Goal: Communication & Community: Answer question/provide support

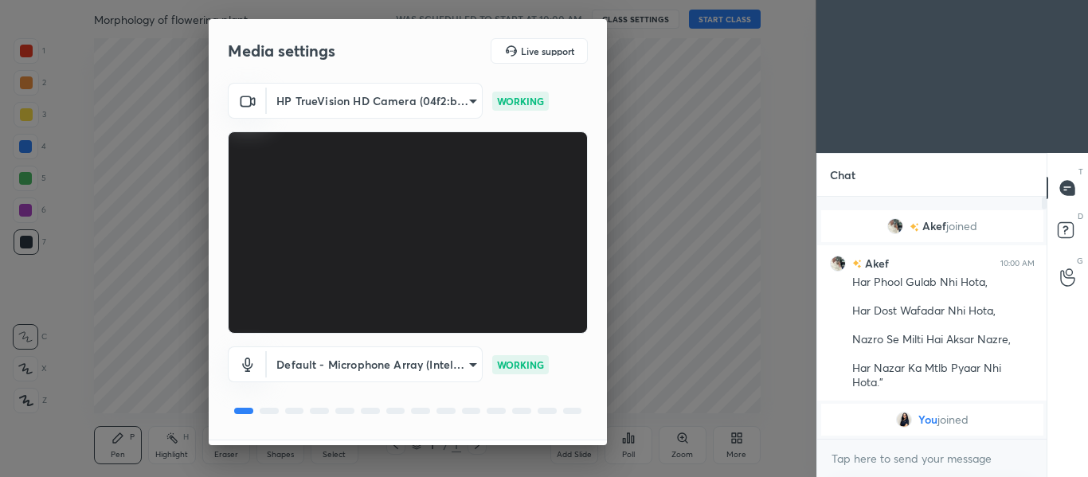
scroll to position [45, 0]
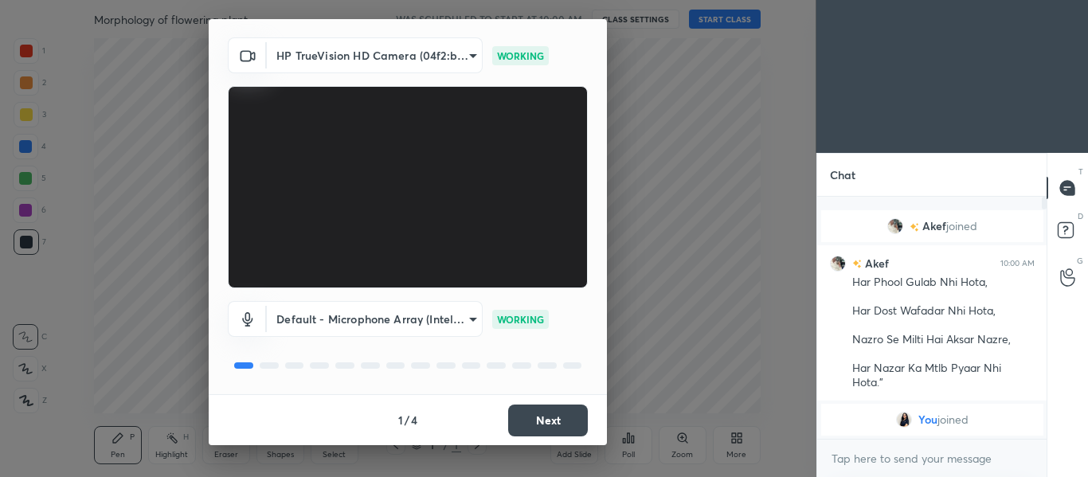
click at [541, 416] on button "Next" at bounding box center [548, 421] width 80 height 32
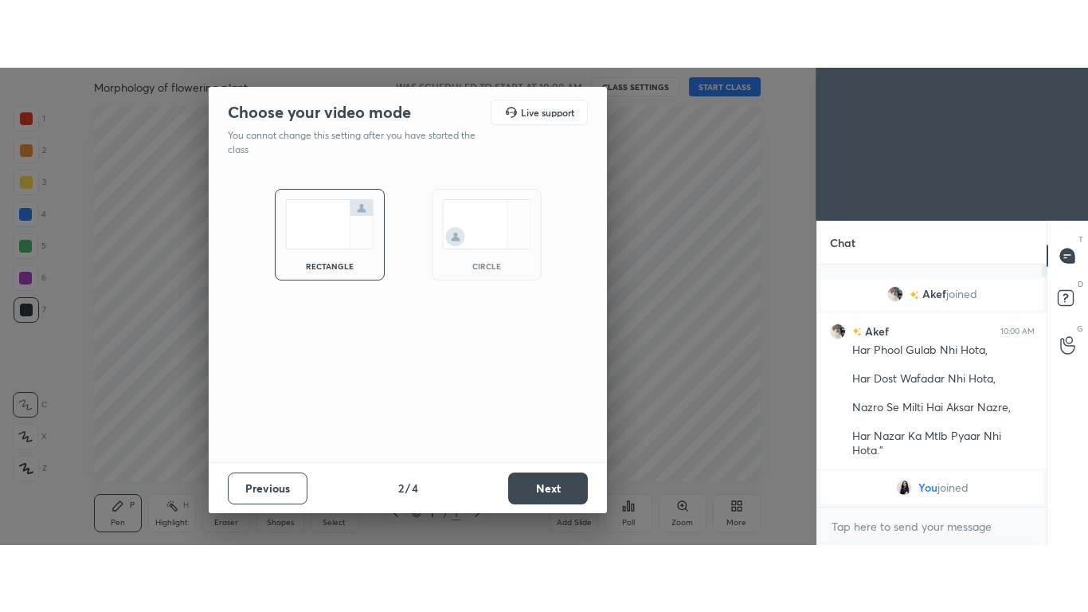
scroll to position [0, 0]
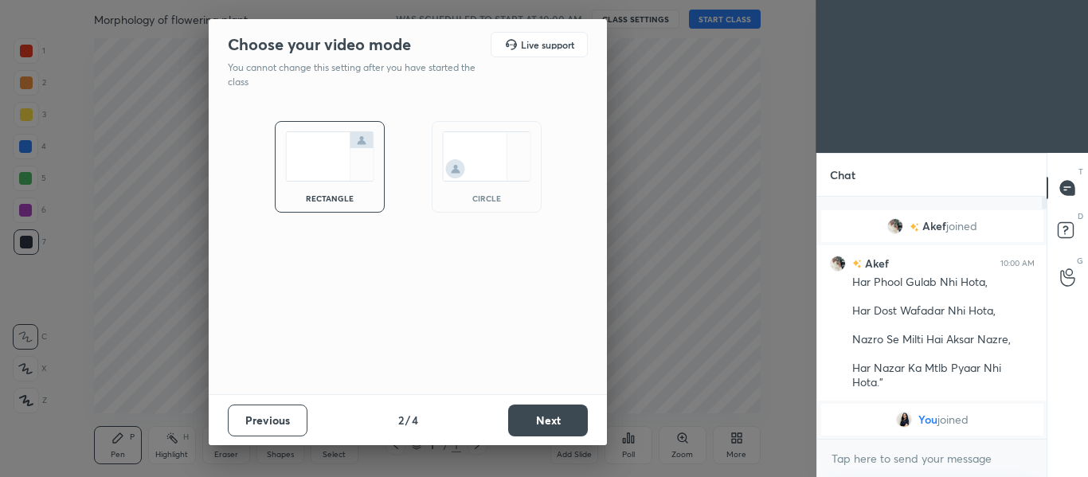
click at [541, 416] on button "Next" at bounding box center [548, 421] width 80 height 32
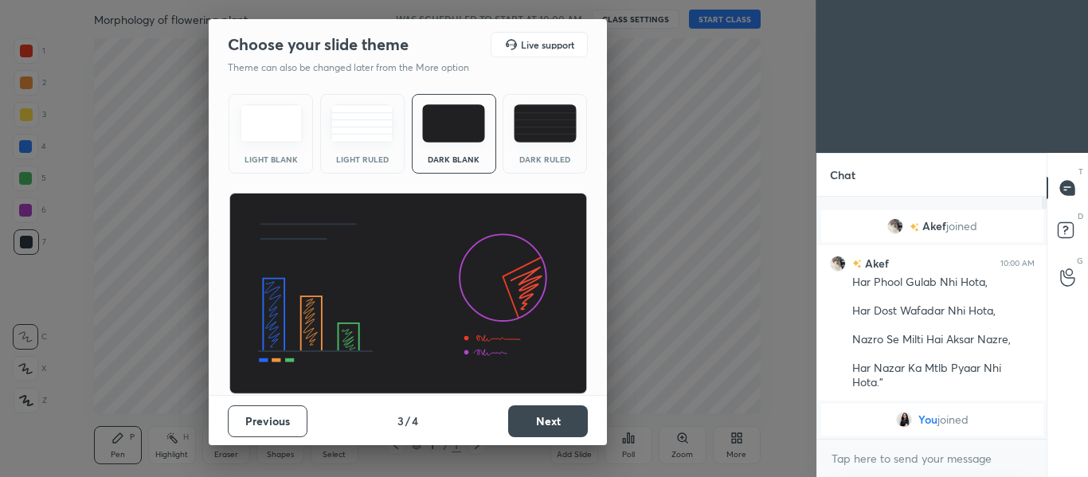
click at [546, 419] on button "Next" at bounding box center [548, 421] width 80 height 32
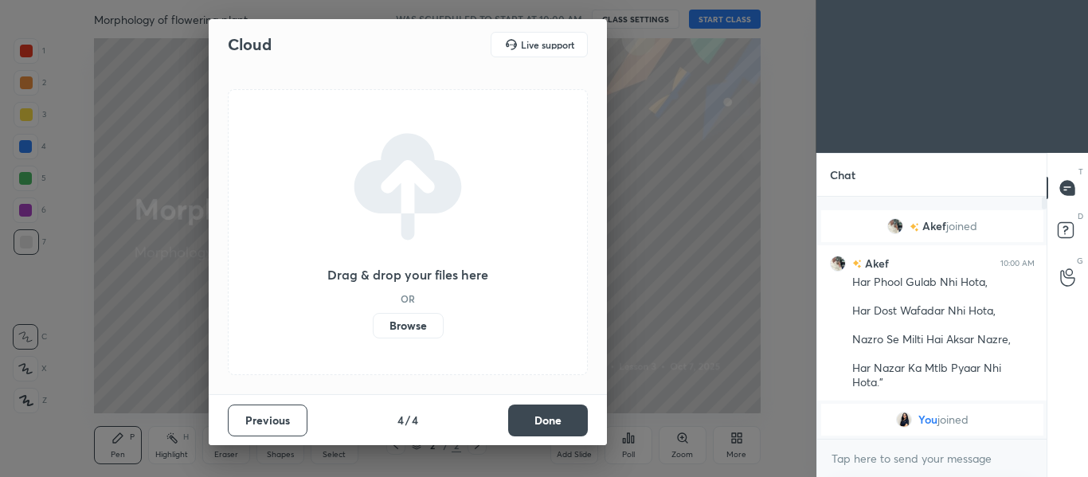
click at [546, 419] on button "Done" at bounding box center [548, 421] width 80 height 32
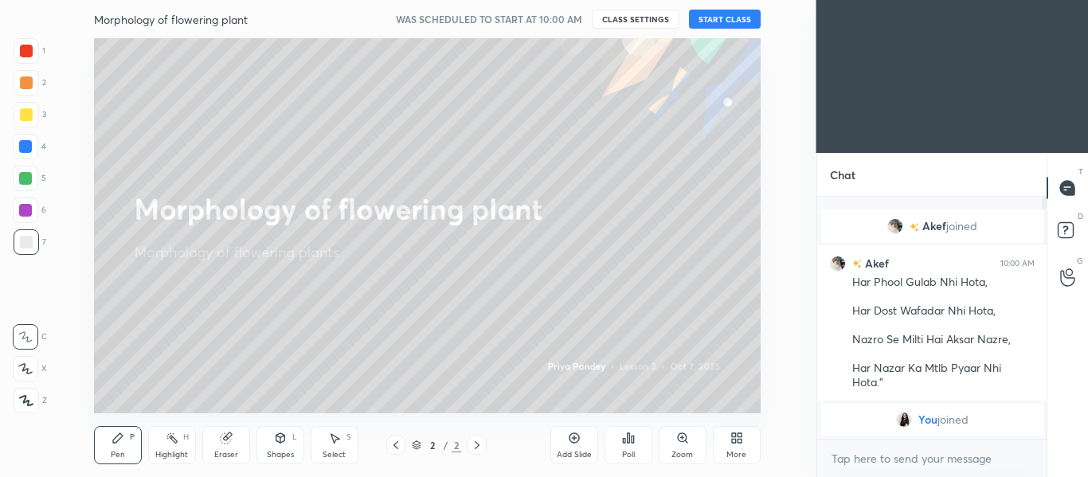
click at [743, 12] on button "START CLASS" at bounding box center [725, 19] width 72 height 19
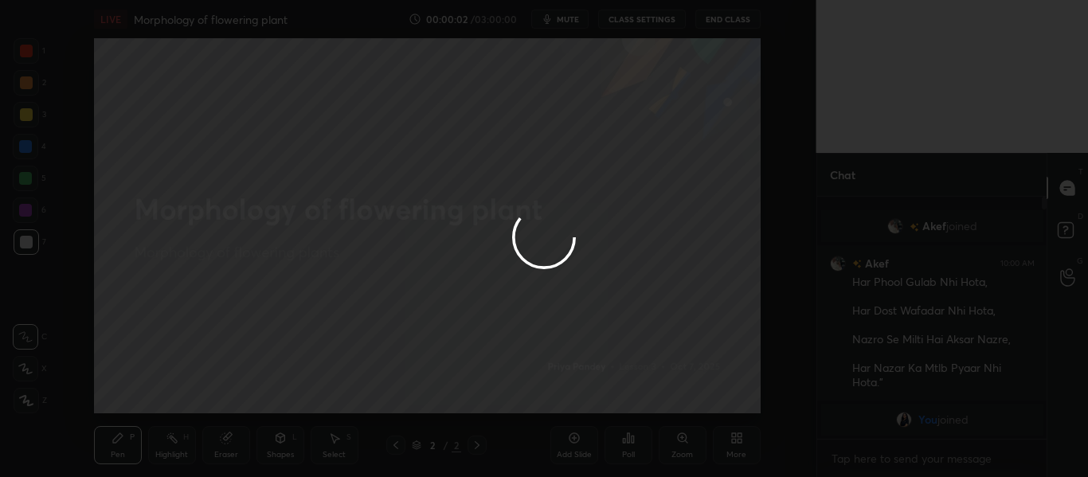
click at [737, 441] on div at bounding box center [544, 238] width 1088 height 477
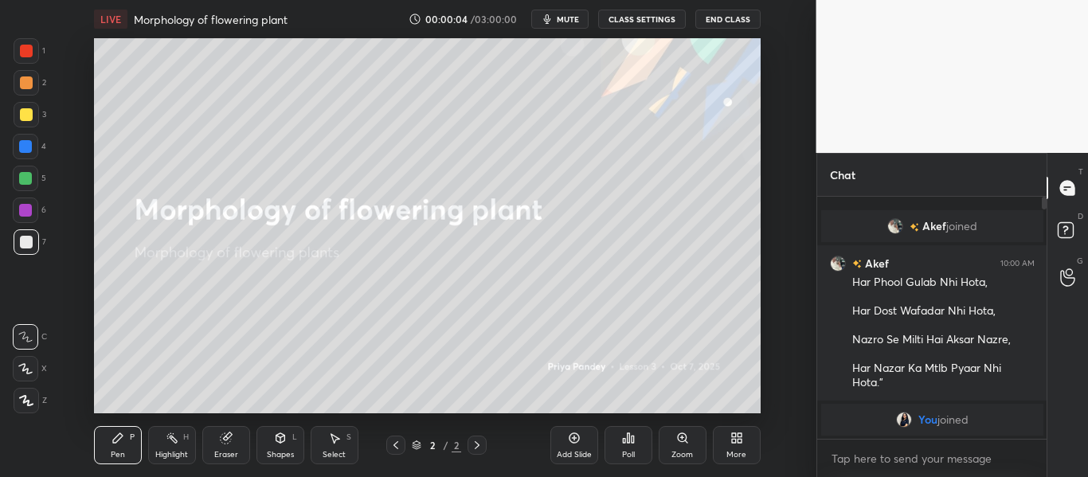
click at [737, 441] on icon at bounding box center [739, 441] width 4 height 4
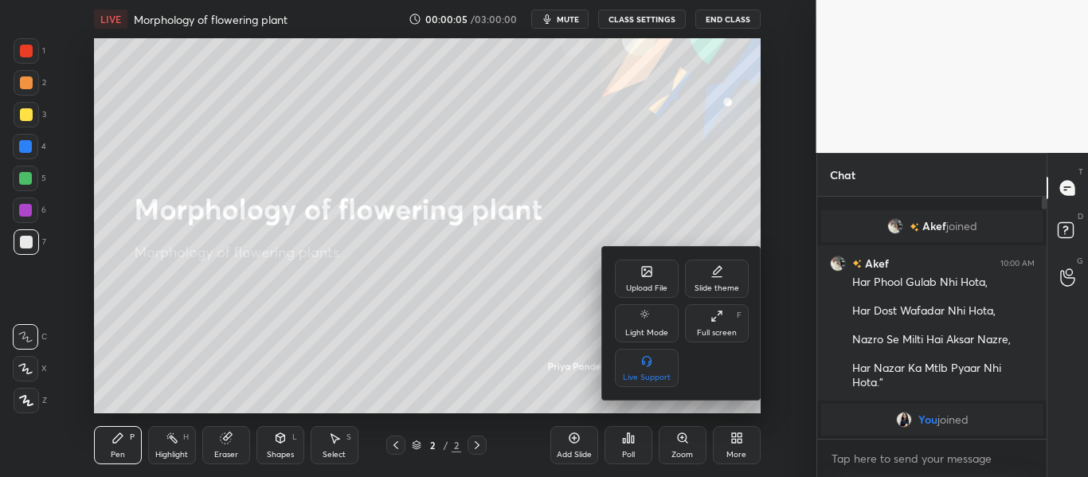
click at [730, 323] on div "Full screen F" at bounding box center [717, 323] width 64 height 38
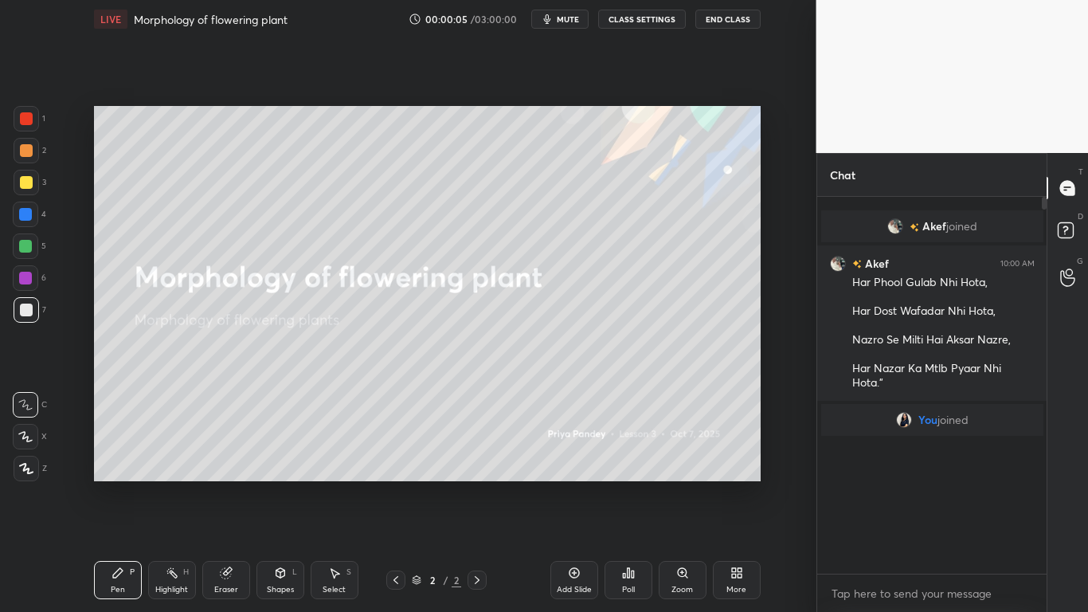
scroll to position [239, 225]
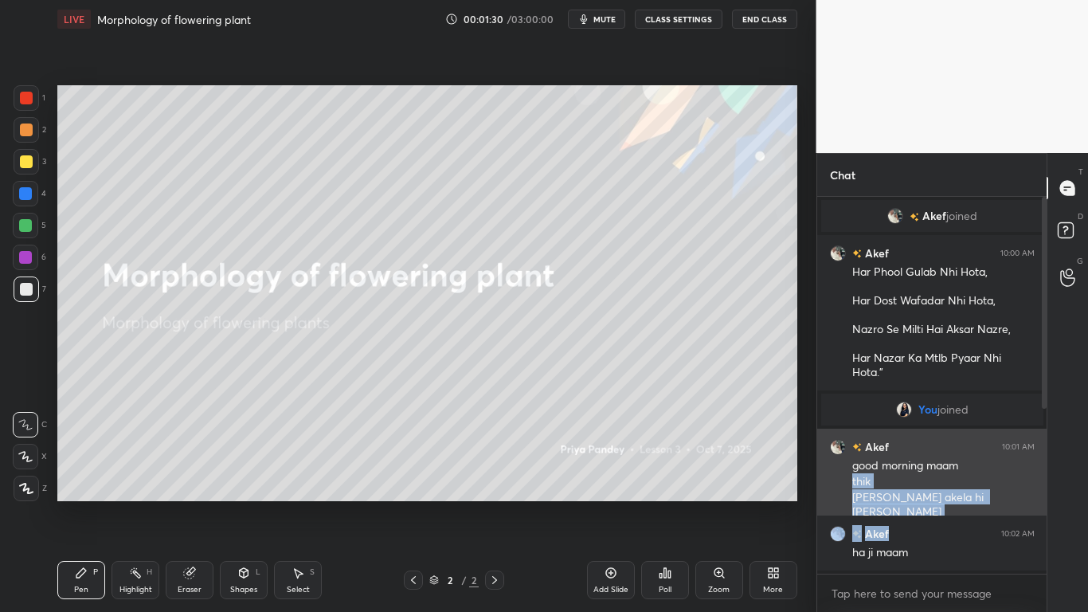
drag, startPoint x: 996, startPoint y: 458, endPoint x: 948, endPoint y: 507, distance: 69.3
click at [948, 476] on div "Akef 10:01 AM good morning maam thik [PERSON_NAME] akela hi [PERSON_NAME]" at bounding box center [932, 478] width 230 height 101
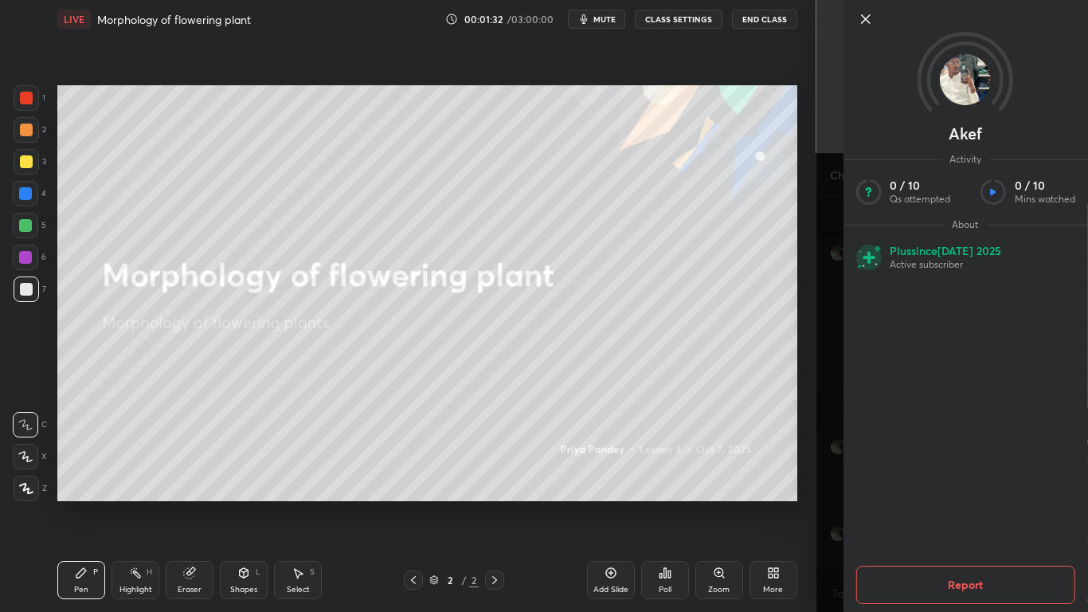
click at [832, 338] on div "Akef Activity 0 / 10 Qs attempted 0 / 10 Mins watched About Plus since [DATE] A…" at bounding box center [952, 306] width 272 height 612
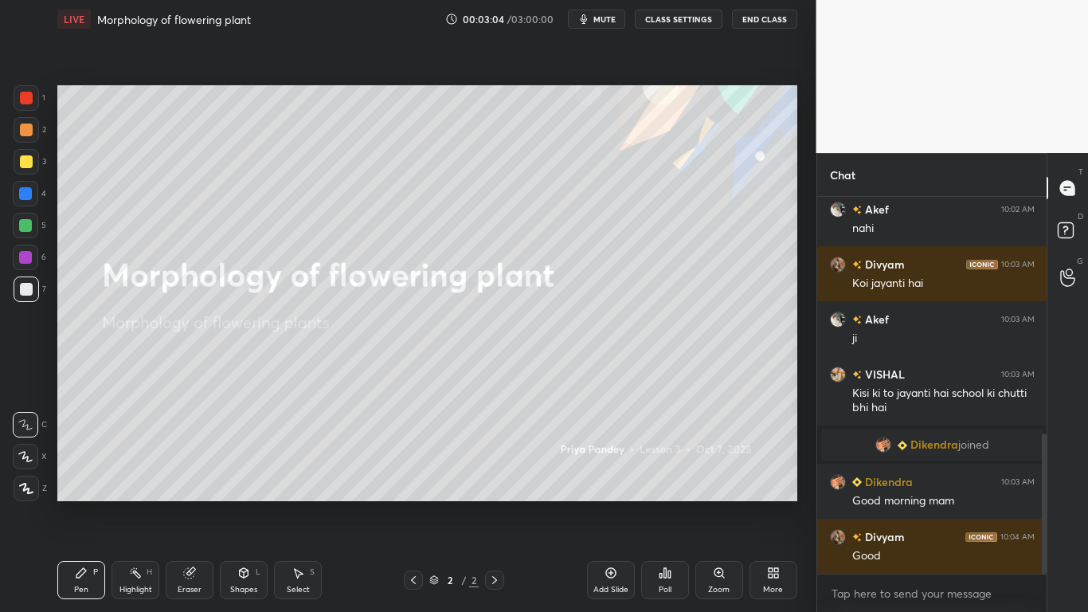
scroll to position [691, 0]
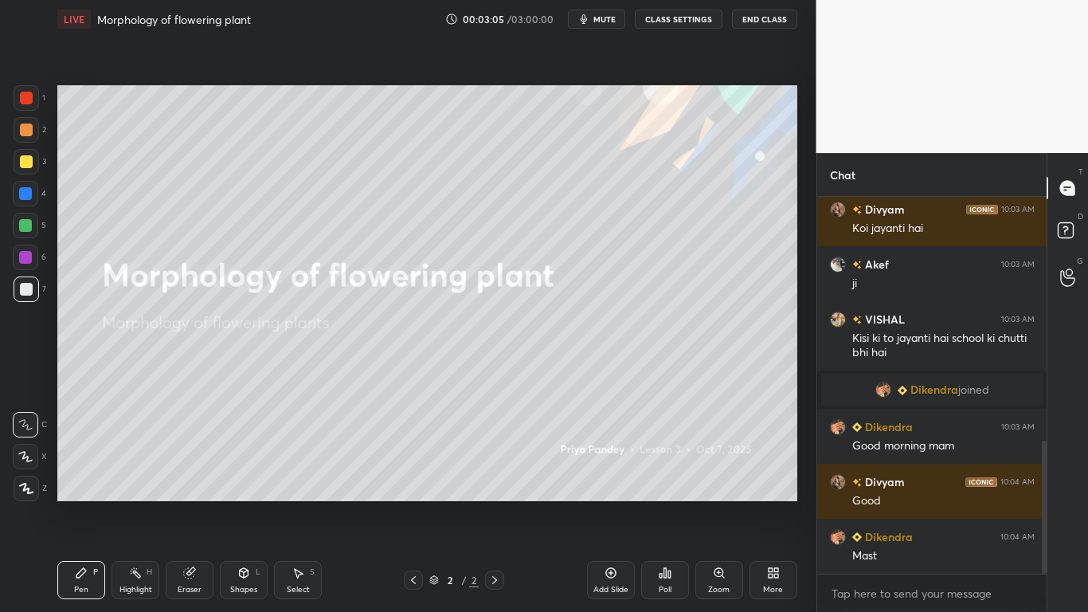
click at [617, 476] on div "Add Slide" at bounding box center [611, 580] width 48 height 38
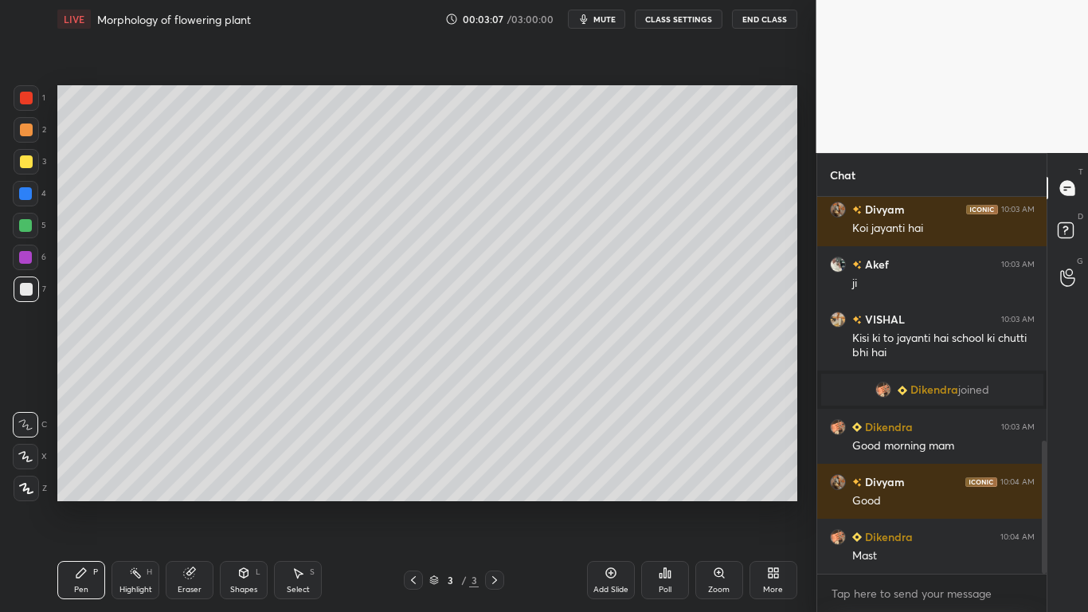
click at [28, 196] on div at bounding box center [25, 193] width 13 height 13
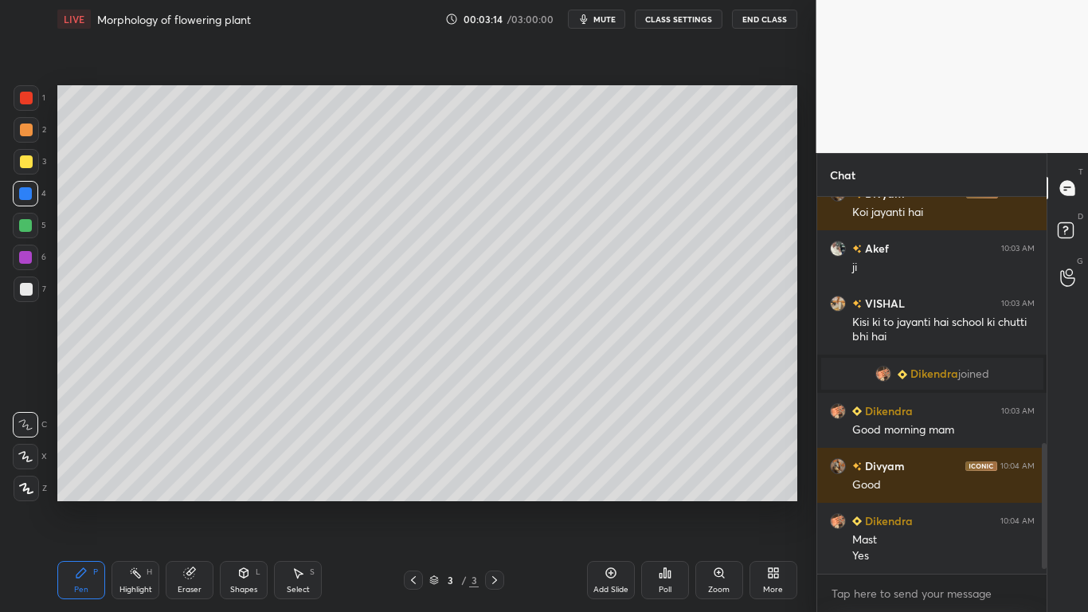
scroll to position [762, 0]
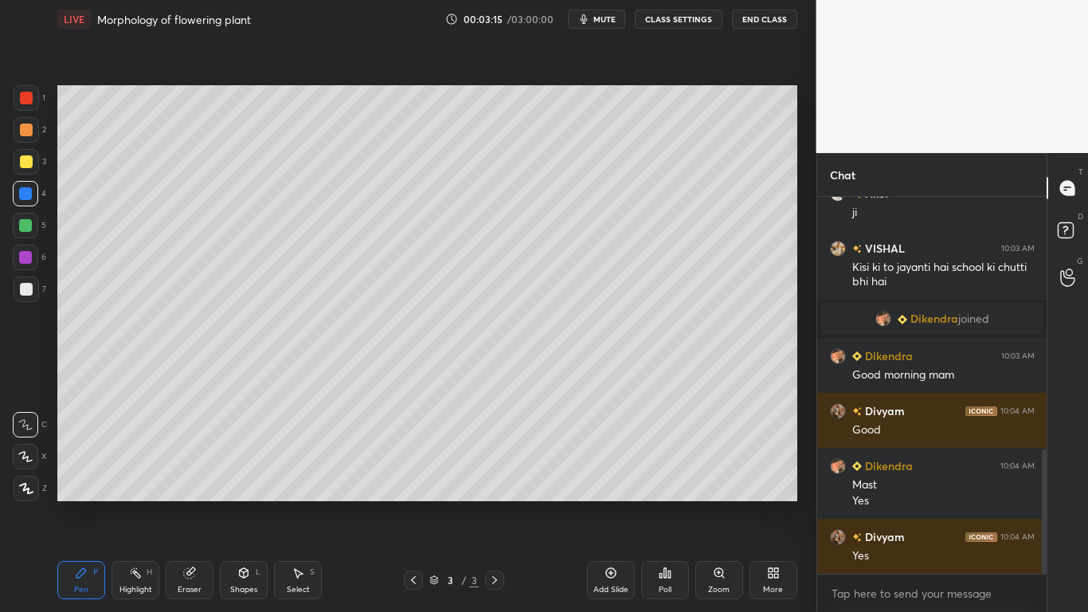
click at [27, 97] on div at bounding box center [26, 98] width 13 height 13
click at [26, 197] on div at bounding box center [25, 193] width 13 height 13
click at [24, 227] on div at bounding box center [25, 225] width 13 height 13
click at [28, 165] on div at bounding box center [26, 161] width 13 height 13
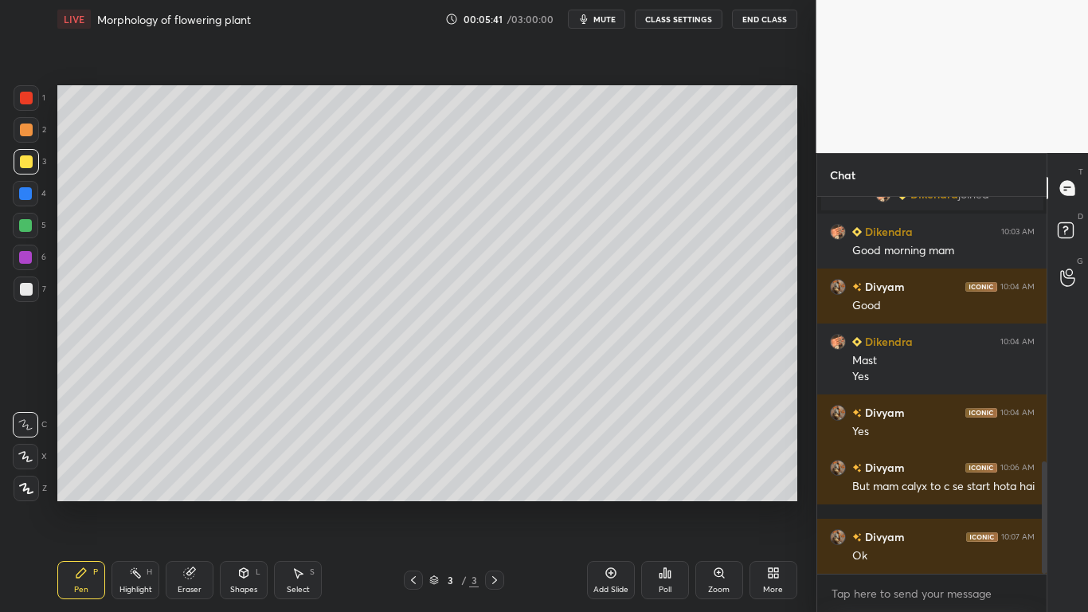
scroll to position [925, 0]
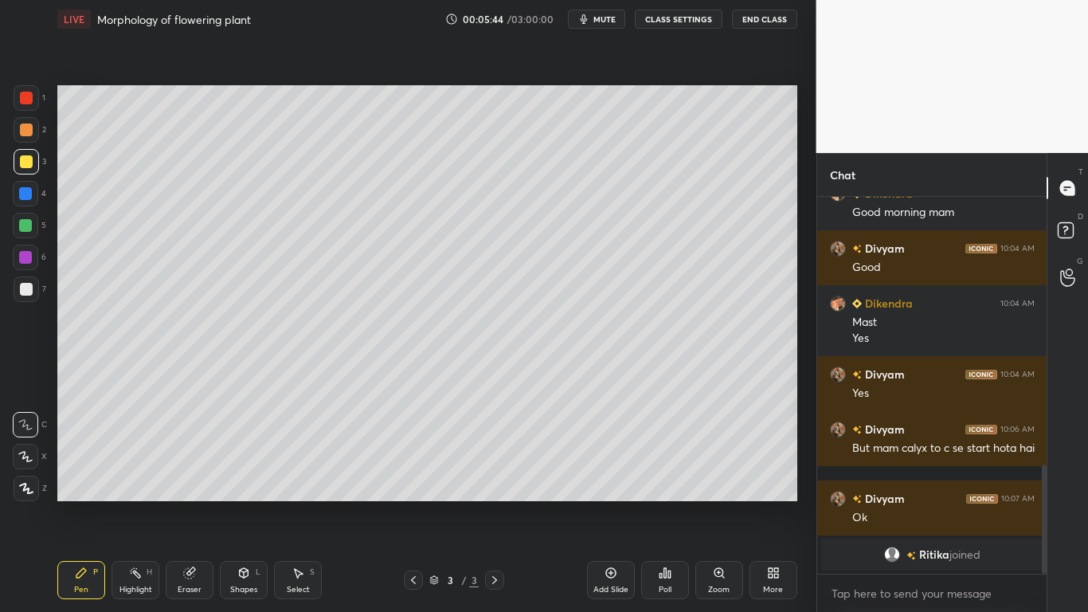
click at [193, 476] on icon at bounding box center [189, 573] width 10 height 10
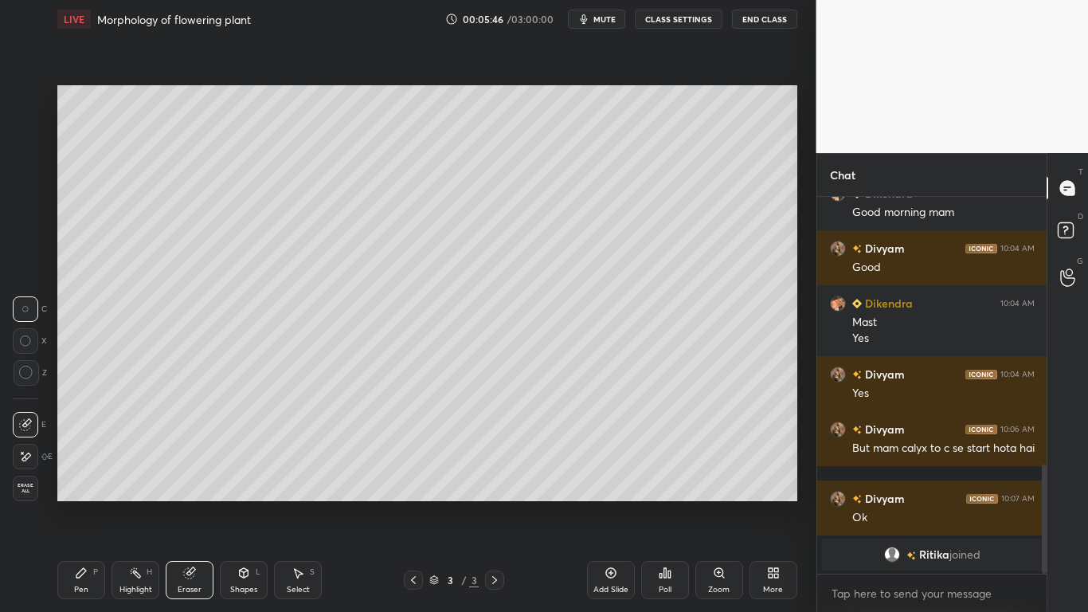
click at [28, 458] on icon at bounding box center [26, 456] width 9 height 8
click at [96, 476] on div "P" at bounding box center [95, 572] width 5 height 8
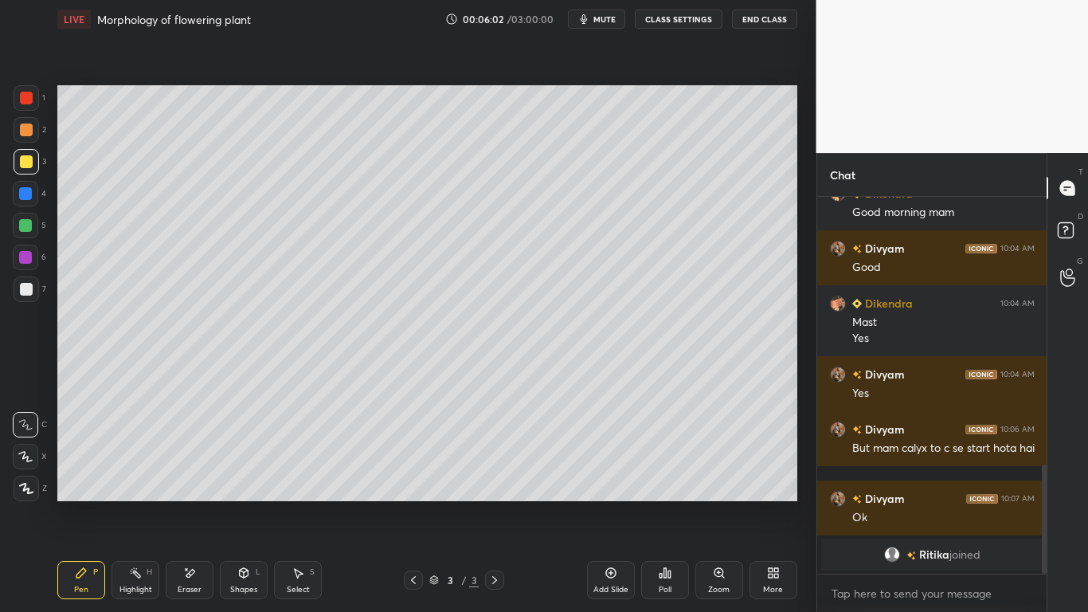
click at [27, 288] on div at bounding box center [26, 289] width 13 height 13
click at [200, 476] on div "Eraser" at bounding box center [190, 580] width 48 height 38
click at [85, 476] on div "Pen" at bounding box center [81, 589] width 14 height 8
click at [27, 164] on div at bounding box center [26, 161] width 13 height 13
click at [30, 103] on div at bounding box center [26, 98] width 13 height 13
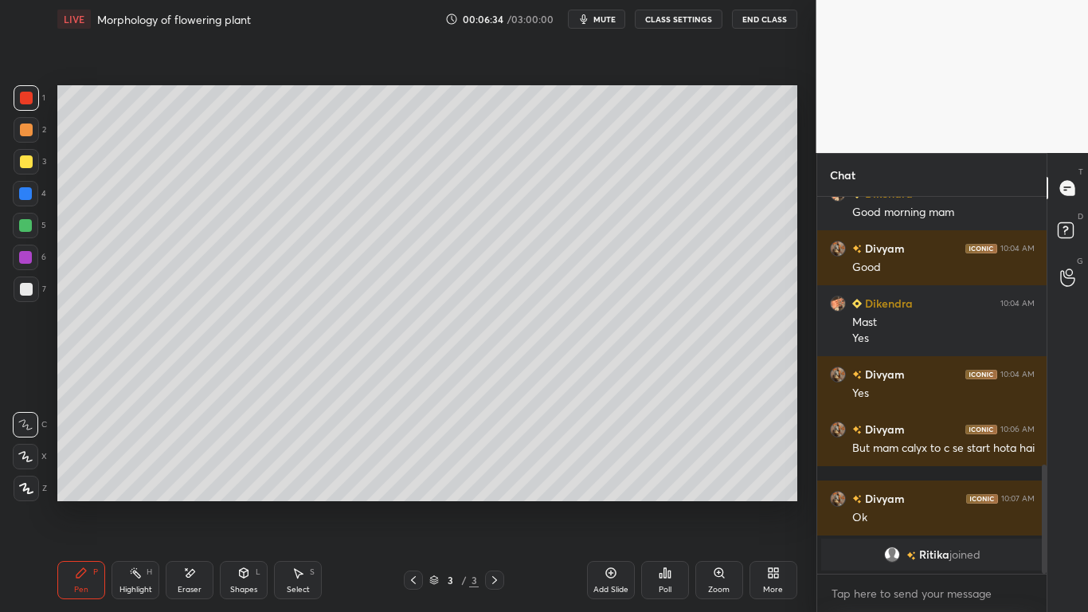
click at [19, 229] on div at bounding box center [25, 225] width 13 height 13
click at [31, 259] on div at bounding box center [25, 257] width 13 height 13
click at [33, 223] on div at bounding box center [25, 225] width 25 height 25
click at [28, 201] on div at bounding box center [25, 193] width 25 height 25
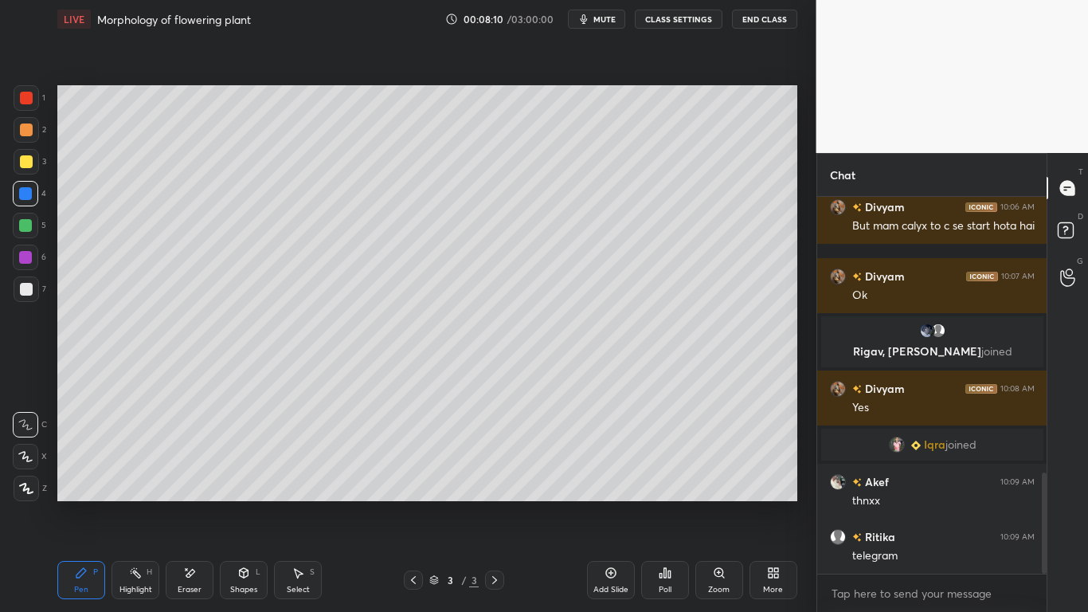
scroll to position [1029, 0]
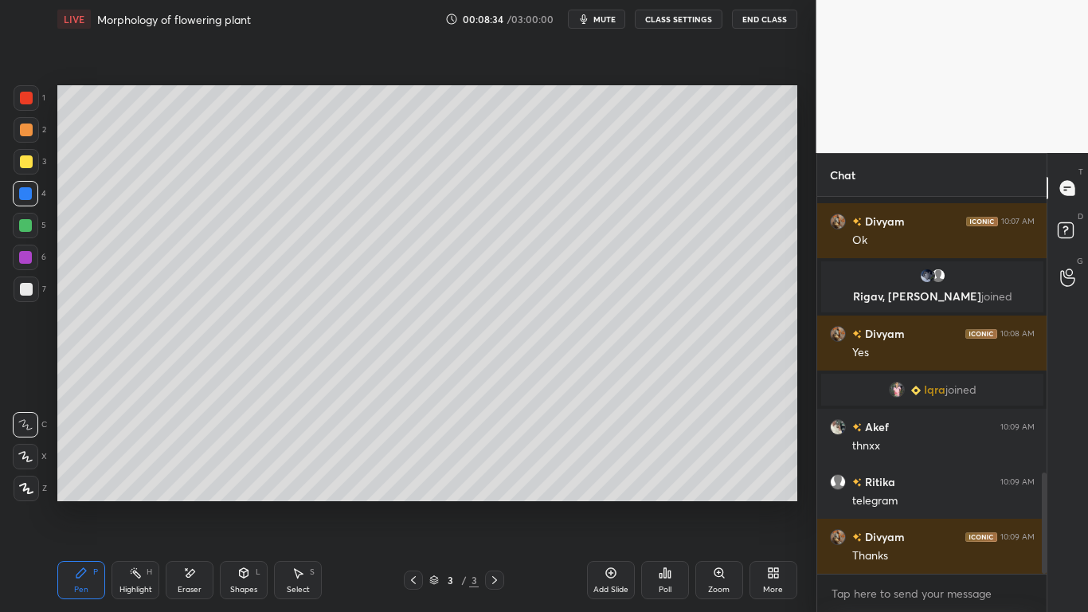
click at [618, 476] on div "Add Slide" at bounding box center [610, 589] width 35 height 8
click at [26, 229] on div at bounding box center [25, 225] width 13 height 13
click at [28, 104] on div at bounding box center [26, 97] width 25 height 25
click at [28, 166] on div at bounding box center [26, 161] width 13 height 13
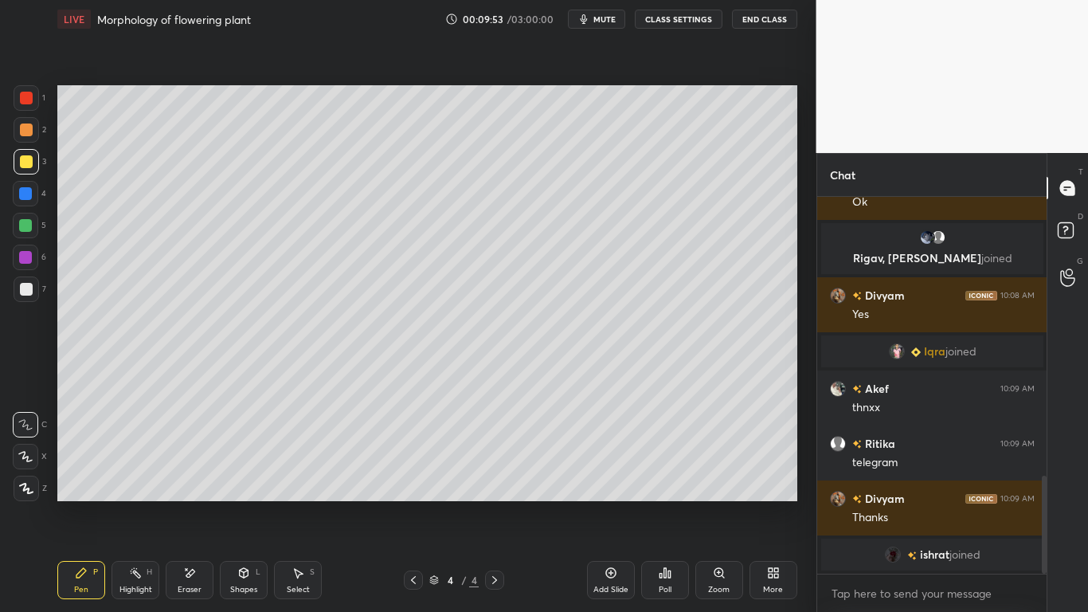
click at [27, 223] on div at bounding box center [25, 225] width 13 height 13
click at [188, 476] on icon at bounding box center [190, 573] width 9 height 8
click at [96, 476] on div "P" at bounding box center [95, 572] width 5 height 8
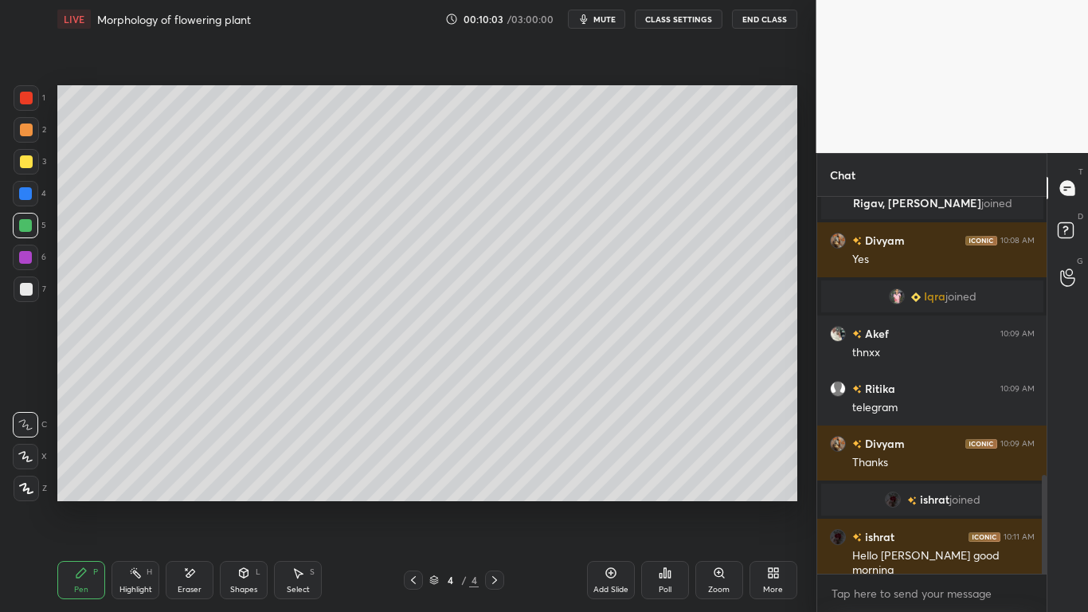
scroll to position [1061, 0]
click at [37, 252] on div at bounding box center [25, 256] width 25 height 25
click at [32, 193] on div at bounding box center [25, 193] width 13 height 13
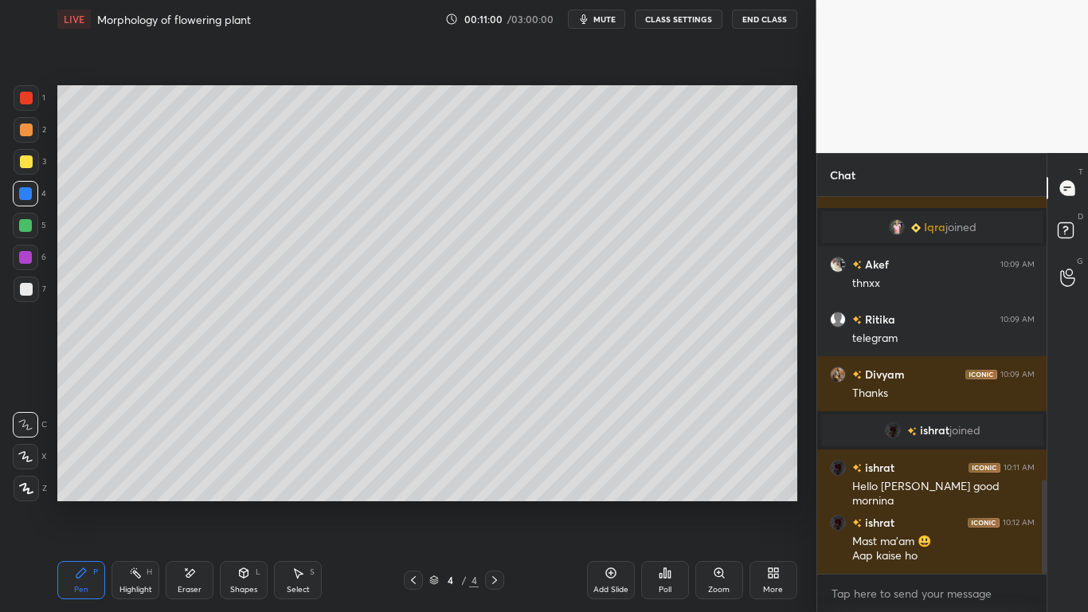
click at [201, 476] on div "Eraser" at bounding box center [190, 580] width 48 height 38
click at [93, 476] on div "Pen P" at bounding box center [81, 580] width 48 height 38
click at [606, 476] on div "Add Slide" at bounding box center [611, 580] width 48 height 38
click at [26, 229] on div at bounding box center [25, 225] width 13 height 13
click at [1072, 277] on icon at bounding box center [1067, 269] width 15 height 18
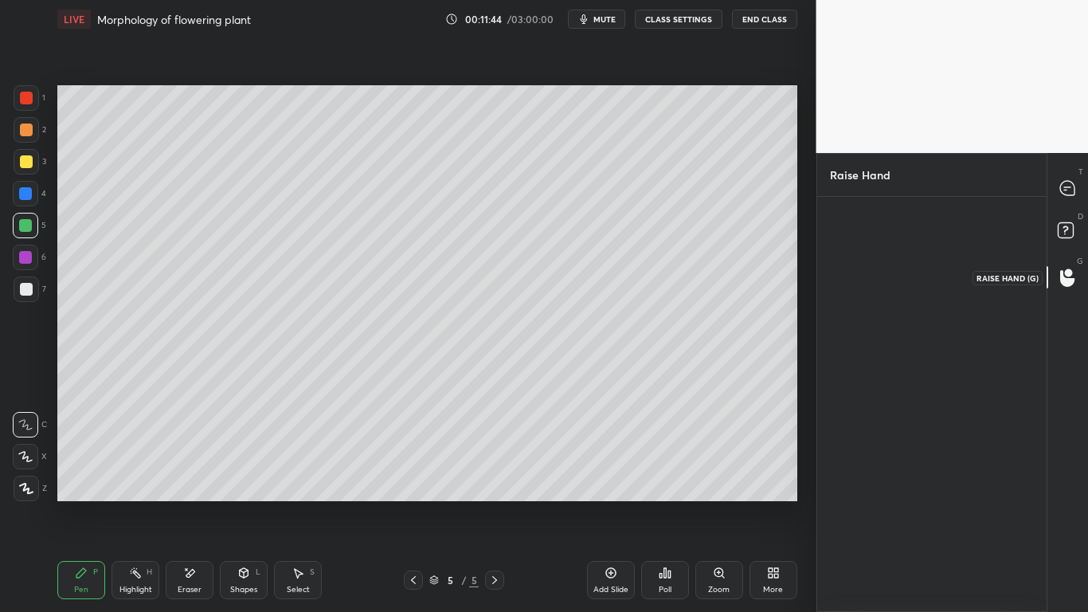
scroll to position [6, 6]
click at [872, 271] on div "Divyam" at bounding box center [864, 273] width 68 height 92
click at [877, 311] on button "INVITE" at bounding box center [863, 306] width 53 height 21
click at [26, 191] on div at bounding box center [25, 193] width 13 height 13
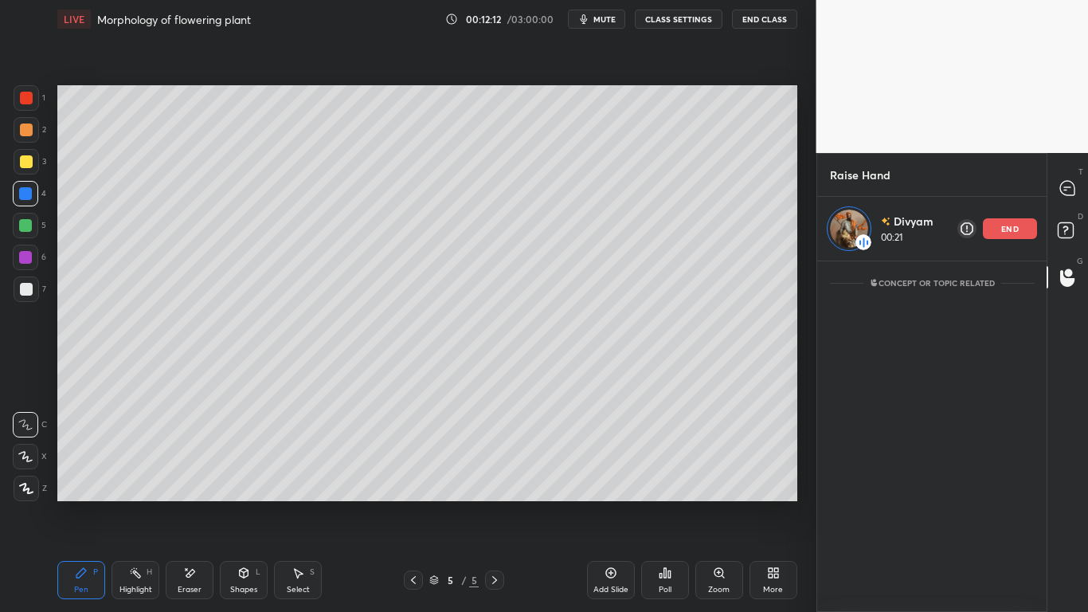
click at [27, 293] on div at bounding box center [26, 289] width 13 height 13
click at [24, 96] on div at bounding box center [26, 98] width 13 height 13
click at [31, 193] on div at bounding box center [25, 193] width 13 height 13
click at [23, 100] on div at bounding box center [26, 98] width 13 height 13
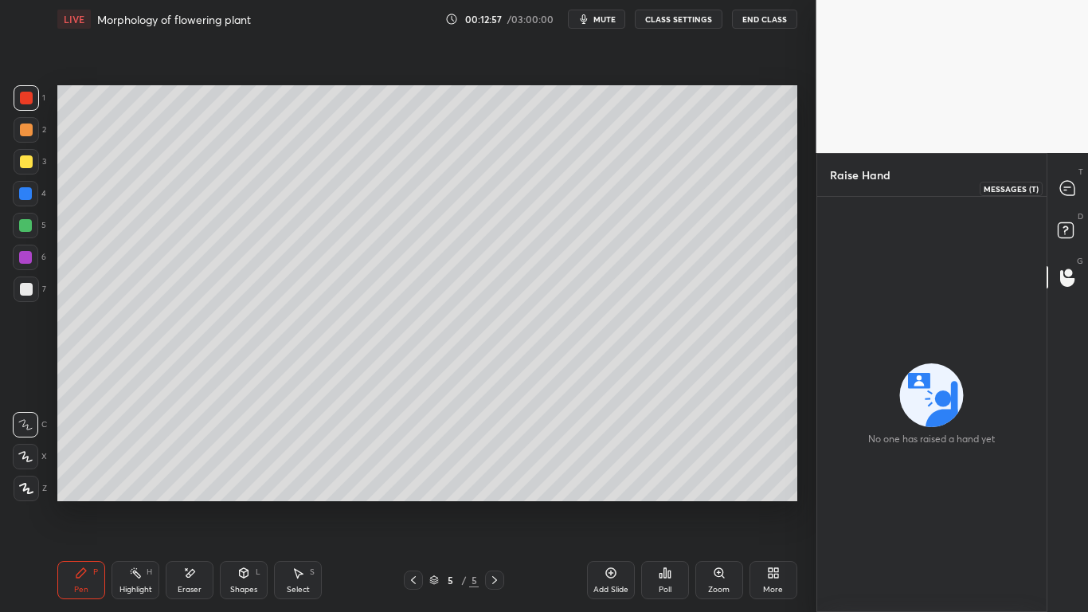
click at [1076, 187] on div at bounding box center [1068, 188] width 32 height 29
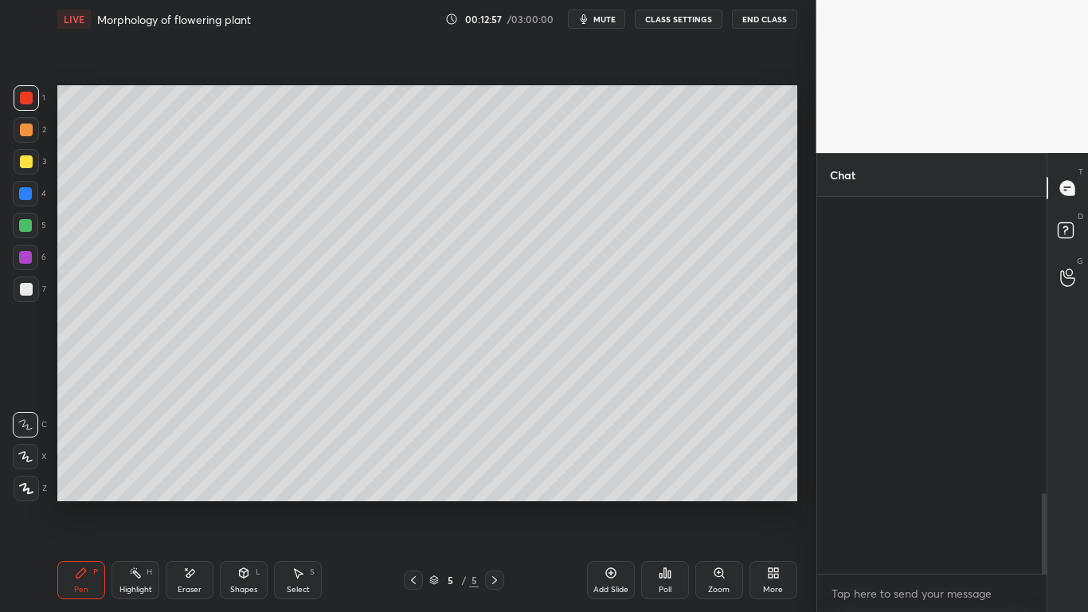
scroll to position [372, 225]
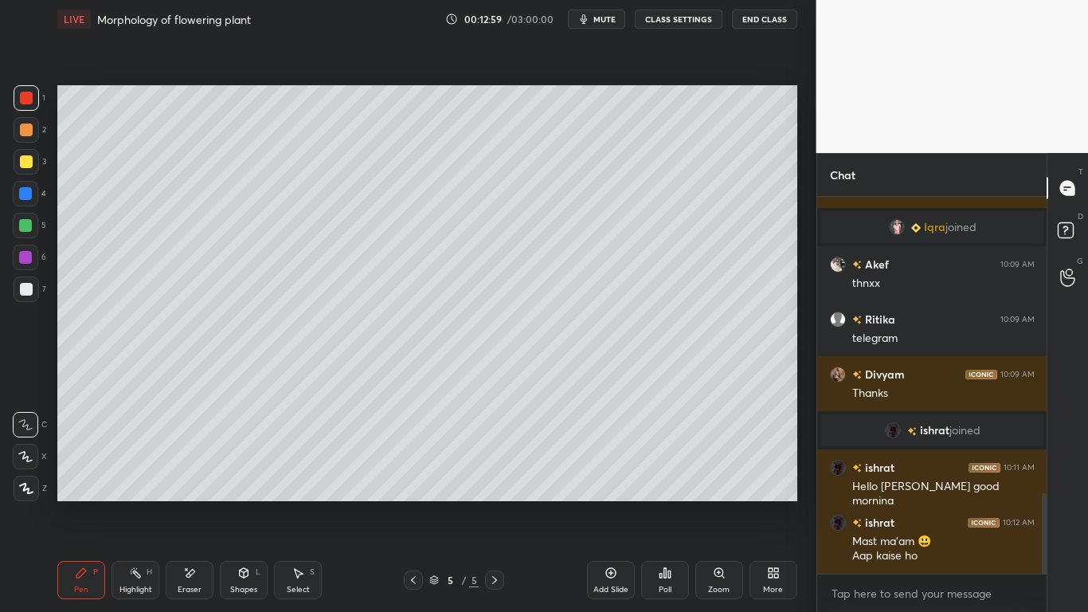
click at [190, 476] on div "Eraser" at bounding box center [190, 589] width 24 height 8
click at [73, 476] on div "Pen P" at bounding box center [81, 580] width 48 height 38
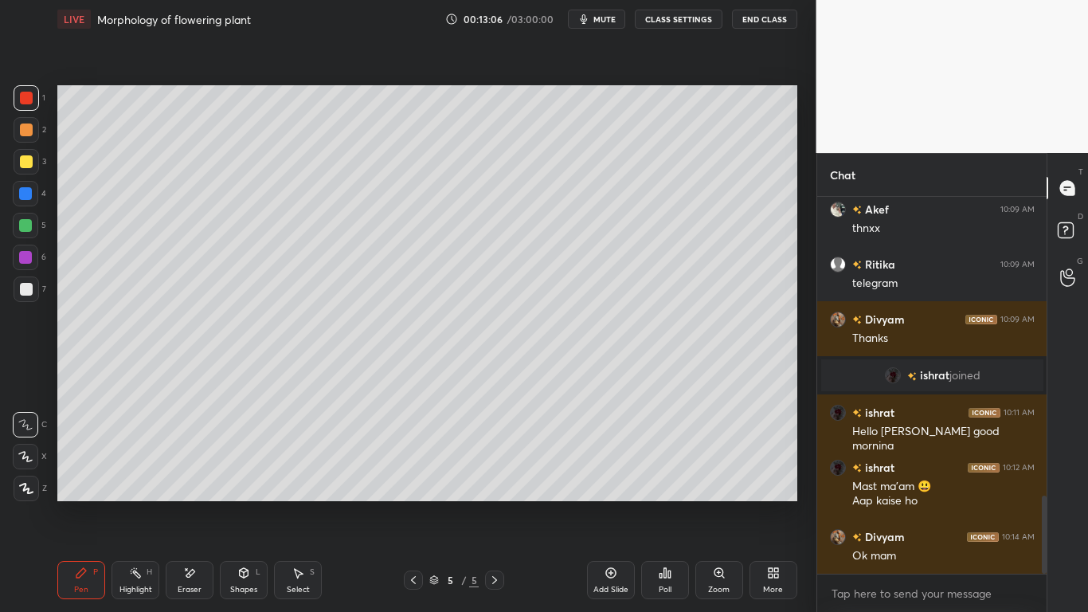
click at [26, 215] on div at bounding box center [25, 225] width 25 height 25
click at [26, 190] on div at bounding box center [25, 193] width 13 height 13
click at [195, 476] on icon at bounding box center [189, 573] width 13 height 14
click at [246, 476] on icon at bounding box center [243, 572] width 13 height 13
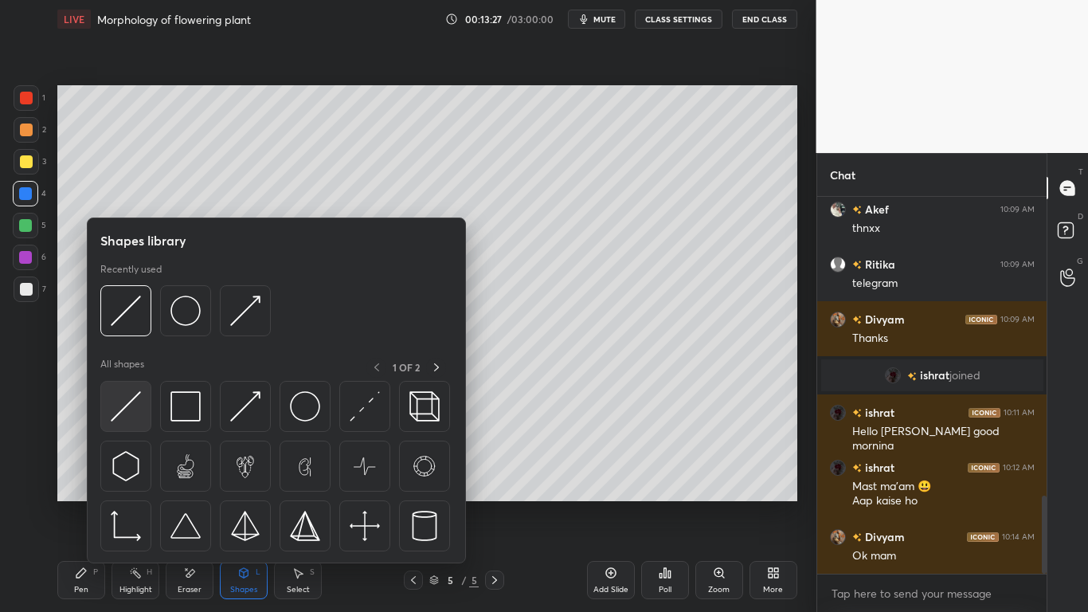
click at [110, 416] on div at bounding box center [125, 406] width 51 height 51
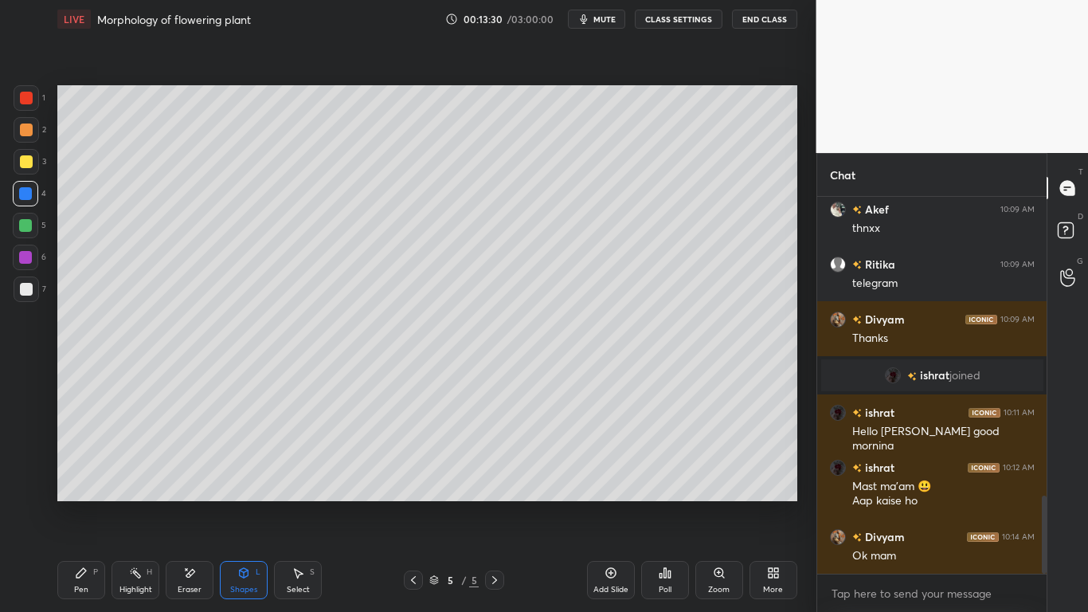
scroll to position [1493, 0]
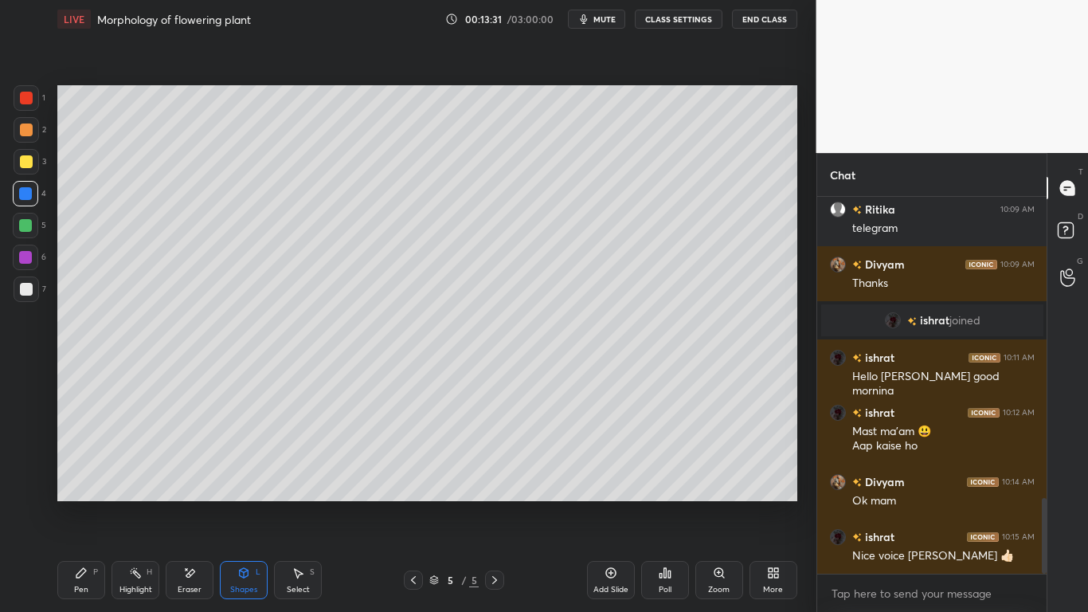
click at [76, 476] on div "Pen P" at bounding box center [81, 580] width 48 height 38
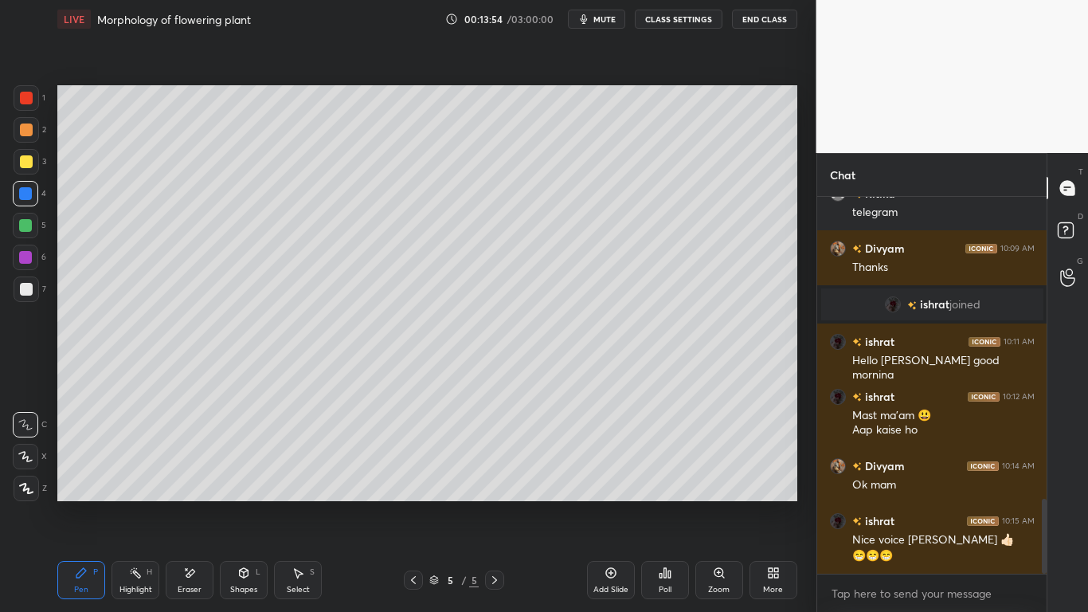
click at [27, 260] on div at bounding box center [25, 257] width 13 height 13
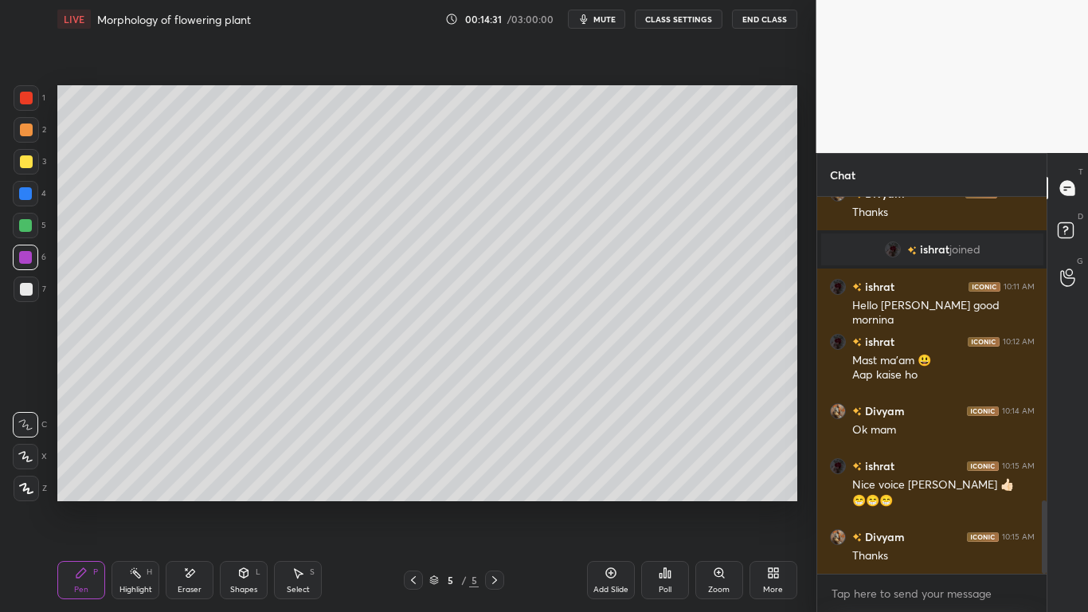
click at [23, 294] on div at bounding box center [26, 289] width 13 height 13
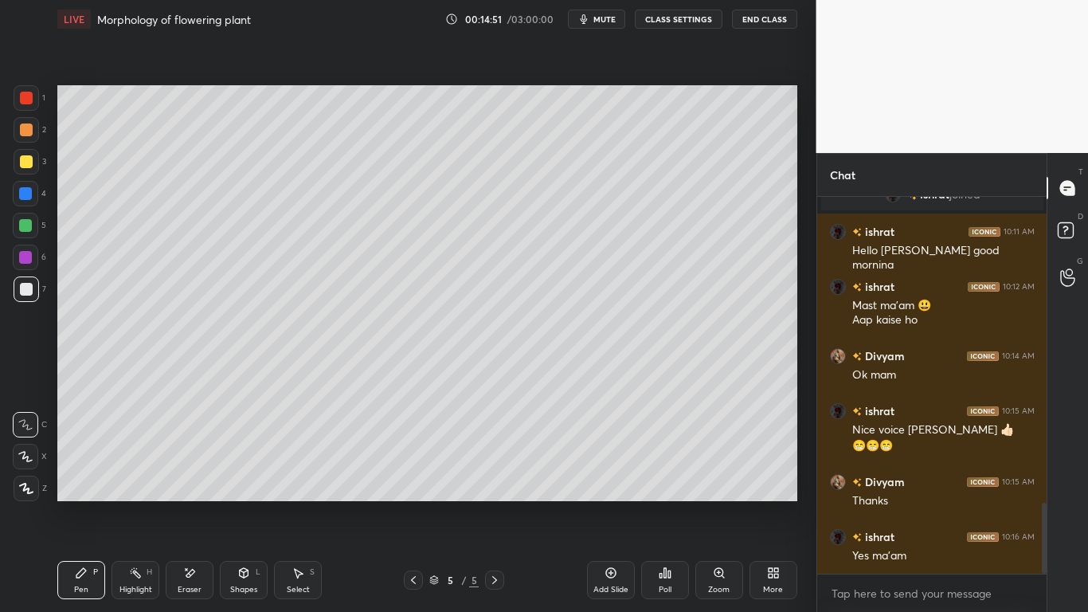
click at [29, 226] on div at bounding box center [25, 225] width 13 height 13
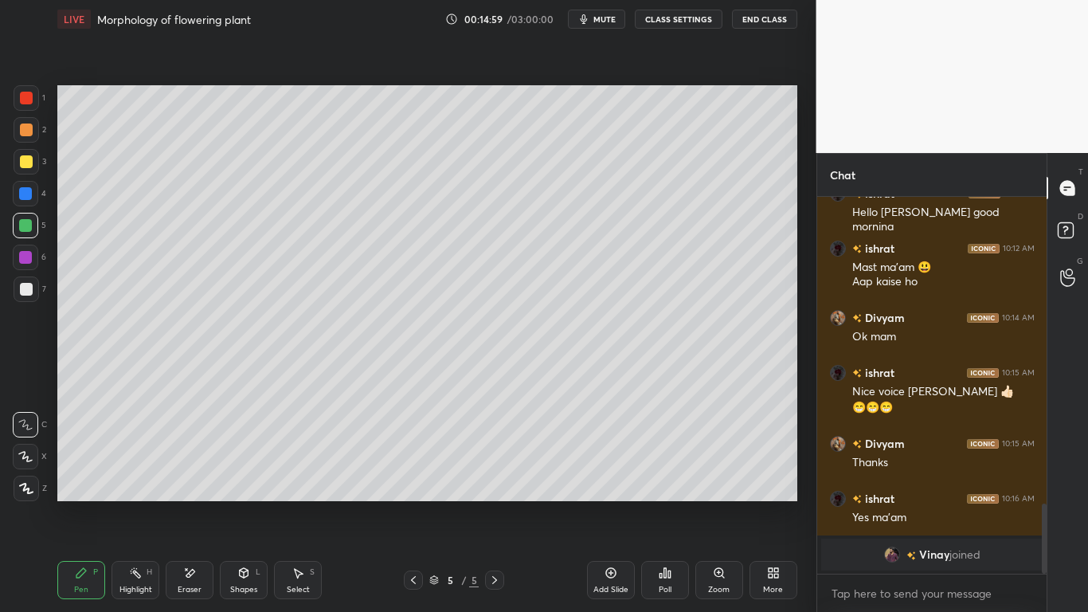
click at [200, 476] on div "Eraser" at bounding box center [190, 580] width 48 height 38
click at [86, 476] on div "Pen" at bounding box center [81, 589] width 14 height 8
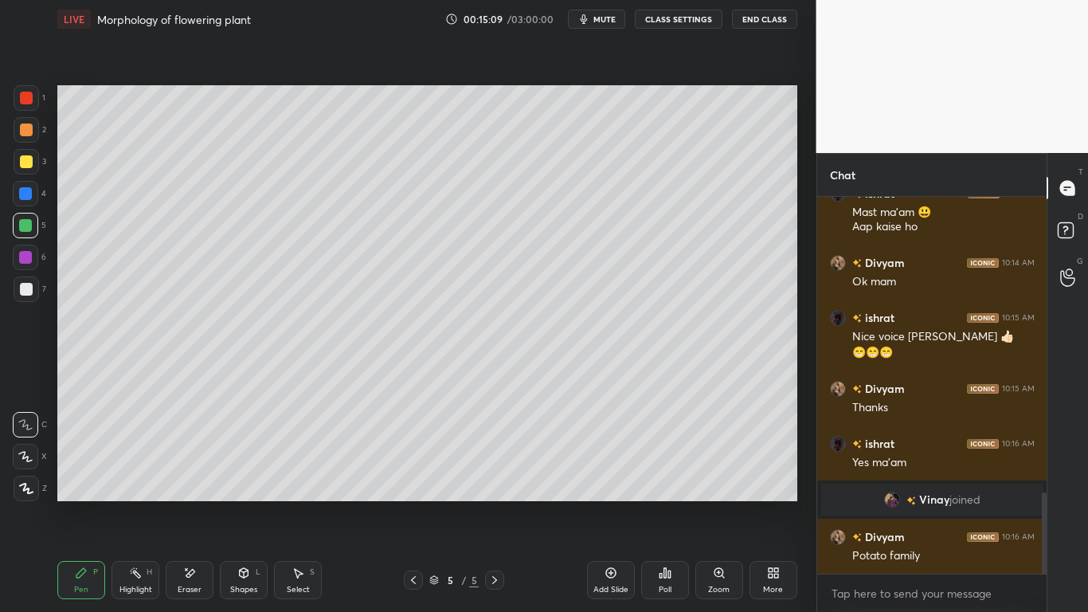
scroll to position [1372, 0]
click at [199, 476] on div "Eraser" at bounding box center [190, 580] width 48 height 38
click at [92, 476] on div "Pen P" at bounding box center [81, 580] width 48 height 38
click at [28, 291] on div at bounding box center [26, 289] width 13 height 13
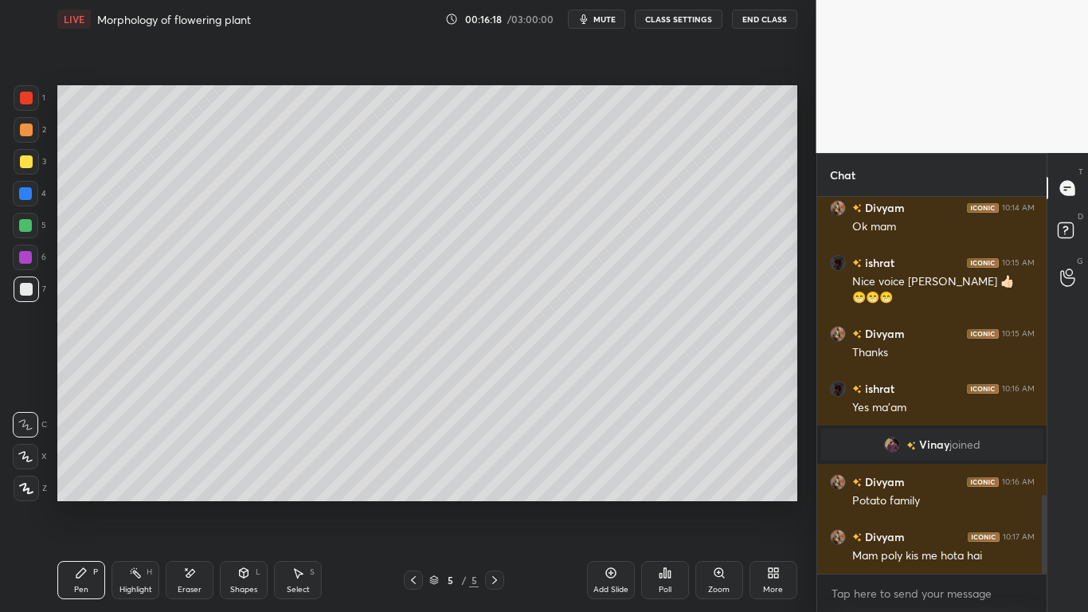
click at [25, 156] on div at bounding box center [26, 161] width 13 height 13
click at [492, 476] on icon at bounding box center [494, 579] width 13 height 13
click at [604, 476] on div "Add Slide" at bounding box center [611, 580] width 48 height 38
click at [23, 287] on div at bounding box center [26, 289] width 13 height 13
click at [194, 476] on div "Eraser" at bounding box center [190, 580] width 48 height 38
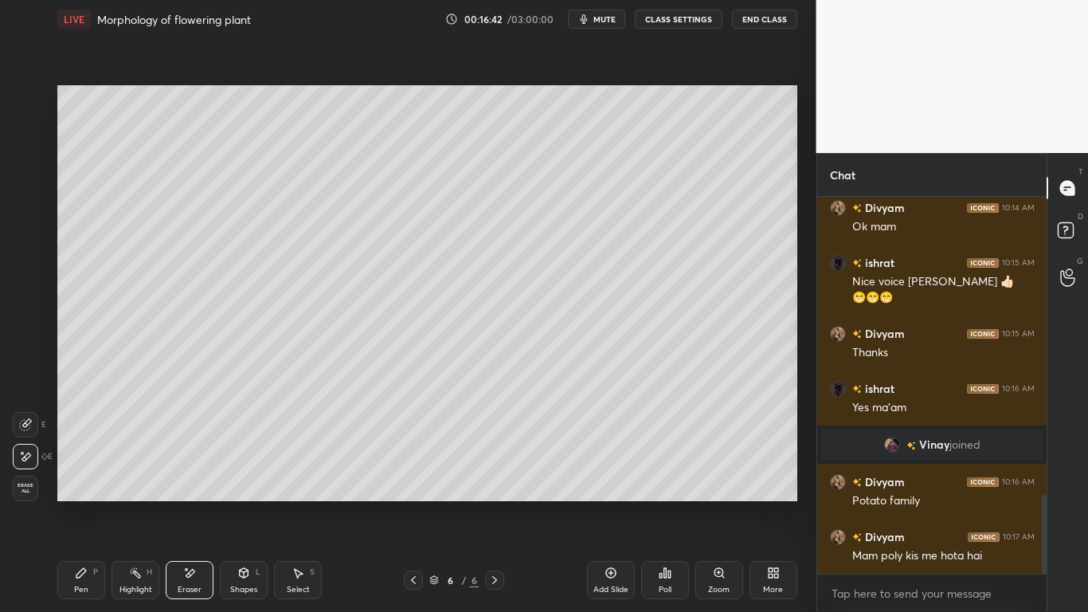
click at [90, 476] on div "Pen P" at bounding box center [81, 580] width 48 height 38
click at [24, 161] on div at bounding box center [26, 161] width 13 height 13
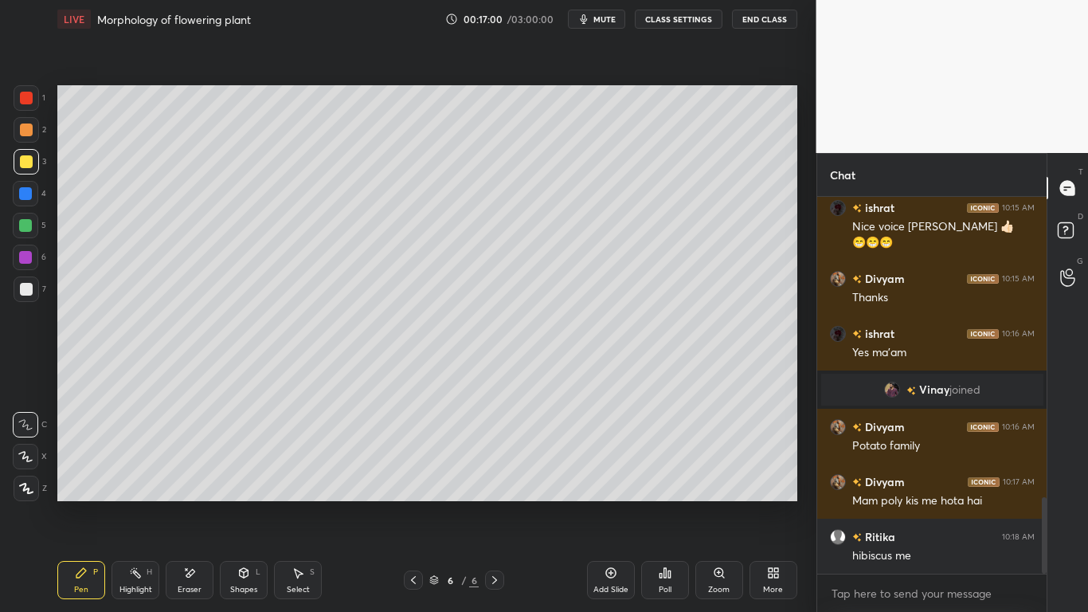
scroll to position [1498, 0]
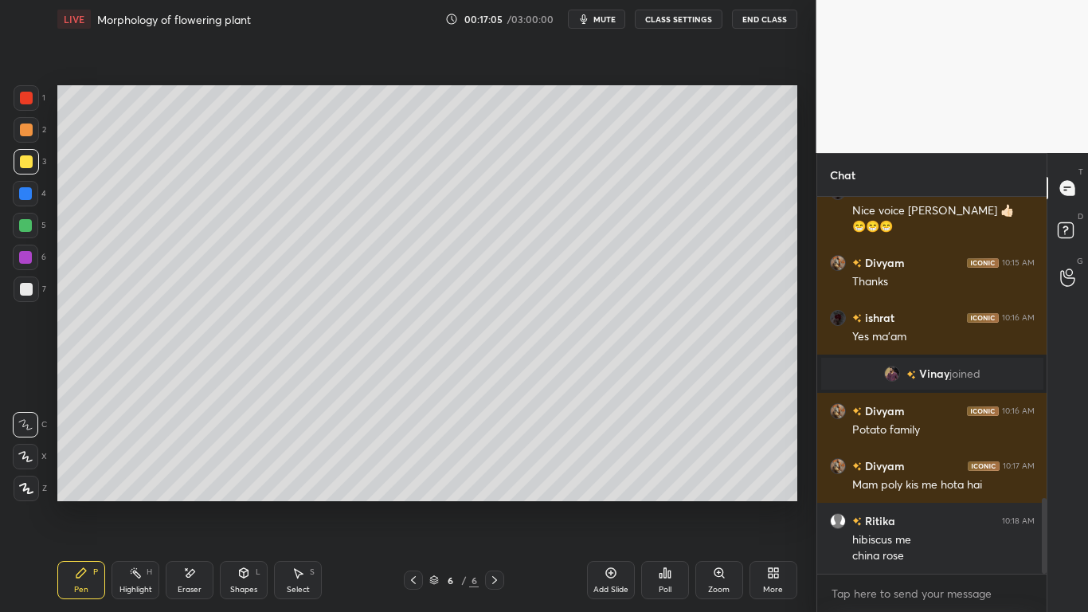
click at [28, 224] on div at bounding box center [25, 225] width 13 height 13
click at [192, 476] on div "Eraser" at bounding box center [190, 589] width 24 height 8
click at [61, 476] on div "Pen P" at bounding box center [81, 580] width 48 height 38
click at [100, 476] on div "Pen P" at bounding box center [81, 580] width 48 height 38
click at [24, 194] on div at bounding box center [25, 193] width 13 height 13
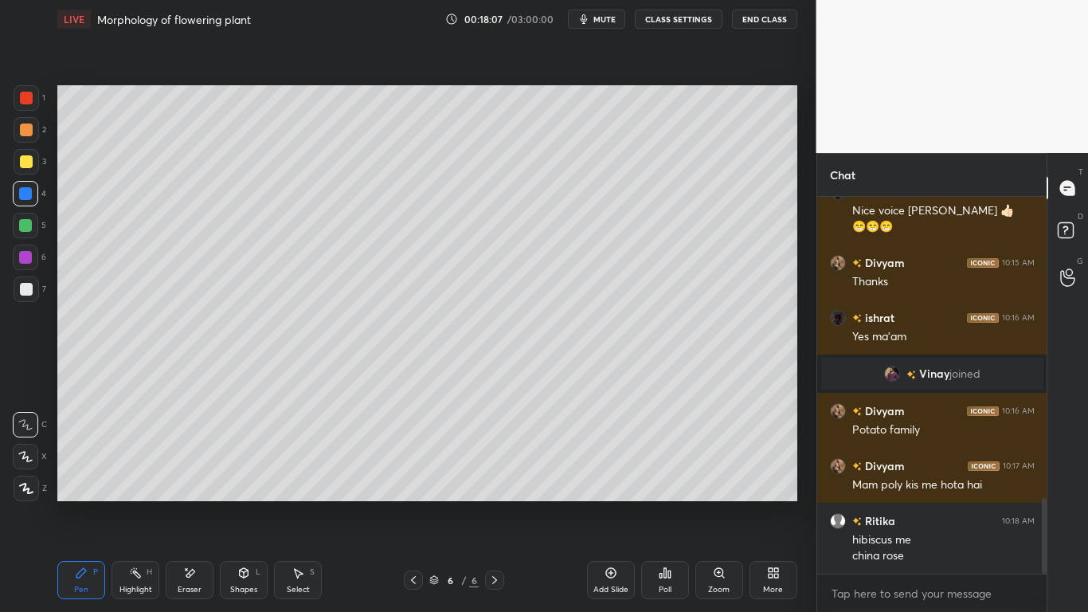
click at [25, 221] on div at bounding box center [25, 225] width 13 height 13
click at [26, 293] on div at bounding box center [26, 289] width 13 height 13
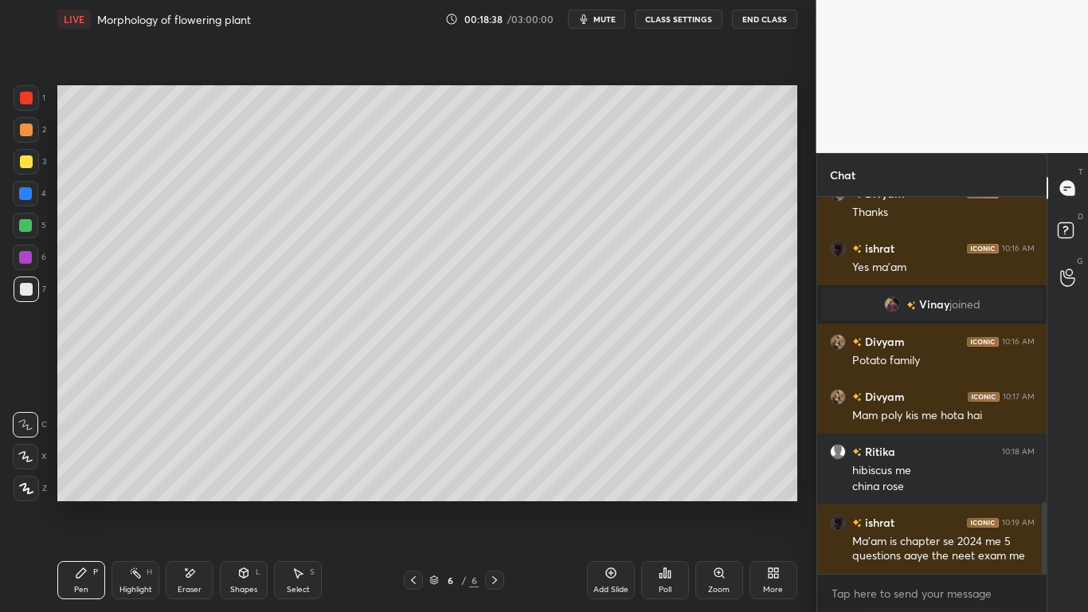
scroll to position [1606, 0]
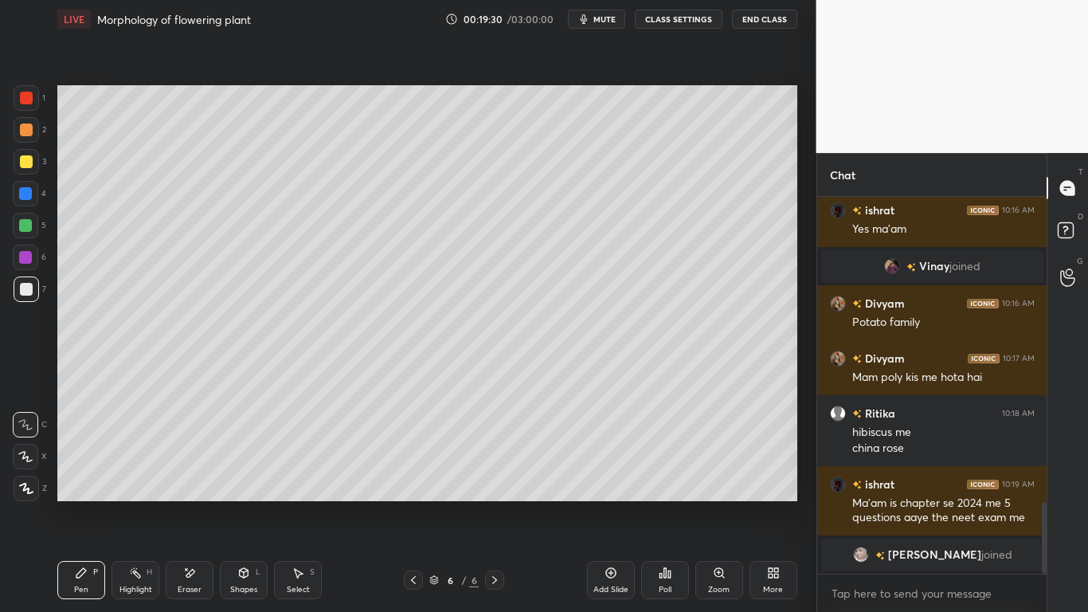
click at [28, 94] on div at bounding box center [26, 98] width 13 height 13
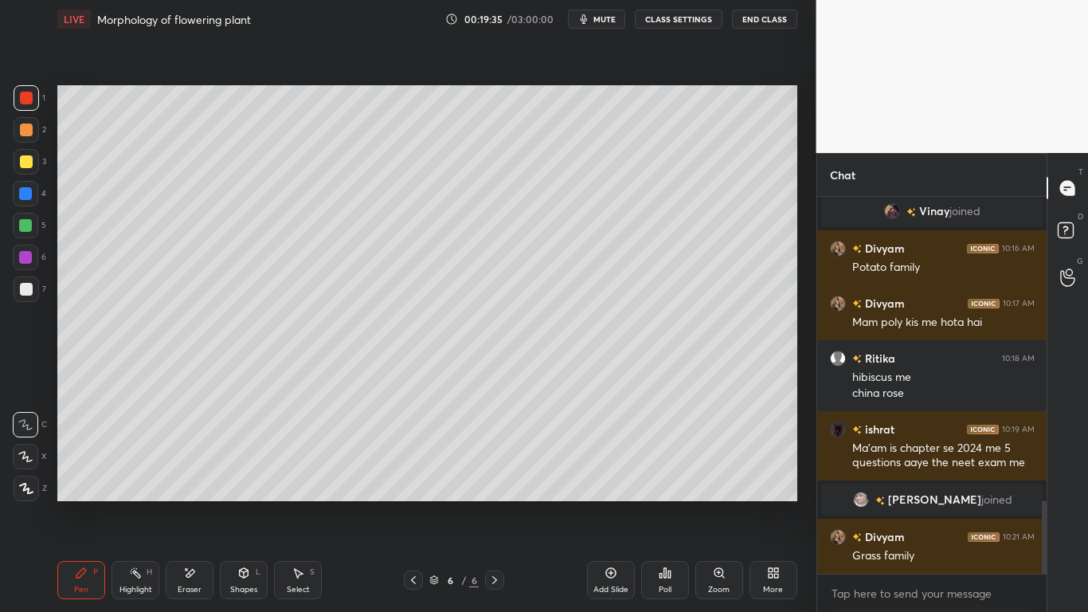
scroll to position [1555, 0]
click at [26, 289] on div at bounding box center [26, 289] width 13 height 13
click at [409, 476] on icon at bounding box center [413, 579] width 13 height 13
click at [423, 476] on div at bounding box center [413, 579] width 19 height 19
click at [415, 476] on icon at bounding box center [413, 579] width 13 height 13
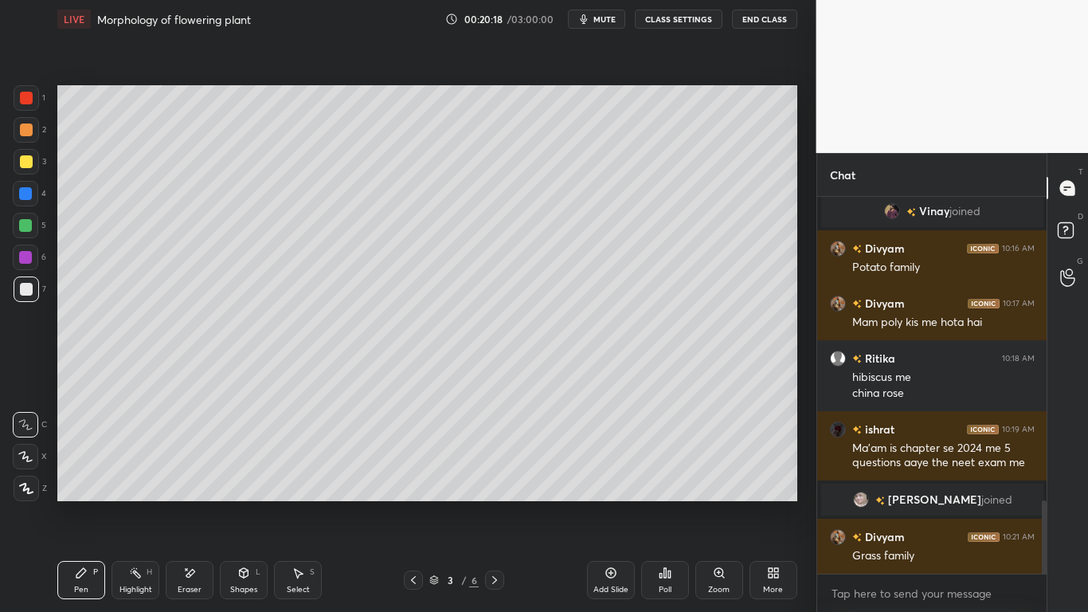
scroll to position [1570, 0]
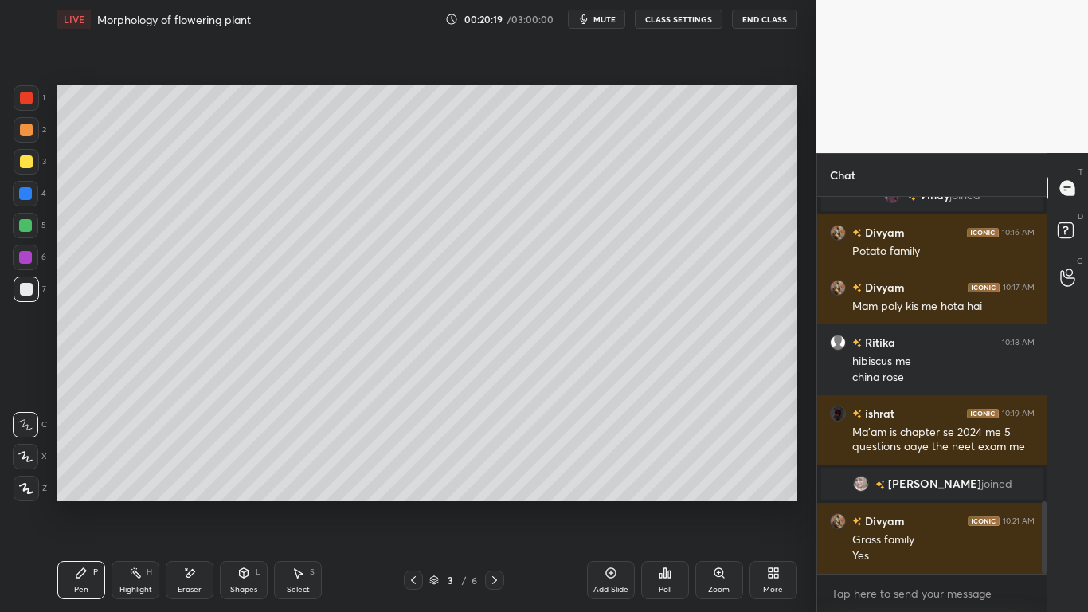
click at [490, 476] on icon at bounding box center [494, 579] width 13 height 13
click at [493, 476] on icon at bounding box center [494, 579] width 13 height 13
click at [20, 99] on div at bounding box center [26, 98] width 13 height 13
click at [497, 476] on icon at bounding box center [494, 579] width 13 height 13
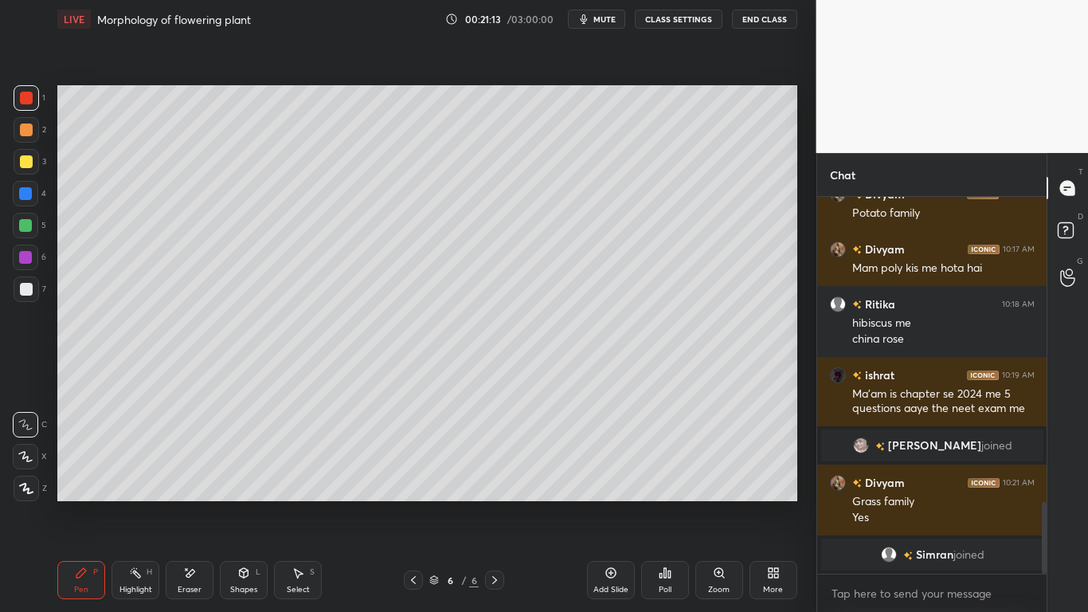
scroll to position [1631, 0]
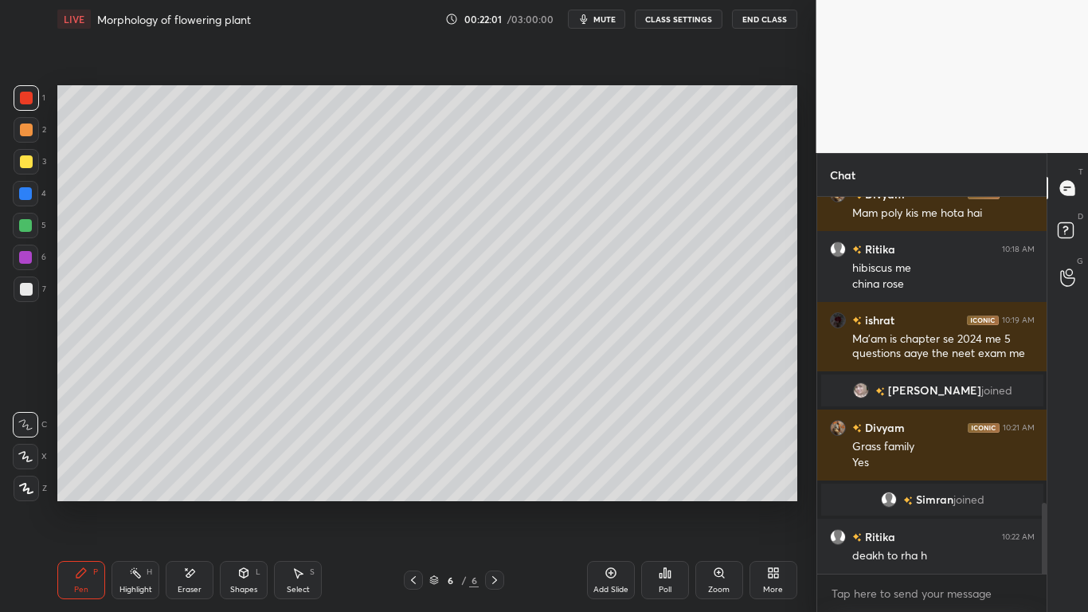
click at [613, 476] on icon at bounding box center [610, 572] width 13 height 13
click at [23, 162] on div at bounding box center [26, 161] width 13 height 13
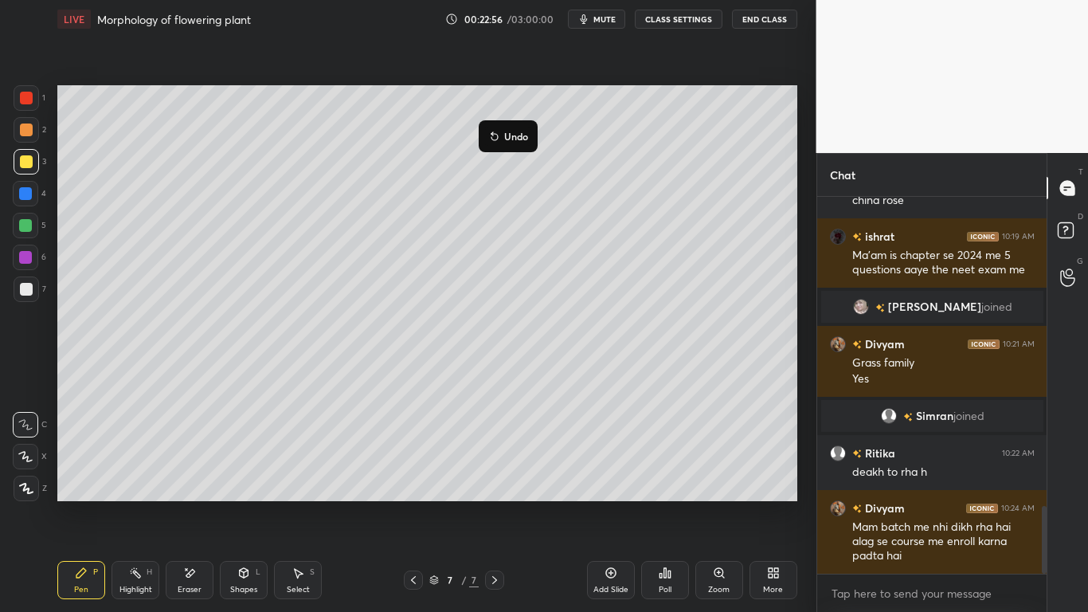
click at [520, 139] on p "Undo" at bounding box center [516, 136] width 24 height 13
click at [33, 160] on div at bounding box center [26, 161] width 25 height 25
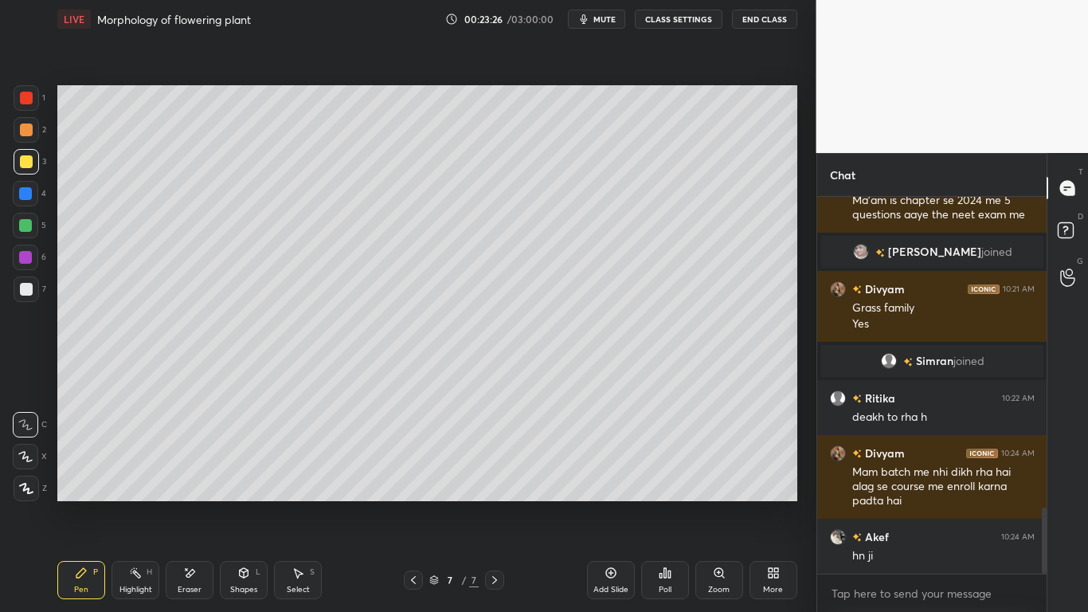
click at [41, 101] on div "1" at bounding box center [30, 97] width 32 height 25
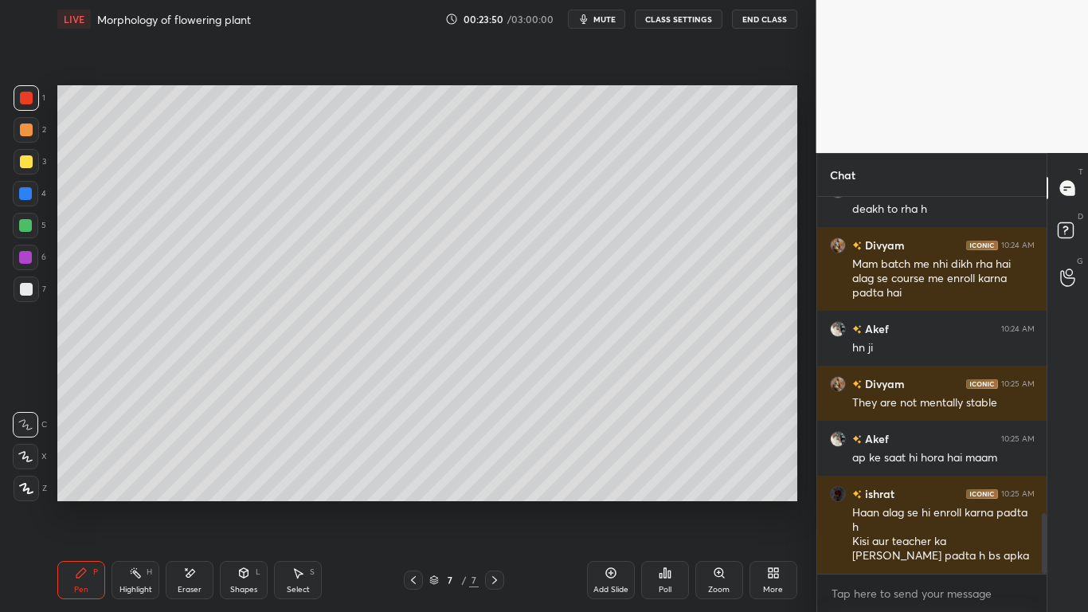
scroll to position [2016, 0]
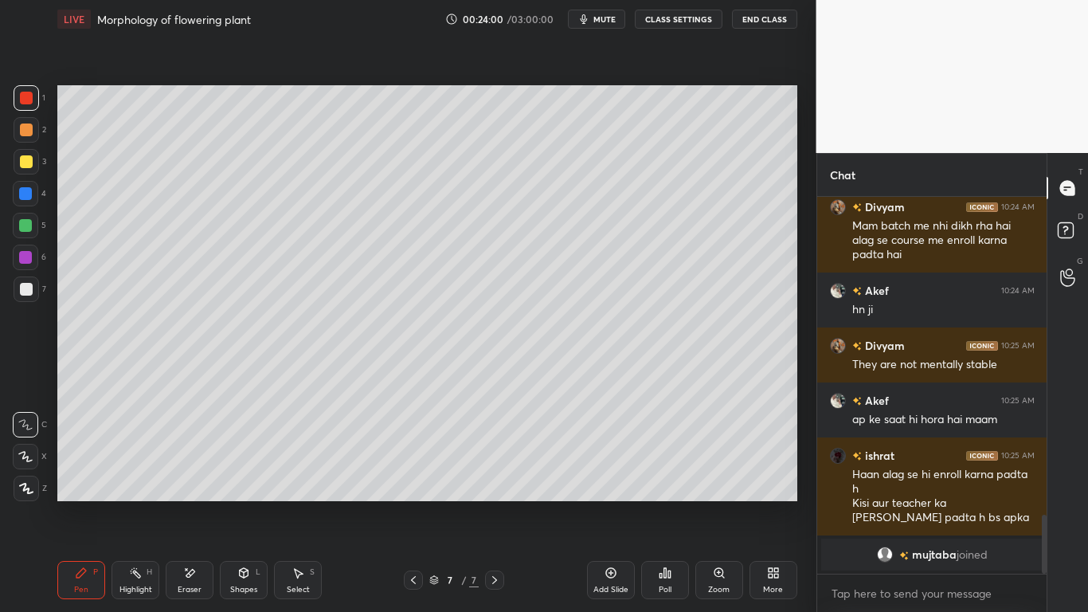
click at [22, 192] on div at bounding box center [25, 193] width 13 height 13
click at [190, 476] on icon at bounding box center [189, 573] width 13 height 14
click at [75, 476] on icon at bounding box center [81, 572] width 13 height 13
click at [31, 168] on div at bounding box center [26, 161] width 25 height 25
click at [24, 92] on div at bounding box center [26, 98] width 13 height 13
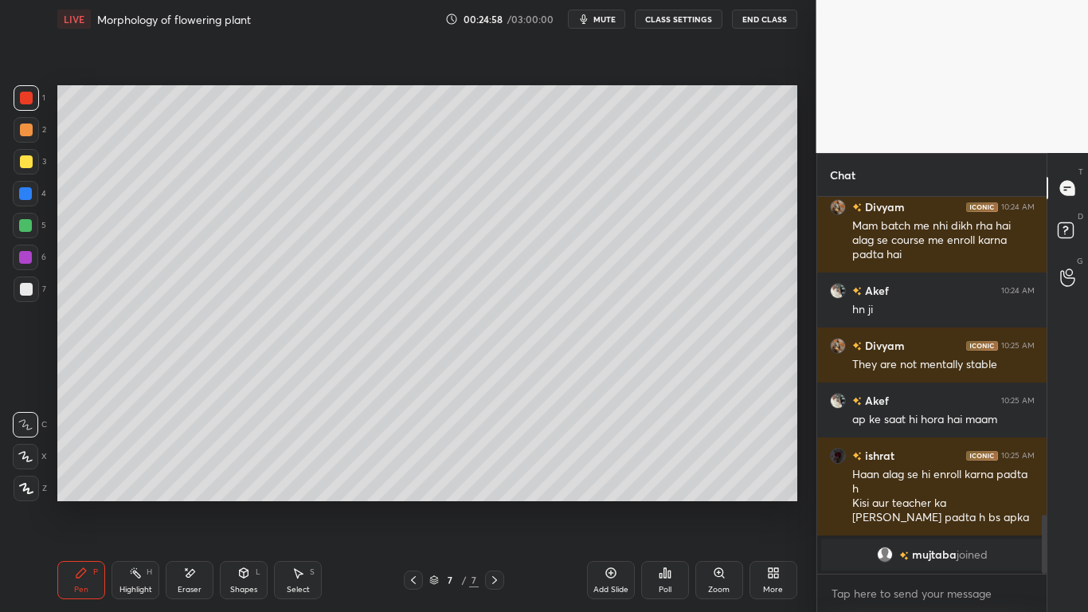
click at [179, 476] on div "Eraser" at bounding box center [190, 580] width 48 height 38
click at [81, 476] on icon at bounding box center [81, 572] width 13 height 13
click at [237, 476] on div "Shapes L" at bounding box center [244, 580] width 48 height 38
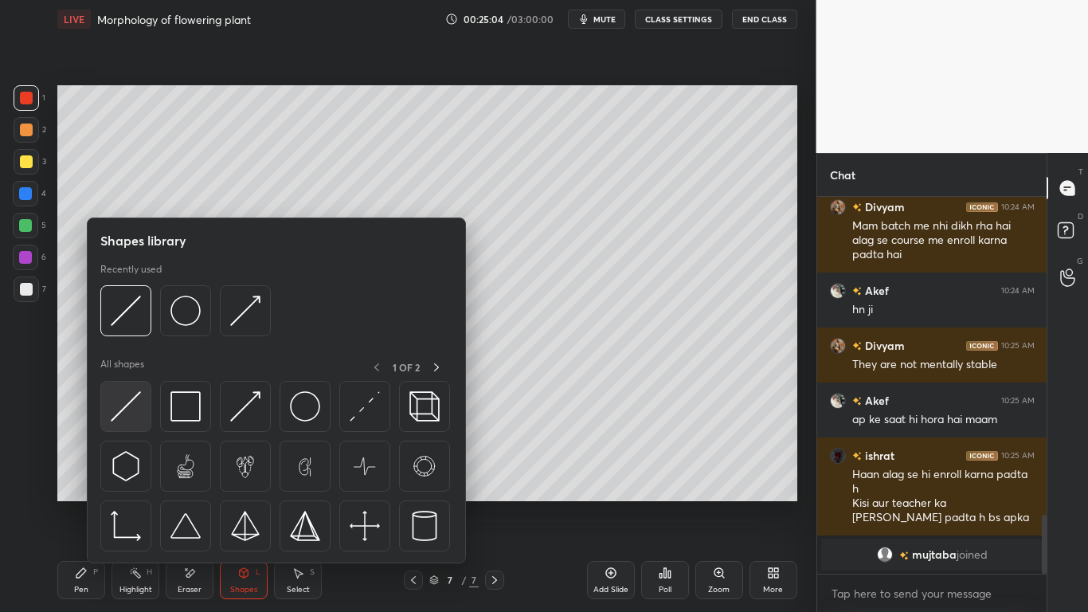
click at [124, 405] on img at bounding box center [126, 406] width 30 height 30
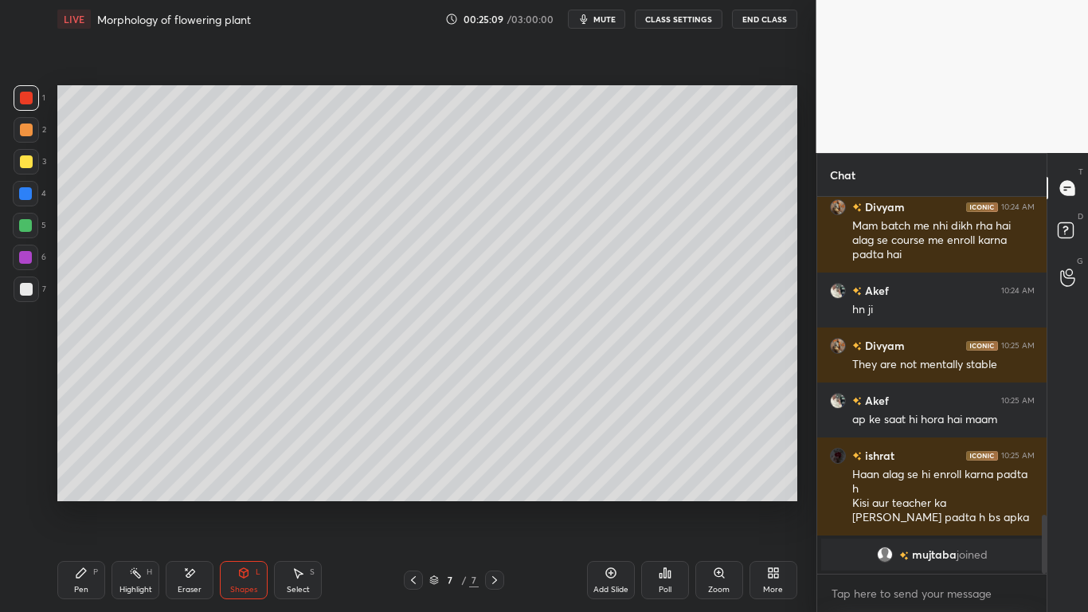
click at [245, 476] on div "Shapes L" at bounding box center [244, 580] width 48 height 38
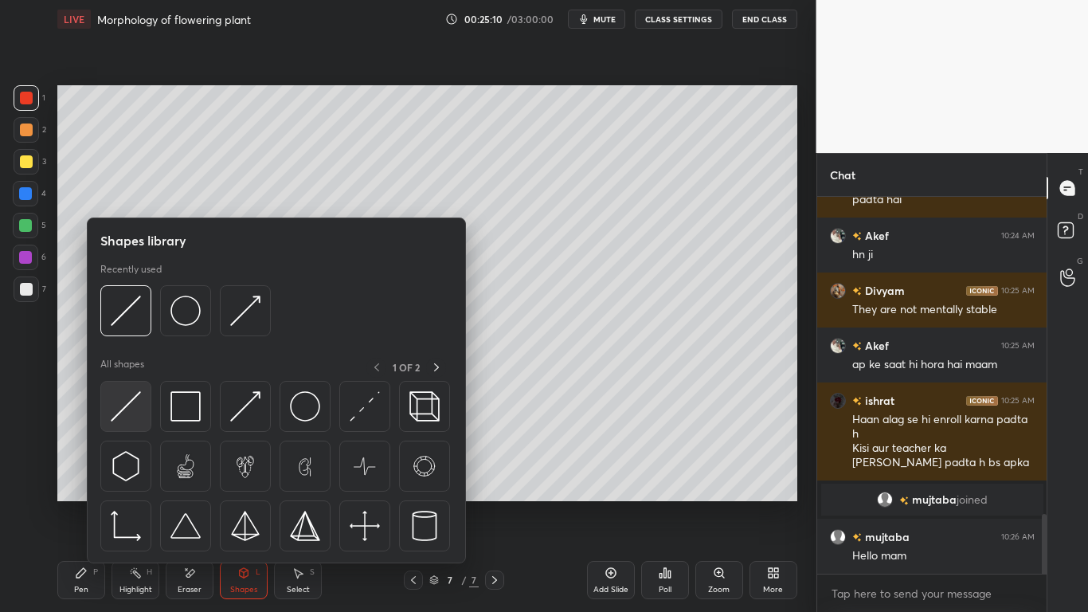
click at [139, 393] on img at bounding box center [126, 406] width 30 height 30
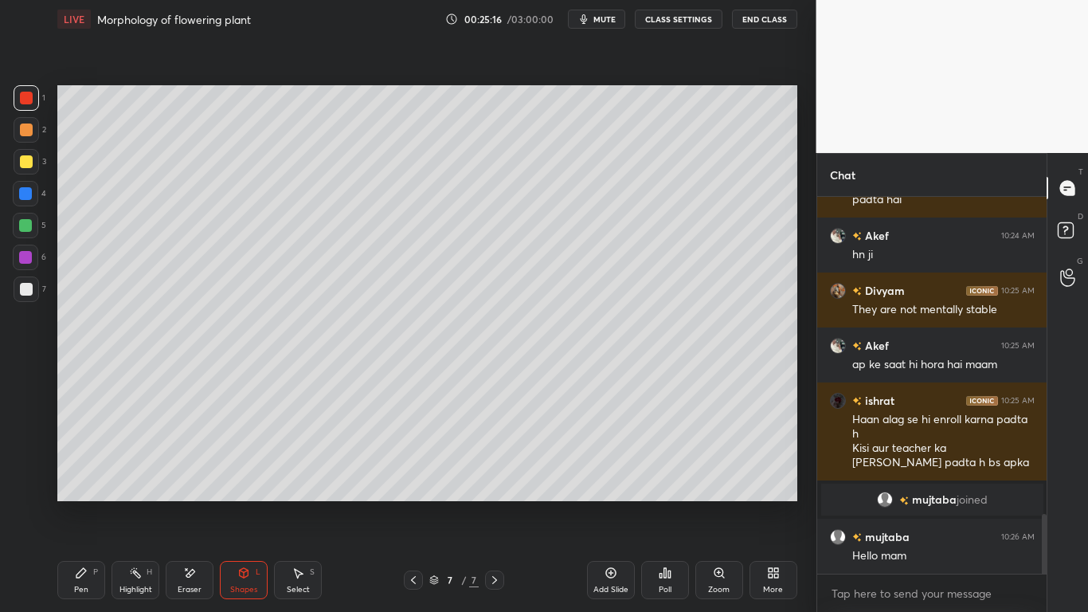
click at [28, 225] on div at bounding box center [25, 225] width 13 height 13
click at [22, 93] on div at bounding box center [26, 98] width 13 height 13
click at [87, 476] on icon at bounding box center [81, 572] width 13 height 13
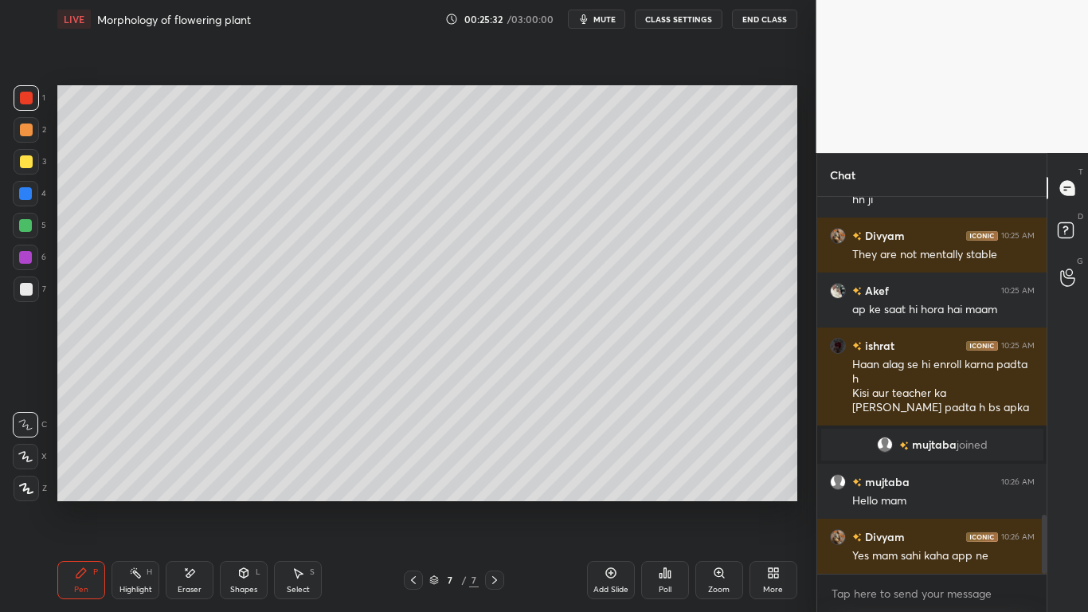
click at [22, 169] on div at bounding box center [26, 161] width 25 height 25
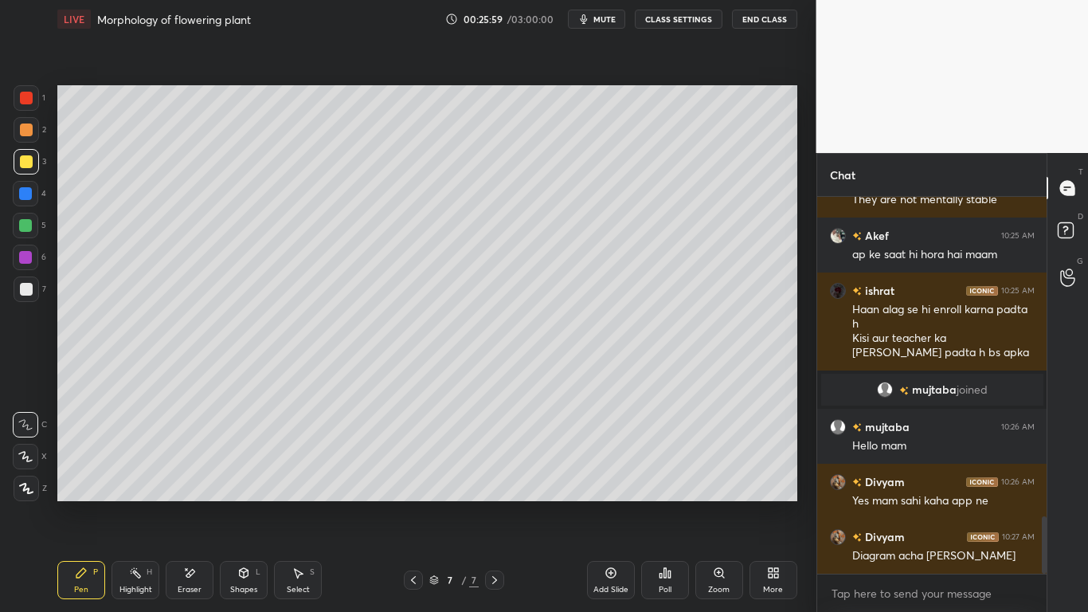
click at [25, 192] on div at bounding box center [25, 193] width 13 height 13
click at [29, 257] on div at bounding box center [25, 257] width 13 height 13
click at [131, 476] on div "Highlight" at bounding box center [135, 589] width 33 height 8
click at [189, 476] on div "Eraser" at bounding box center [190, 580] width 48 height 38
click at [71, 476] on div "Pen P" at bounding box center [81, 580] width 48 height 38
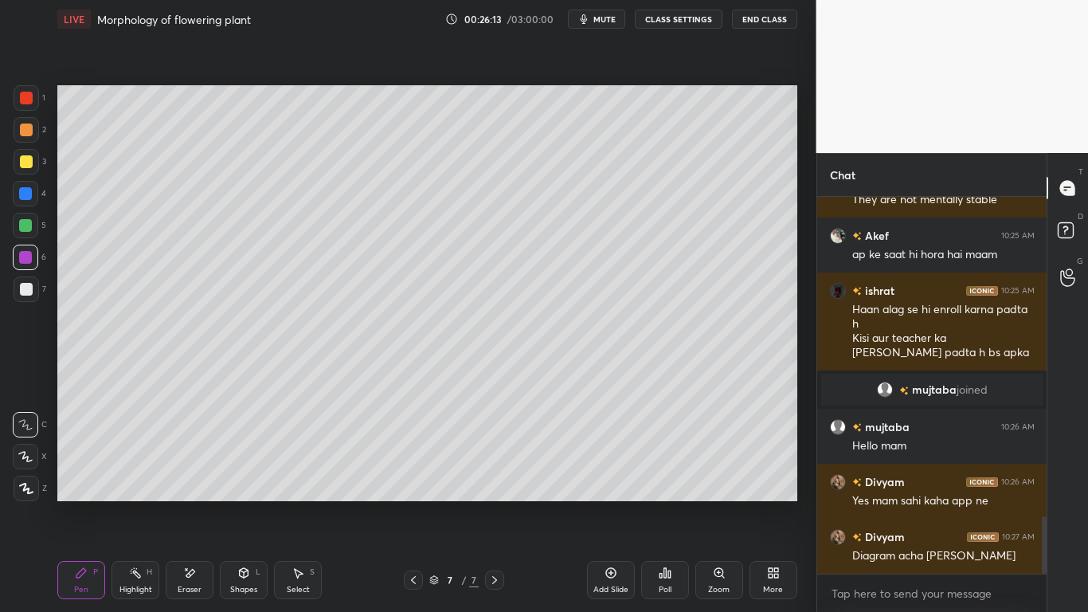
click at [18, 228] on div at bounding box center [25, 225] width 25 height 25
click at [190, 476] on icon at bounding box center [190, 573] width 9 height 8
click at [83, 476] on icon at bounding box center [81, 573] width 10 height 10
click at [190, 476] on div "Eraser" at bounding box center [190, 589] width 24 height 8
click at [82, 476] on icon at bounding box center [81, 573] width 10 height 10
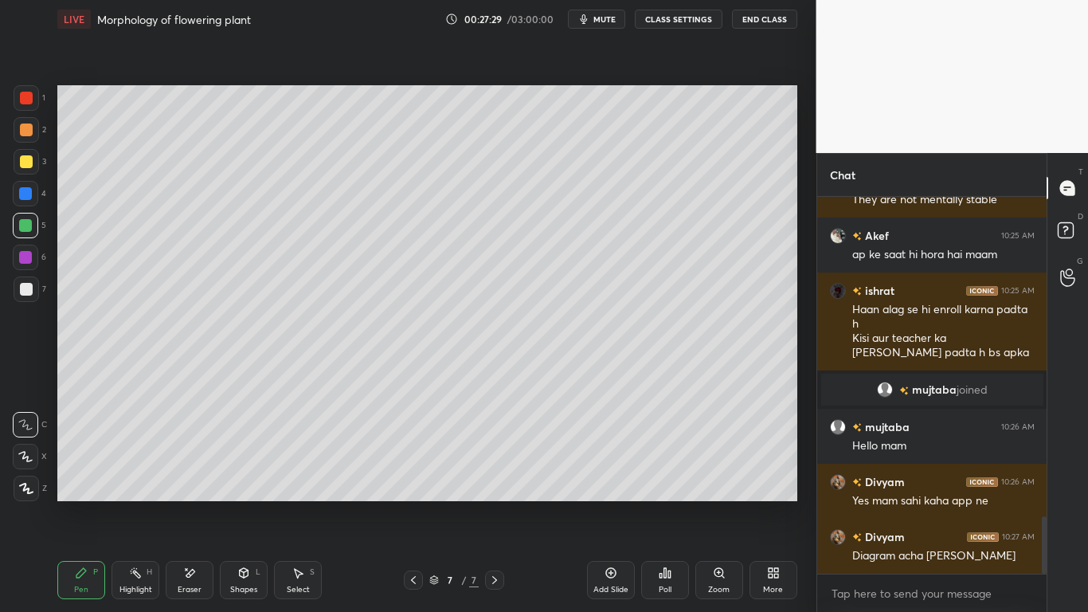
scroll to position [2149, 0]
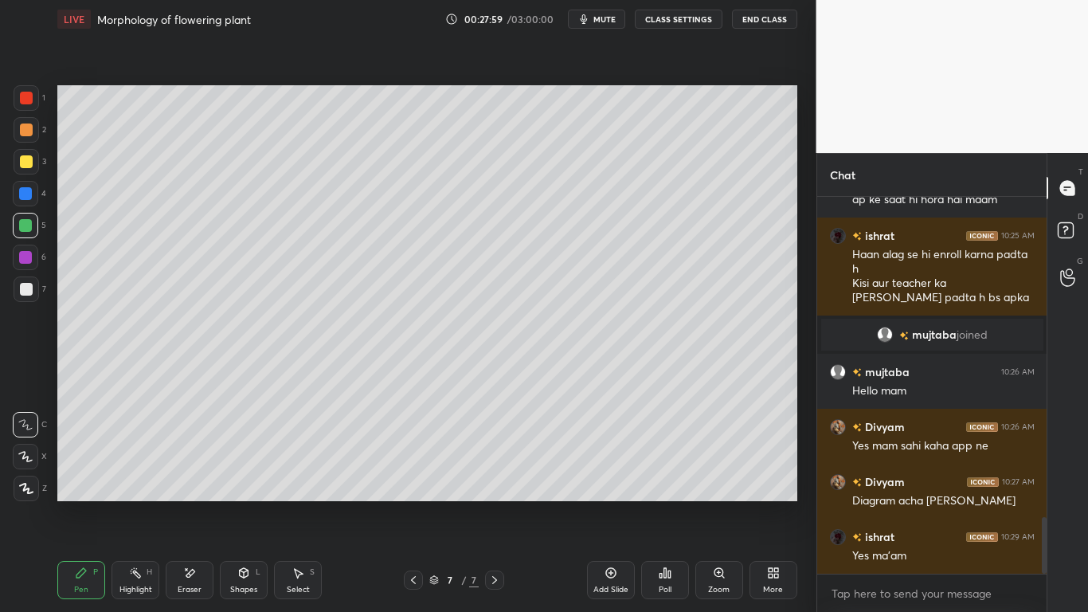
click at [195, 476] on div "Eraser" at bounding box center [190, 580] width 48 height 38
click at [75, 476] on div "Pen" at bounding box center [81, 589] width 14 height 8
click at [183, 476] on div "Eraser" at bounding box center [190, 589] width 24 height 8
click at [91, 476] on div "Pen P" at bounding box center [81, 580] width 48 height 38
click at [188, 476] on div "Eraser" at bounding box center [190, 580] width 48 height 38
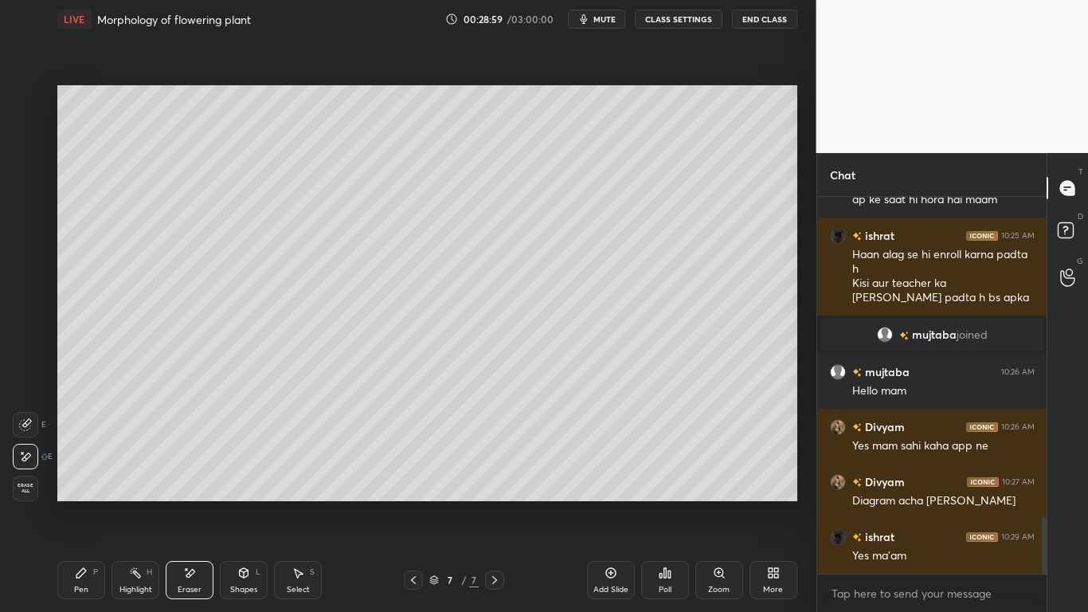
click at [80, 476] on div "Pen" at bounding box center [81, 589] width 14 height 8
click at [33, 260] on div at bounding box center [25, 256] width 25 height 25
click at [194, 476] on div "Eraser" at bounding box center [190, 580] width 48 height 38
click at [80, 476] on icon at bounding box center [81, 572] width 13 height 13
click at [182, 476] on div "Eraser" at bounding box center [190, 580] width 48 height 38
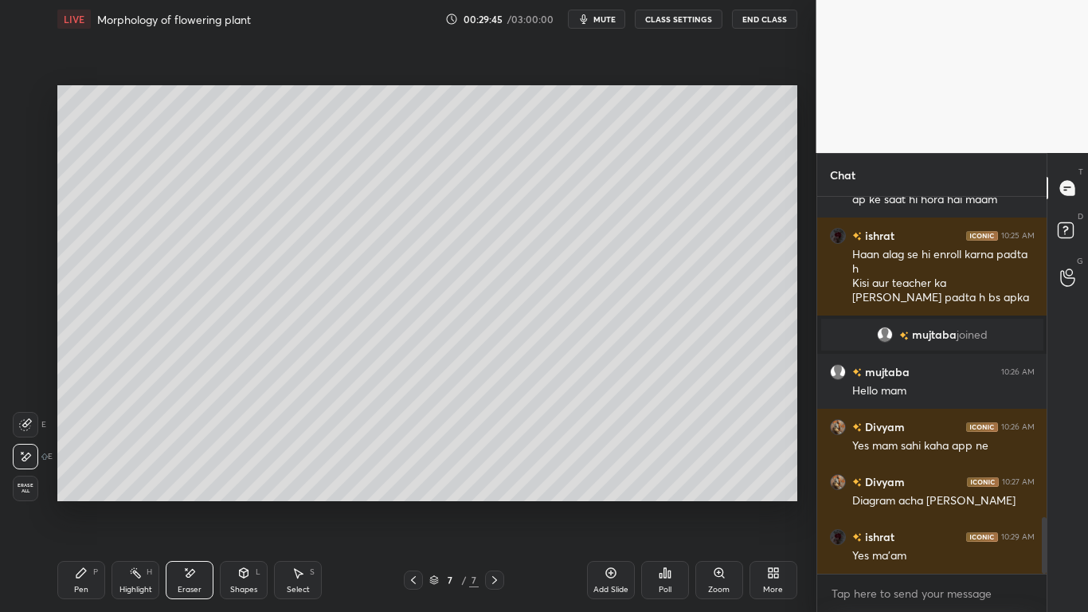
click at [84, 476] on icon at bounding box center [81, 572] width 13 height 13
click at [194, 476] on div "Eraser" at bounding box center [190, 580] width 48 height 38
click at [76, 476] on div "Pen P" at bounding box center [81, 580] width 48 height 38
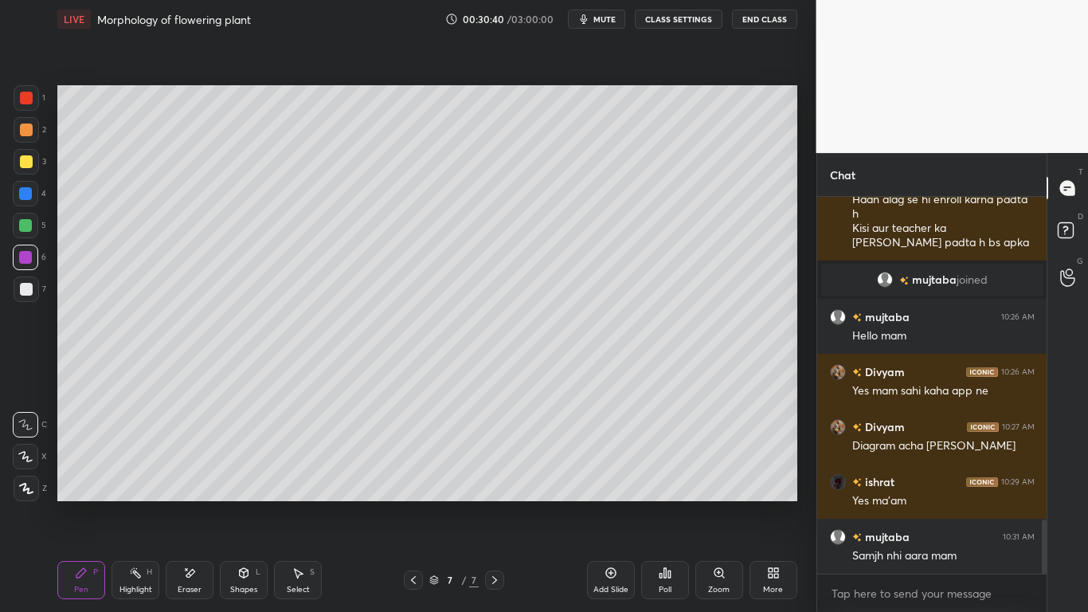
scroll to position [2259, 0]
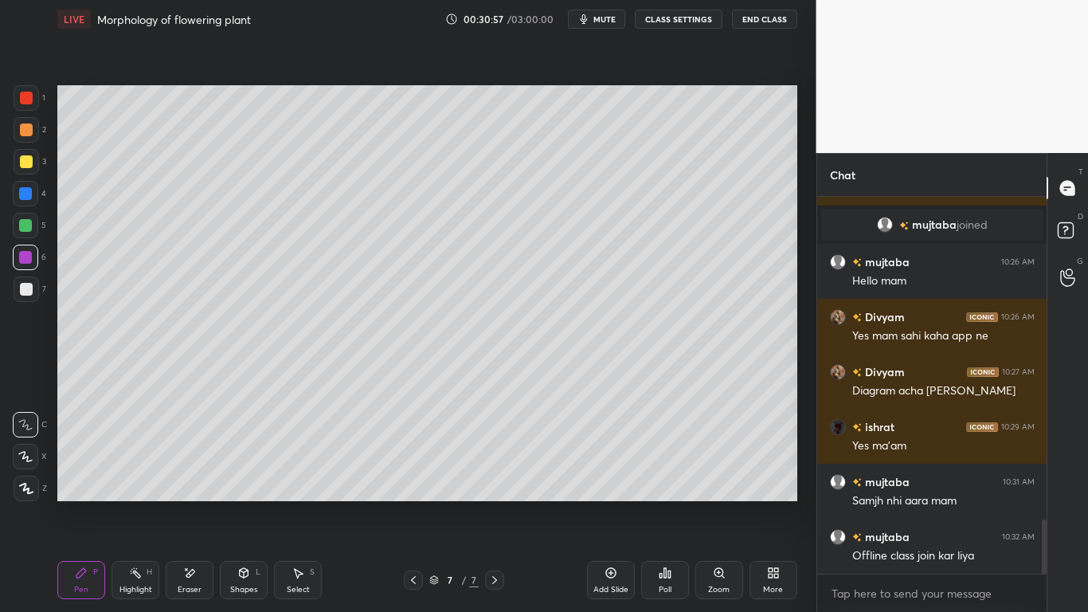
click at [616, 476] on div "Add Slide" at bounding box center [611, 580] width 48 height 38
click at [24, 230] on div at bounding box center [25, 225] width 13 height 13
click at [28, 163] on div at bounding box center [26, 161] width 13 height 13
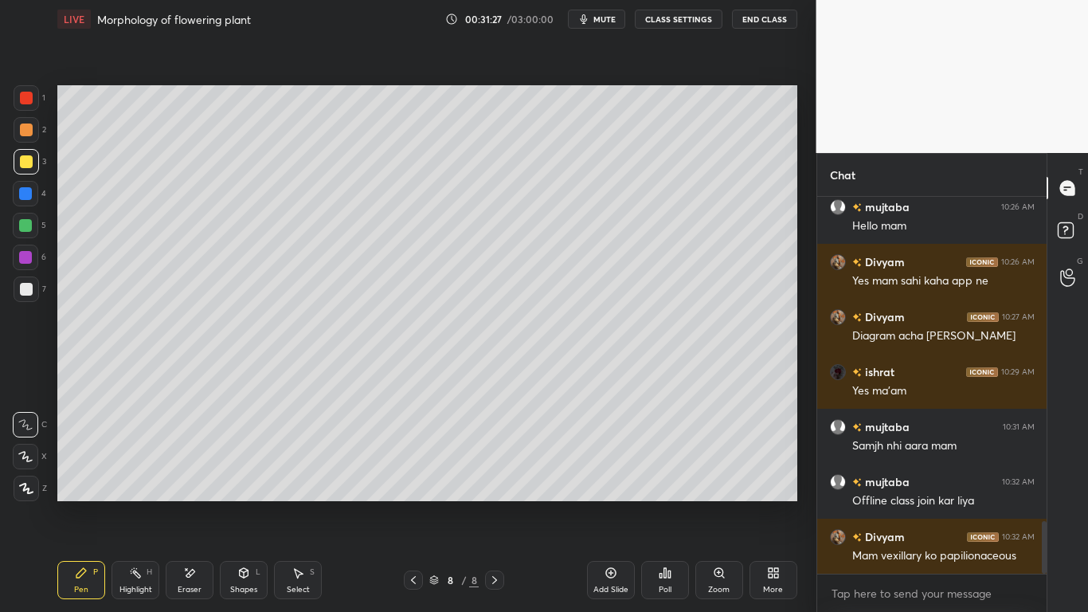
click at [27, 291] on div at bounding box center [26, 289] width 13 height 13
click at [25, 261] on div at bounding box center [25, 257] width 13 height 13
click at [29, 163] on div at bounding box center [26, 161] width 13 height 13
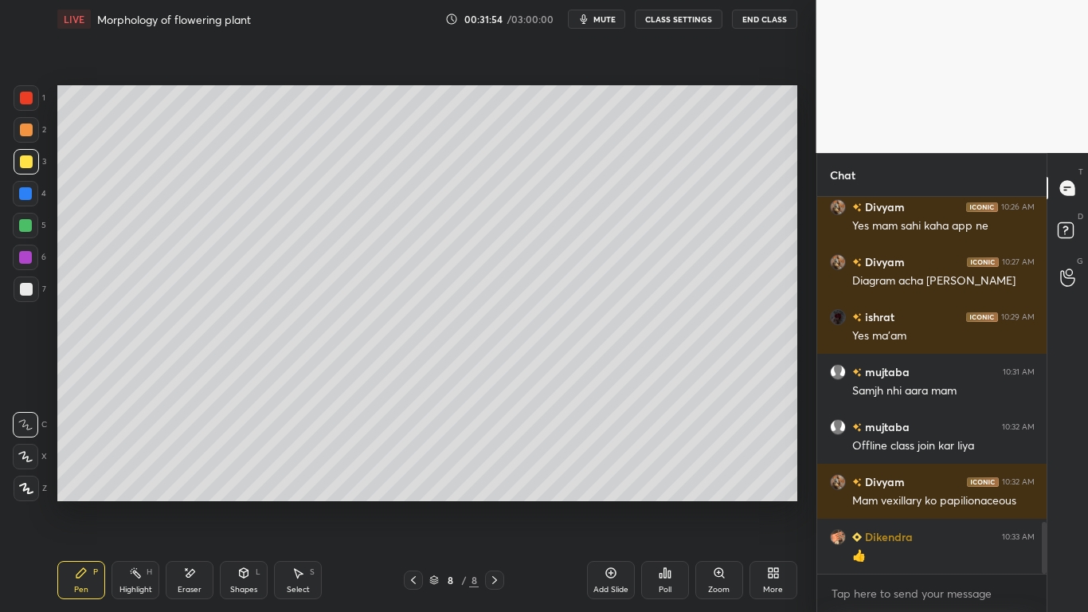
click at [25, 260] on div at bounding box center [25, 257] width 13 height 13
click at [192, 476] on icon at bounding box center [189, 573] width 13 height 14
click at [77, 476] on icon at bounding box center [81, 573] width 10 height 10
click at [32, 290] on div at bounding box center [26, 289] width 13 height 13
click at [181, 476] on div "Eraser" at bounding box center [190, 580] width 48 height 38
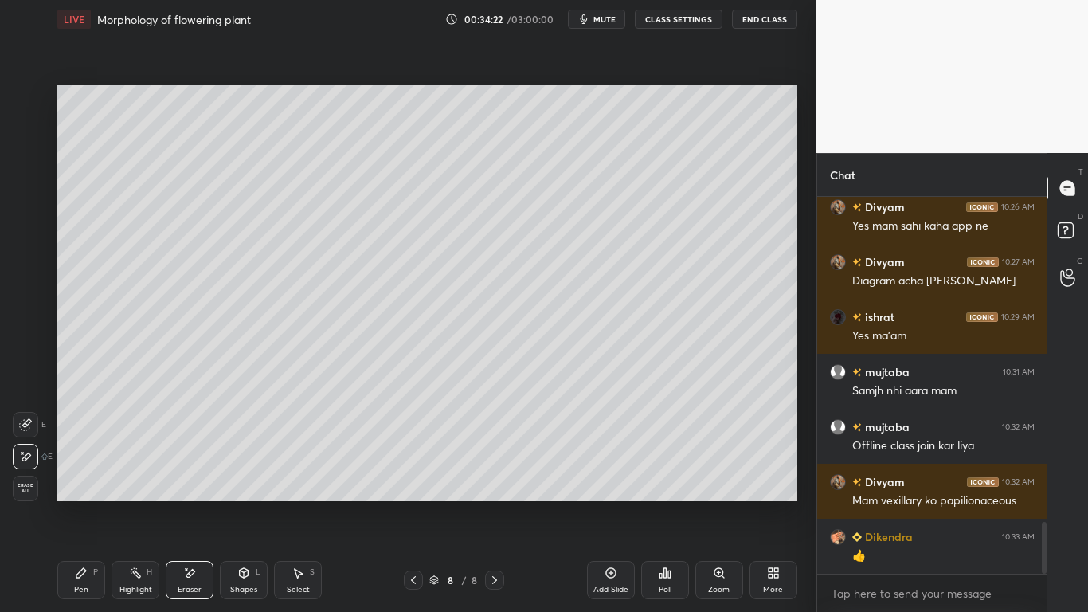
click at [104, 476] on div "Pen P" at bounding box center [81, 580] width 48 height 38
click at [33, 222] on div at bounding box center [25, 225] width 25 height 25
click at [38, 93] on div at bounding box center [26, 97] width 25 height 25
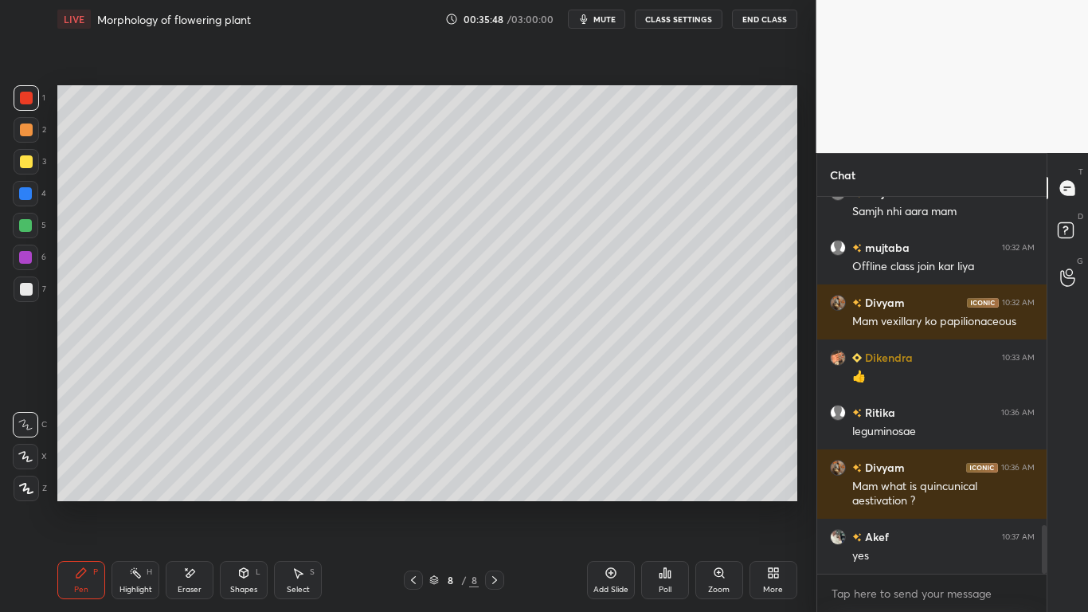
scroll to position [2603, 0]
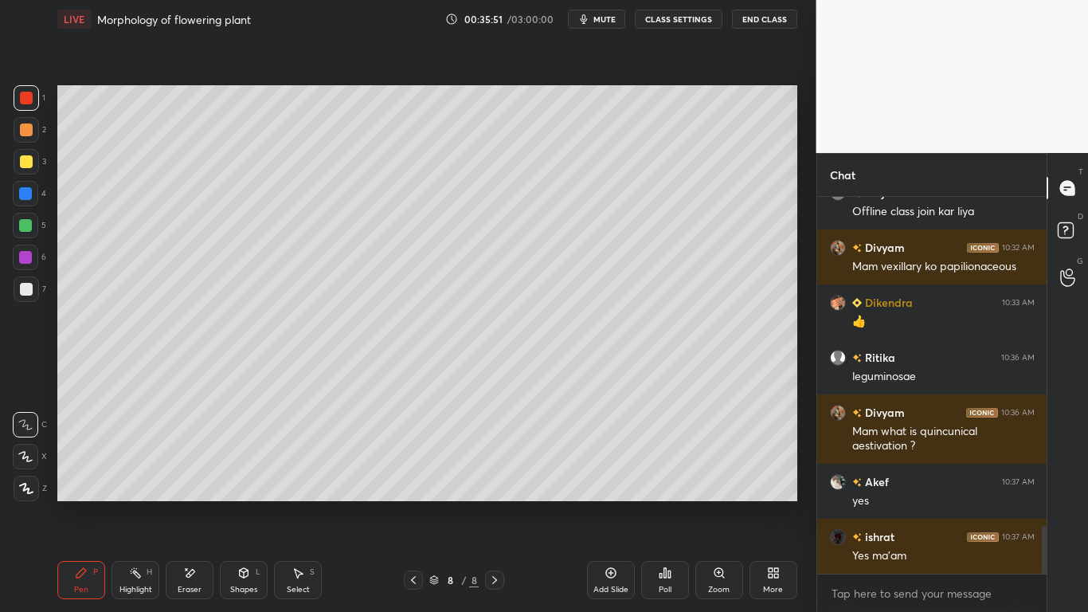
click at [23, 291] on div at bounding box center [26, 289] width 13 height 13
click at [30, 265] on div at bounding box center [25, 256] width 25 height 25
click at [37, 96] on div at bounding box center [26, 97] width 25 height 25
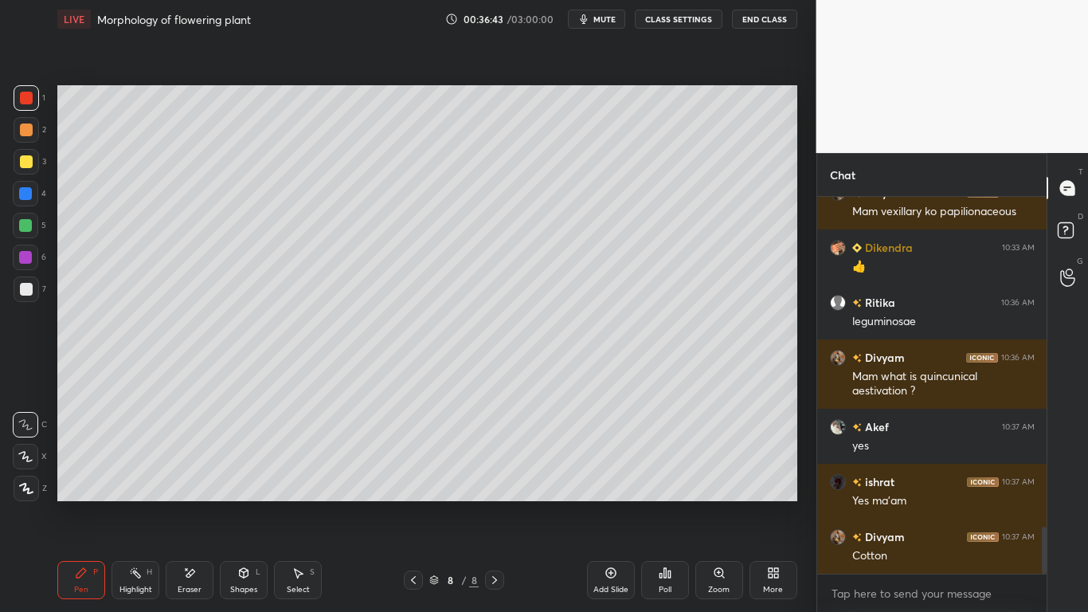
click at [207, 476] on div "Eraser" at bounding box center [190, 580] width 48 height 38
click at [87, 476] on div "Pen P Highlight H Eraser Shapes L Select S 8 / 8 Add Slide Poll Zoom More" at bounding box center [427, 580] width 740 height 64
click at [80, 476] on icon at bounding box center [81, 573] width 10 height 10
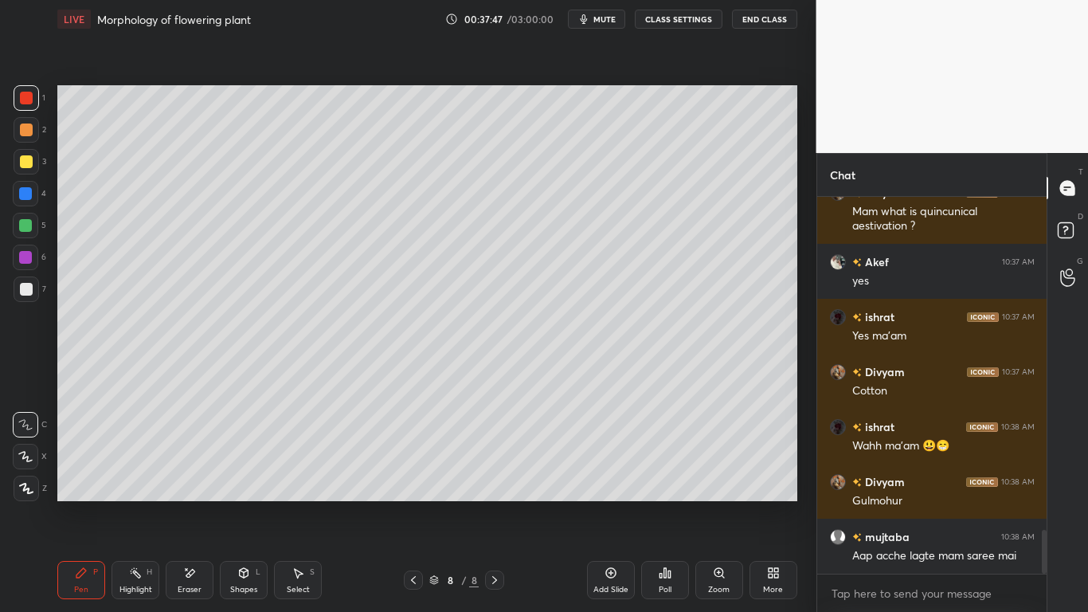
scroll to position [2877, 0]
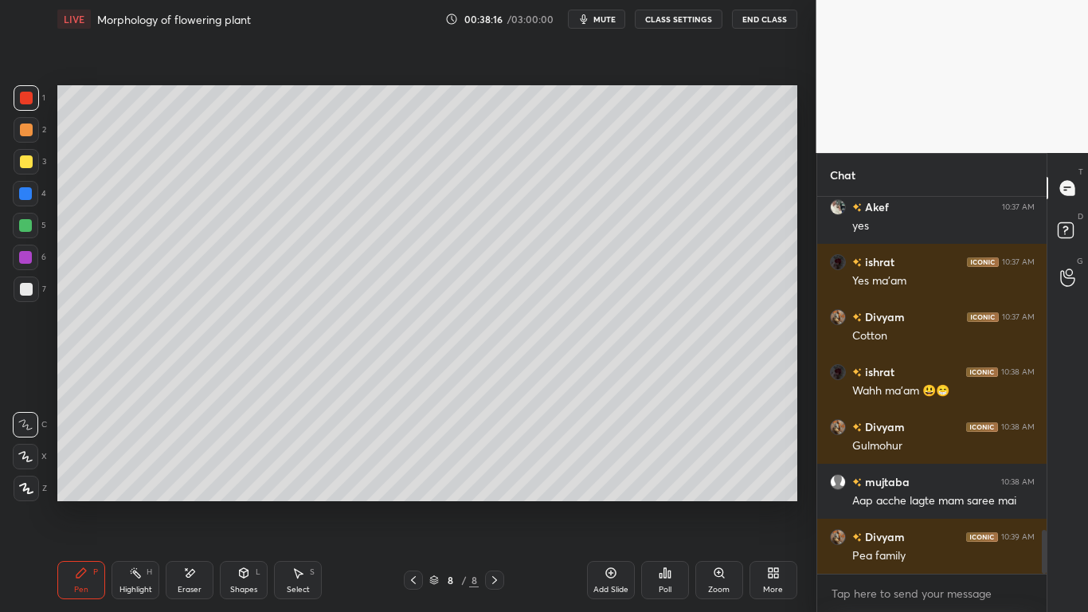
click at [618, 476] on div "Add Slide" at bounding box center [610, 589] width 35 height 8
click at [25, 198] on div at bounding box center [25, 193] width 13 height 13
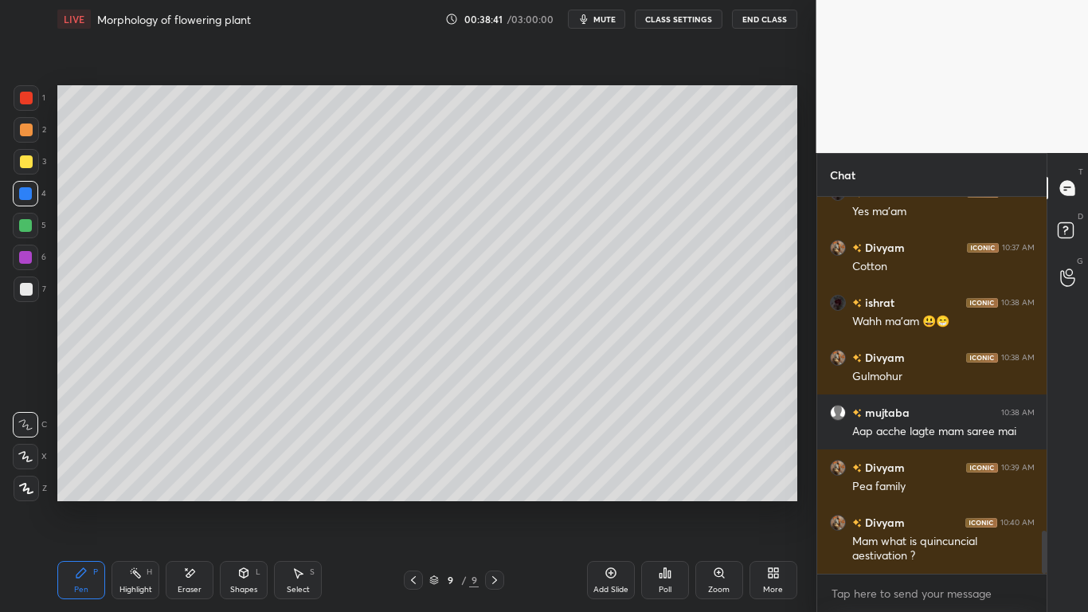
click at [22, 288] on div at bounding box center [26, 289] width 13 height 13
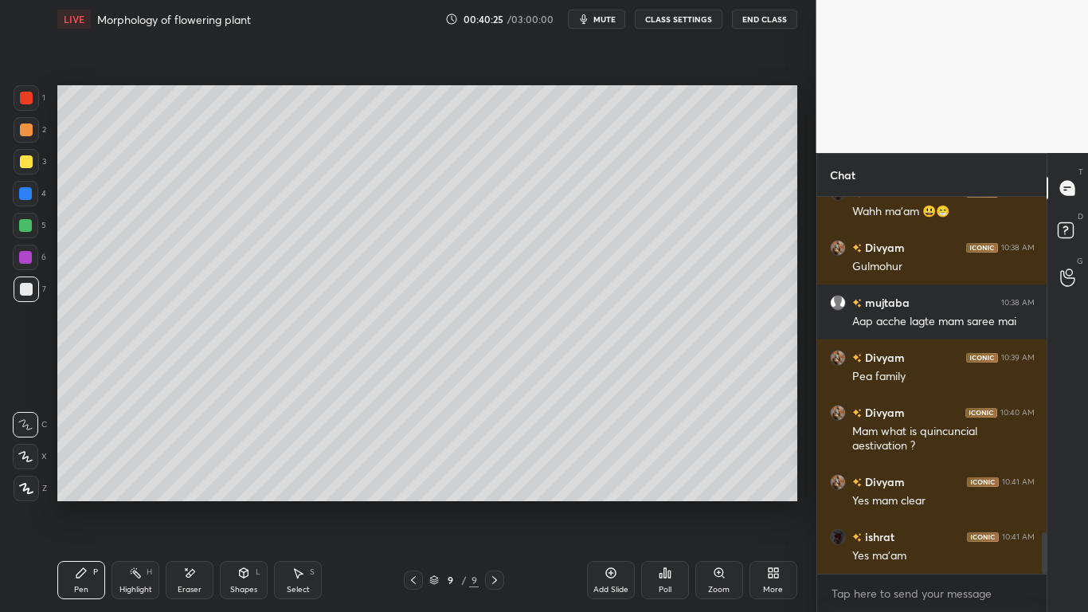
scroll to position [3112, 0]
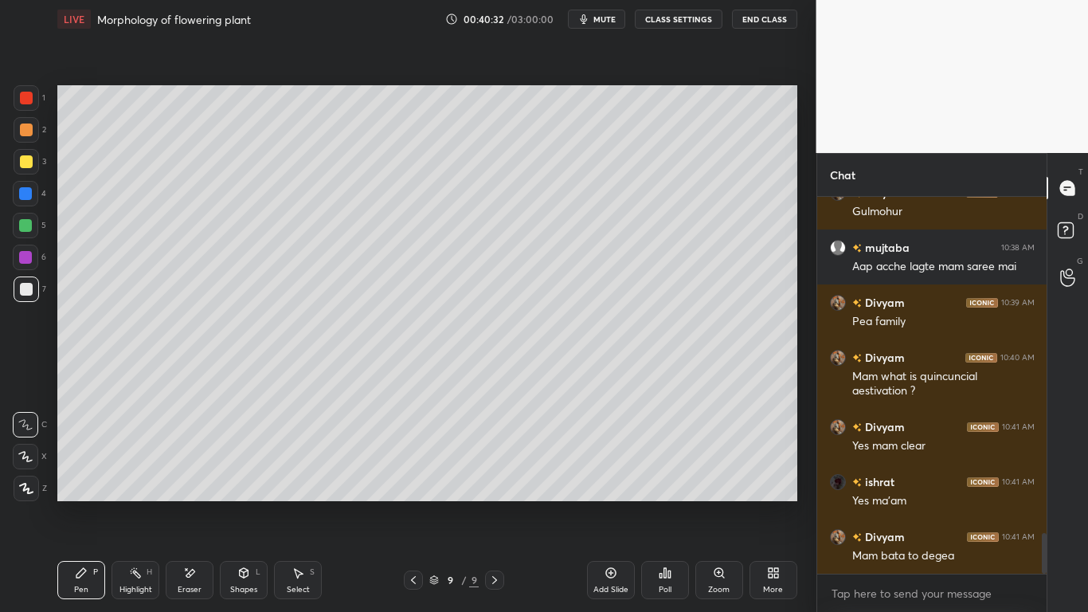
click at [23, 224] on div at bounding box center [25, 225] width 13 height 13
click at [208, 476] on div "Eraser" at bounding box center [190, 580] width 48 height 38
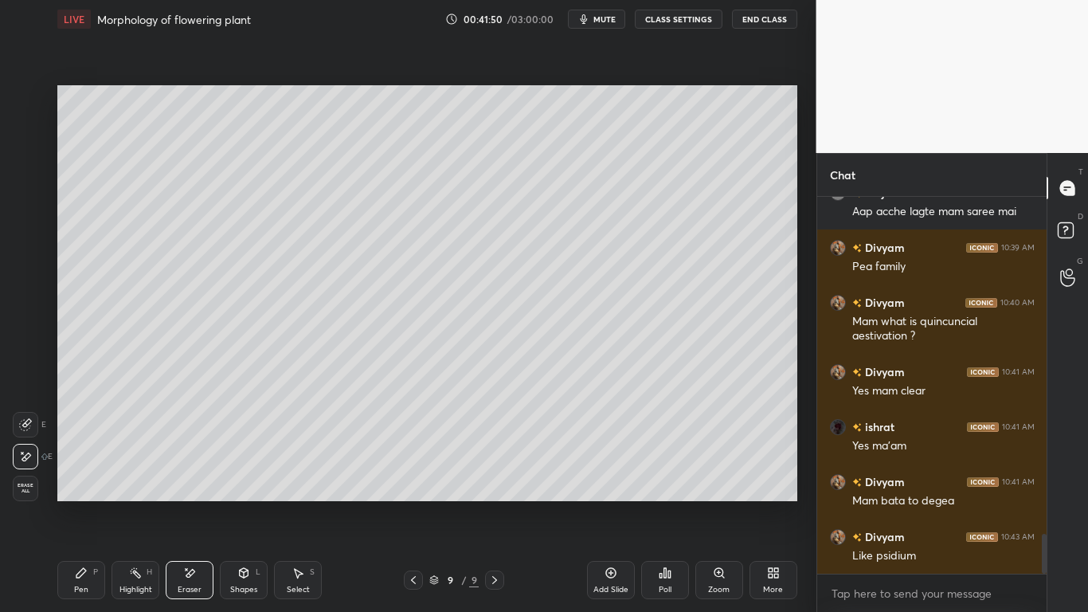
click at [82, 476] on div "Pen" at bounding box center [81, 589] width 14 height 8
click at [19, 256] on div at bounding box center [25, 257] width 13 height 13
click at [25, 287] on div at bounding box center [26, 289] width 13 height 13
click at [22, 157] on div at bounding box center [26, 161] width 13 height 13
click at [191, 476] on div "Eraser" at bounding box center [190, 589] width 24 height 8
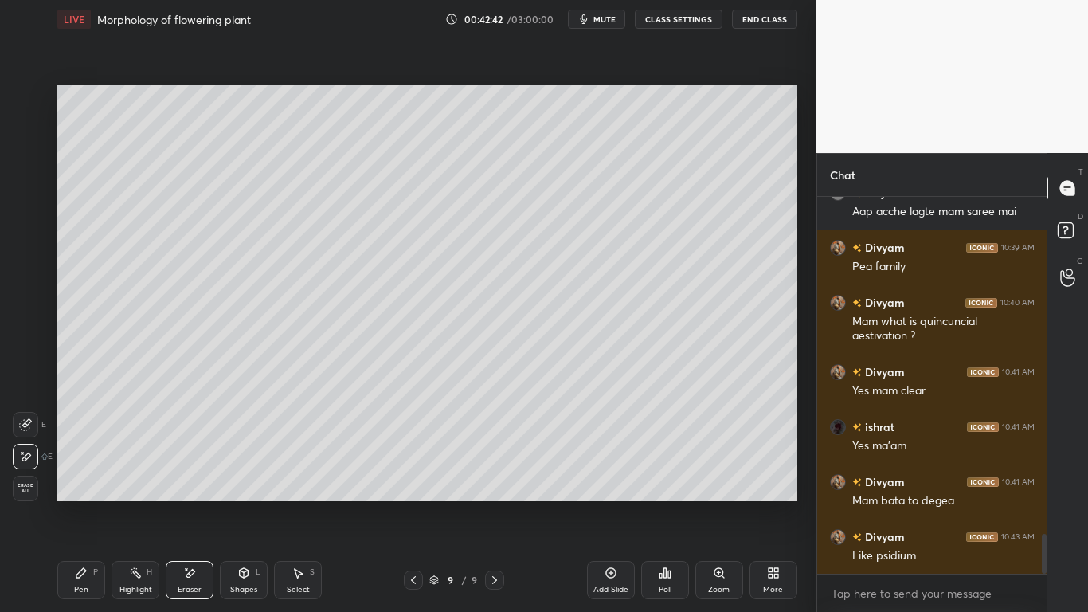
click at [92, 476] on div "Pen P" at bounding box center [81, 580] width 48 height 38
click at [25, 295] on div at bounding box center [26, 289] width 13 height 13
click at [25, 251] on div at bounding box center [25, 257] width 13 height 13
click at [172, 476] on div "Eraser" at bounding box center [190, 580] width 48 height 38
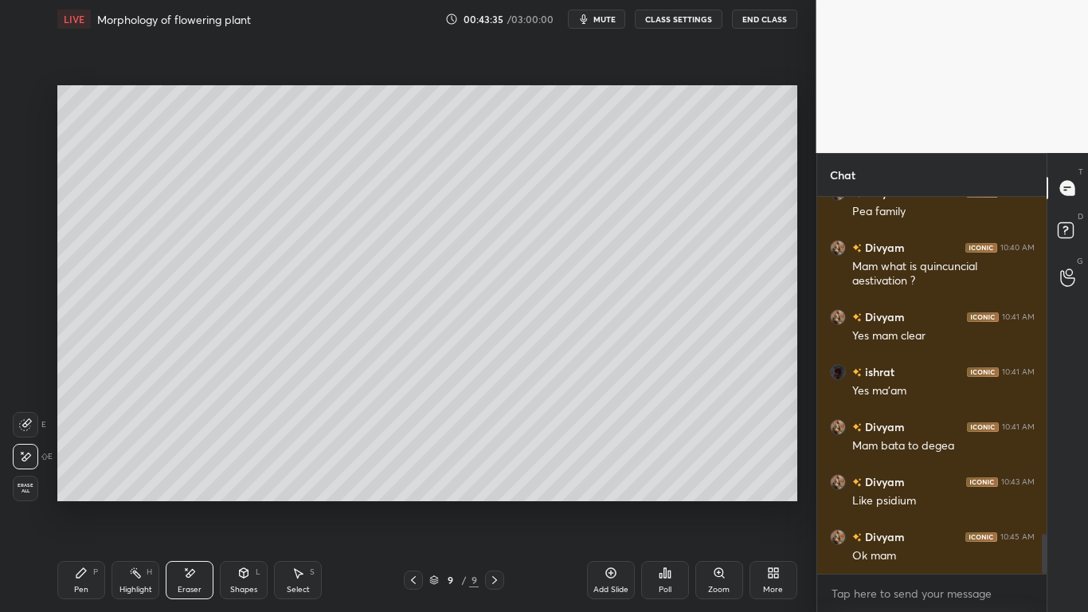
click at [417, 476] on icon at bounding box center [413, 579] width 13 height 13
click at [73, 476] on div "Pen P" at bounding box center [81, 580] width 48 height 38
click at [30, 199] on div at bounding box center [25, 193] width 13 height 13
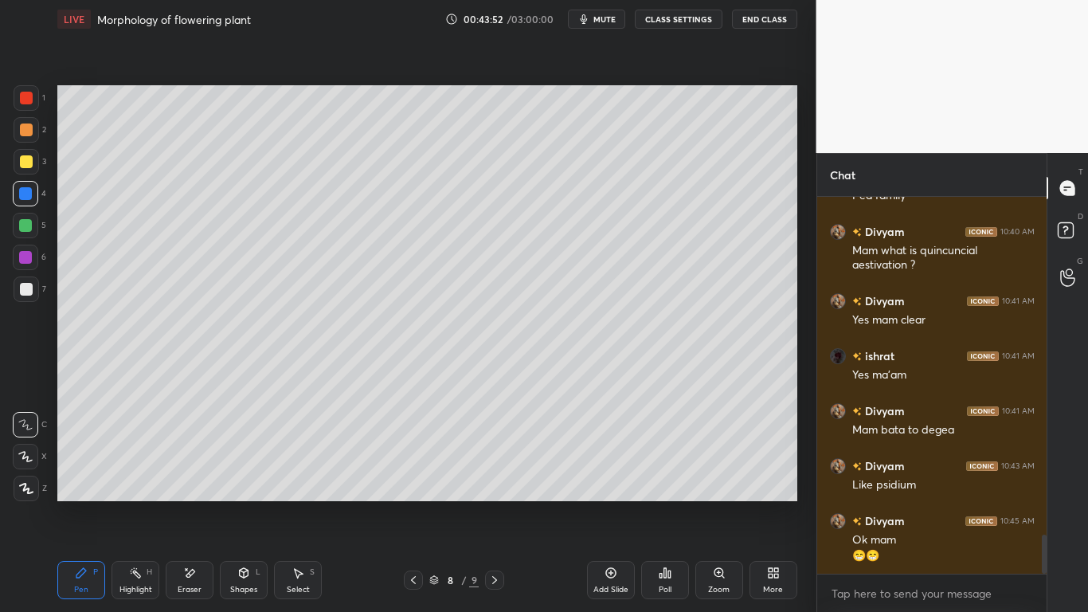
scroll to position [3292, 0]
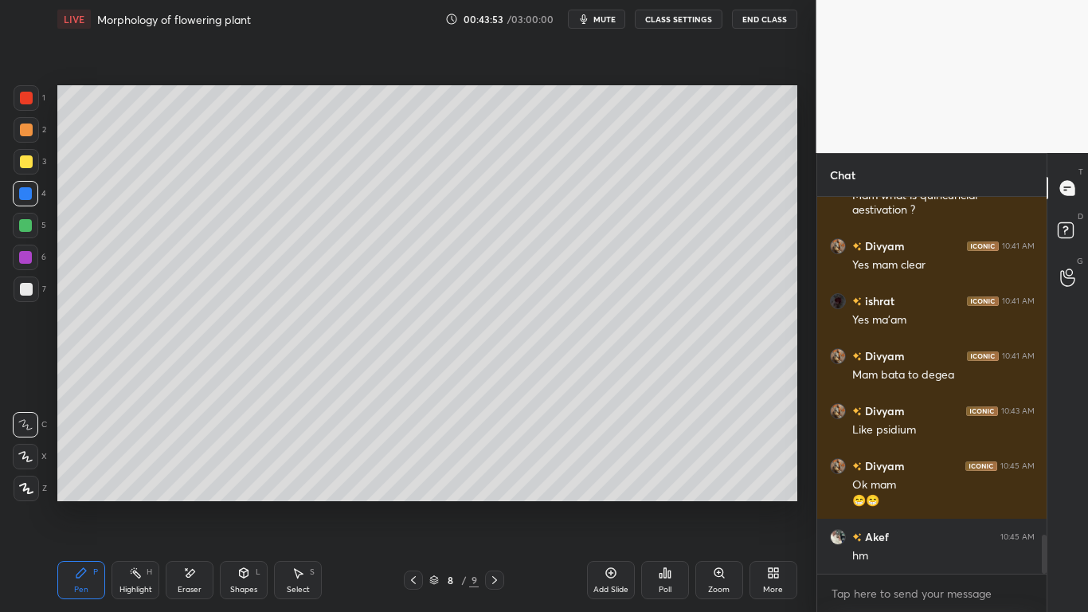
click at [616, 476] on icon at bounding box center [610, 572] width 13 height 13
click at [29, 285] on div at bounding box center [26, 289] width 13 height 13
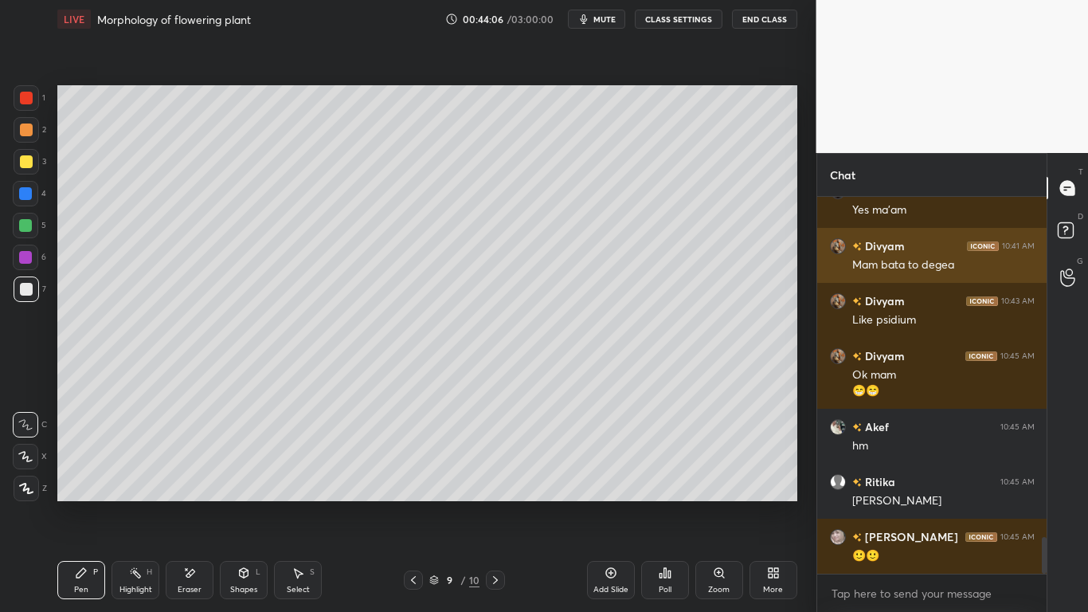
scroll to position [3457, 0]
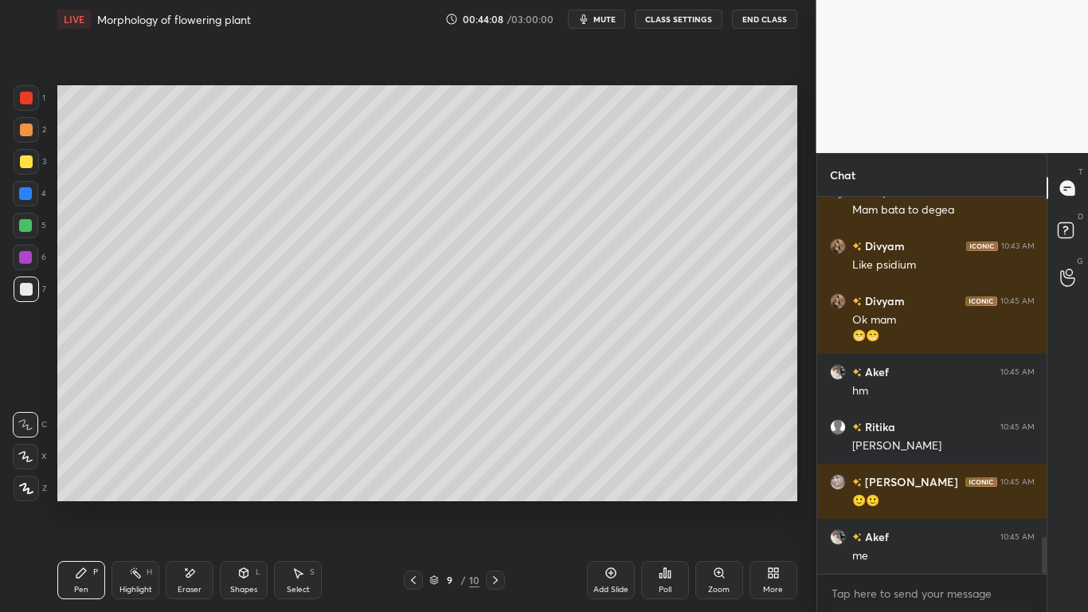
click at [27, 224] on div at bounding box center [25, 225] width 13 height 13
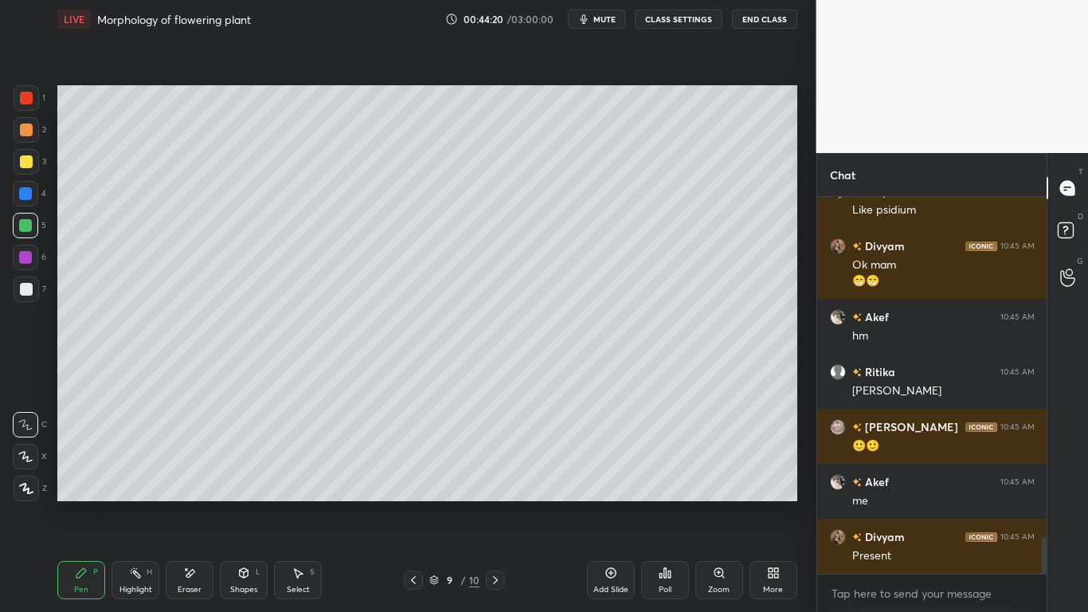
click at [25, 162] on div at bounding box center [26, 161] width 13 height 13
click at [26, 219] on div at bounding box center [25, 225] width 13 height 13
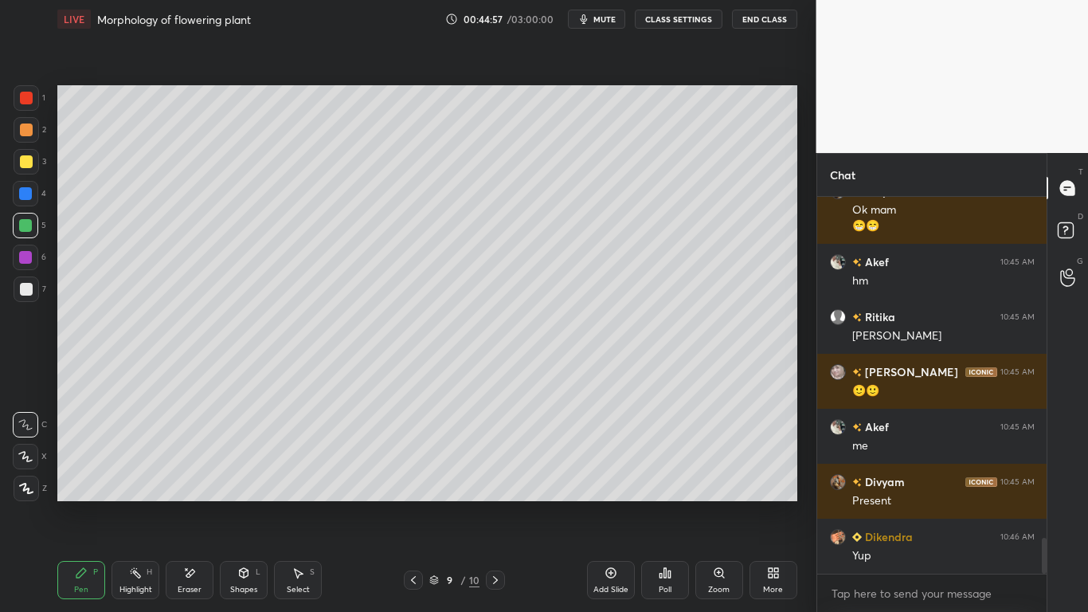
click at [24, 291] on div at bounding box center [26, 289] width 13 height 13
click at [180, 476] on div "Eraser" at bounding box center [190, 580] width 48 height 38
click at [97, 476] on div "Pen P" at bounding box center [81, 580] width 48 height 38
click at [22, 104] on div at bounding box center [26, 98] width 13 height 13
click at [22, 258] on div at bounding box center [25, 257] width 13 height 13
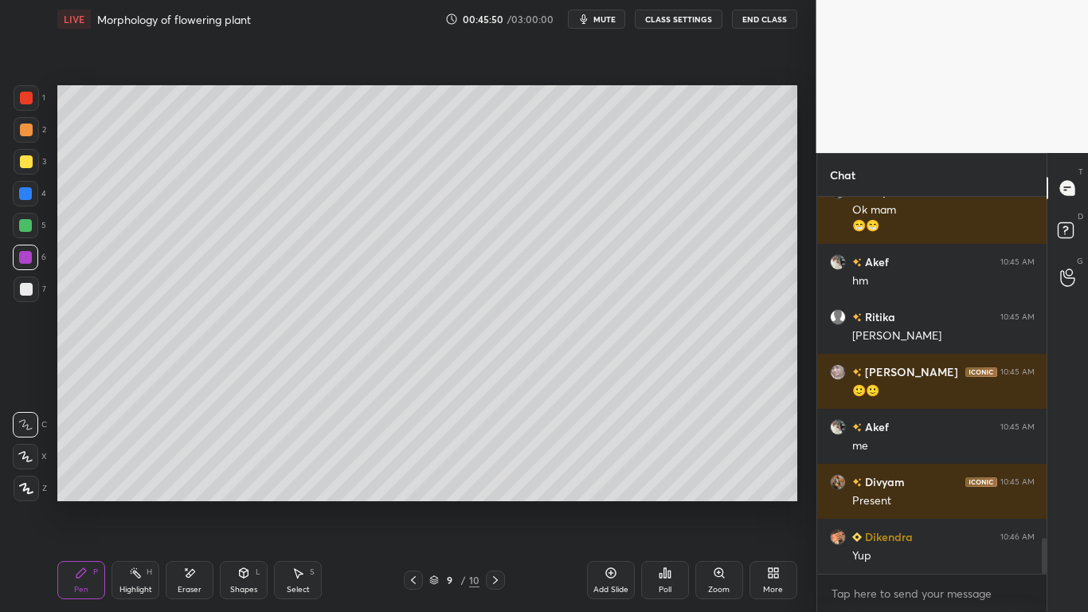
click at [182, 476] on div "Eraser" at bounding box center [190, 580] width 48 height 38
click at [85, 476] on div "Pen P" at bounding box center [81, 580] width 48 height 38
click at [25, 286] on div at bounding box center [26, 289] width 13 height 13
click at [32, 194] on div at bounding box center [25, 193] width 13 height 13
click at [612, 476] on icon at bounding box center [610, 572] width 13 height 13
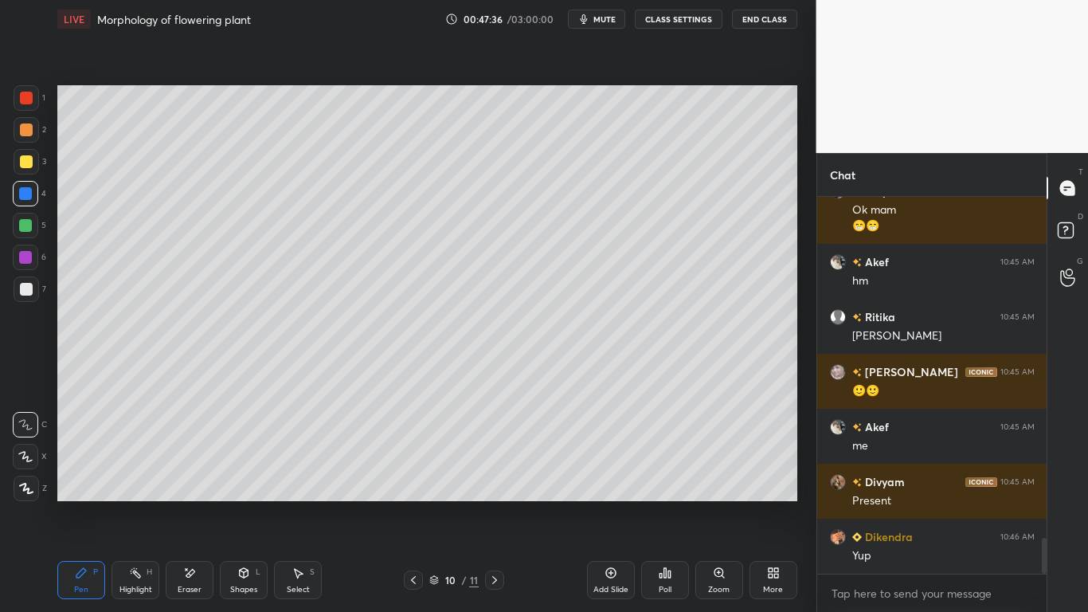
click at [21, 229] on div at bounding box center [25, 225] width 13 height 13
click at [204, 476] on div "Eraser" at bounding box center [190, 580] width 48 height 38
click at [85, 476] on div "Pen P" at bounding box center [81, 580] width 48 height 38
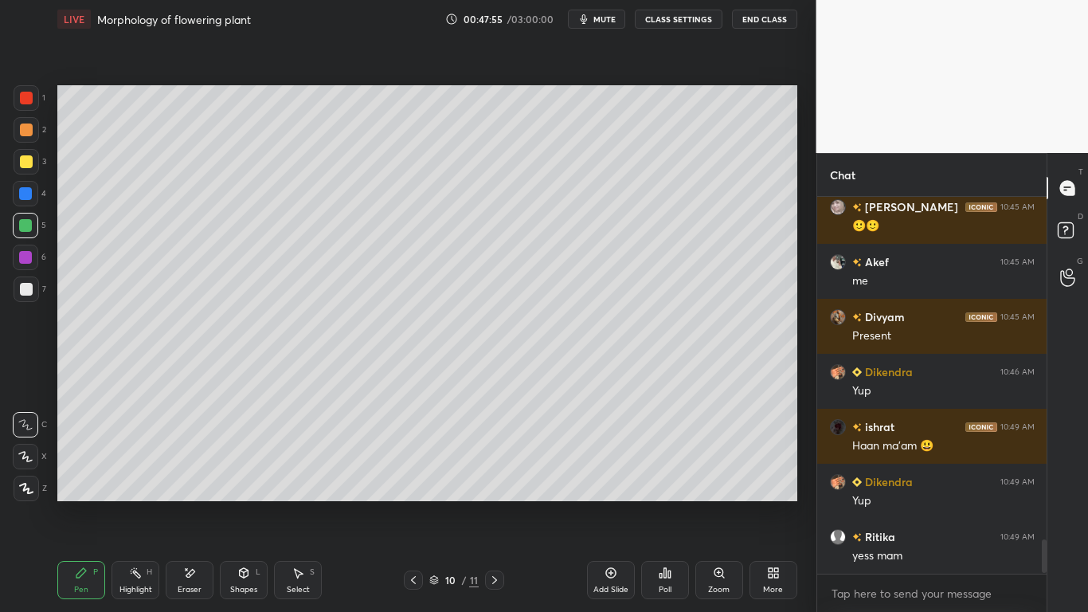
scroll to position [3787, 0]
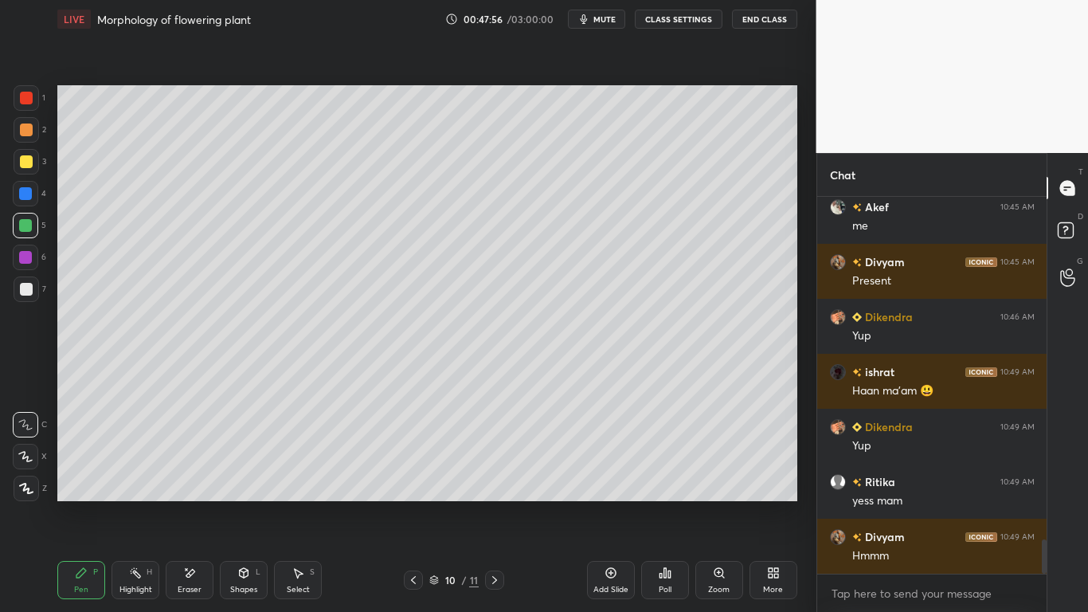
click at [33, 194] on div at bounding box center [25, 193] width 25 height 25
click at [31, 158] on div at bounding box center [26, 161] width 13 height 13
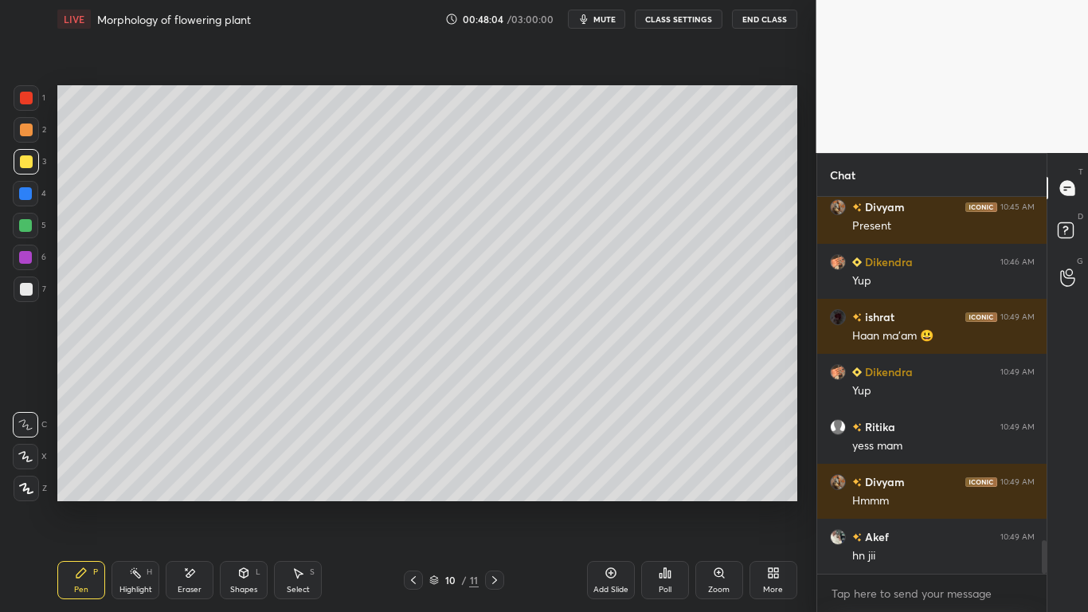
click at [24, 260] on div at bounding box center [25, 257] width 13 height 13
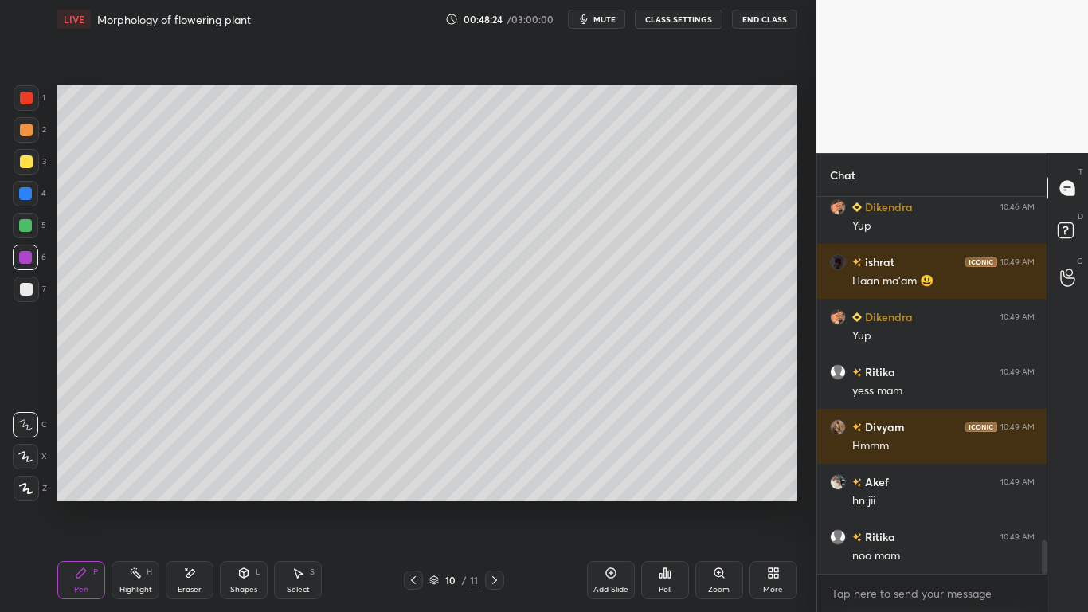
click at [30, 232] on div at bounding box center [25, 225] width 25 height 25
click at [20, 163] on div at bounding box center [26, 161] width 13 height 13
click at [178, 476] on div "Eraser" at bounding box center [190, 580] width 48 height 38
click at [83, 476] on div "Pen P" at bounding box center [81, 580] width 48 height 38
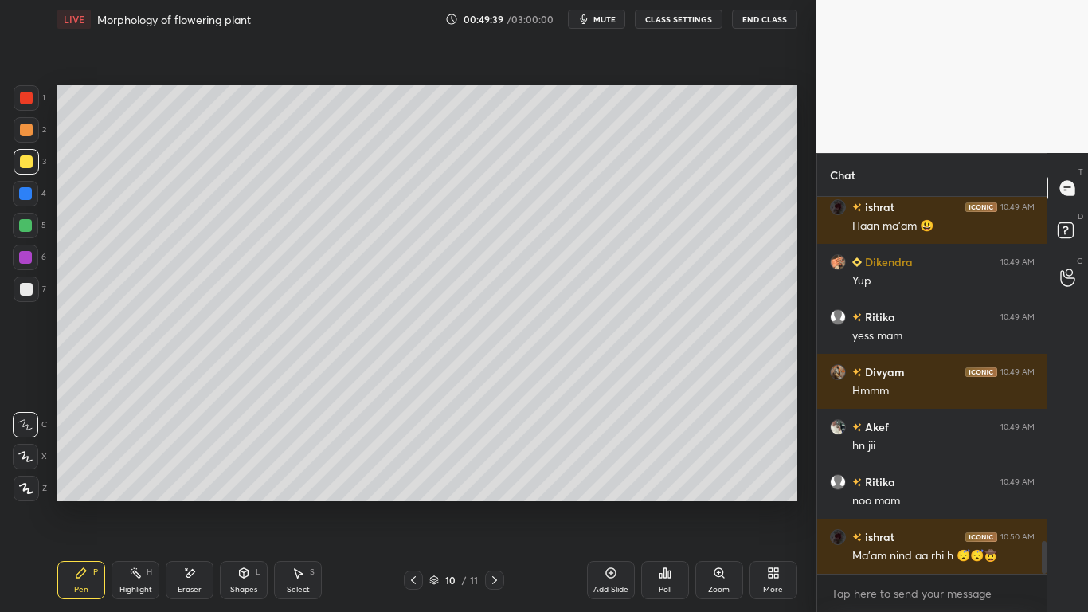
click at [36, 292] on div at bounding box center [26, 288] width 25 height 25
click at [33, 291] on div at bounding box center [26, 288] width 25 height 25
click at [31, 217] on div at bounding box center [25, 225] width 25 height 25
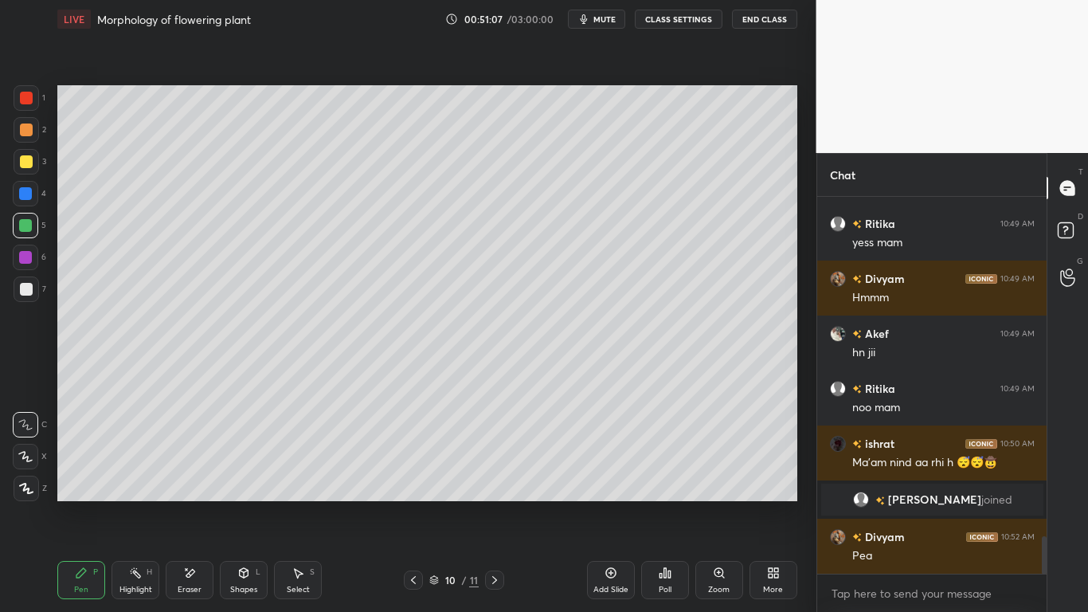
scroll to position [3435, 0]
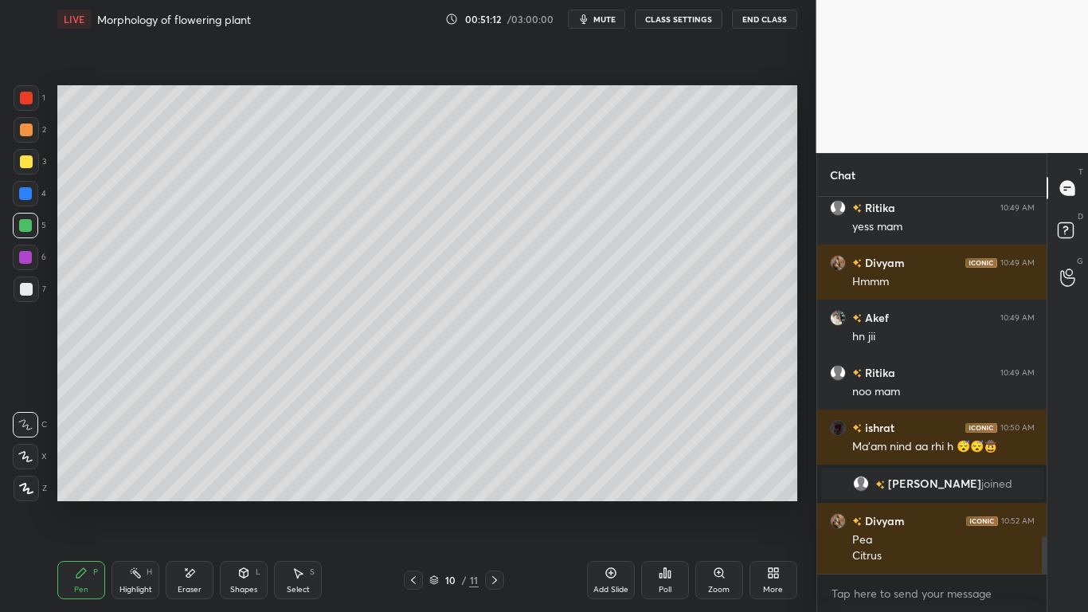
click at [33, 287] on div at bounding box center [26, 288] width 25 height 25
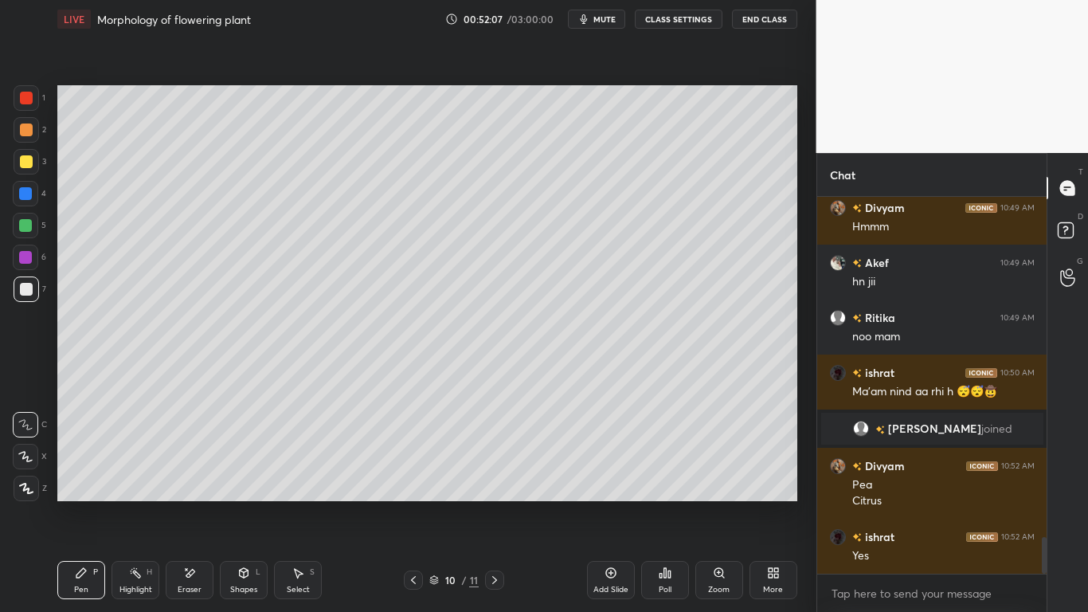
click at [33, 252] on div at bounding box center [25, 256] width 25 height 25
click at [30, 287] on div at bounding box center [26, 289] width 13 height 13
click at [37, 221] on div at bounding box center [25, 225] width 25 height 25
click at [18, 100] on div at bounding box center [26, 97] width 25 height 25
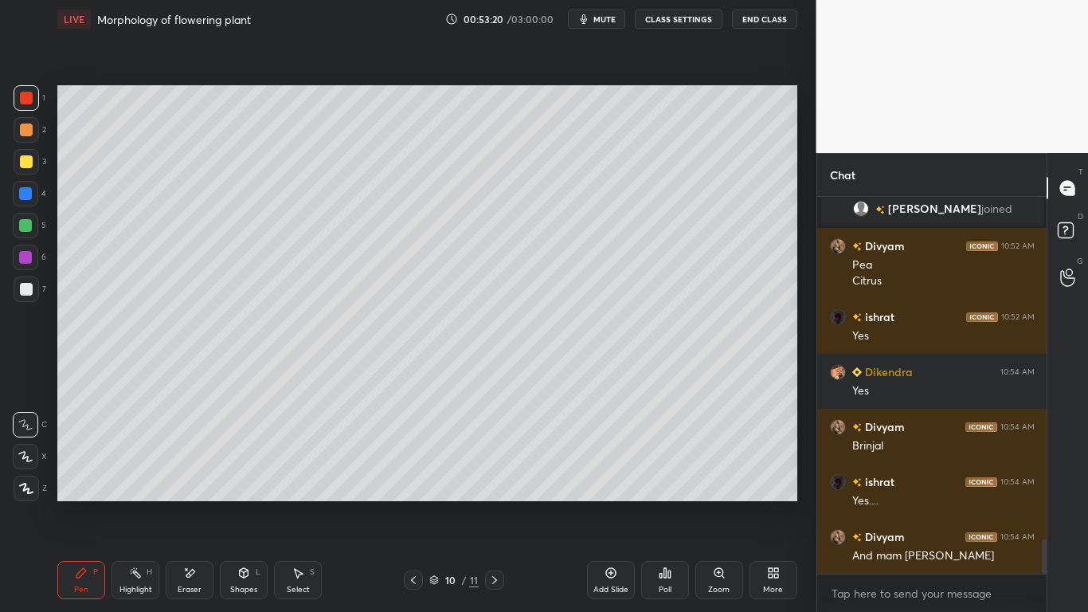
scroll to position [3765, 0]
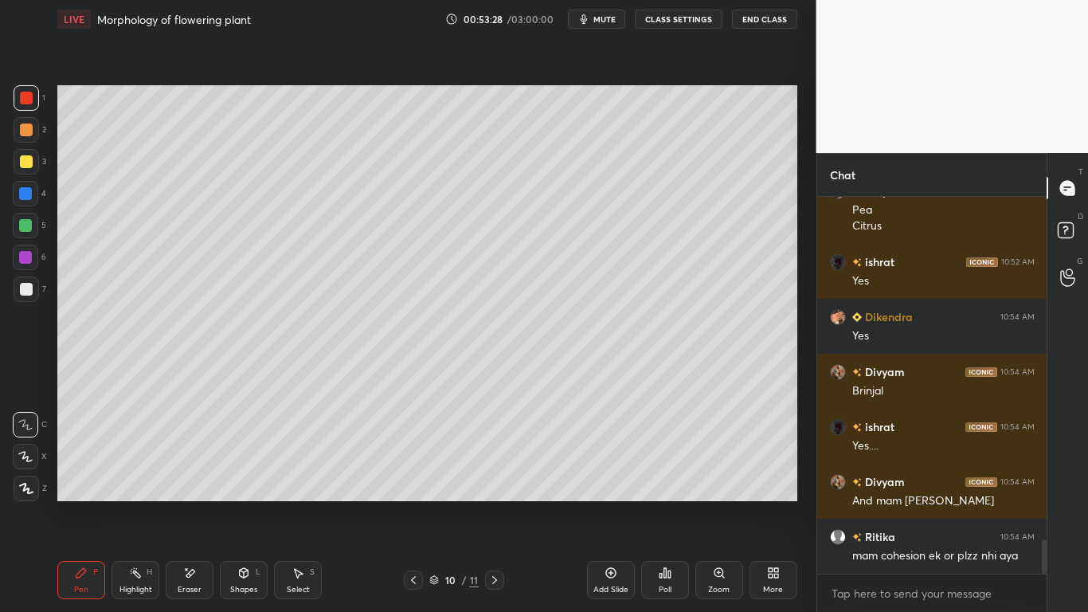
click at [616, 476] on icon at bounding box center [610, 572] width 13 height 13
click at [29, 290] on div at bounding box center [26, 289] width 13 height 13
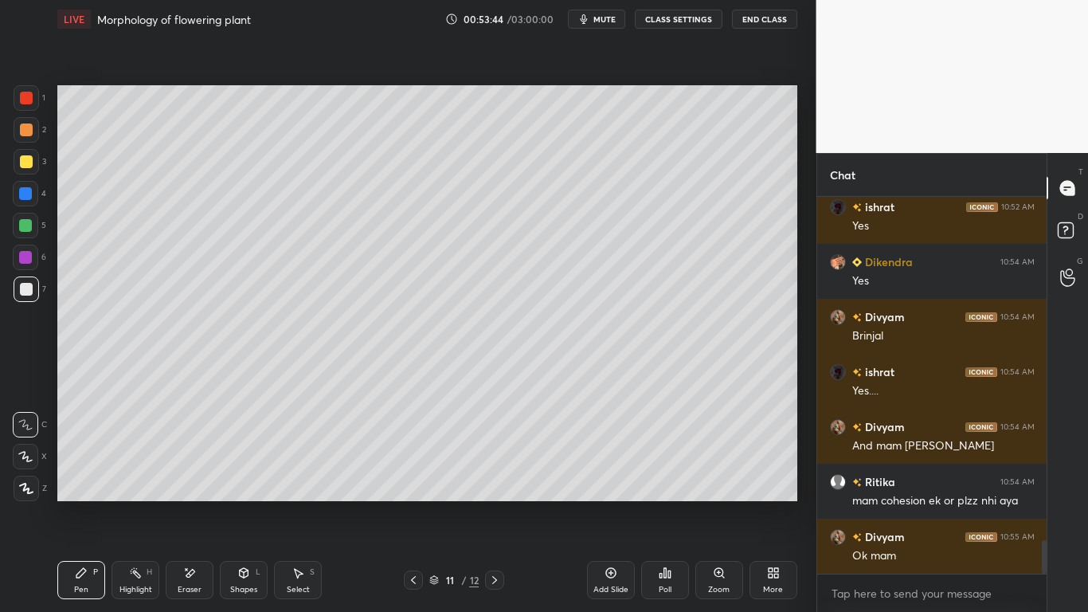
click at [25, 192] on div at bounding box center [25, 193] width 13 height 13
click at [24, 249] on div at bounding box center [25, 256] width 25 height 25
click at [33, 158] on div at bounding box center [26, 161] width 25 height 25
click at [26, 225] on div at bounding box center [25, 225] width 13 height 13
click at [31, 144] on div "2" at bounding box center [30, 133] width 33 height 32
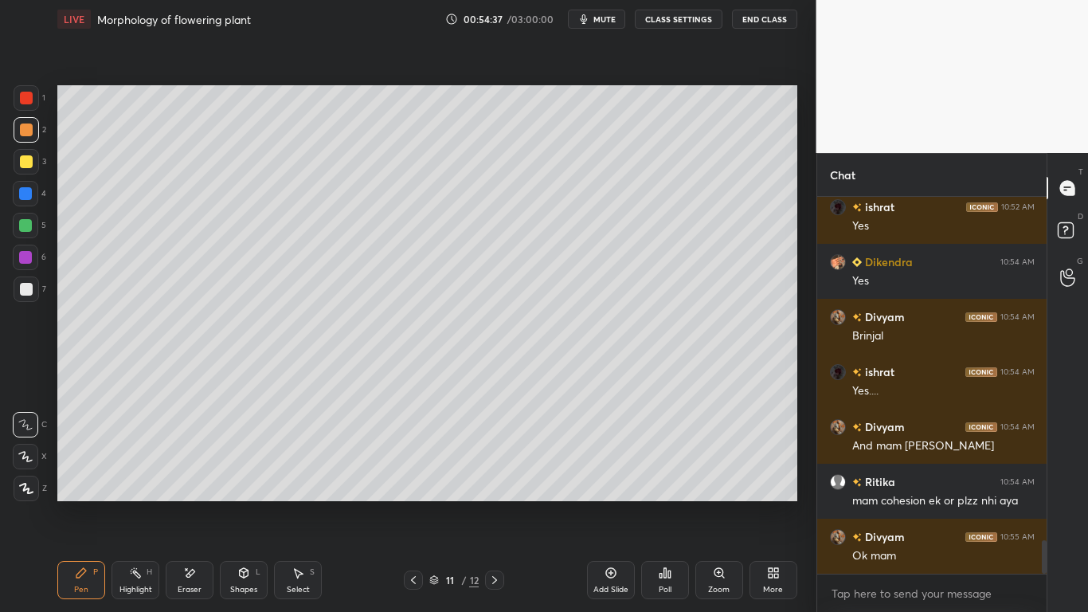
click at [25, 225] on div at bounding box center [25, 225] width 13 height 13
click at [28, 248] on div at bounding box center [25, 256] width 25 height 25
click at [31, 222] on div at bounding box center [25, 225] width 13 height 13
click at [32, 290] on div at bounding box center [26, 289] width 13 height 13
click at [33, 291] on div at bounding box center [26, 288] width 25 height 25
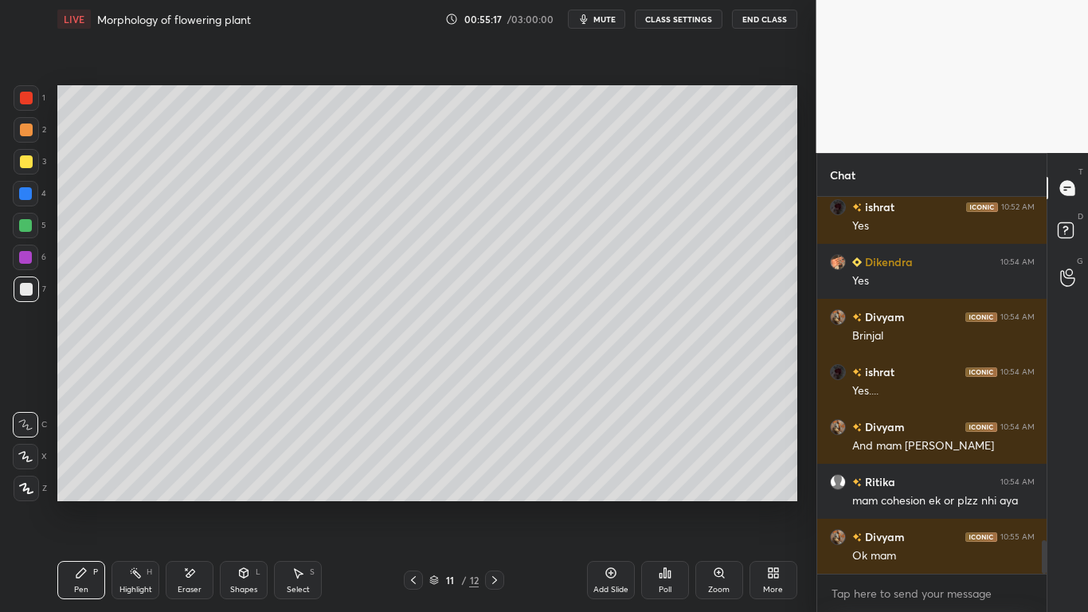
click at [33, 223] on div at bounding box center [25, 225] width 25 height 25
click at [190, 476] on icon at bounding box center [190, 573] width 9 height 8
click at [94, 476] on div "Pen P" at bounding box center [81, 580] width 48 height 38
click at [29, 291] on div at bounding box center [26, 289] width 13 height 13
click at [30, 226] on div at bounding box center [25, 225] width 13 height 13
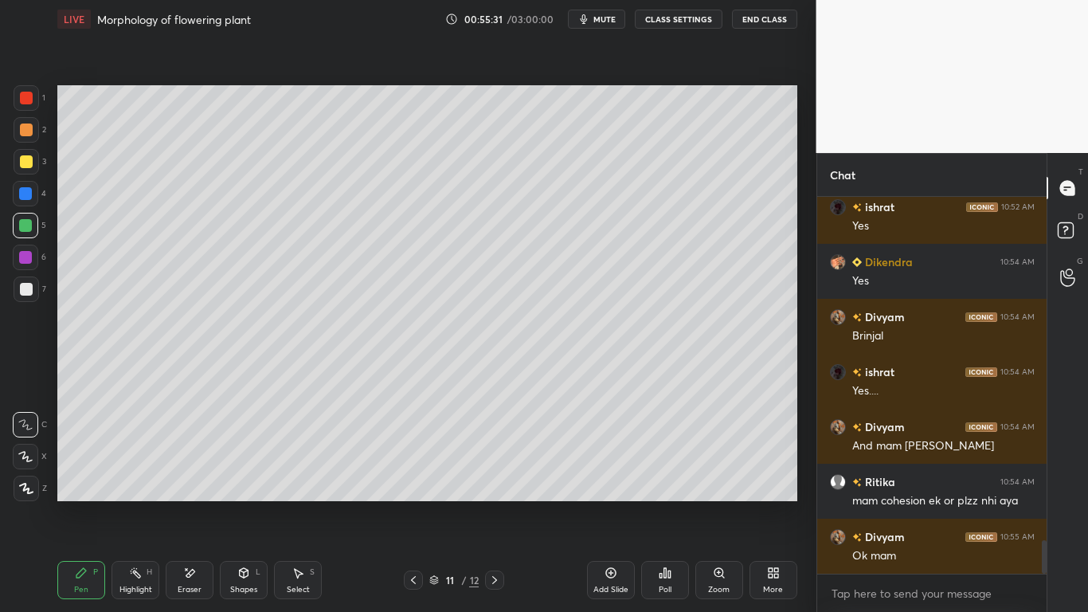
click at [31, 292] on div at bounding box center [26, 289] width 13 height 13
click at [29, 229] on div at bounding box center [25, 225] width 13 height 13
click at [33, 291] on div at bounding box center [26, 288] width 25 height 25
click at [192, 476] on div "Eraser" at bounding box center [190, 589] width 24 height 8
click at [95, 476] on div "Pen P" at bounding box center [81, 580] width 48 height 38
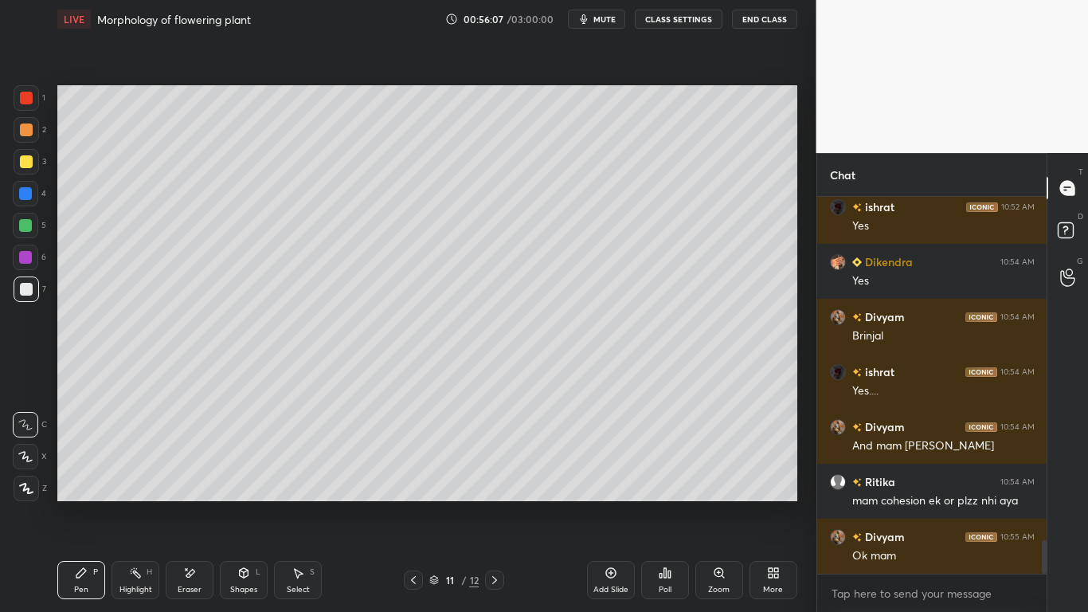
click at [209, 476] on div "Eraser" at bounding box center [190, 580] width 48 height 38
click at [90, 476] on div "Pen P" at bounding box center [81, 580] width 48 height 38
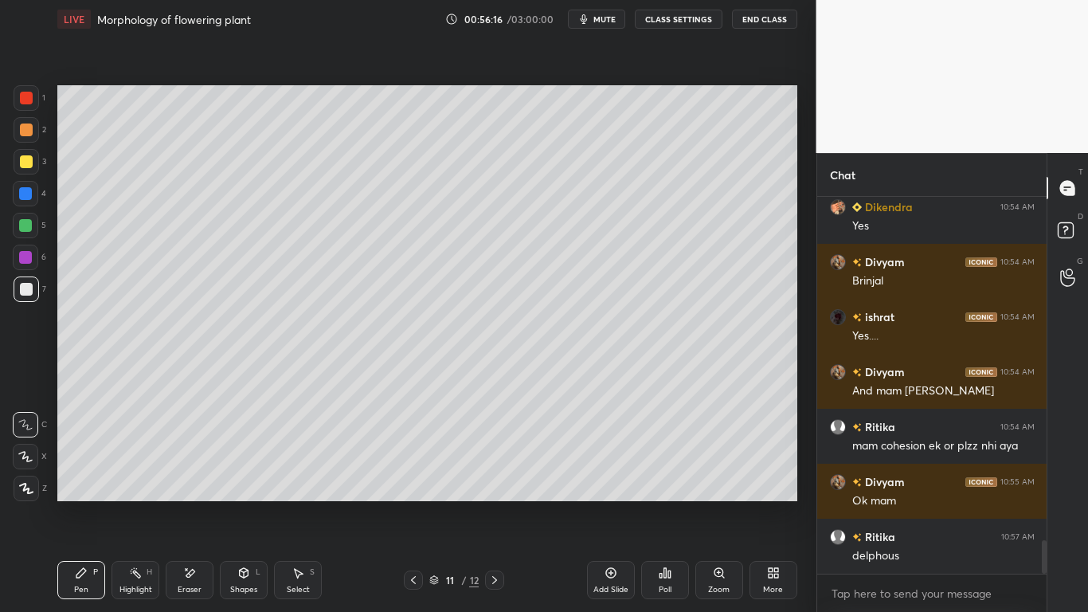
click at [22, 155] on div at bounding box center [26, 161] width 13 height 13
click at [30, 296] on div at bounding box center [26, 288] width 25 height 25
click at [25, 291] on div at bounding box center [26, 289] width 13 height 13
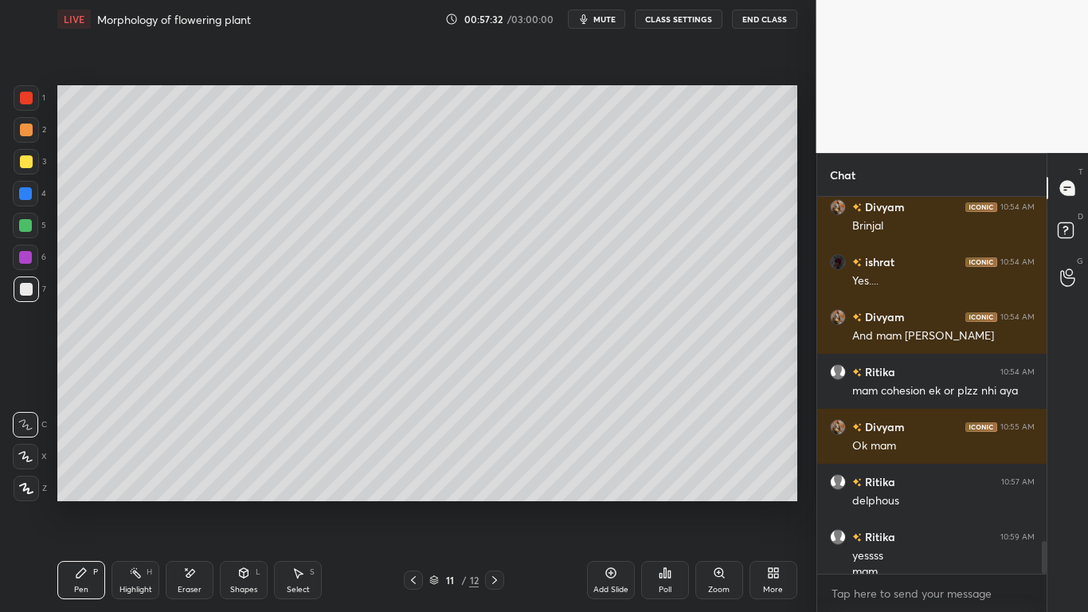
scroll to position [3945, 0]
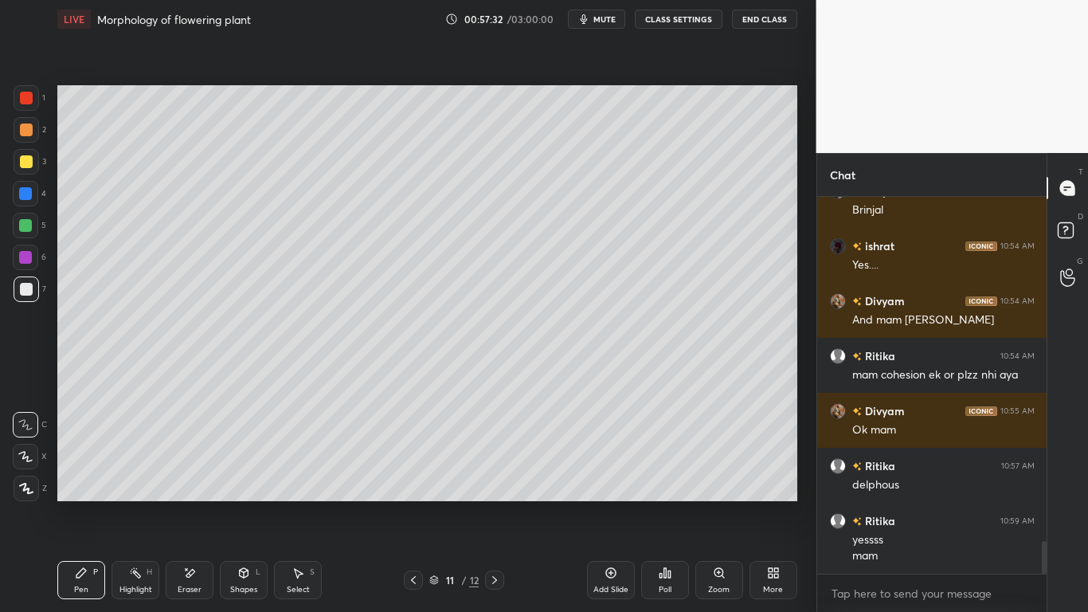
click at [610, 476] on div "Add Slide" at bounding box center [611, 580] width 48 height 38
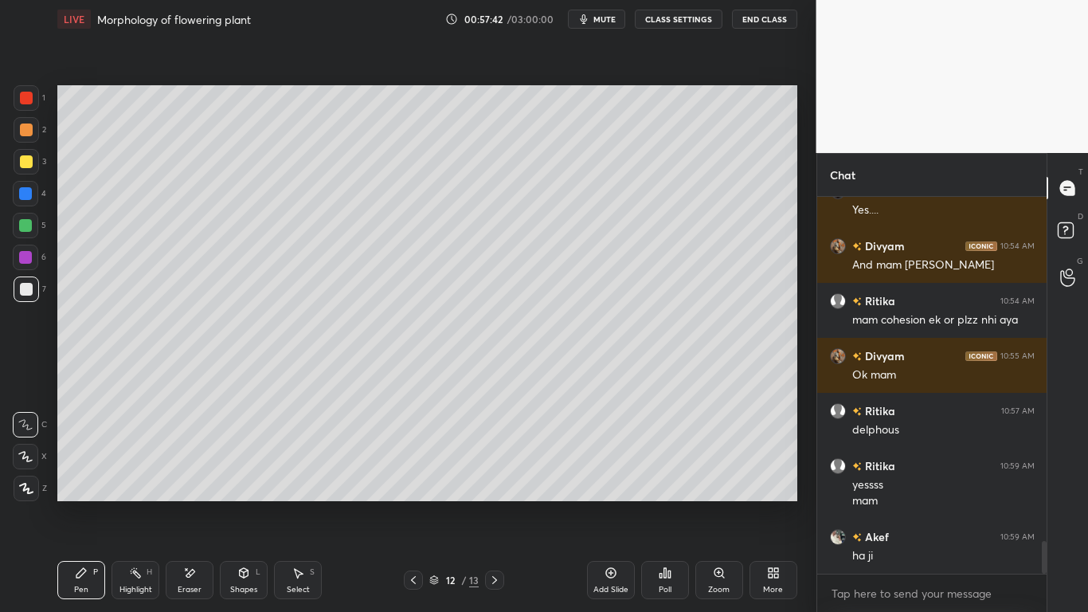
click at [23, 225] on div at bounding box center [25, 225] width 13 height 13
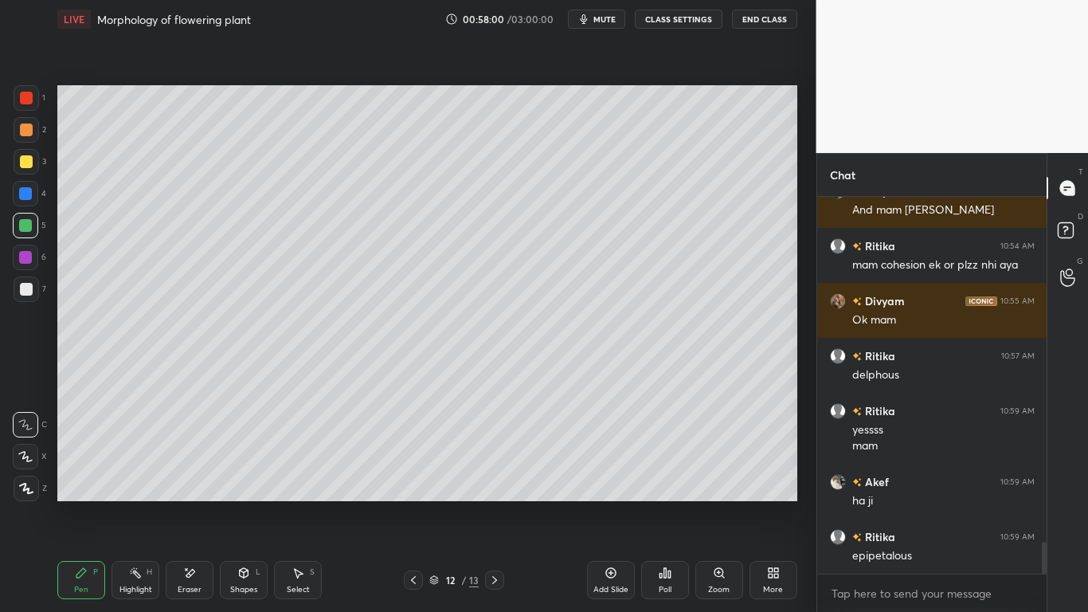
click at [21, 257] on div at bounding box center [25, 257] width 13 height 13
click at [182, 476] on div "Eraser" at bounding box center [190, 580] width 48 height 38
click at [78, 476] on div "Pen P" at bounding box center [81, 580] width 48 height 38
click at [194, 476] on icon at bounding box center [189, 573] width 13 height 14
click at [90, 476] on div "Pen P" at bounding box center [81, 580] width 48 height 38
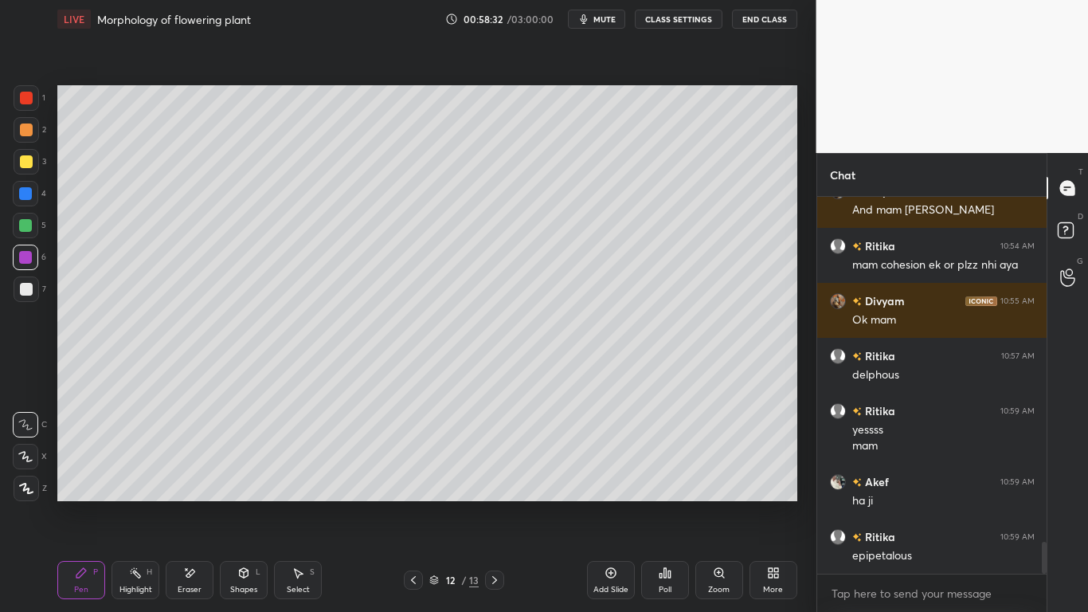
click at [185, 476] on icon at bounding box center [189, 573] width 13 height 14
click at [96, 476] on div "Pen P" at bounding box center [81, 580] width 48 height 38
click at [27, 295] on div at bounding box center [26, 288] width 25 height 25
click at [190, 476] on icon at bounding box center [189, 573] width 13 height 14
click at [91, 476] on div "Pen P" at bounding box center [81, 580] width 48 height 38
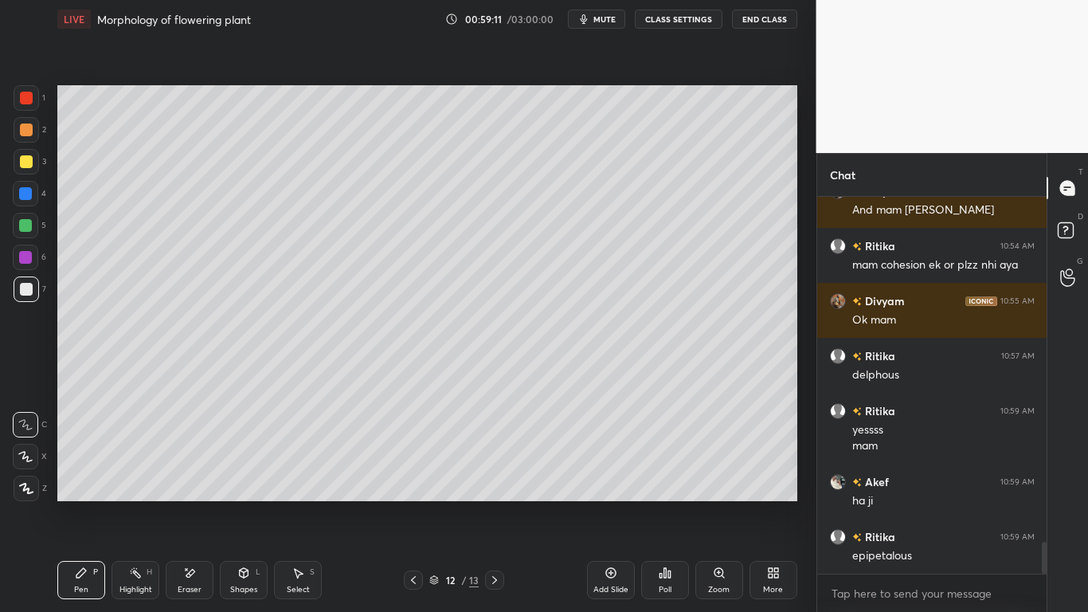
click at [199, 476] on div "Eraser" at bounding box center [190, 580] width 48 height 38
click at [90, 476] on div "Pen P" at bounding box center [81, 580] width 48 height 38
click at [28, 166] on div at bounding box center [26, 161] width 13 height 13
click at [27, 299] on div at bounding box center [26, 288] width 25 height 25
click at [405, 476] on div at bounding box center [413, 579] width 19 height 19
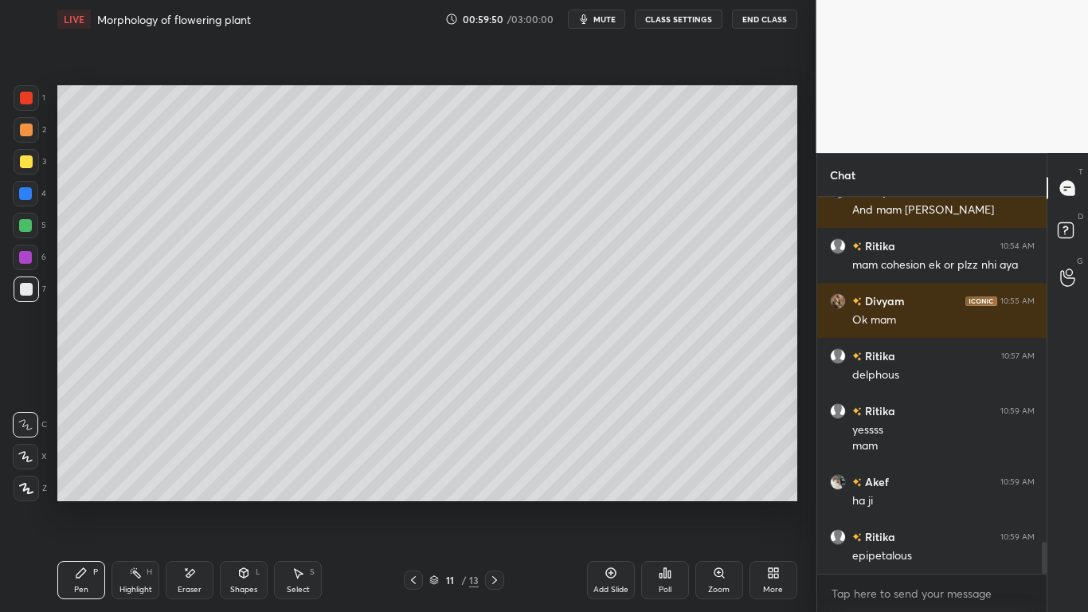
scroll to position [4110, 0]
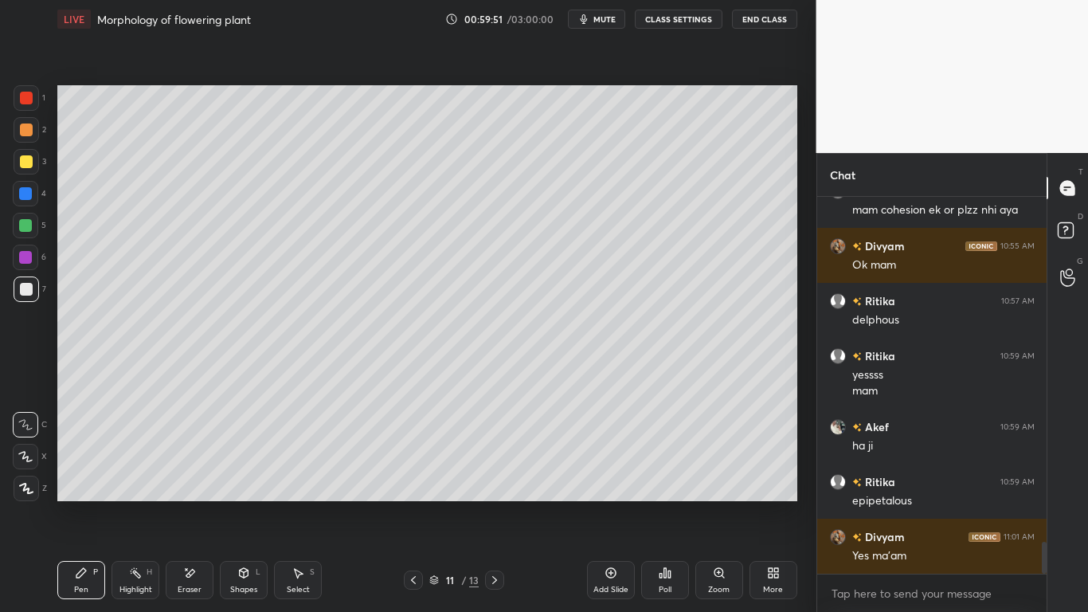
click at [495, 476] on icon at bounding box center [494, 579] width 13 height 13
click at [24, 261] on div at bounding box center [25, 257] width 13 height 13
click at [25, 221] on div at bounding box center [25, 225] width 13 height 13
click at [22, 107] on div at bounding box center [26, 97] width 25 height 25
click at [189, 476] on div "Eraser" at bounding box center [190, 589] width 24 height 8
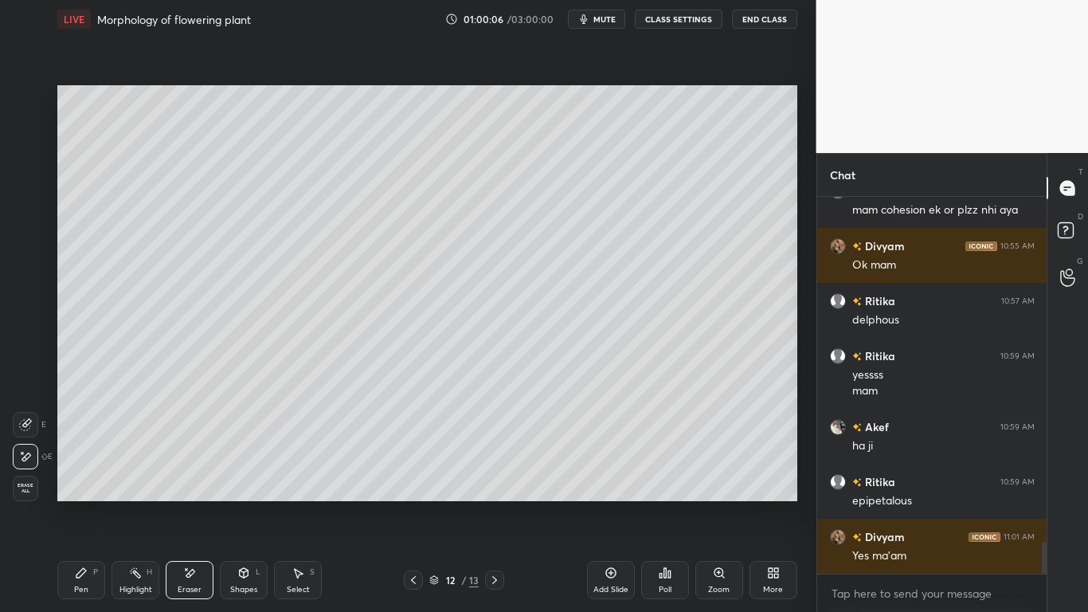
click at [65, 476] on div "Pen P" at bounding box center [81, 580] width 48 height 38
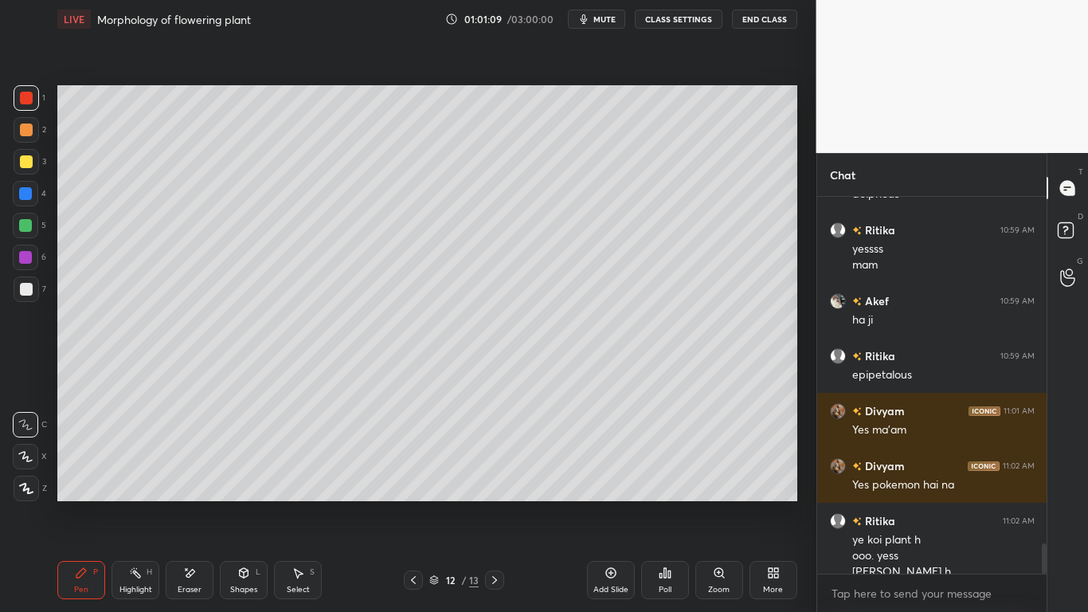
scroll to position [4252, 0]
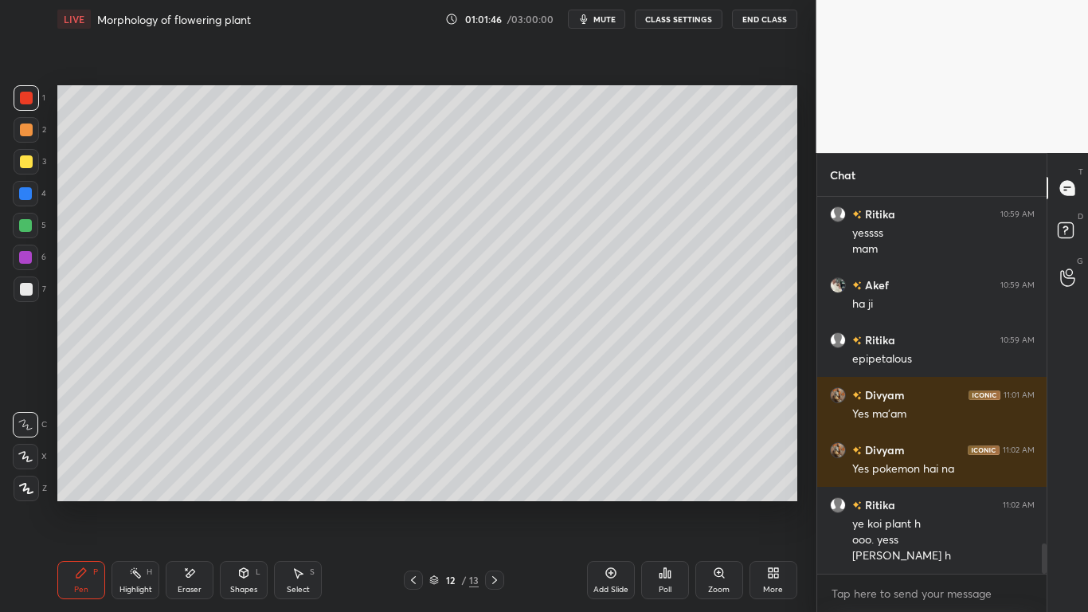
click at [16, 290] on div at bounding box center [26, 288] width 25 height 25
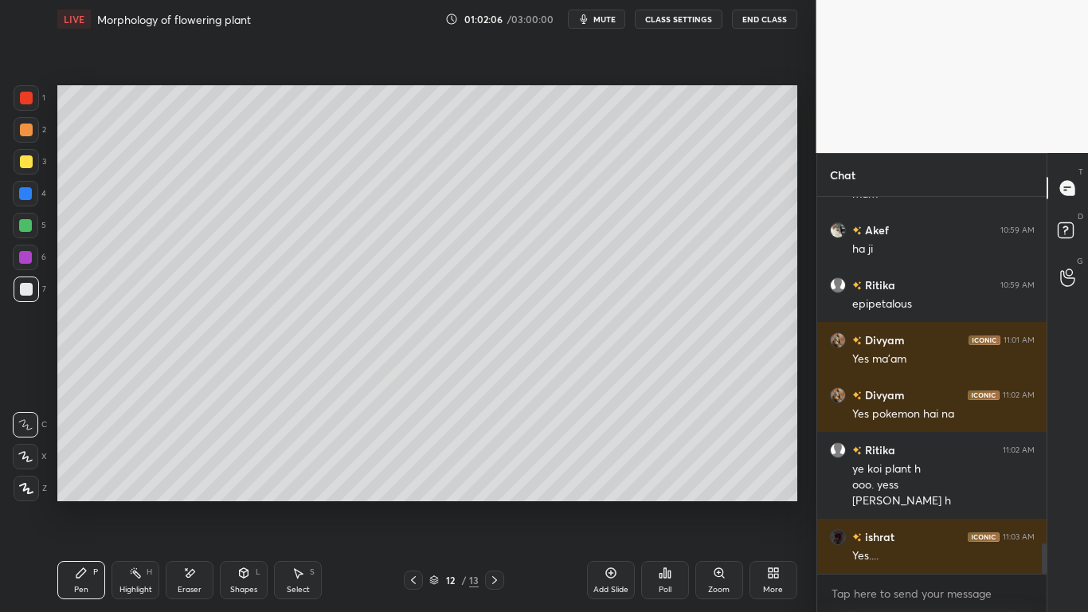
scroll to position [4362, 0]
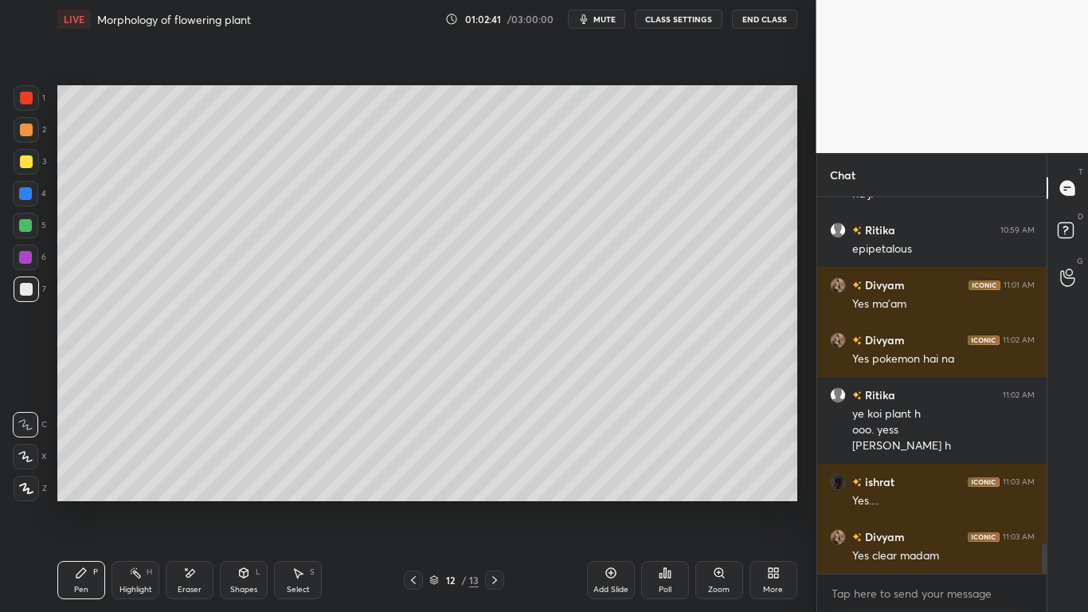
click at [601, 476] on div "Add Slide" at bounding box center [611, 580] width 48 height 38
click at [26, 198] on div at bounding box center [25, 193] width 13 height 13
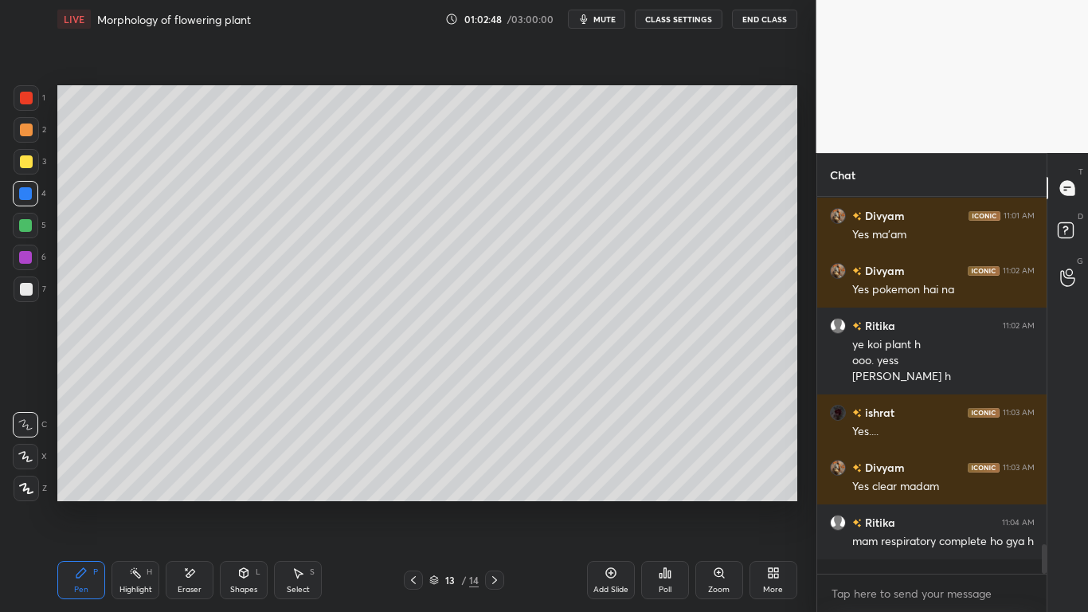
click at [20, 96] on div at bounding box center [26, 98] width 13 height 13
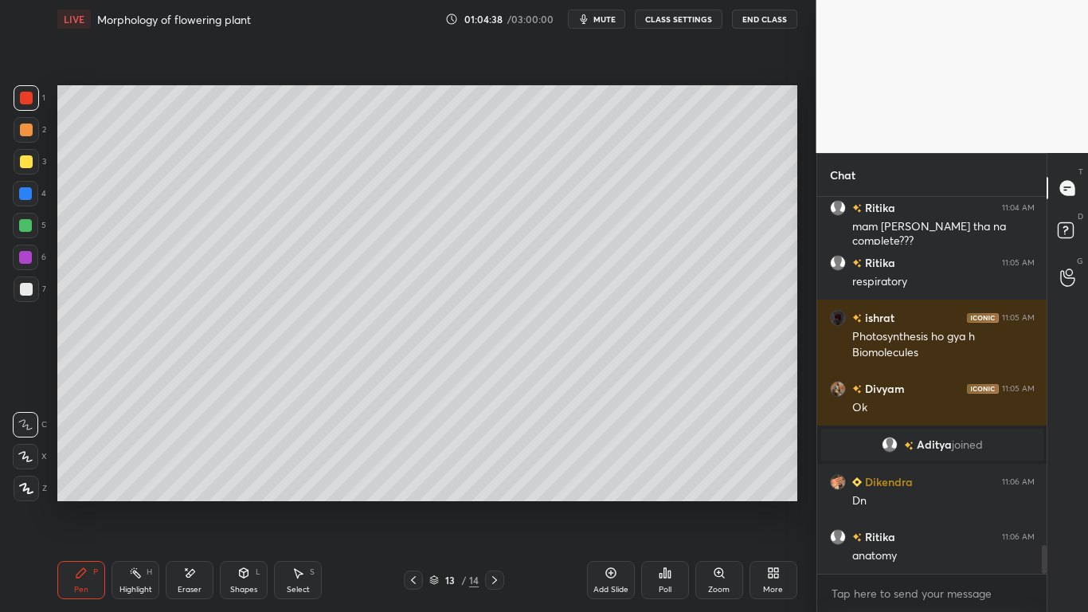
scroll to position [4613, 0]
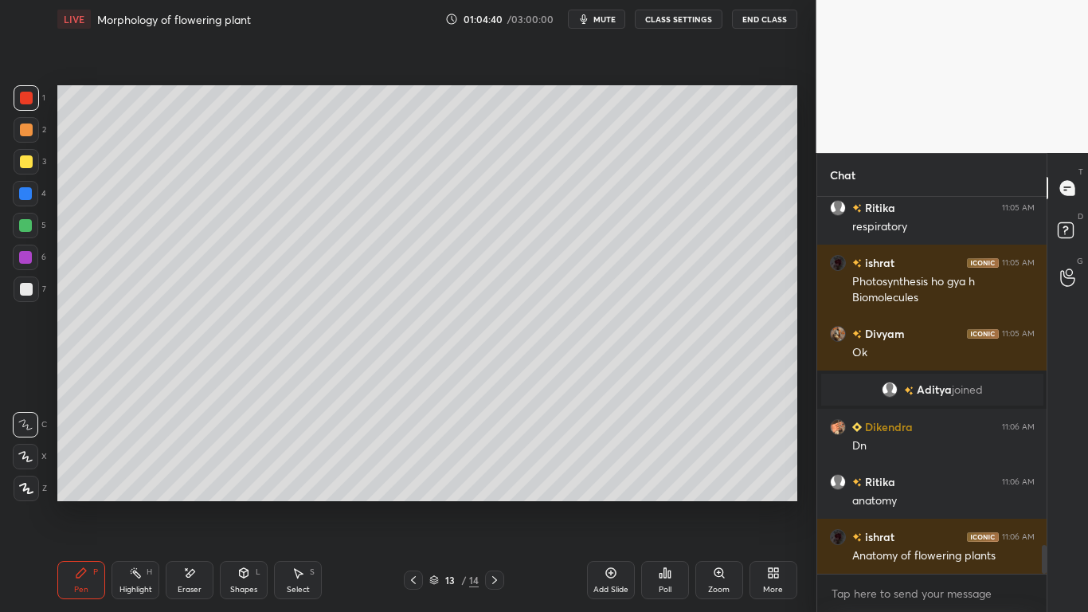
click at [413, 476] on icon at bounding box center [413, 579] width 13 height 13
click at [412, 476] on icon at bounding box center [413, 580] width 5 height 8
click at [415, 476] on icon at bounding box center [413, 579] width 13 height 13
click at [409, 476] on icon at bounding box center [413, 579] width 13 height 13
click at [412, 476] on icon at bounding box center [413, 580] width 5 height 8
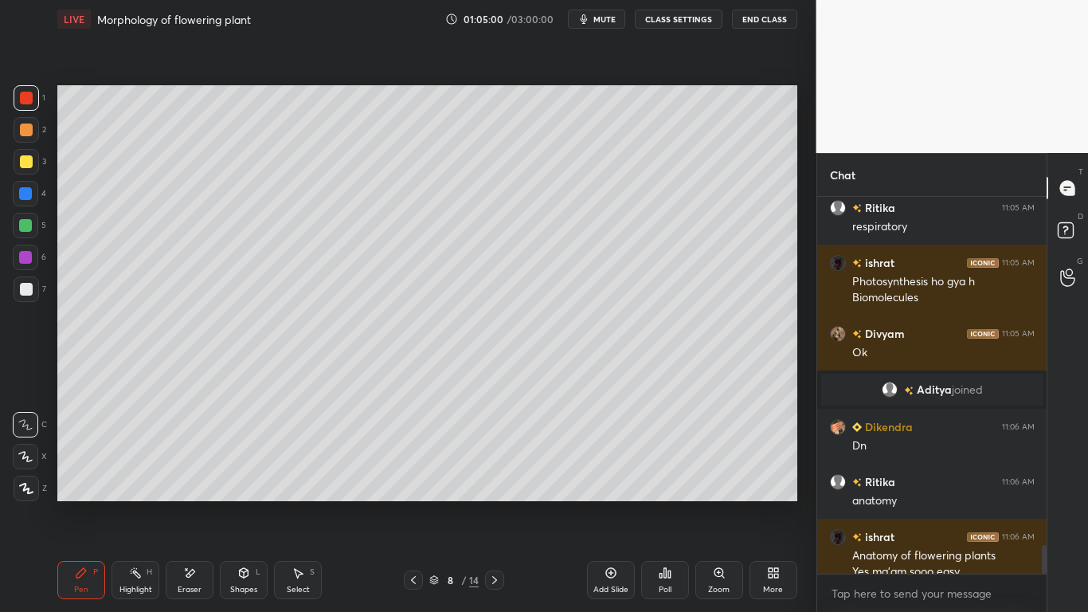
scroll to position [4629, 0]
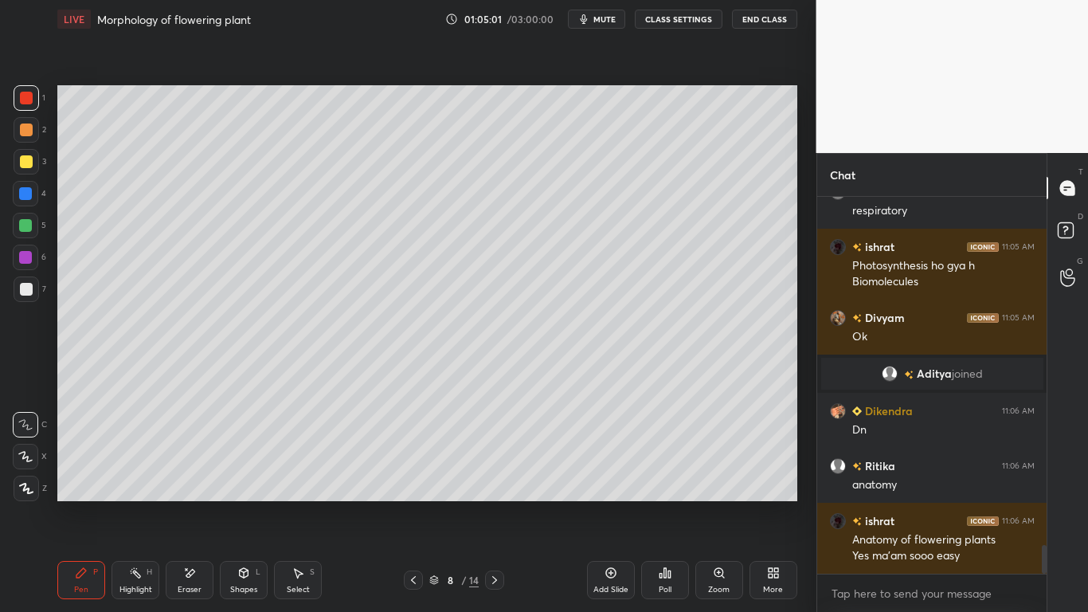
click at [495, 476] on icon at bounding box center [494, 580] width 5 height 8
click at [498, 476] on icon at bounding box center [494, 579] width 13 height 13
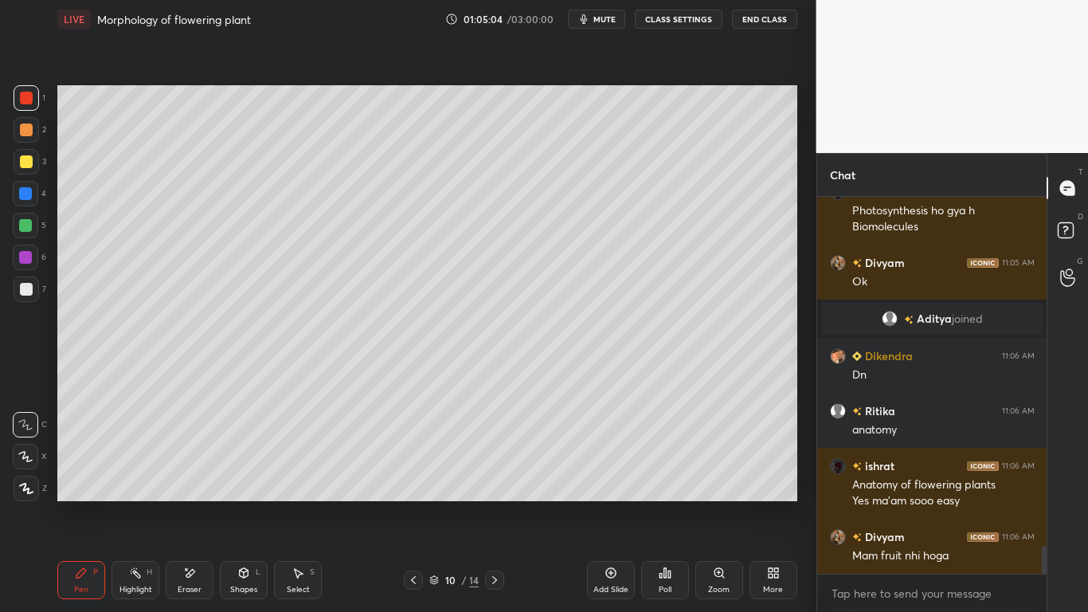
click at [498, 476] on icon at bounding box center [494, 579] width 13 height 13
click at [495, 476] on icon at bounding box center [494, 579] width 13 height 13
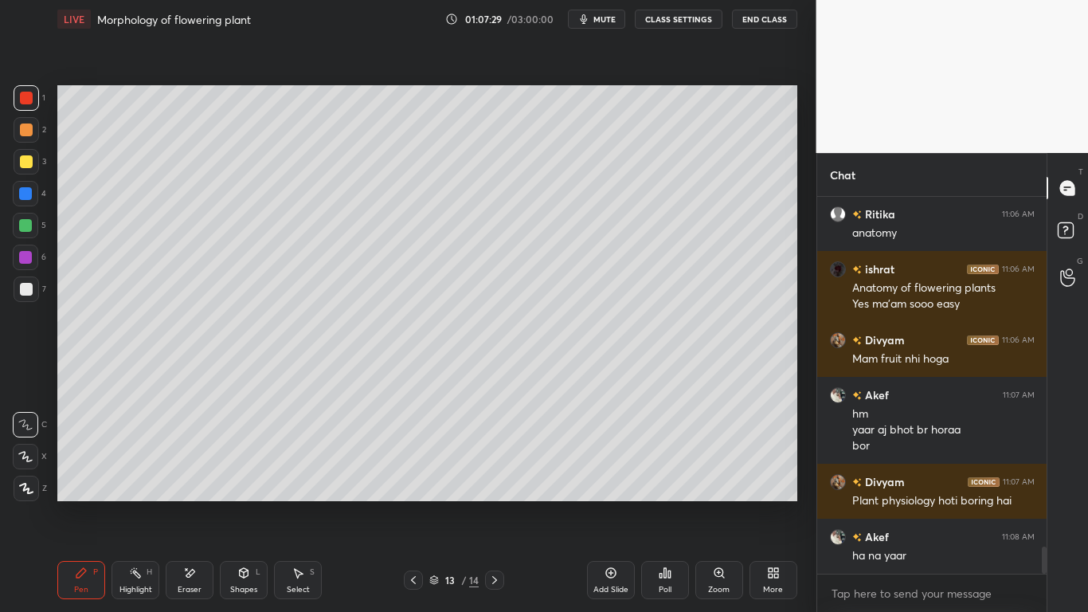
scroll to position [4949, 0]
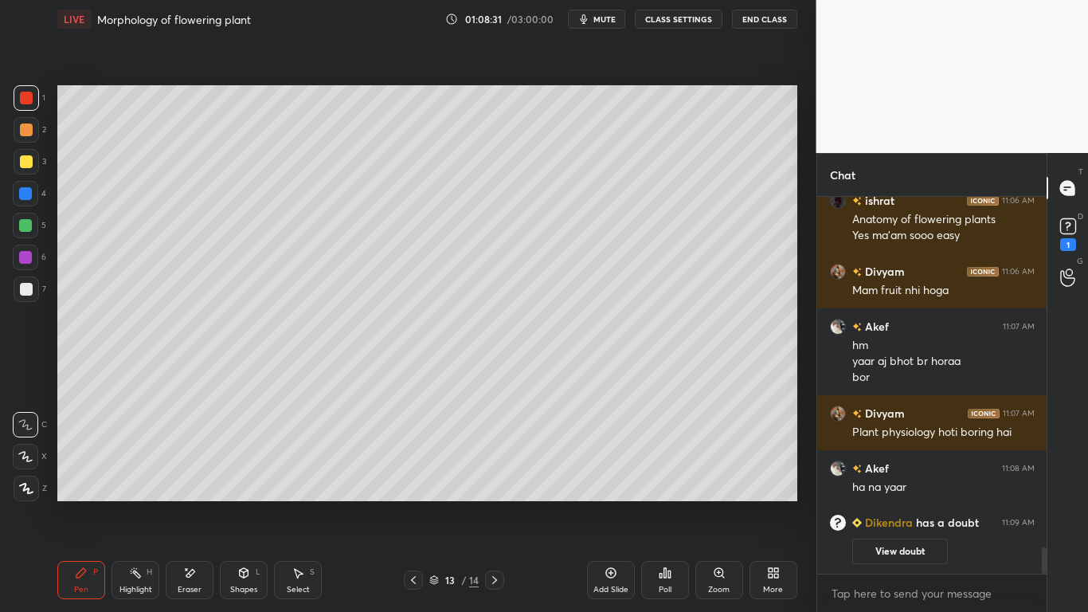
click at [910, 476] on button "View doubt" at bounding box center [900, 550] width 96 height 25
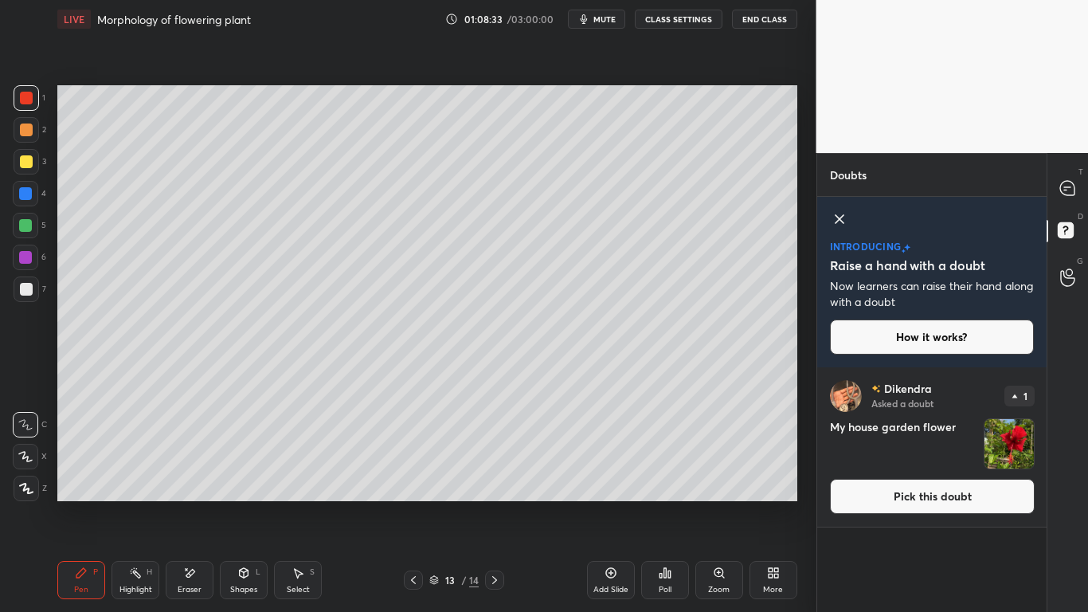
click at [1021, 452] on img "grid" at bounding box center [1008, 443] width 49 height 49
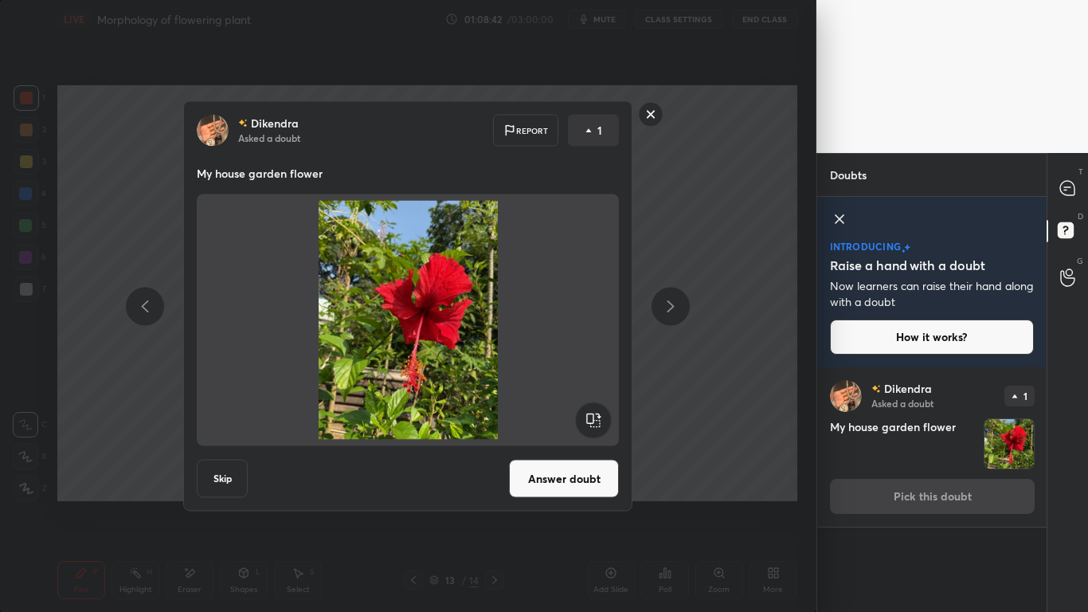
click at [640, 123] on icon at bounding box center [650, 114] width 25 height 25
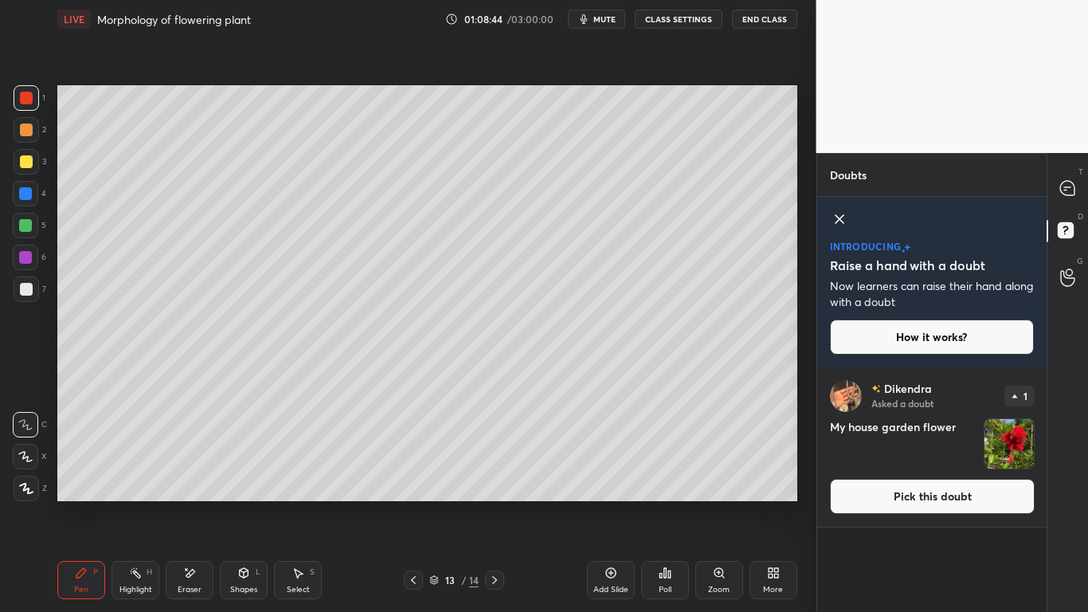
click at [839, 221] on icon at bounding box center [839, 218] width 19 height 19
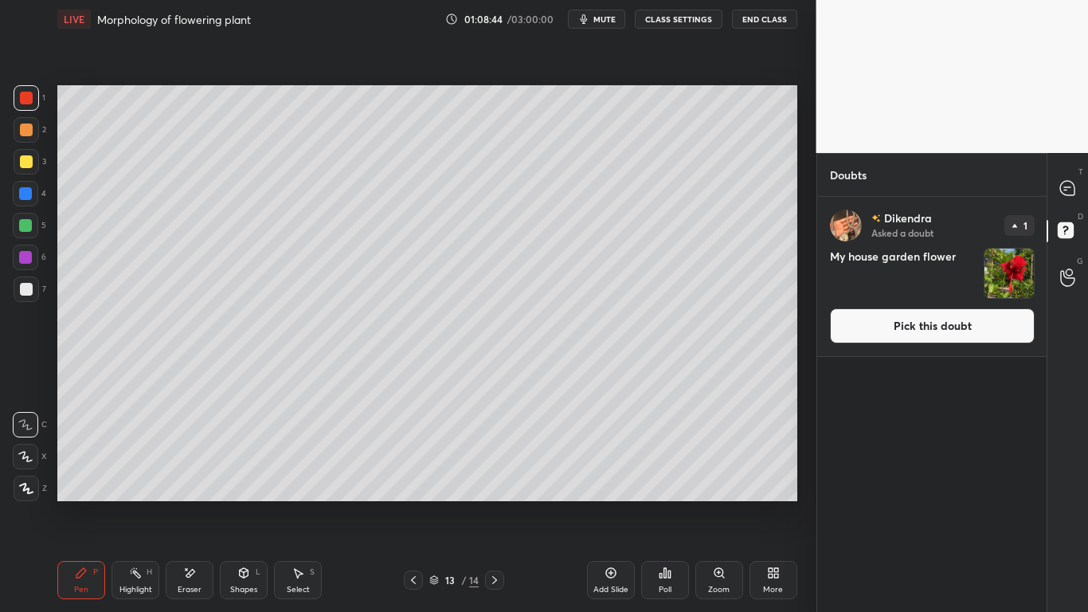
scroll to position [410, 225]
click at [1061, 186] on icon at bounding box center [1067, 188] width 14 height 14
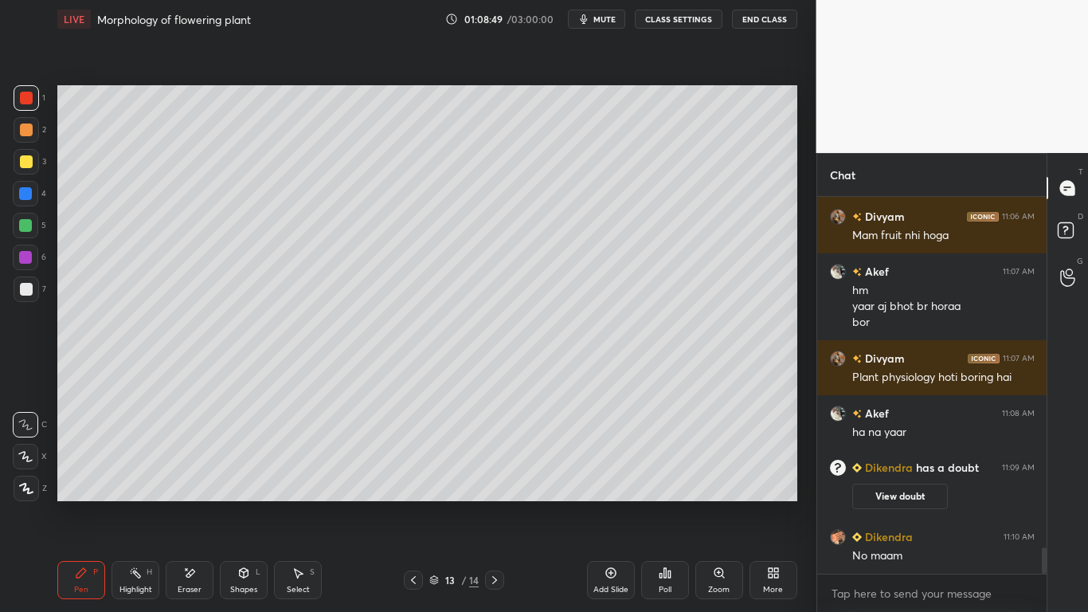
scroll to position [5125, 0]
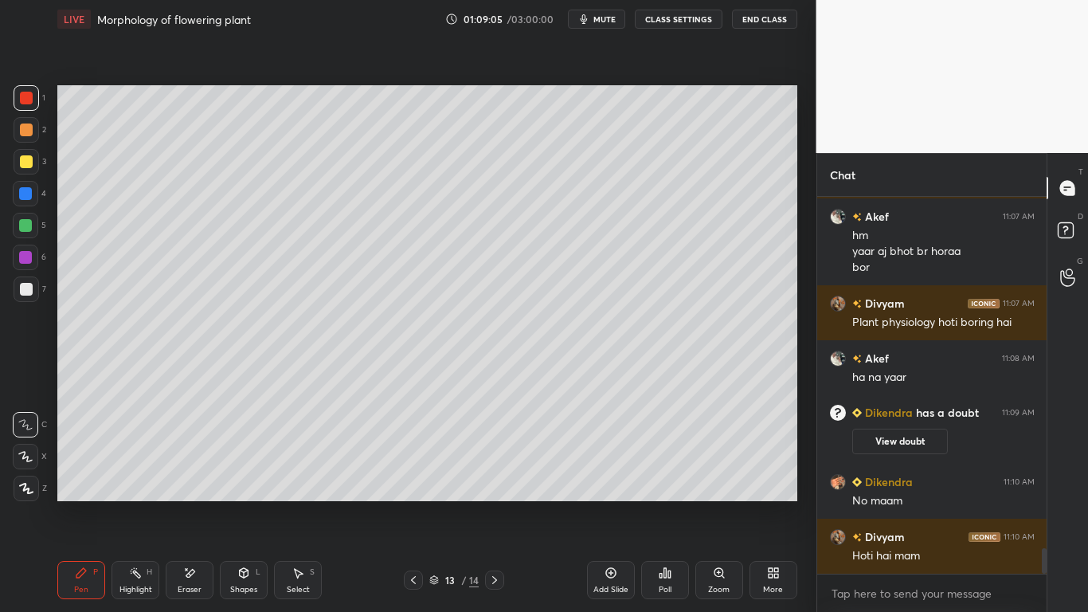
click at [194, 476] on div "Eraser" at bounding box center [190, 589] width 24 height 8
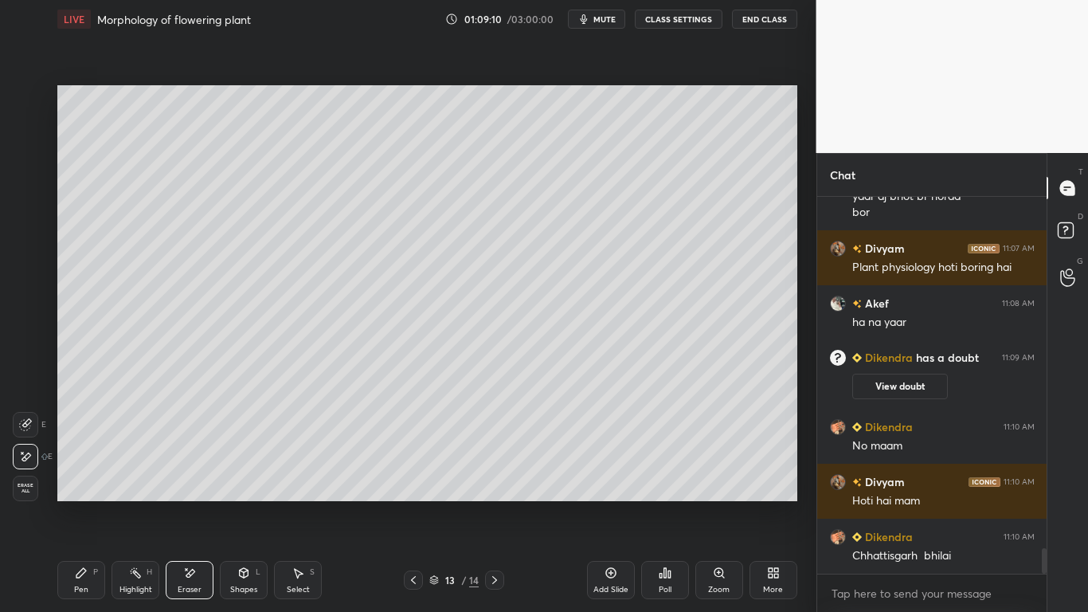
click at [88, 476] on div "Pen P" at bounding box center [81, 580] width 48 height 38
click at [27, 198] on div at bounding box center [25, 193] width 13 height 13
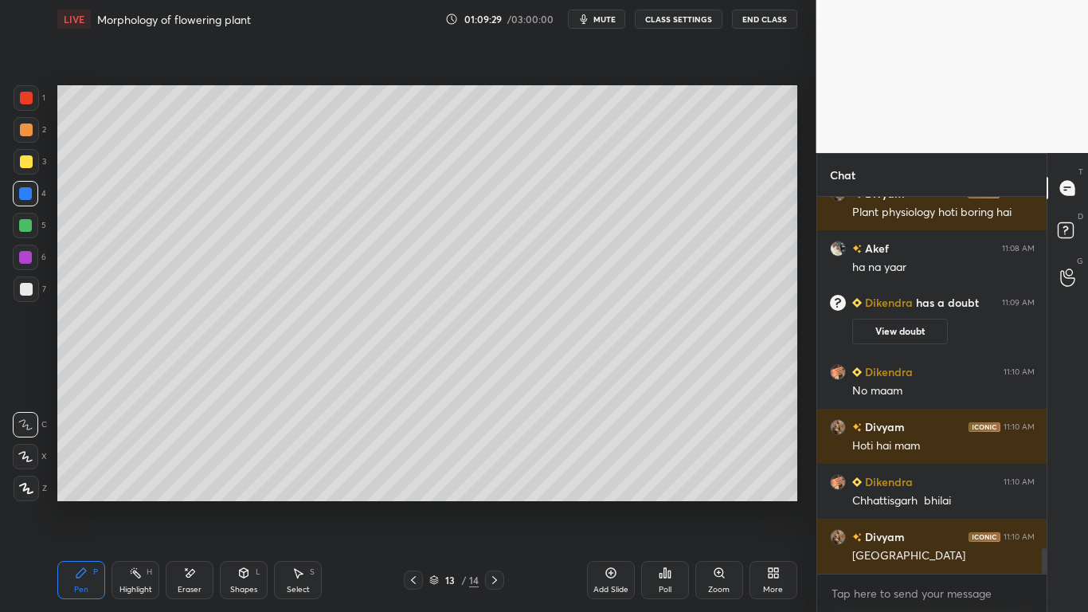
click at [22, 104] on div at bounding box center [26, 98] width 13 height 13
click at [21, 197] on div at bounding box center [25, 193] width 13 height 13
click at [203, 476] on div "Eraser" at bounding box center [190, 580] width 48 height 38
click at [88, 476] on div "Pen P" at bounding box center [81, 580] width 48 height 38
click at [205, 476] on div "Eraser" at bounding box center [190, 580] width 48 height 38
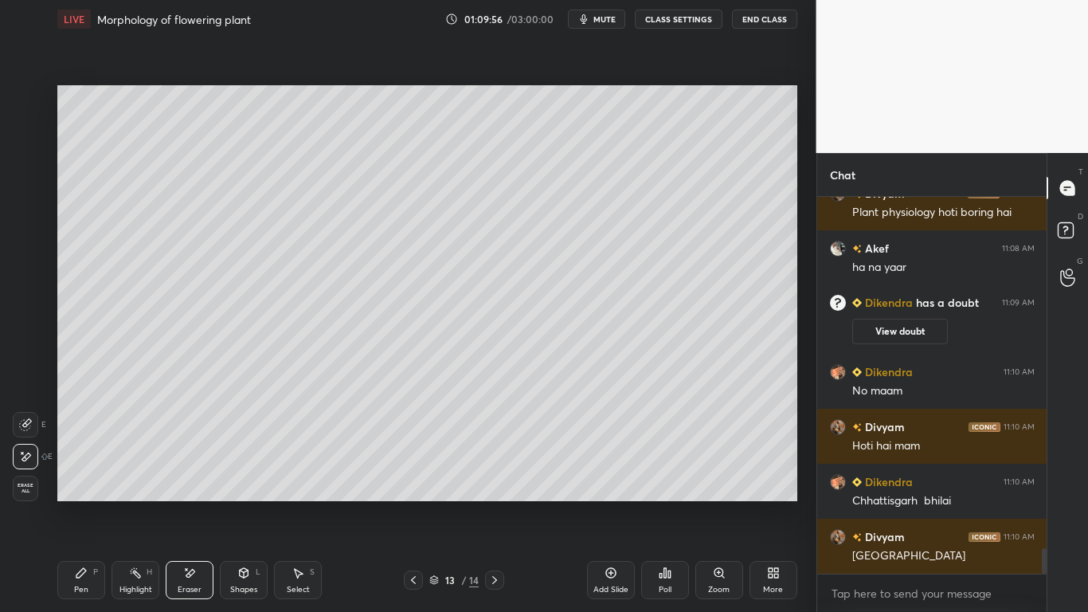
click at [102, 476] on div "Pen P" at bounding box center [81, 580] width 48 height 38
click at [29, 288] on div at bounding box center [26, 289] width 13 height 13
click at [26, 163] on div at bounding box center [26, 161] width 13 height 13
click at [26, 262] on div at bounding box center [25, 257] width 13 height 13
click at [199, 476] on div "Eraser" at bounding box center [190, 580] width 48 height 38
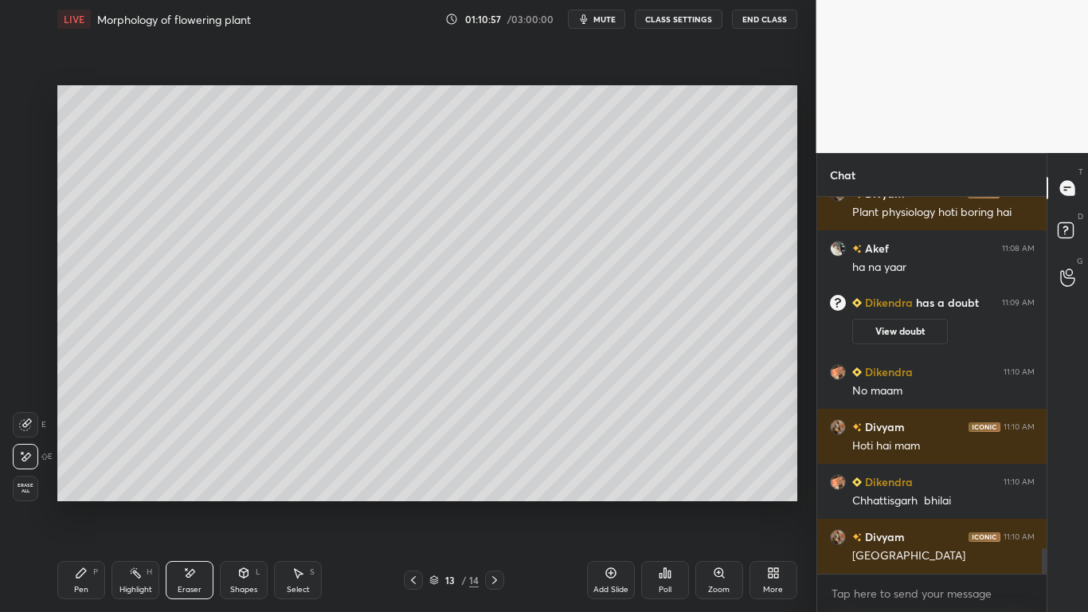
click at [87, 476] on icon at bounding box center [81, 572] width 13 height 13
click at [194, 476] on icon at bounding box center [189, 573] width 13 height 14
click at [89, 476] on div "Pen P" at bounding box center [81, 580] width 48 height 38
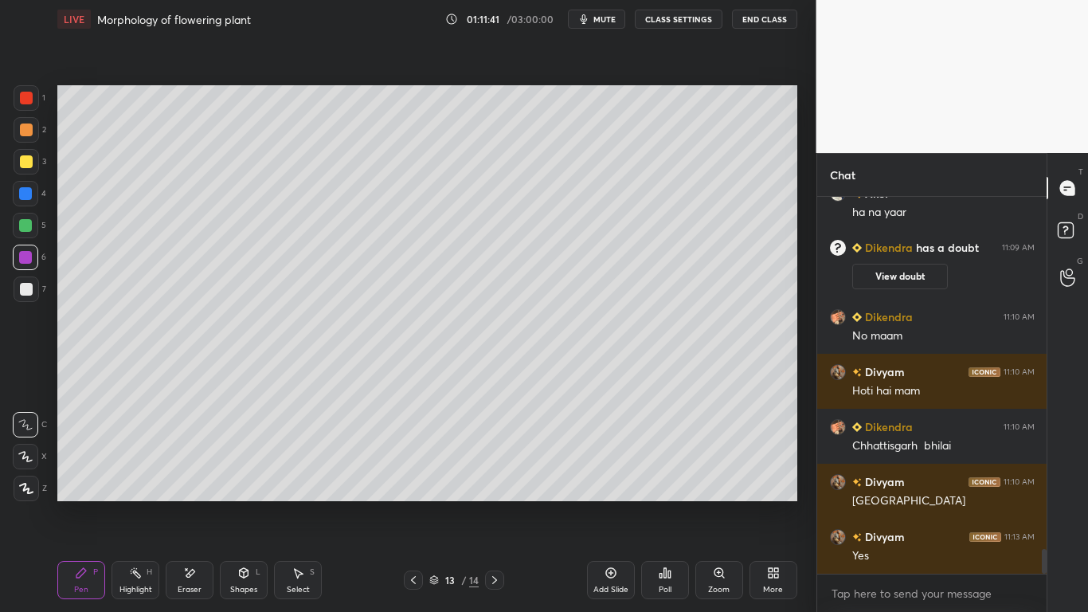
scroll to position [5345, 0]
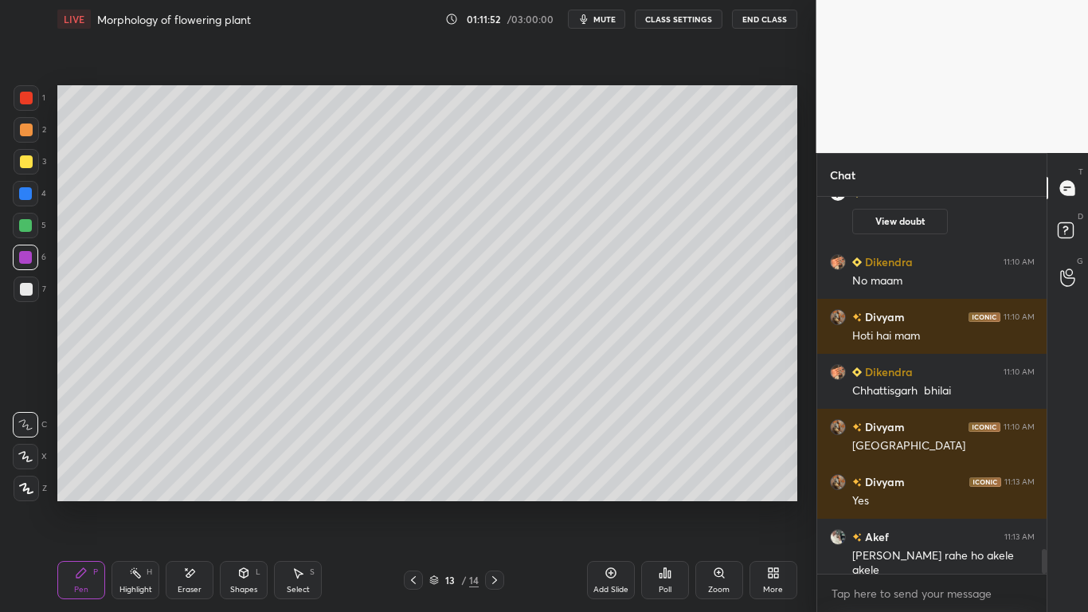
click at [201, 476] on div "Eraser" at bounding box center [190, 580] width 48 height 38
click at [73, 476] on div "Pen P" at bounding box center [81, 580] width 48 height 38
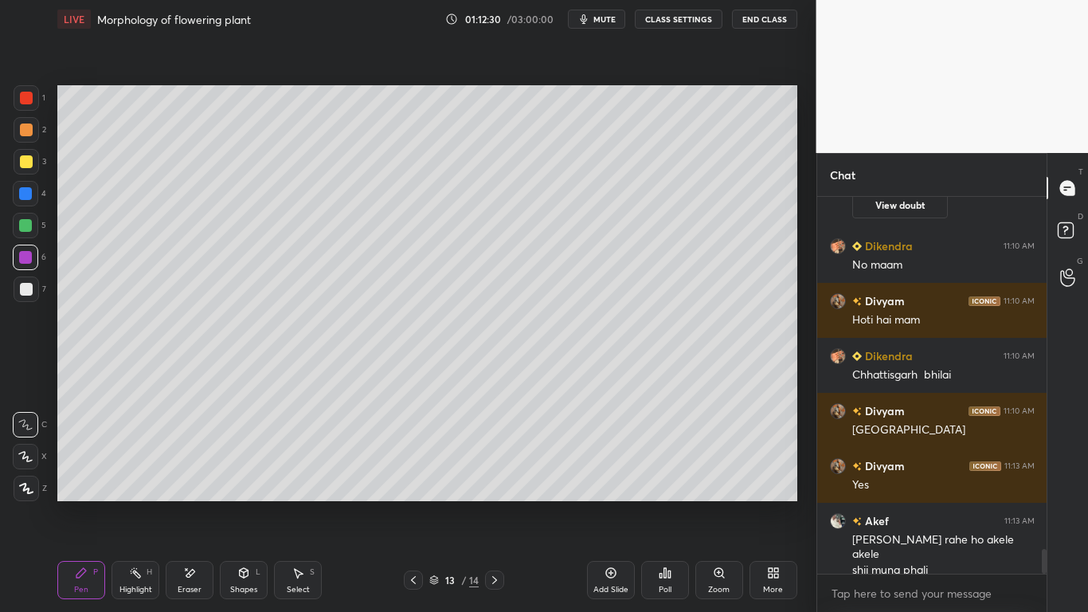
scroll to position [5416, 0]
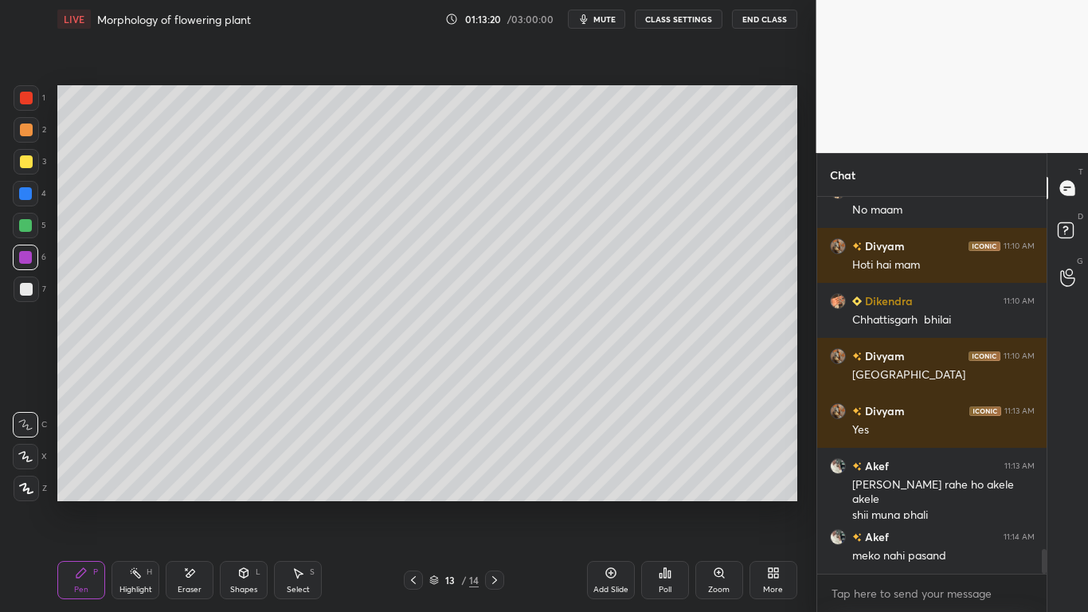
click at [29, 289] on div at bounding box center [26, 289] width 13 height 13
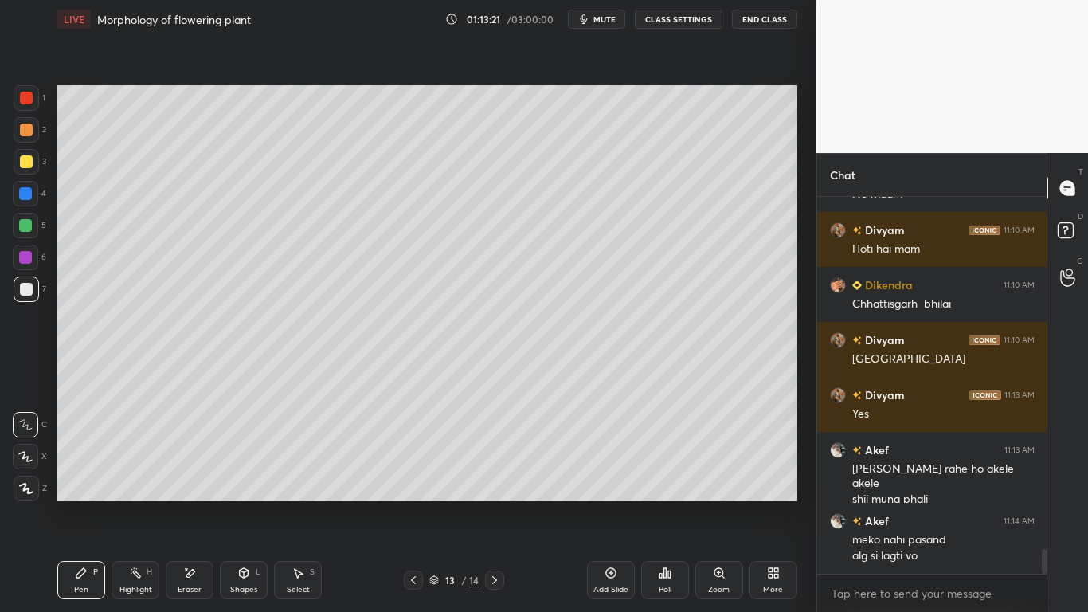
click at [626, 476] on div "Add Slide" at bounding box center [610, 589] width 35 height 8
click at [28, 165] on div at bounding box center [26, 161] width 13 height 13
click at [190, 476] on icon at bounding box center [189, 573] width 13 height 14
click at [244, 476] on icon at bounding box center [244, 573] width 9 height 10
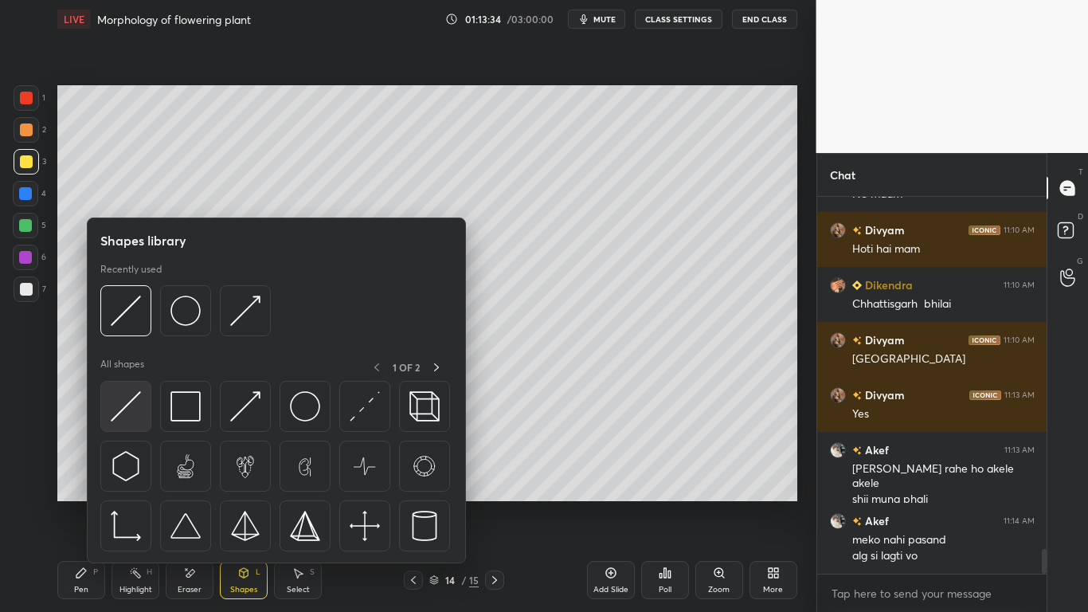
click at [124, 407] on img at bounding box center [126, 406] width 30 height 30
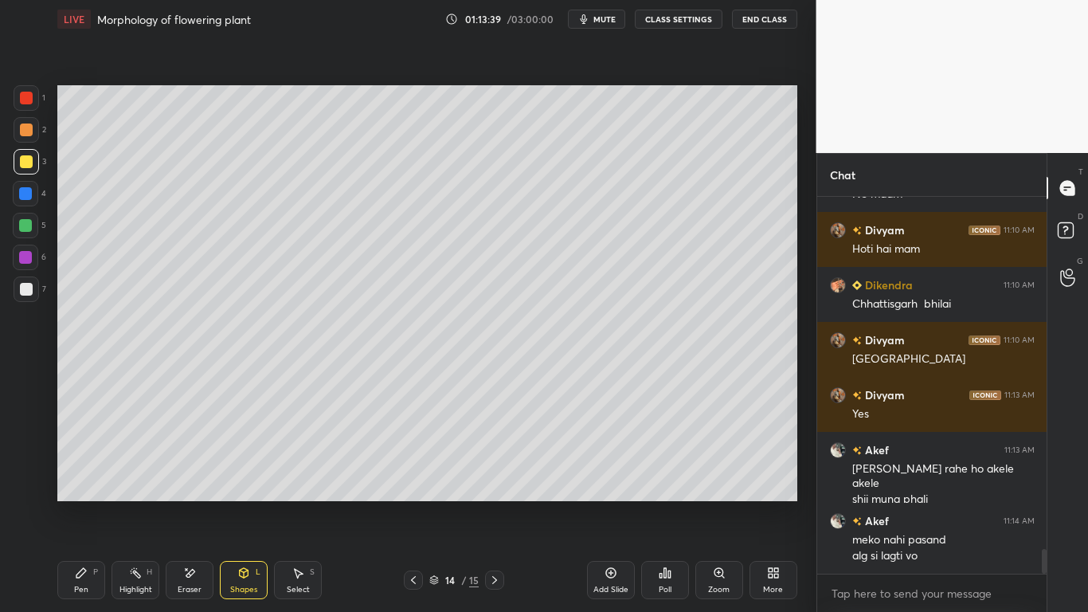
click at [33, 161] on div at bounding box center [26, 161] width 25 height 25
click at [86, 476] on div "Pen P" at bounding box center [81, 580] width 48 height 38
click at [25, 221] on div at bounding box center [25, 225] width 13 height 13
click at [27, 287] on div at bounding box center [26, 289] width 13 height 13
click at [190, 476] on icon at bounding box center [190, 573] width 9 height 8
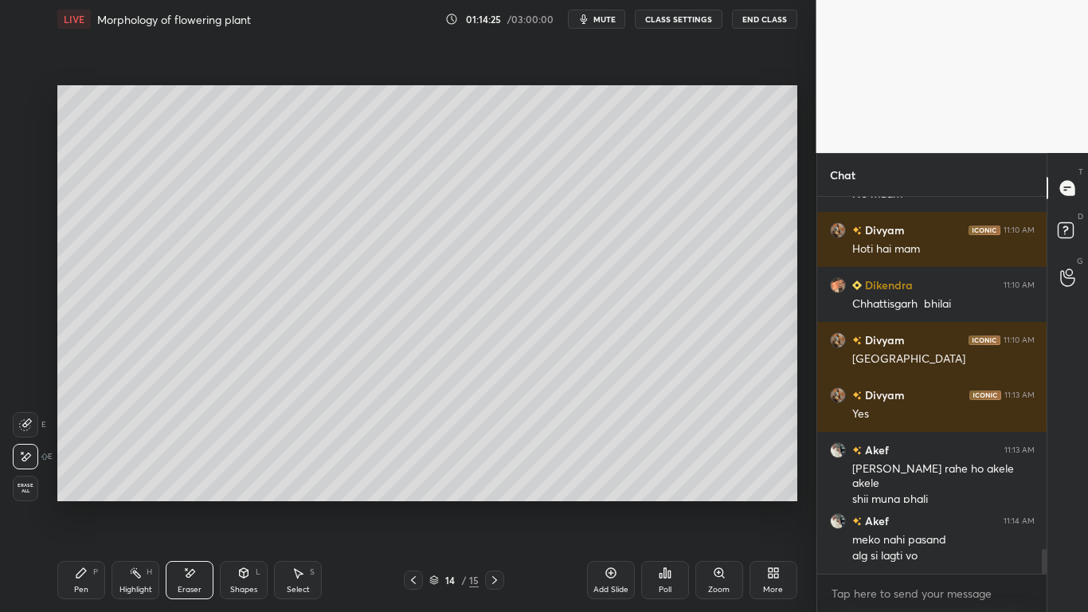
click at [76, 476] on icon at bounding box center [81, 573] width 10 height 10
click at [20, 284] on div at bounding box center [26, 289] width 13 height 13
click at [25, 100] on div at bounding box center [26, 98] width 13 height 13
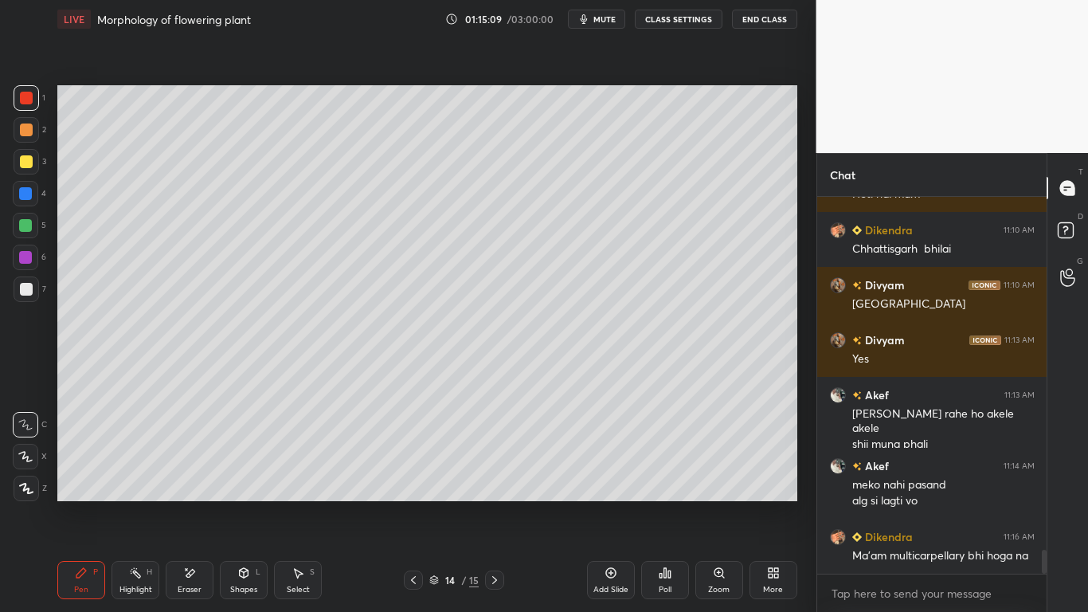
click at [26, 221] on div at bounding box center [25, 225] width 13 height 13
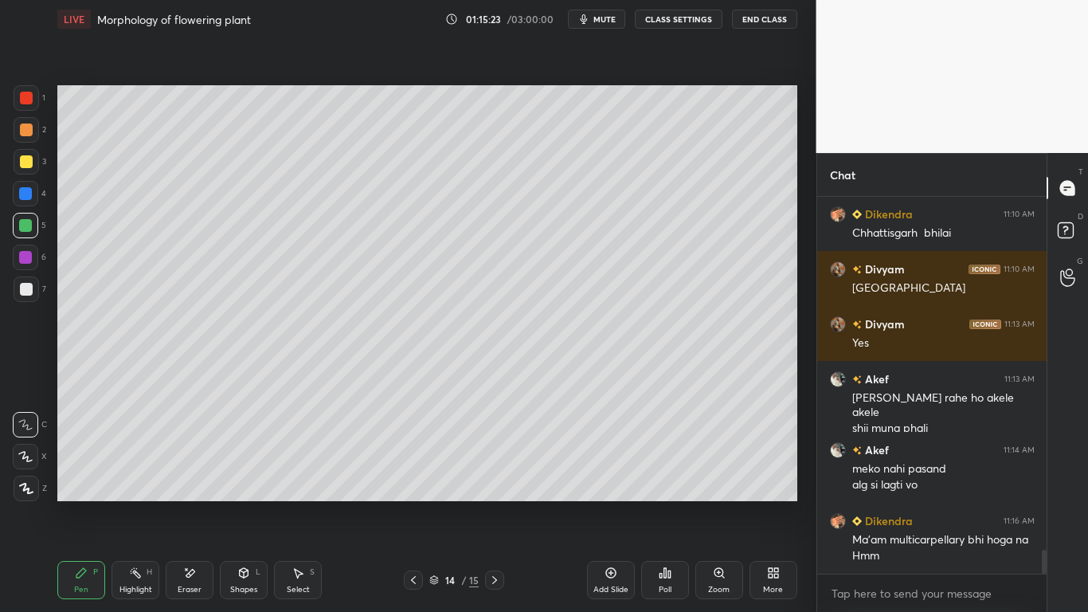
click at [32, 226] on div at bounding box center [25, 225] width 13 height 13
click at [29, 291] on div at bounding box center [26, 289] width 13 height 13
click at [32, 163] on div at bounding box center [26, 161] width 13 height 13
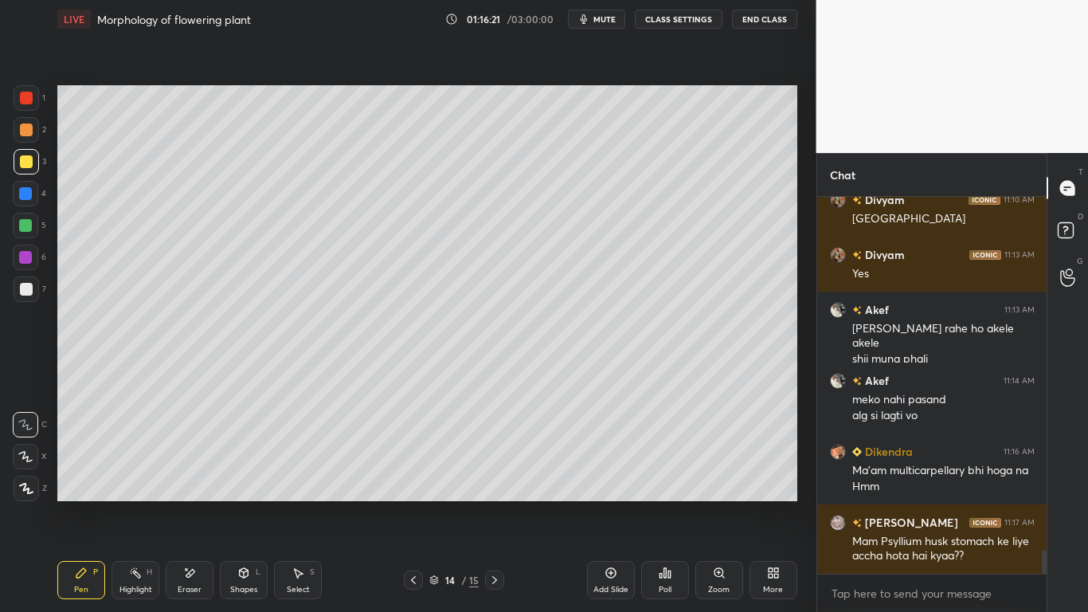
click at [184, 476] on div "Eraser" at bounding box center [190, 580] width 48 height 38
click at [80, 476] on icon at bounding box center [81, 572] width 13 height 13
click at [189, 476] on div "Eraser" at bounding box center [190, 580] width 48 height 38
click at [79, 476] on icon at bounding box center [81, 573] width 10 height 10
click at [26, 92] on div at bounding box center [26, 98] width 13 height 13
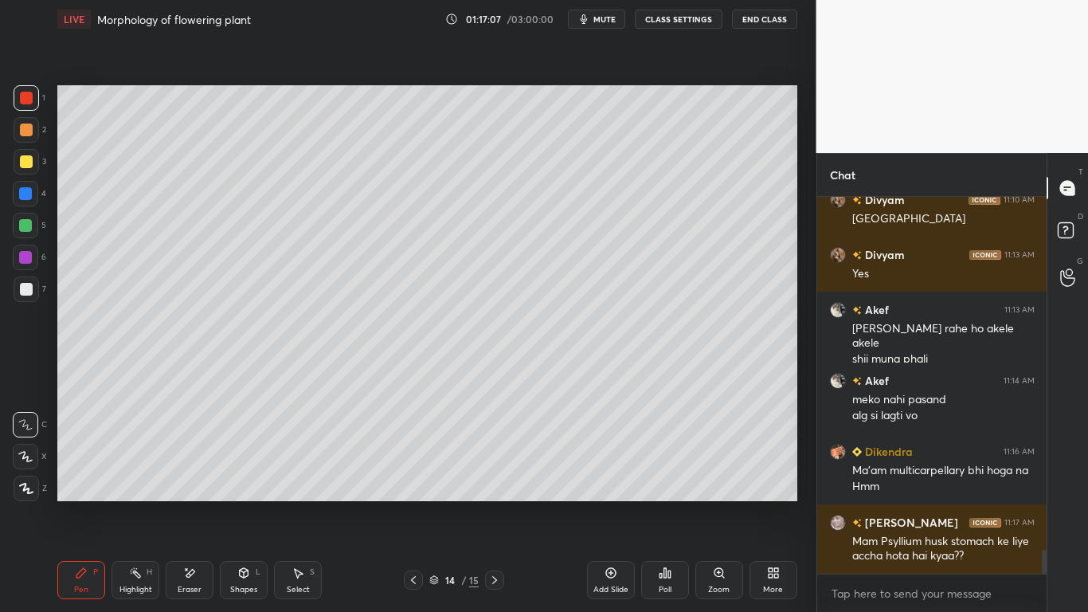
click at [34, 284] on div at bounding box center [26, 288] width 25 height 25
click at [182, 476] on div "Eraser" at bounding box center [190, 580] width 48 height 38
click at [85, 476] on icon at bounding box center [81, 572] width 13 height 13
click at [196, 476] on div "Eraser" at bounding box center [190, 580] width 48 height 38
click at [92, 476] on div "Pen P" at bounding box center [81, 580] width 48 height 38
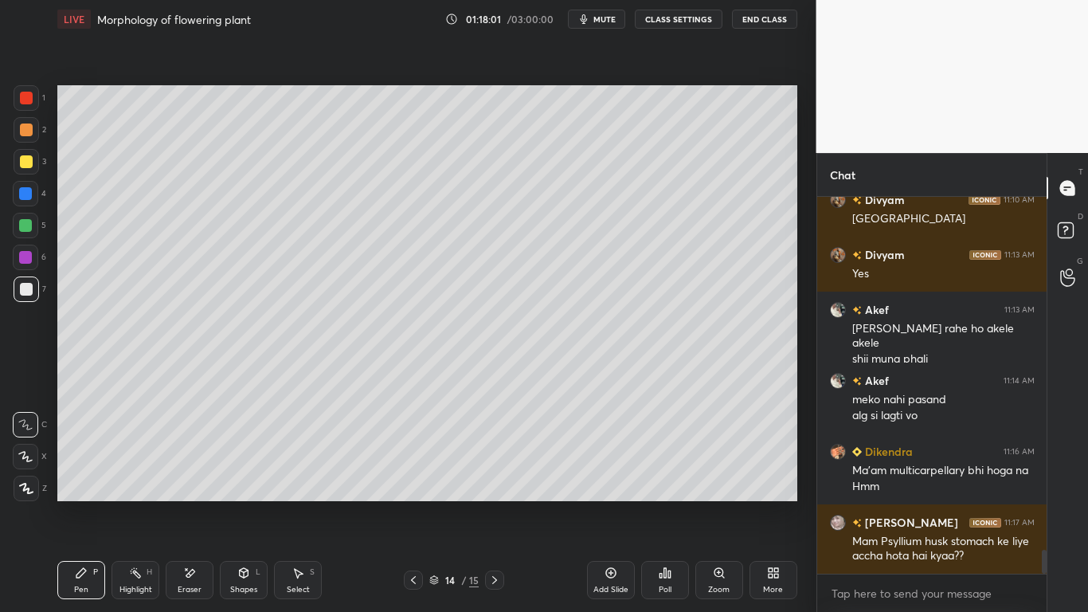
click at [27, 254] on div at bounding box center [25, 257] width 13 height 13
click at [26, 98] on div at bounding box center [26, 98] width 13 height 13
click at [28, 226] on div at bounding box center [25, 225] width 13 height 13
click at [28, 196] on div at bounding box center [25, 193] width 13 height 13
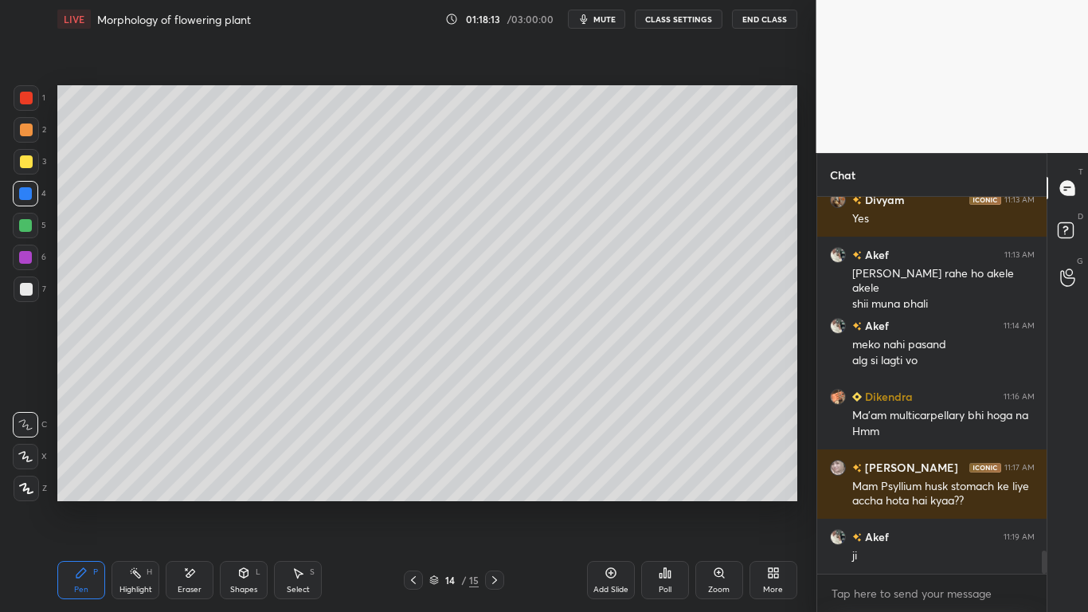
scroll to position [5681, 0]
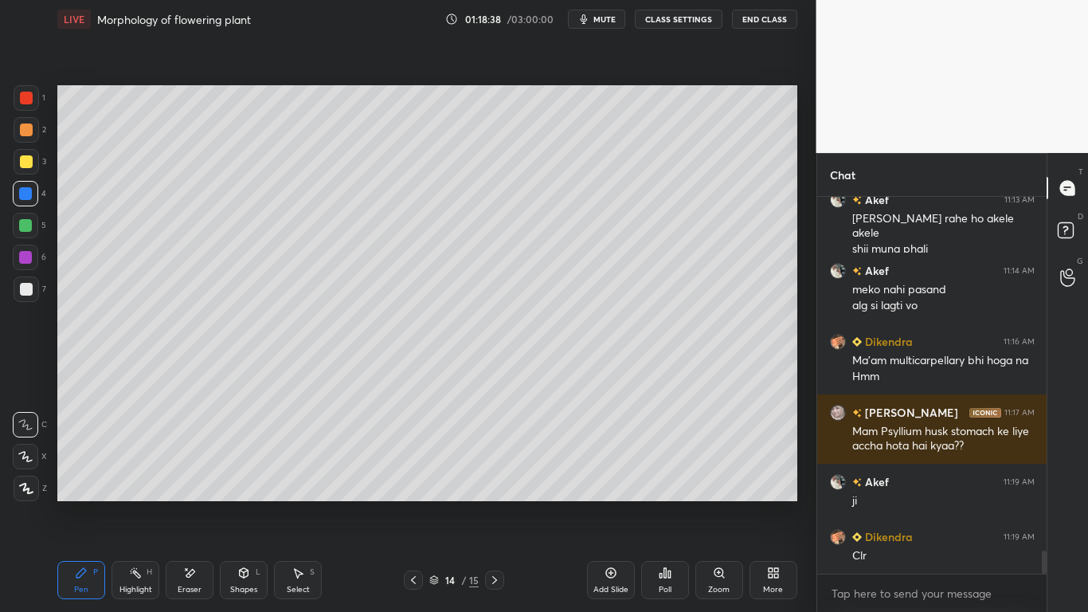
click at [603, 476] on div "Add Slide" at bounding box center [611, 580] width 48 height 38
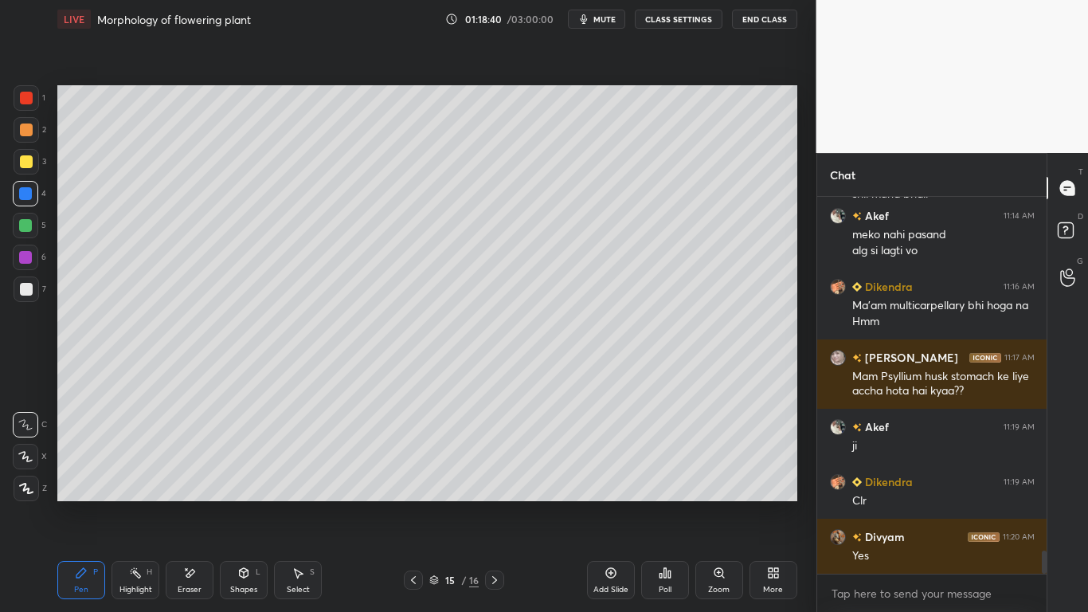
click at [23, 105] on div at bounding box center [26, 97] width 25 height 25
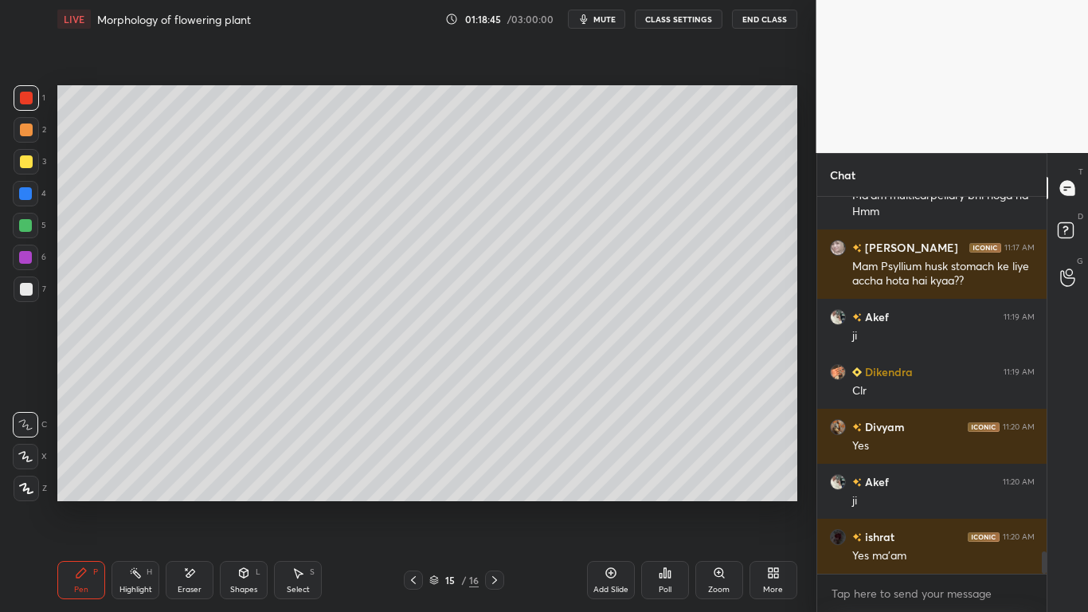
scroll to position [5901, 0]
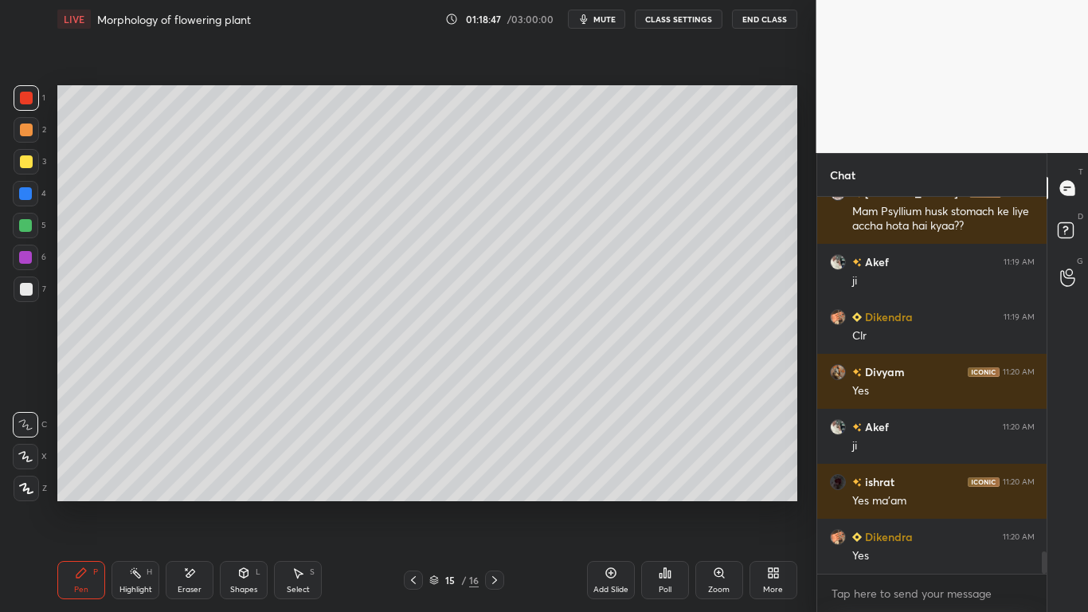
click at [201, 476] on div "Pen P Highlight H Eraser Shapes L Select S 15 / 16 Add Slide Poll Zoom More" at bounding box center [427, 580] width 740 height 64
click at [182, 476] on div "Eraser" at bounding box center [190, 580] width 48 height 38
click at [97, 476] on div "Pen P" at bounding box center [81, 580] width 48 height 38
click at [22, 192] on div at bounding box center [25, 193] width 13 height 13
click at [193, 476] on div "Eraser" at bounding box center [190, 580] width 48 height 38
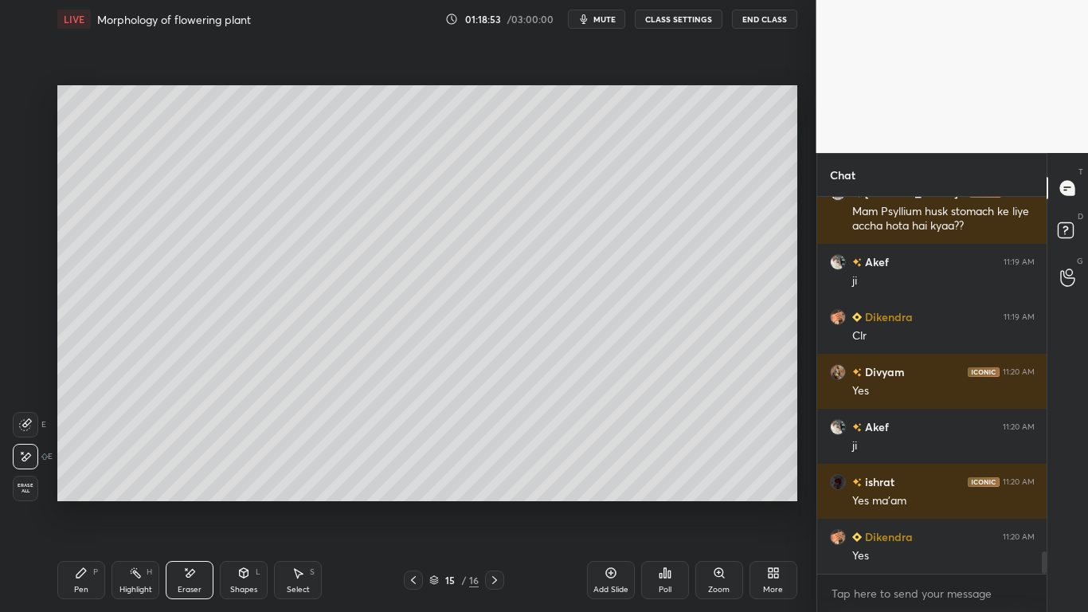
click at [248, 476] on div "Shapes L" at bounding box center [244, 580] width 48 height 38
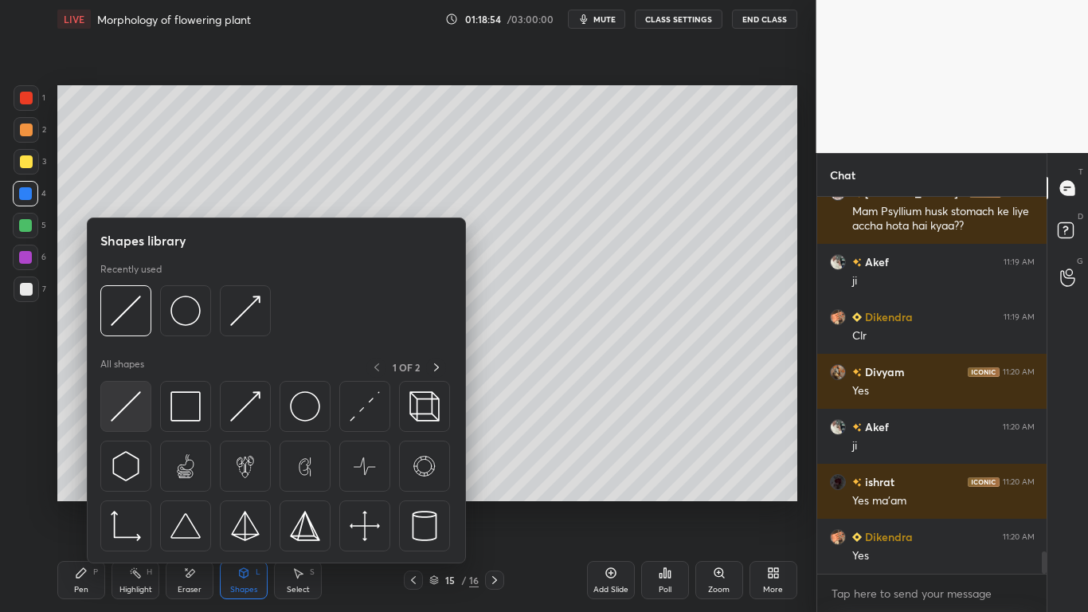
click at [114, 419] on img at bounding box center [126, 406] width 30 height 30
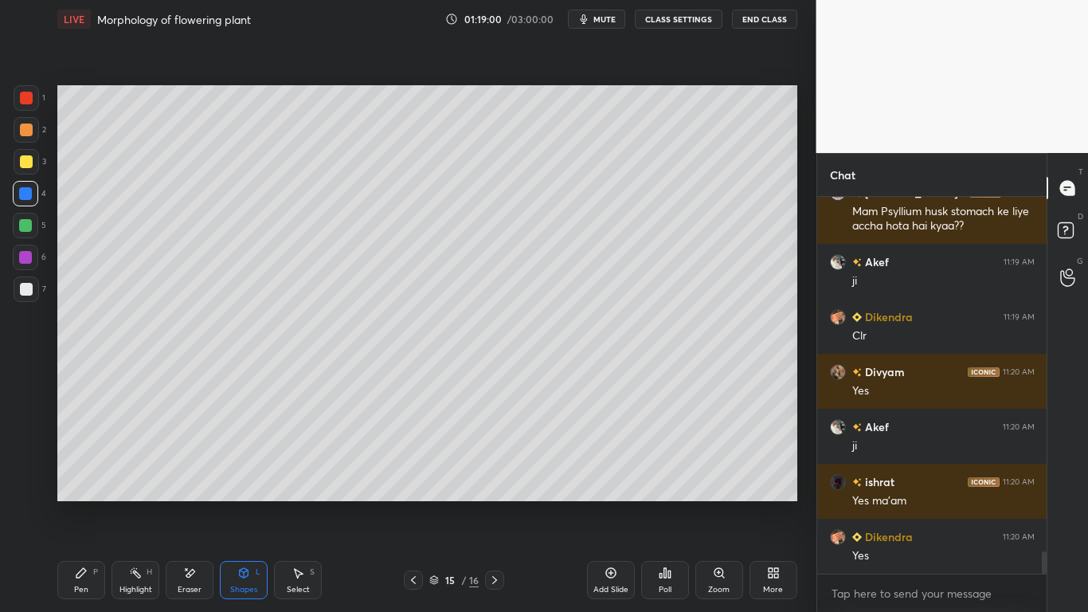
click at [72, 476] on div "Pen P" at bounding box center [81, 580] width 48 height 38
click at [25, 255] on div at bounding box center [25, 257] width 13 height 13
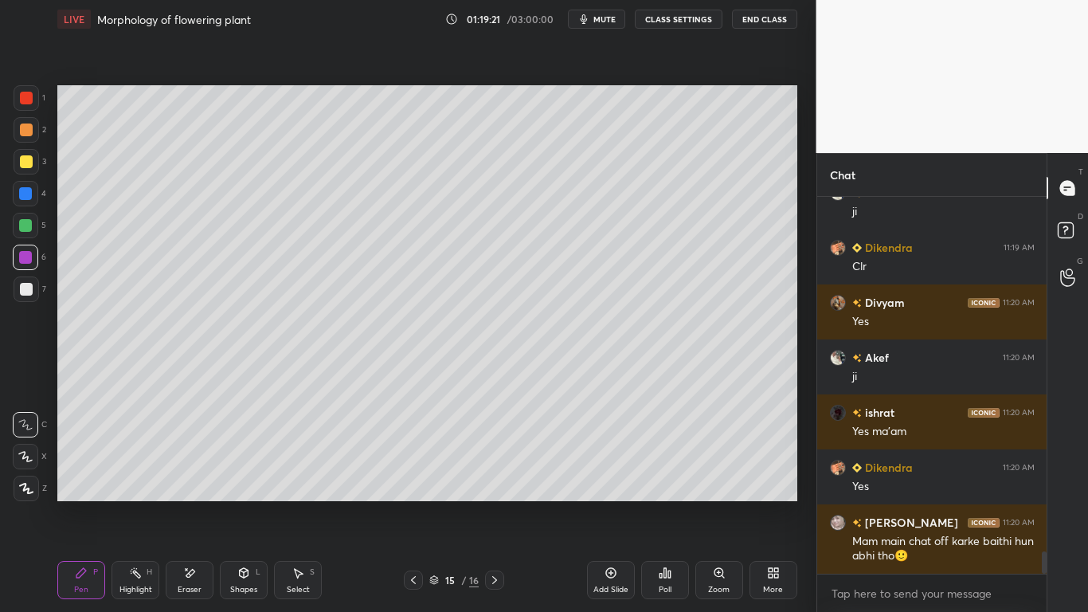
scroll to position [6040, 0]
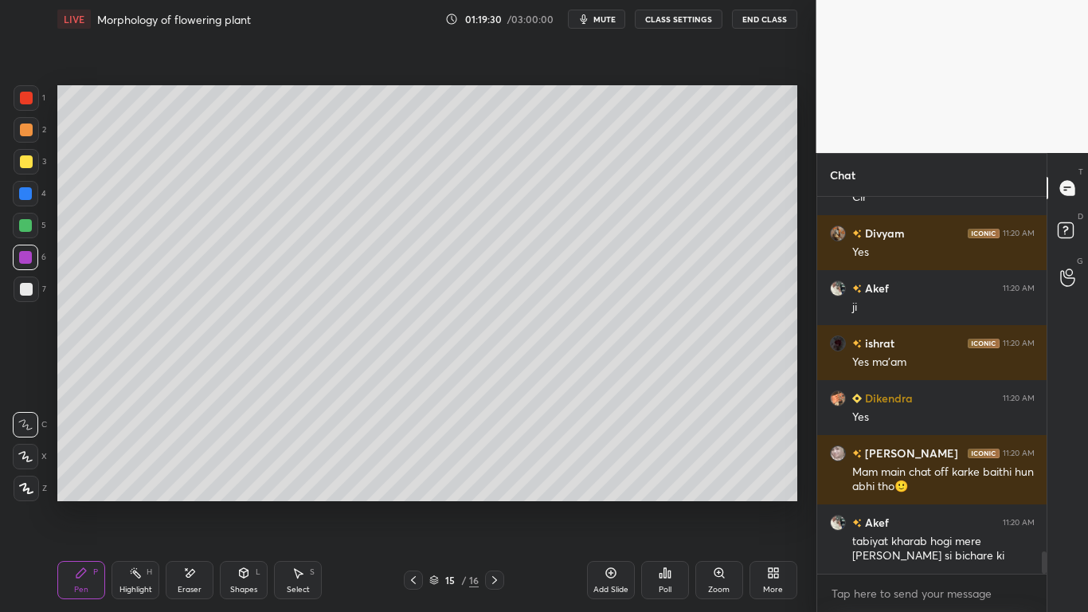
click at [35, 264] on div at bounding box center [25, 256] width 25 height 25
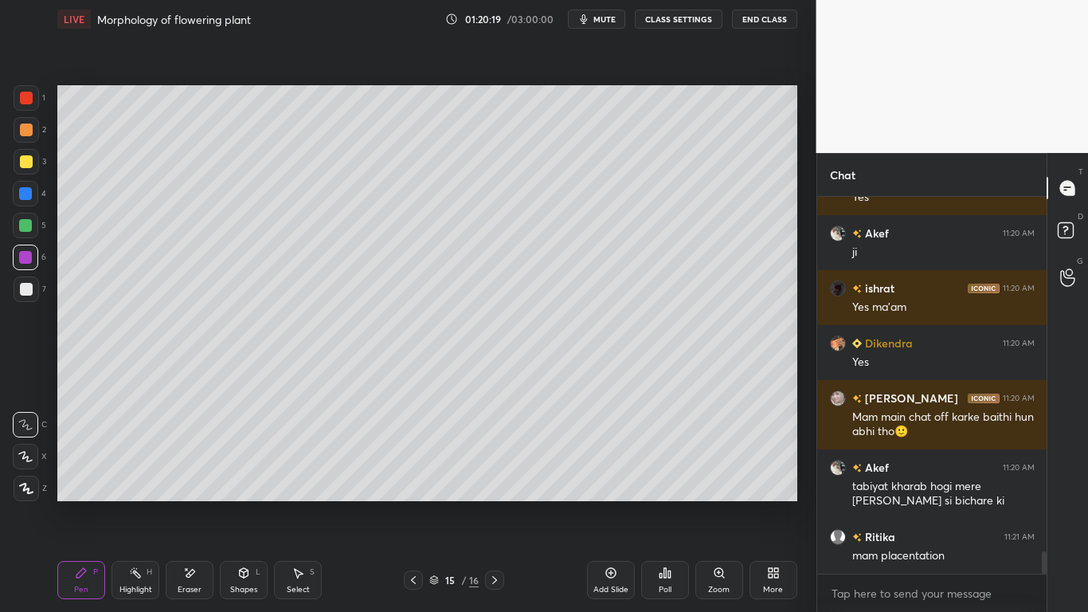
click at [190, 476] on div "Eraser" at bounding box center [190, 580] width 48 height 38
click at [192, 476] on icon at bounding box center [189, 573] width 13 height 14
click at [91, 476] on div "Pen P" at bounding box center [81, 580] width 48 height 38
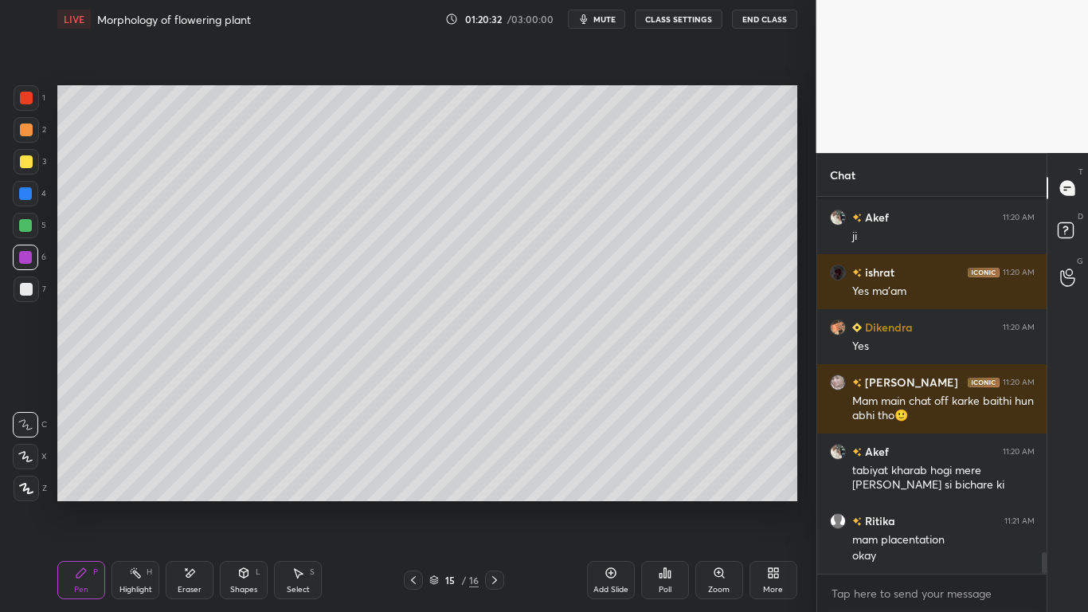
scroll to position [6180, 0]
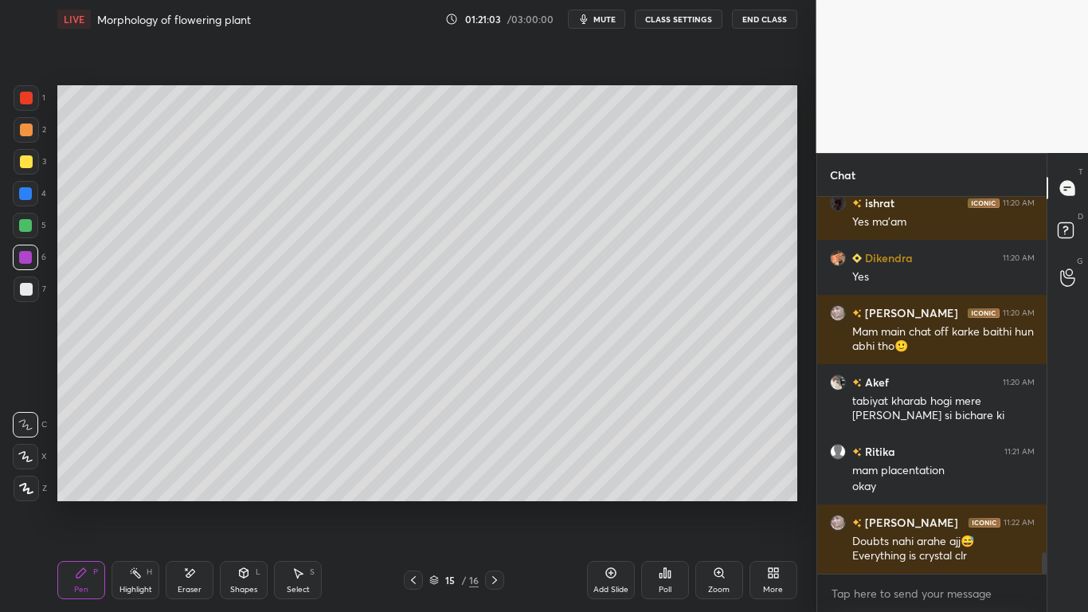
click at [29, 161] on div at bounding box center [26, 161] width 13 height 13
click at [616, 476] on div "Add Slide" at bounding box center [610, 589] width 35 height 8
click at [23, 235] on div at bounding box center [25, 225] width 25 height 25
click at [414, 476] on icon at bounding box center [413, 580] width 5 height 8
click at [425, 476] on div "15 / 17" at bounding box center [454, 579] width 100 height 19
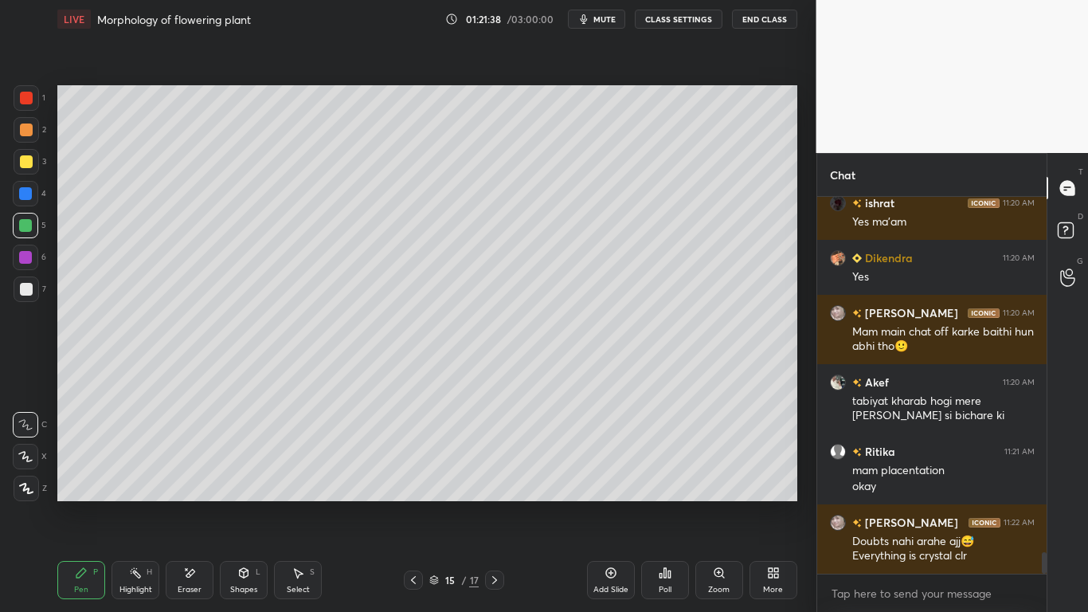
click at [414, 476] on div "Pen P Highlight H Eraser Shapes L Select S 15 / 17 Add Slide Poll Zoom More" at bounding box center [427, 580] width 740 height 64
click at [410, 476] on icon at bounding box center [413, 579] width 13 height 13
click at [493, 476] on div at bounding box center [494, 579] width 19 height 19
click at [497, 476] on div at bounding box center [494, 579] width 19 height 19
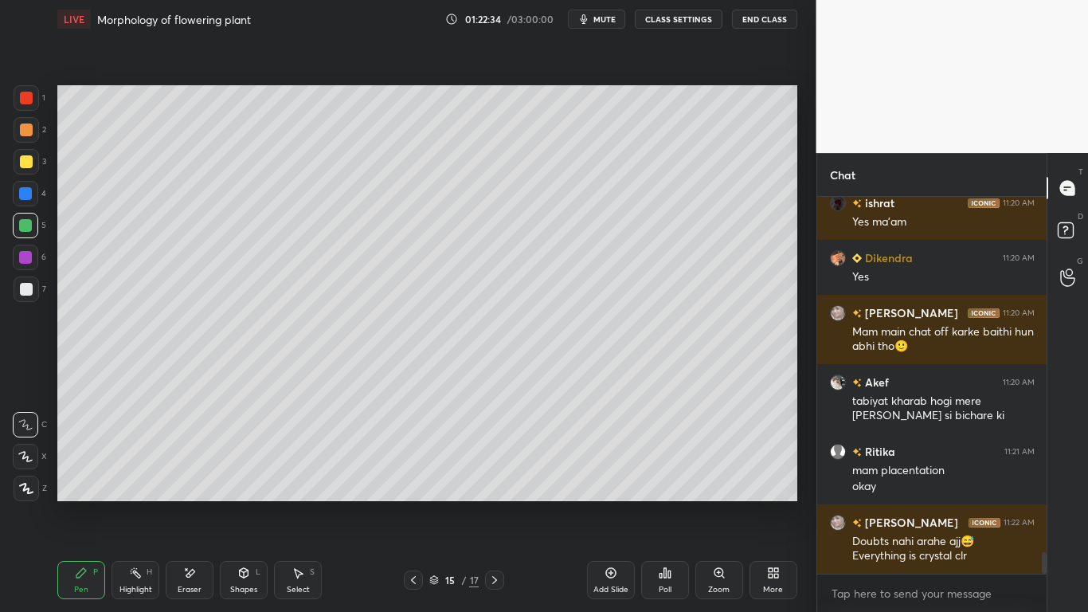
click at [490, 476] on icon at bounding box center [494, 579] width 13 height 13
click at [26, 228] on div at bounding box center [25, 225] width 13 height 13
click at [25, 102] on div at bounding box center [26, 98] width 13 height 13
click at [31, 288] on div at bounding box center [26, 289] width 13 height 13
click at [37, 256] on div at bounding box center [25, 256] width 25 height 25
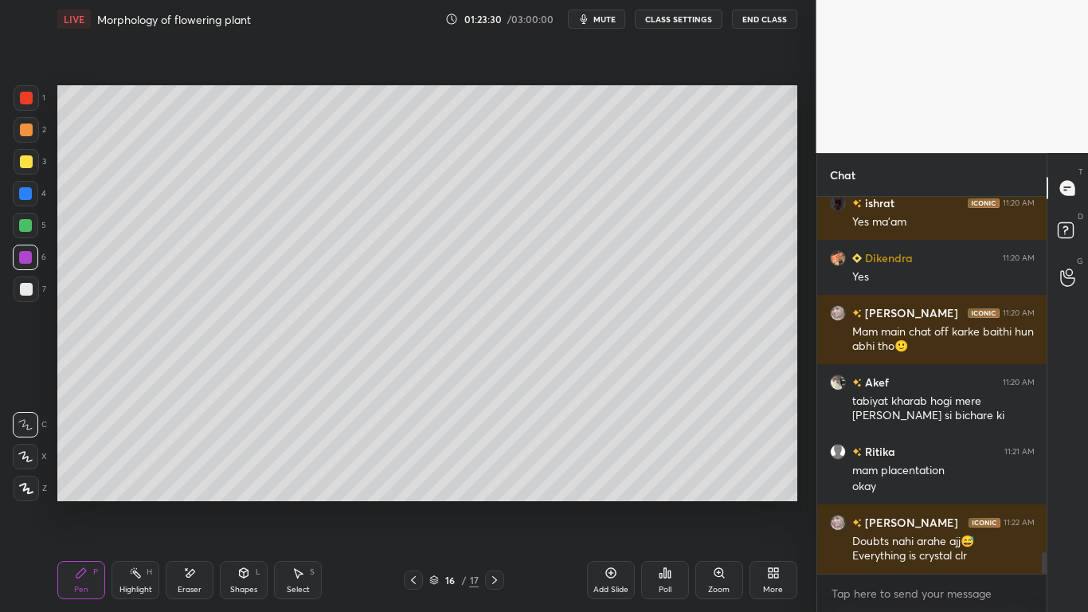
click at [201, 476] on div "Eraser" at bounding box center [190, 580] width 48 height 38
click at [102, 476] on div "Pen P" at bounding box center [81, 580] width 48 height 38
click at [23, 167] on div at bounding box center [26, 161] width 13 height 13
click at [28, 290] on div at bounding box center [26, 289] width 13 height 13
click at [29, 198] on div at bounding box center [25, 193] width 13 height 13
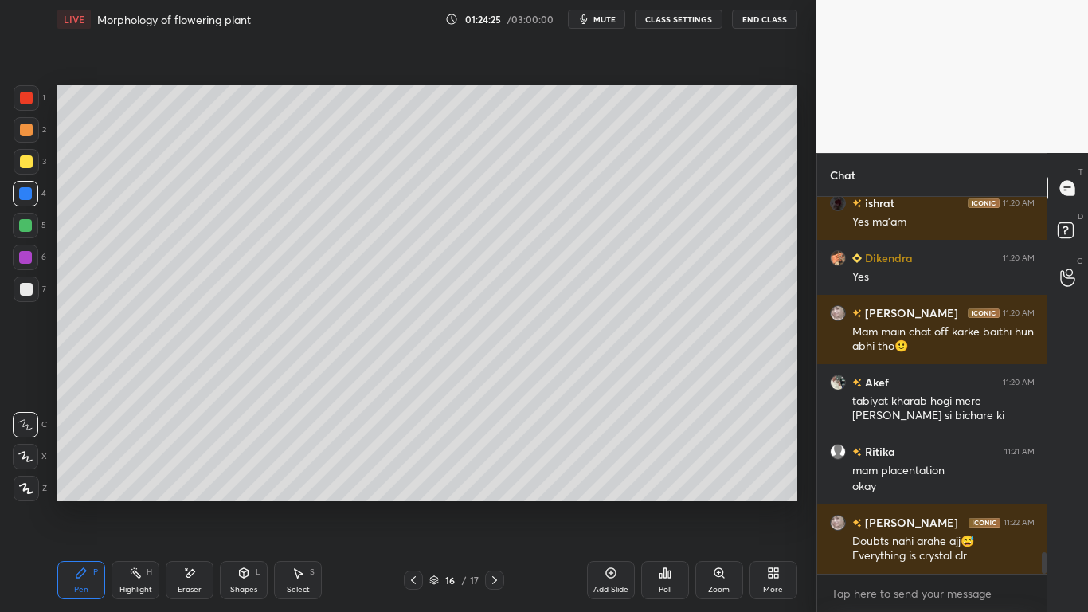
scroll to position [6235, 0]
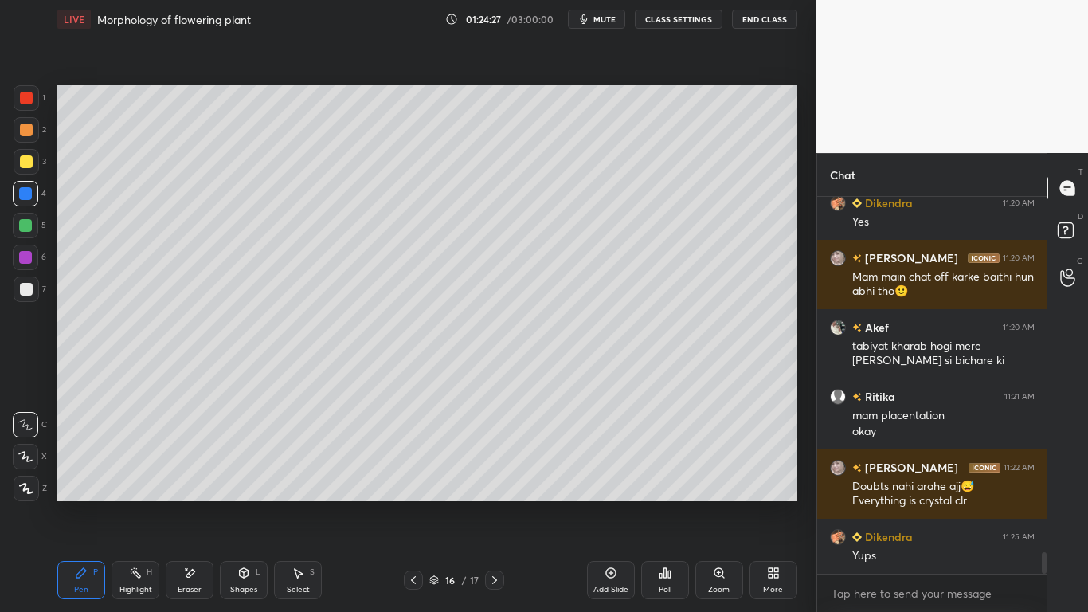
click at [28, 229] on div at bounding box center [25, 225] width 13 height 13
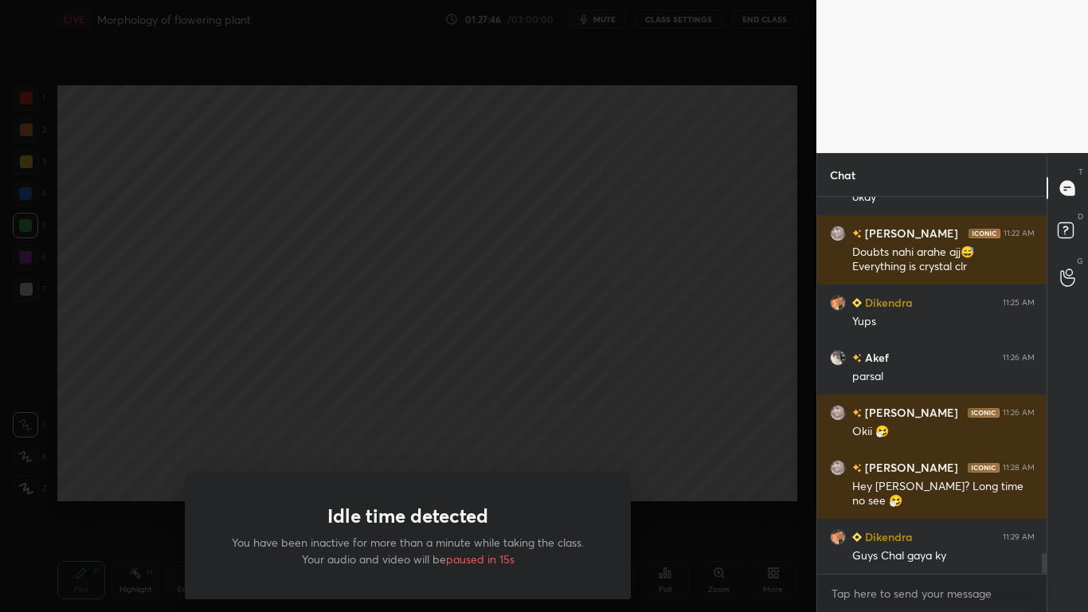
scroll to position [6524, 0]
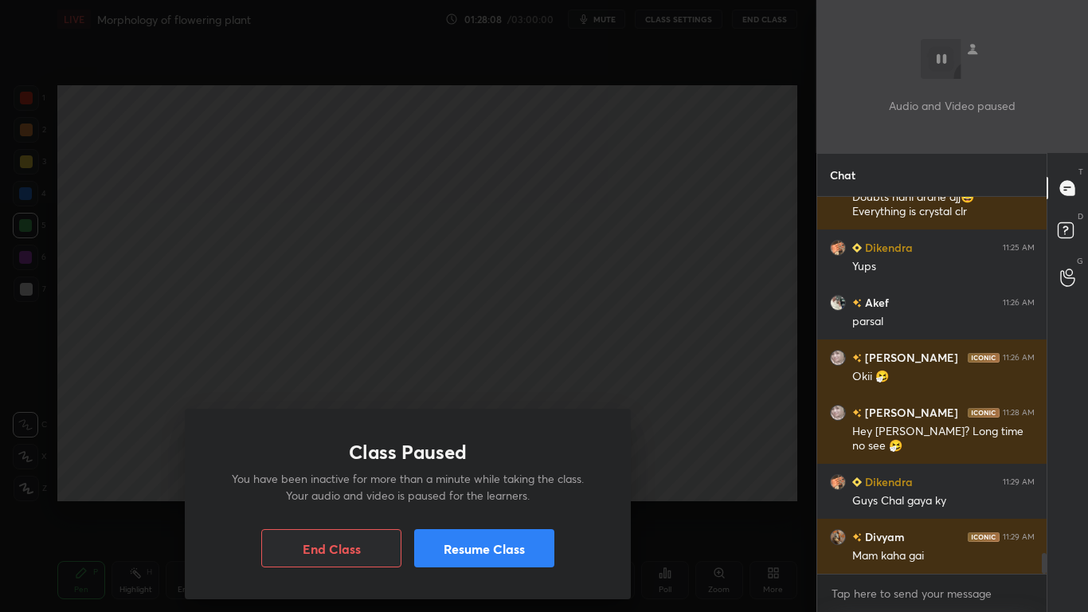
click at [474, 476] on button "Resume Class" at bounding box center [484, 548] width 140 height 38
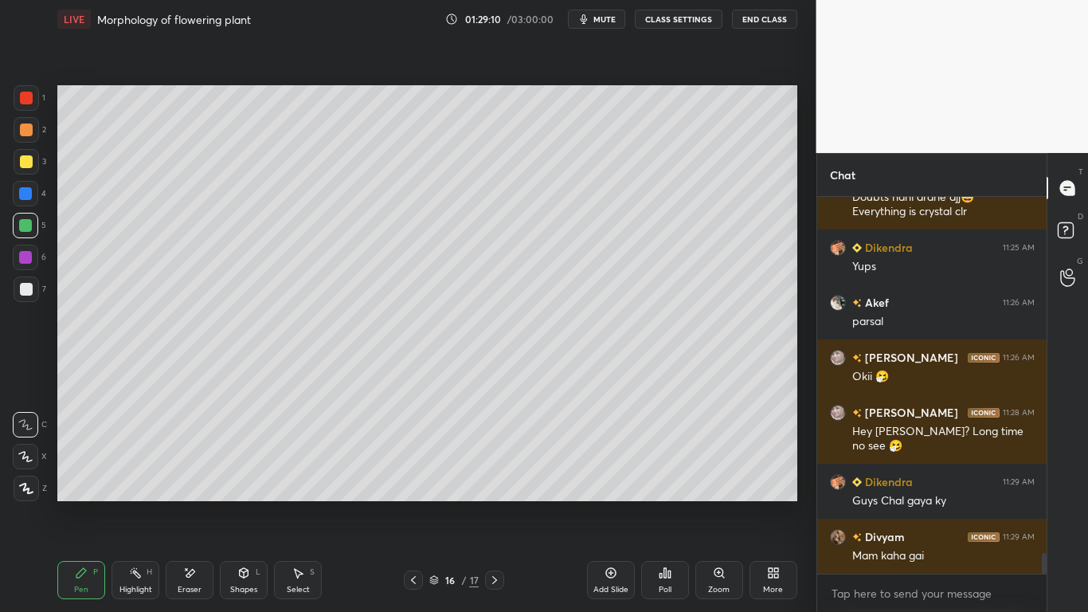
click at [195, 476] on div "Eraser" at bounding box center [190, 589] width 24 height 8
click at [85, 476] on div "Pen P" at bounding box center [81, 580] width 48 height 38
click at [30, 103] on div at bounding box center [26, 98] width 13 height 13
click at [33, 194] on div at bounding box center [25, 193] width 25 height 25
click at [600, 476] on div "Add Slide" at bounding box center [611, 580] width 48 height 38
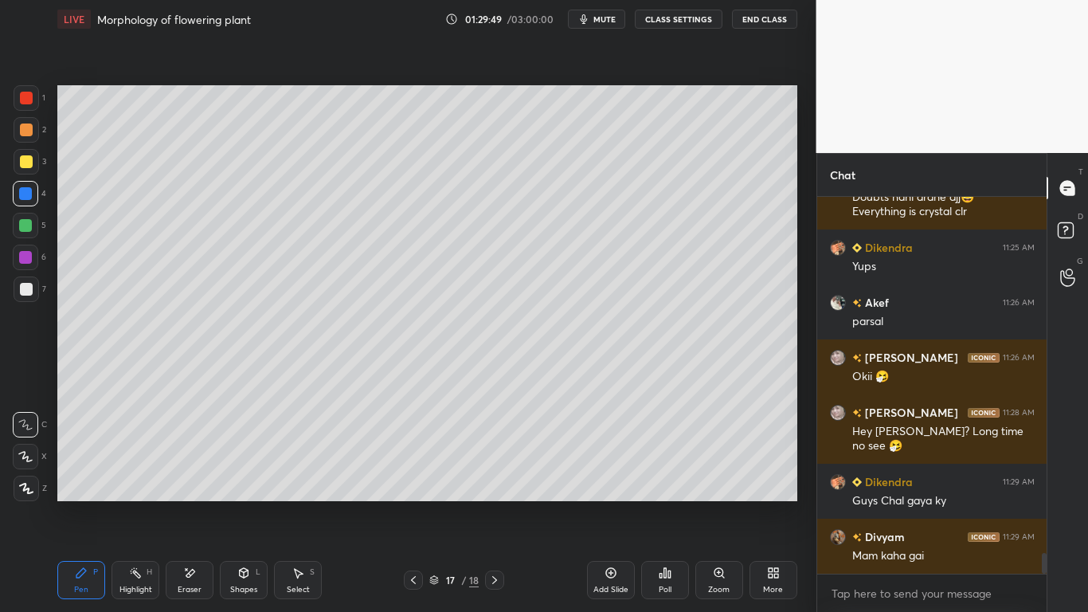
click at [25, 92] on div at bounding box center [26, 98] width 13 height 13
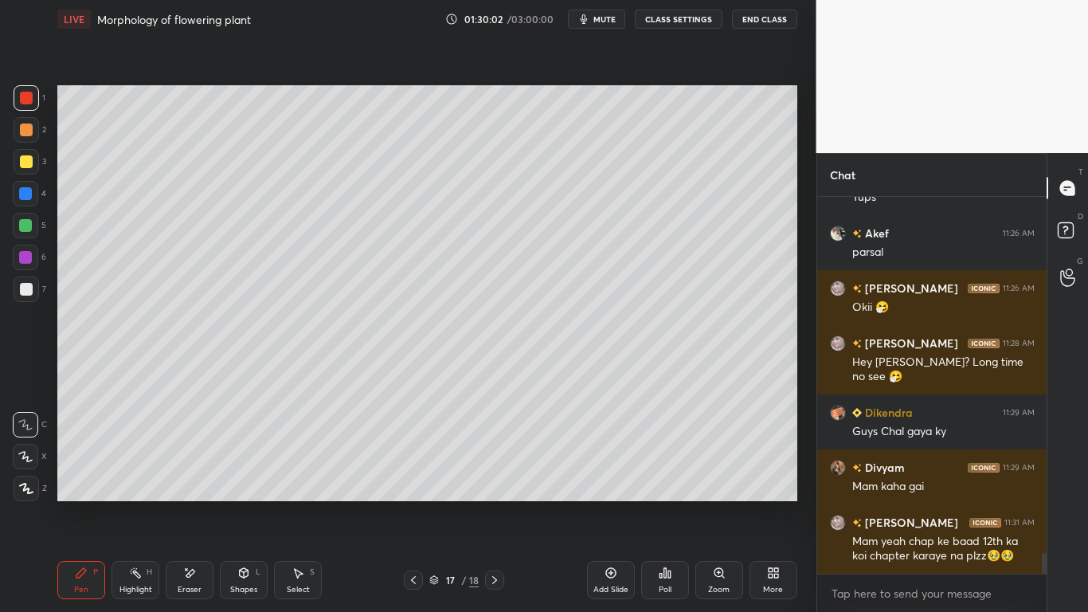
click at [22, 225] on div at bounding box center [25, 225] width 13 height 13
click at [202, 476] on div "Eraser" at bounding box center [190, 580] width 48 height 38
click at [81, 476] on icon at bounding box center [81, 572] width 13 height 13
click at [25, 285] on div at bounding box center [26, 289] width 13 height 13
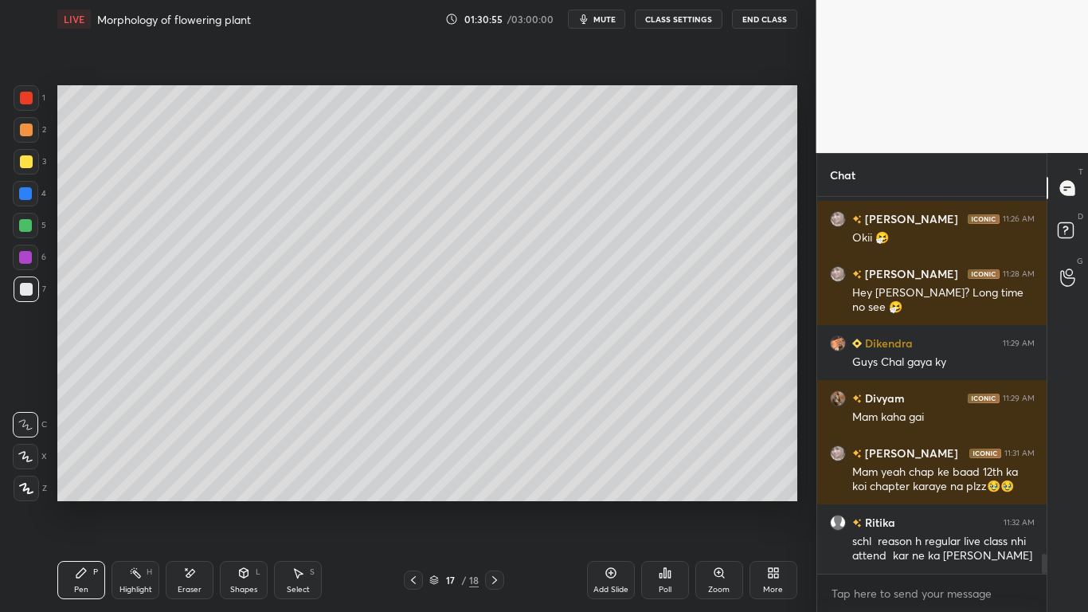
scroll to position [6718, 0]
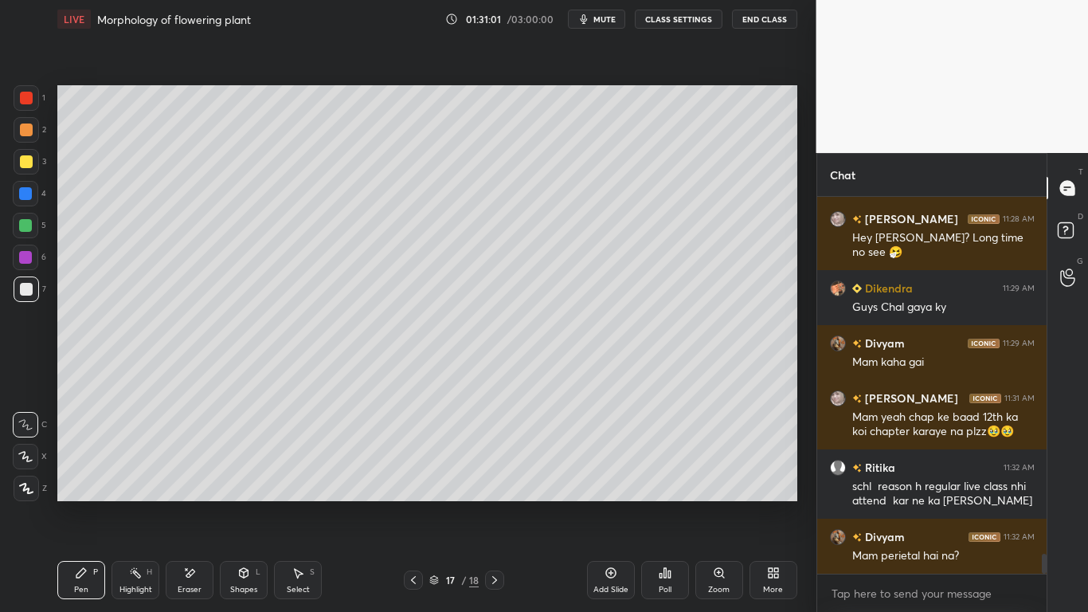
click at [197, 476] on div "Eraser" at bounding box center [190, 580] width 48 height 38
click at [76, 476] on icon at bounding box center [81, 572] width 13 height 13
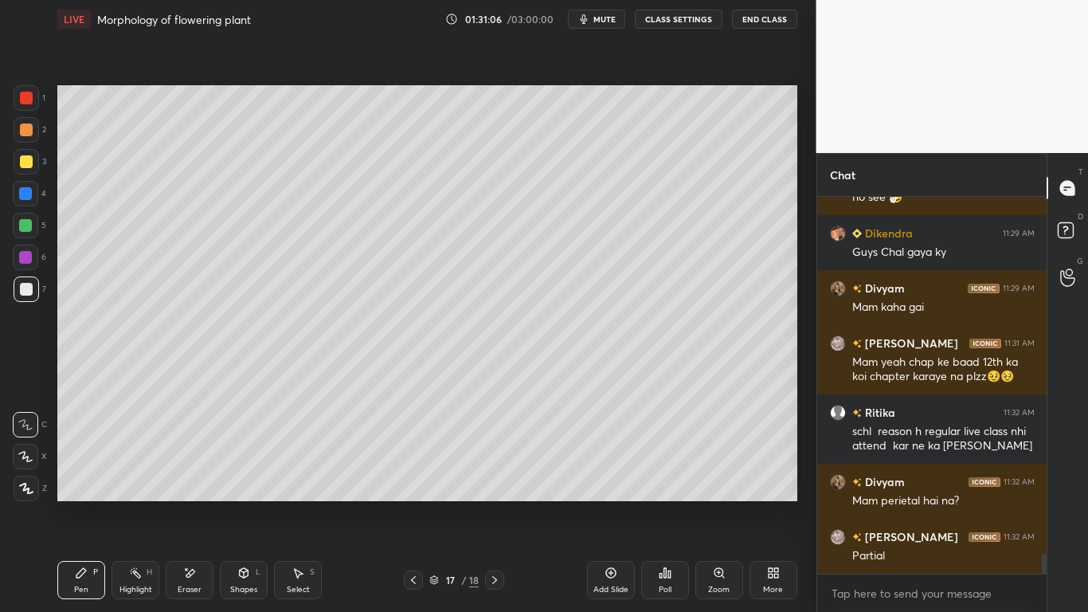
click at [193, 476] on icon at bounding box center [190, 573] width 9 height 8
click at [83, 476] on div "Pen P" at bounding box center [81, 580] width 48 height 38
click at [28, 217] on div at bounding box center [25, 225] width 25 height 25
click at [200, 476] on div "Eraser" at bounding box center [190, 580] width 48 height 38
click at [73, 476] on div "Pen P" at bounding box center [81, 580] width 48 height 38
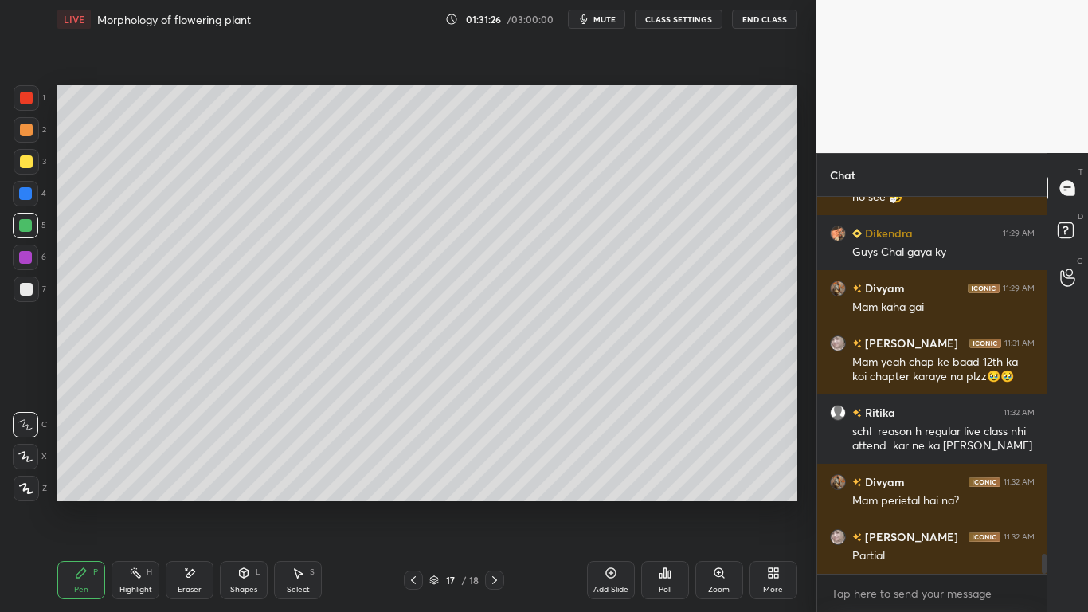
click at [22, 295] on div at bounding box center [26, 289] width 13 height 13
click at [32, 287] on div at bounding box center [26, 289] width 13 height 13
click at [23, 162] on div at bounding box center [26, 161] width 13 height 13
click at [32, 161] on div at bounding box center [26, 161] width 13 height 13
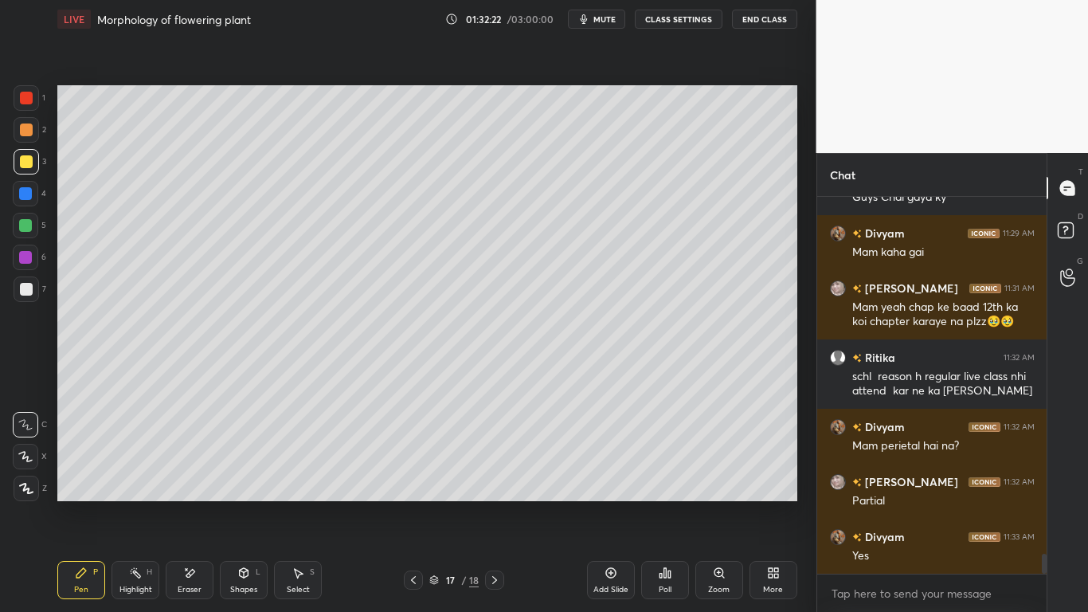
scroll to position [6882, 0]
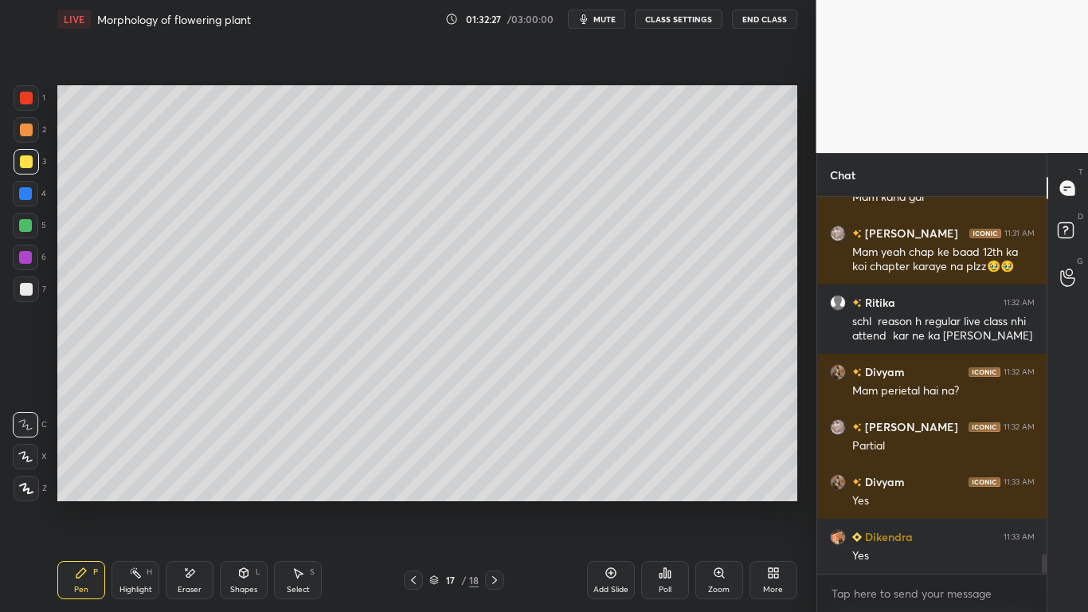
click at [209, 476] on div "Eraser" at bounding box center [190, 580] width 48 height 38
click at [74, 476] on div "Pen P" at bounding box center [81, 580] width 48 height 38
click at [178, 476] on div "Eraser" at bounding box center [190, 580] width 48 height 38
click at [87, 476] on icon at bounding box center [81, 572] width 13 height 13
click at [20, 196] on div at bounding box center [25, 193] width 13 height 13
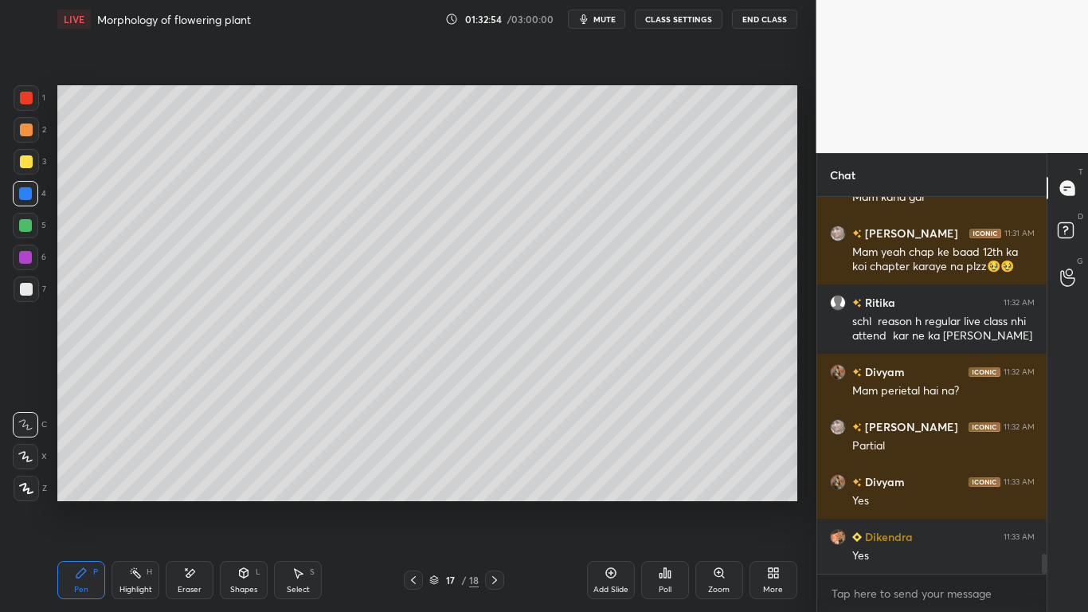
click at [194, 476] on div "Eraser" at bounding box center [190, 580] width 48 height 38
click at [84, 476] on icon at bounding box center [81, 572] width 13 height 13
click at [29, 156] on div at bounding box center [26, 161] width 13 height 13
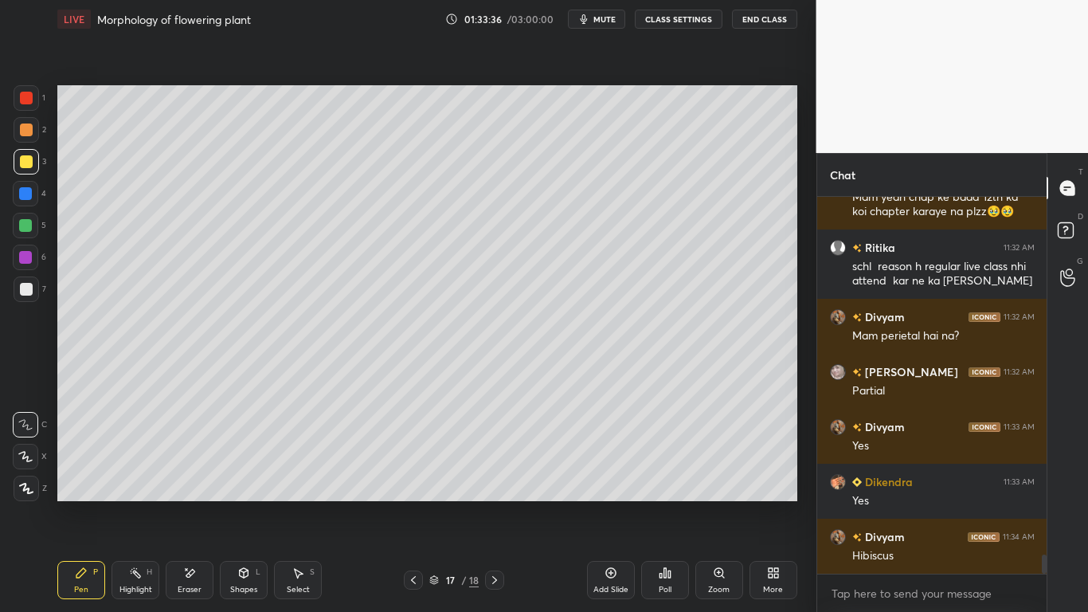
click at [198, 476] on div "Eraser" at bounding box center [190, 580] width 48 height 38
click at [96, 476] on div "P" at bounding box center [95, 572] width 5 height 8
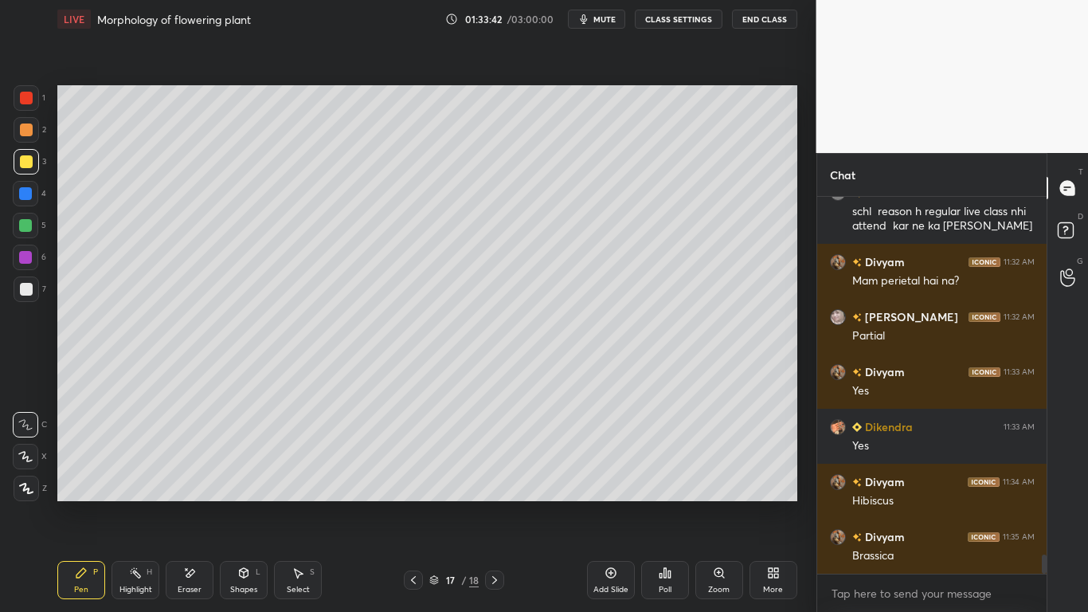
click at [194, 476] on div "Eraser" at bounding box center [190, 589] width 24 height 8
click at [88, 476] on div "Pen P" at bounding box center [81, 580] width 48 height 38
click at [191, 476] on icon at bounding box center [189, 573] width 13 height 14
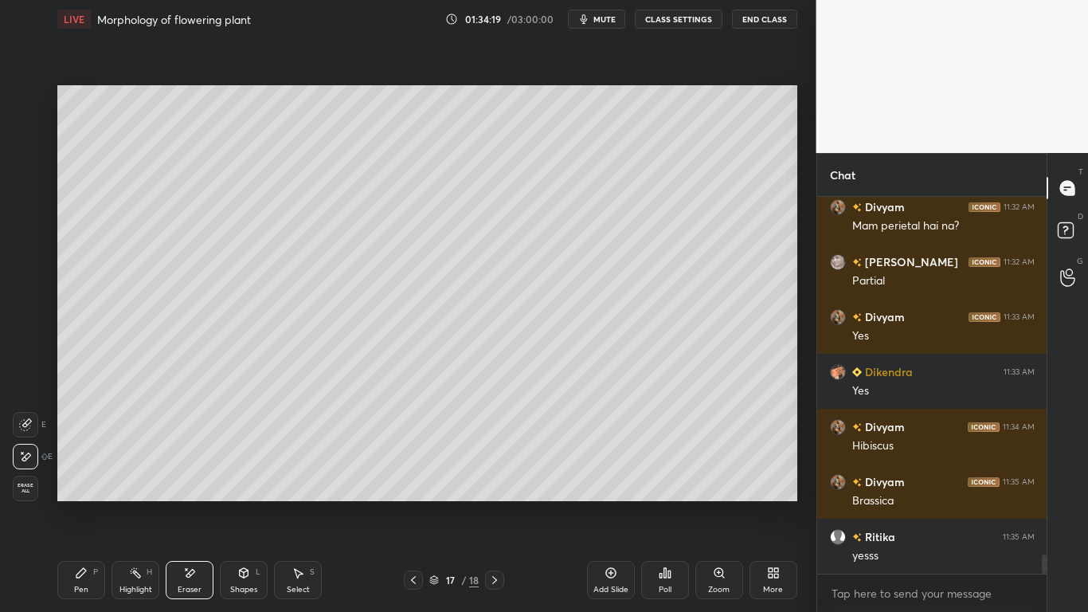
click at [84, 476] on div "Pen" at bounding box center [81, 589] width 14 height 8
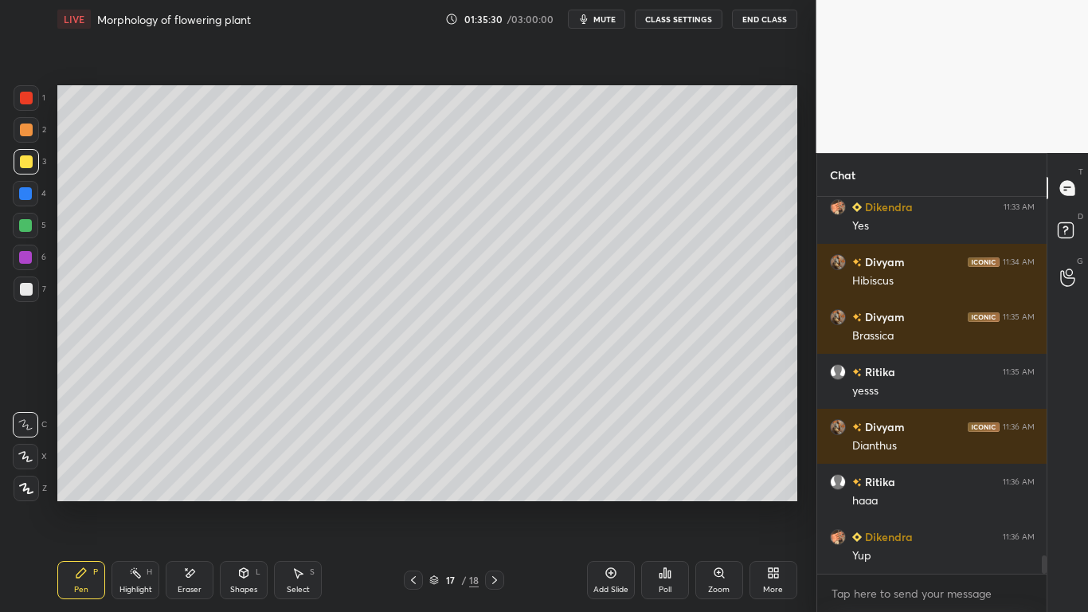
scroll to position [7267, 0]
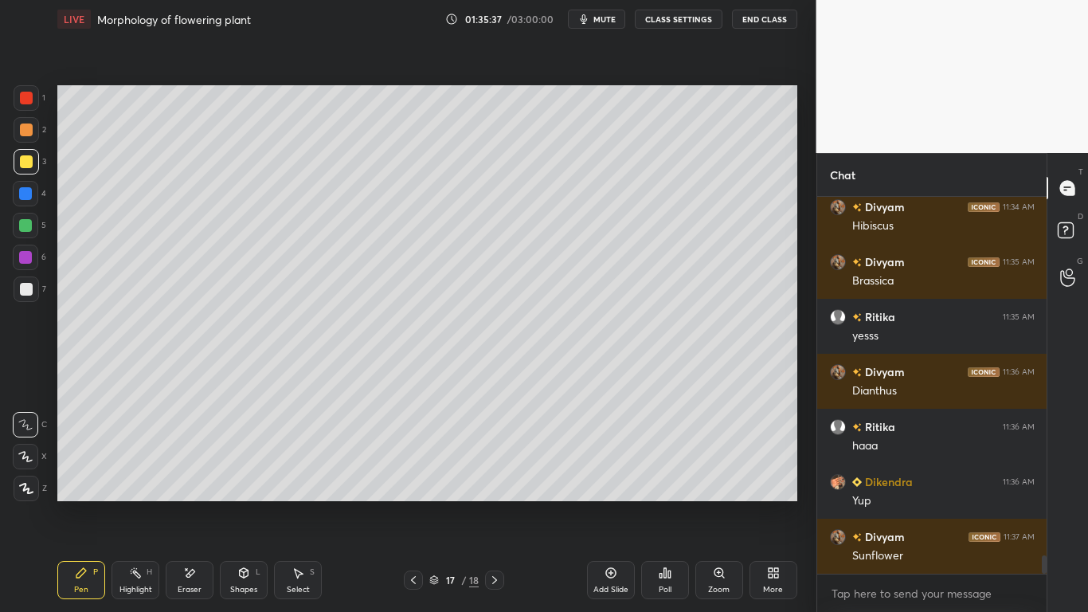
click at [614, 476] on icon at bounding box center [610, 572] width 13 height 13
click at [29, 291] on div at bounding box center [26, 289] width 13 height 13
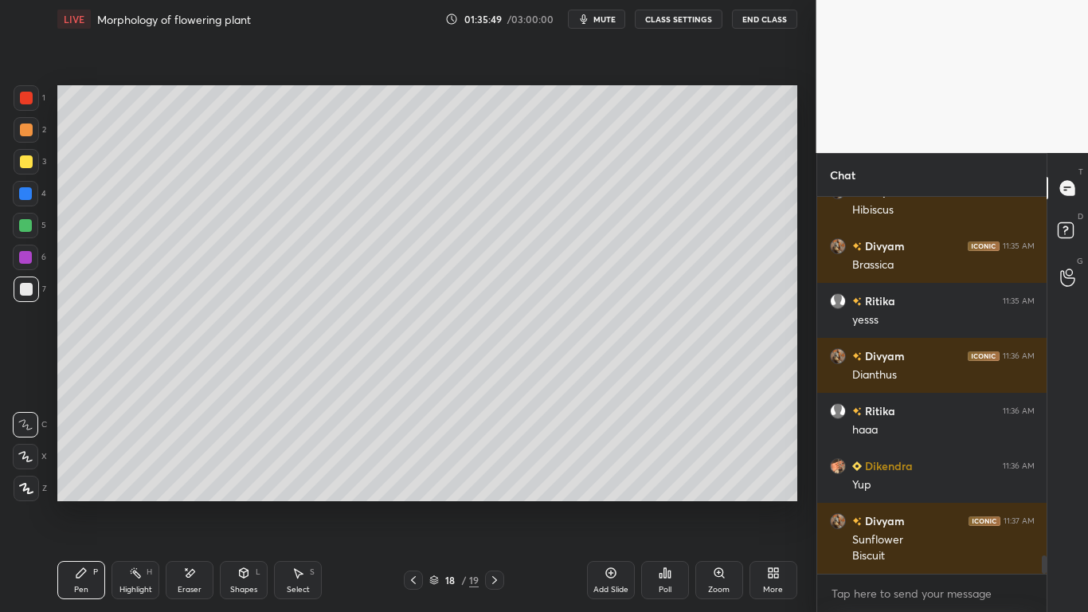
click at [22, 260] on div at bounding box center [25, 257] width 13 height 13
click at [28, 287] on div at bounding box center [26, 289] width 13 height 13
click at [25, 163] on div at bounding box center [26, 161] width 13 height 13
click at [191, 476] on icon at bounding box center [189, 573] width 13 height 14
click at [79, 476] on div "Pen" at bounding box center [81, 589] width 14 height 8
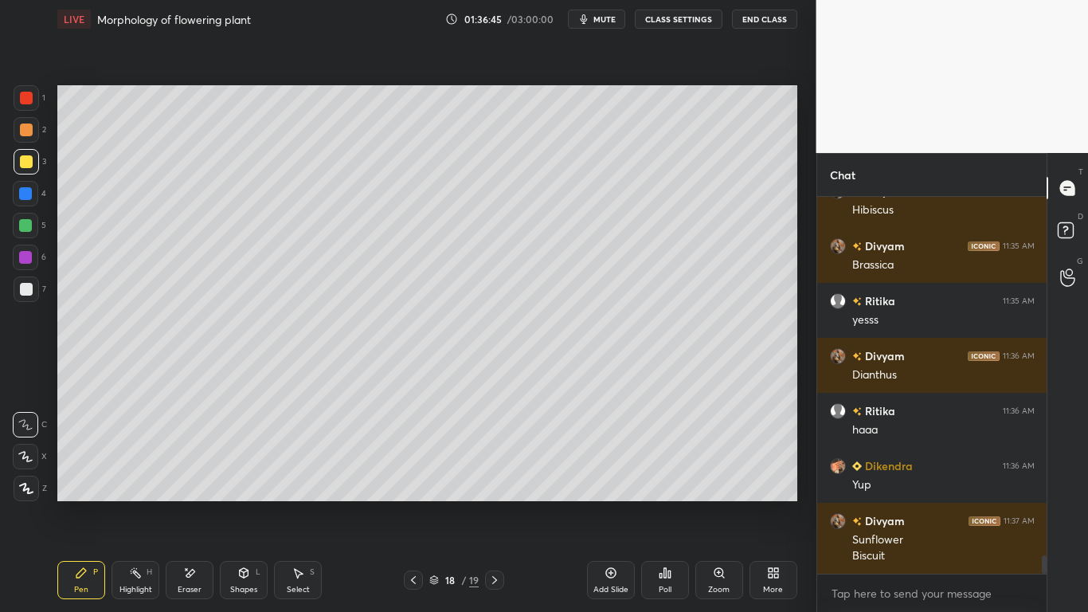
click at [150, 476] on div "H" at bounding box center [150, 572] width 6 height 8
click at [190, 476] on icon at bounding box center [189, 573] width 13 height 14
click at [83, 476] on icon at bounding box center [81, 573] width 10 height 10
click at [184, 476] on icon at bounding box center [189, 573] width 13 height 14
click at [83, 476] on icon at bounding box center [81, 573] width 10 height 10
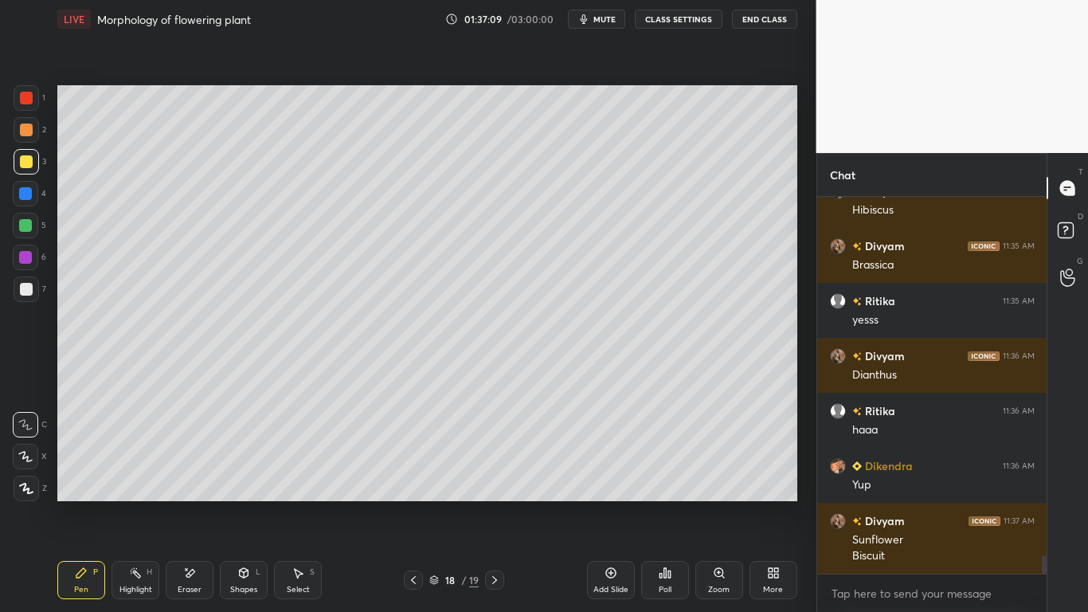
click at [29, 291] on div at bounding box center [26, 289] width 13 height 13
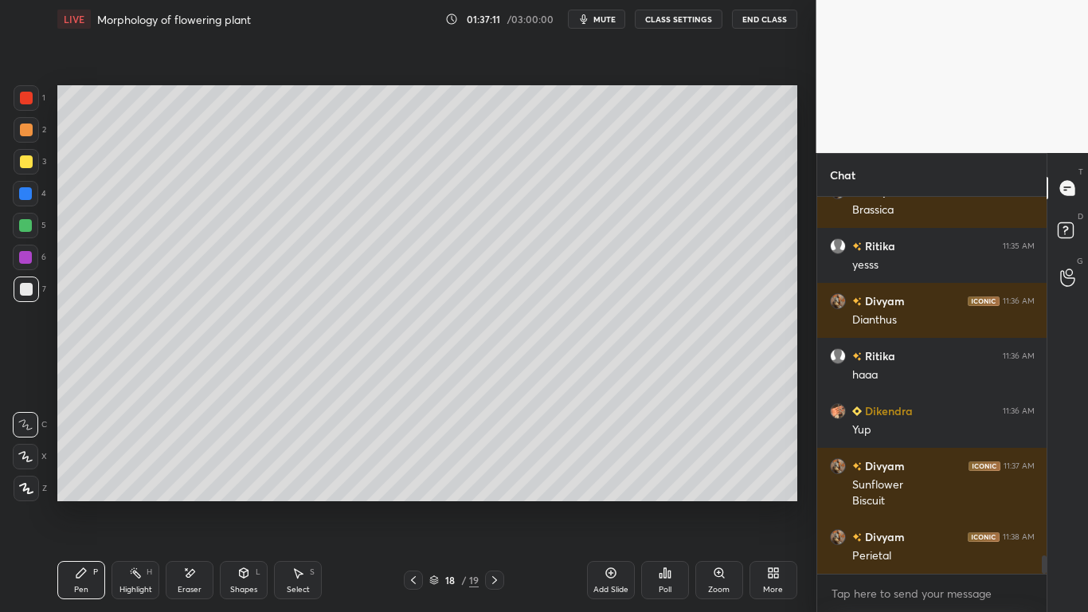
scroll to position [7422, 0]
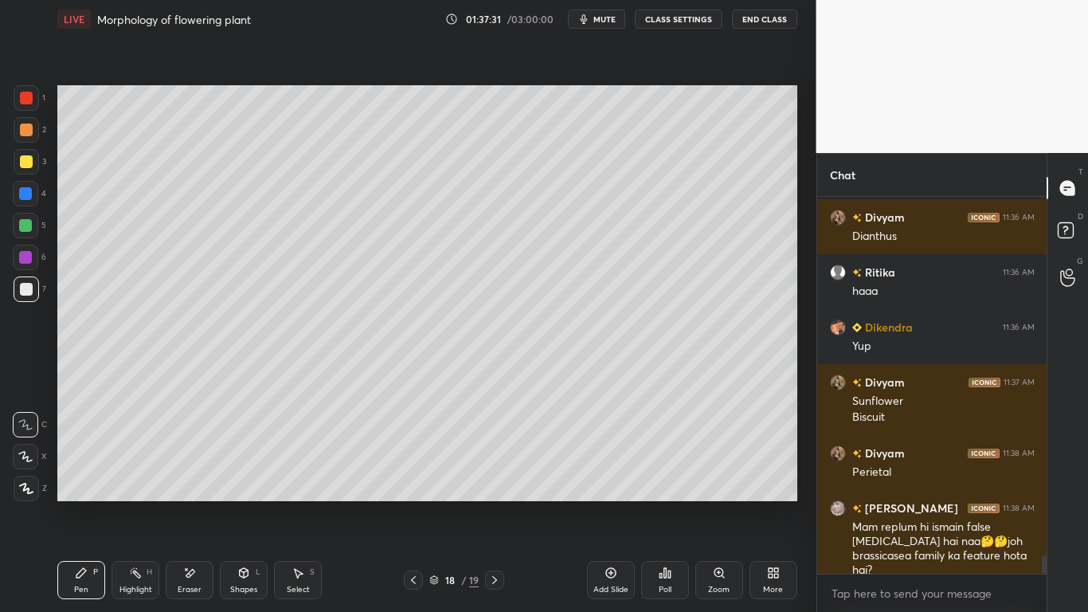
click at [29, 230] on div at bounding box center [25, 225] width 13 height 13
click at [25, 193] on div at bounding box center [25, 193] width 13 height 13
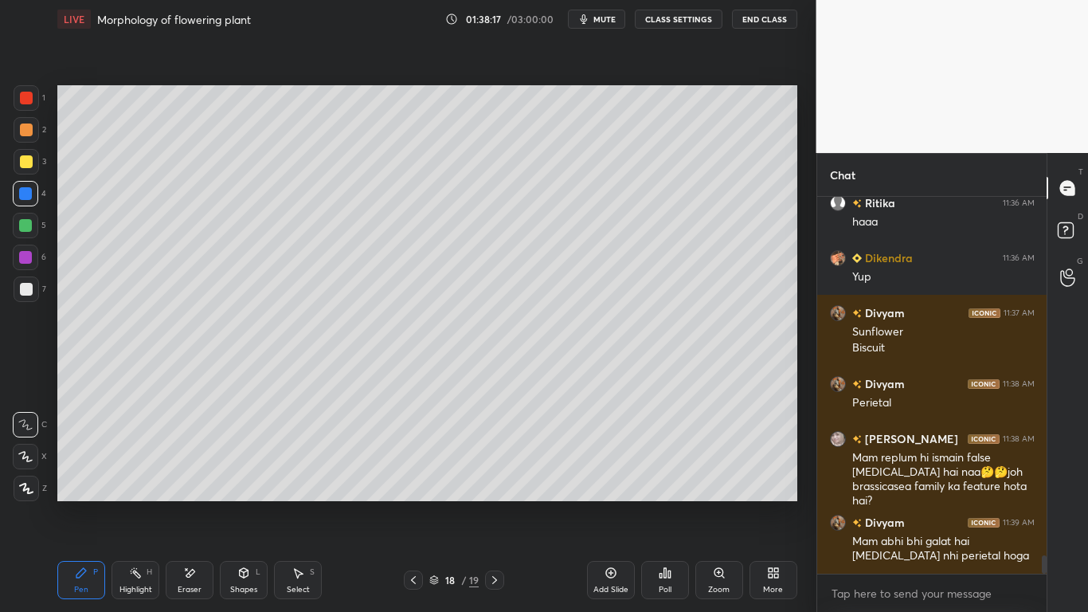
click at [191, 476] on div "Eraser" at bounding box center [190, 580] width 48 height 38
click at [95, 476] on div "P" at bounding box center [95, 572] width 5 height 8
click at [33, 292] on div at bounding box center [26, 288] width 25 height 25
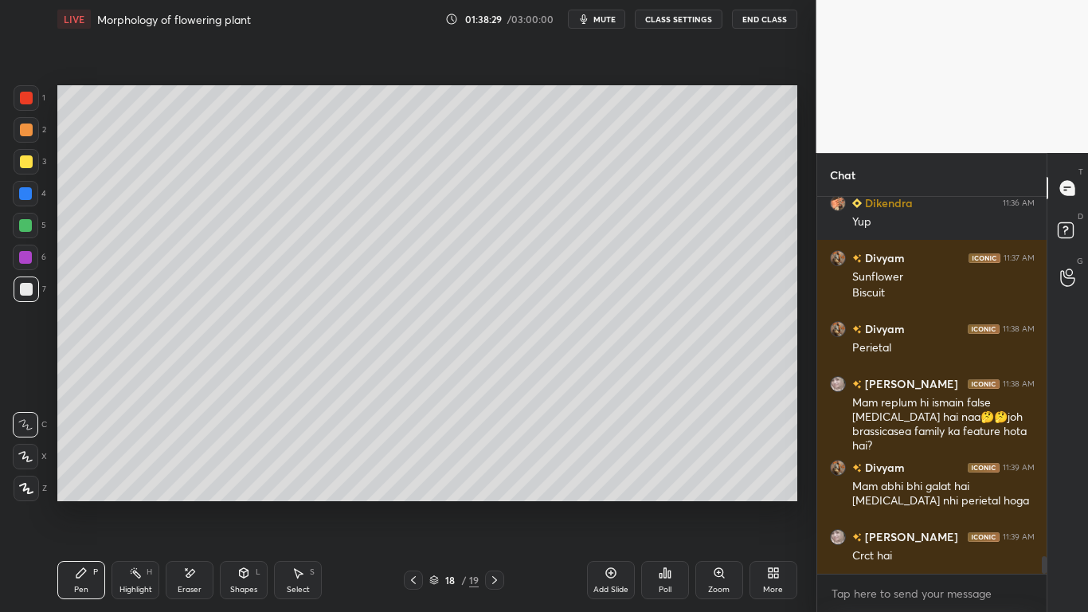
click at [197, 476] on div "Eraser" at bounding box center [190, 580] width 48 height 38
click at [84, 476] on div "Pen" at bounding box center [81, 589] width 14 height 8
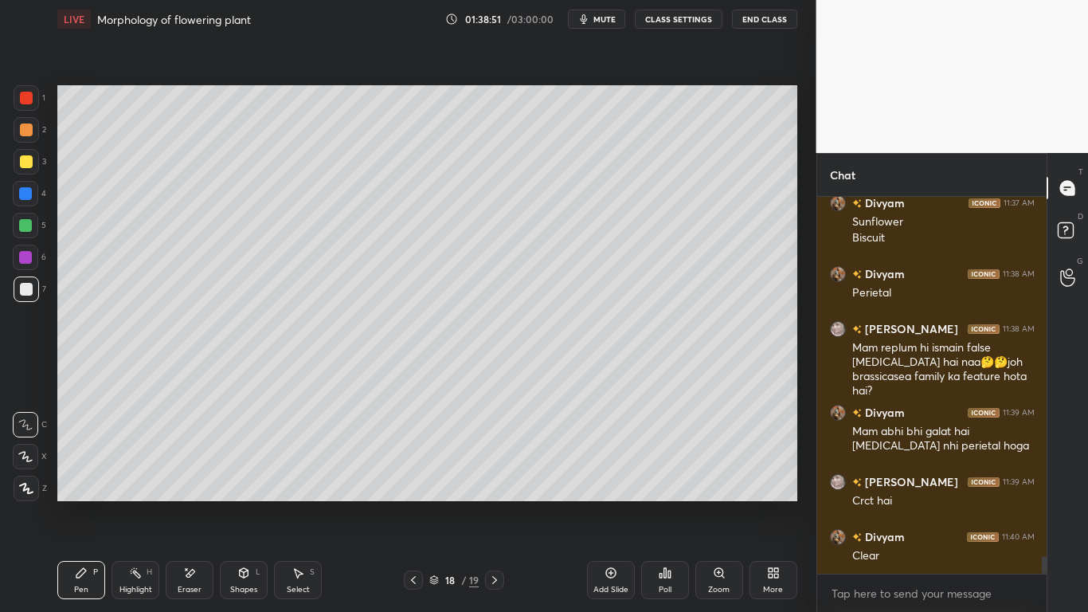
scroll to position [7656, 0]
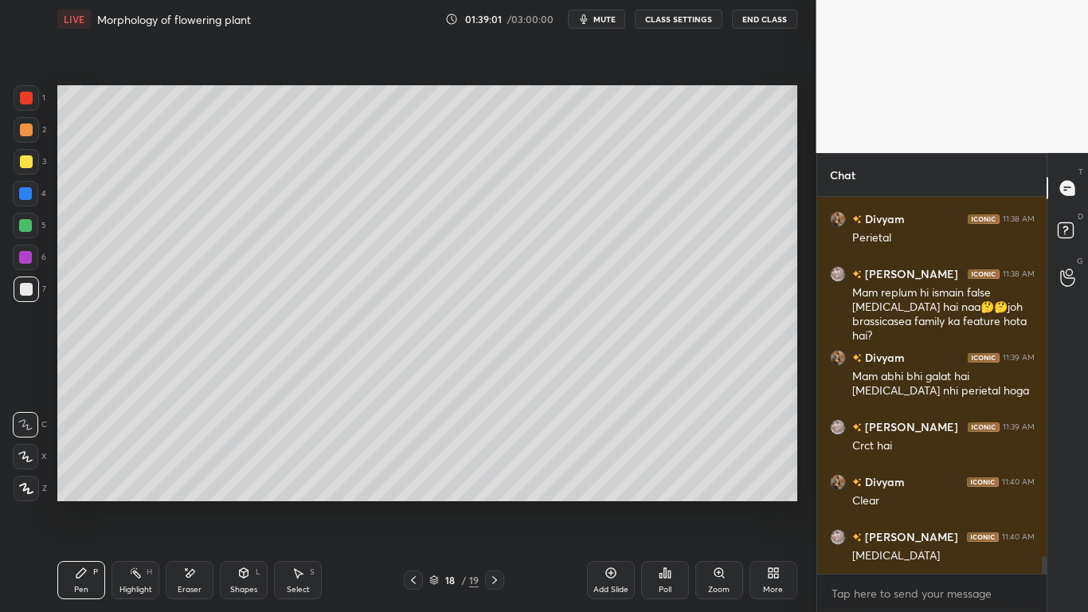
click at [197, 476] on div "Eraser" at bounding box center [190, 589] width 24 height 8
click at [89, 476] on div "Pen P" at bounding box center [81, 580] width 48 height 38
click at [204, 476] on div "Eraser" at bounding box center [190, 580] width 48 height 38
click at [78, 476] on div "Pen" at bounding box center [81, 589] width 14 height 8
click at [24, 225] on div at bounding box center [25, 225] width 13 height 13
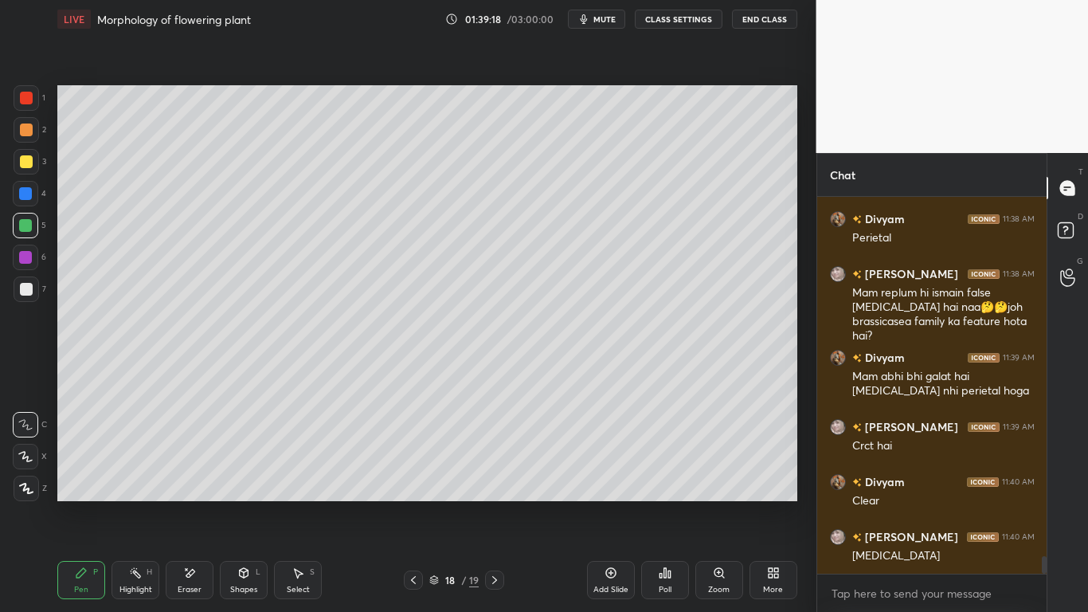
scroll to position [7711, 0]
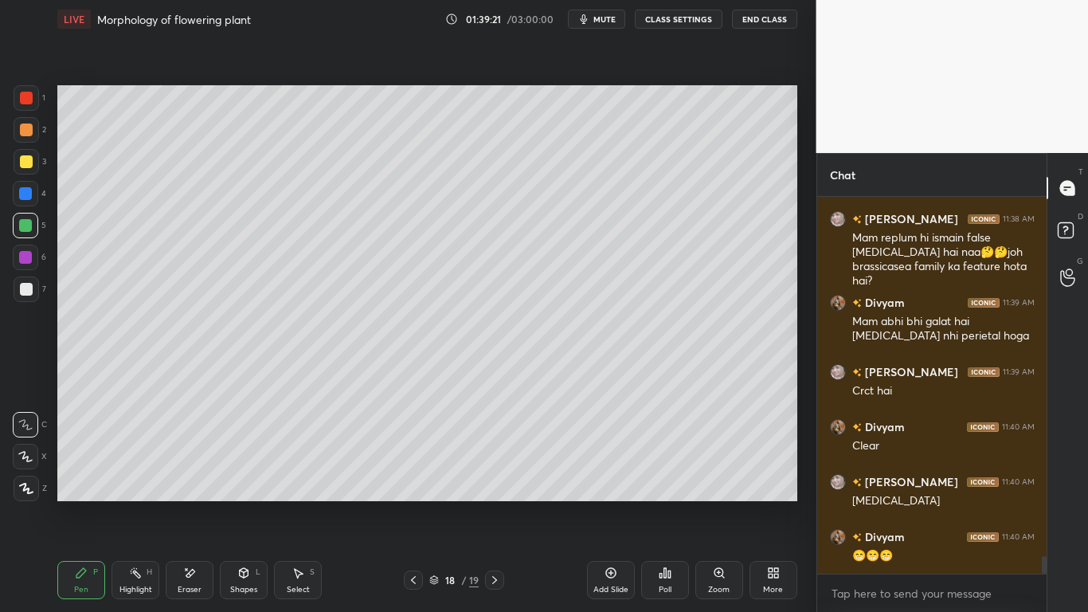
click at [33, 284] on div at bounding box center [26, 288] width 25 height 25
click at [611, 476] on div "Add Slide" at bounding box center [611, 580] width 48 height 38
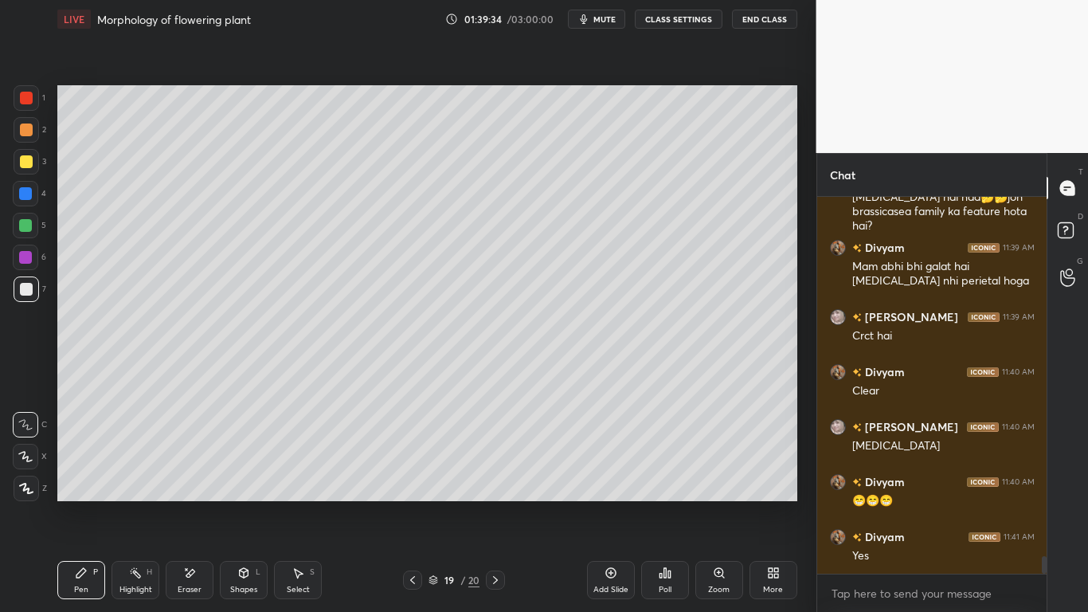
click at [25, 227] on div at bounding box center [25, 225] width 13 height 13
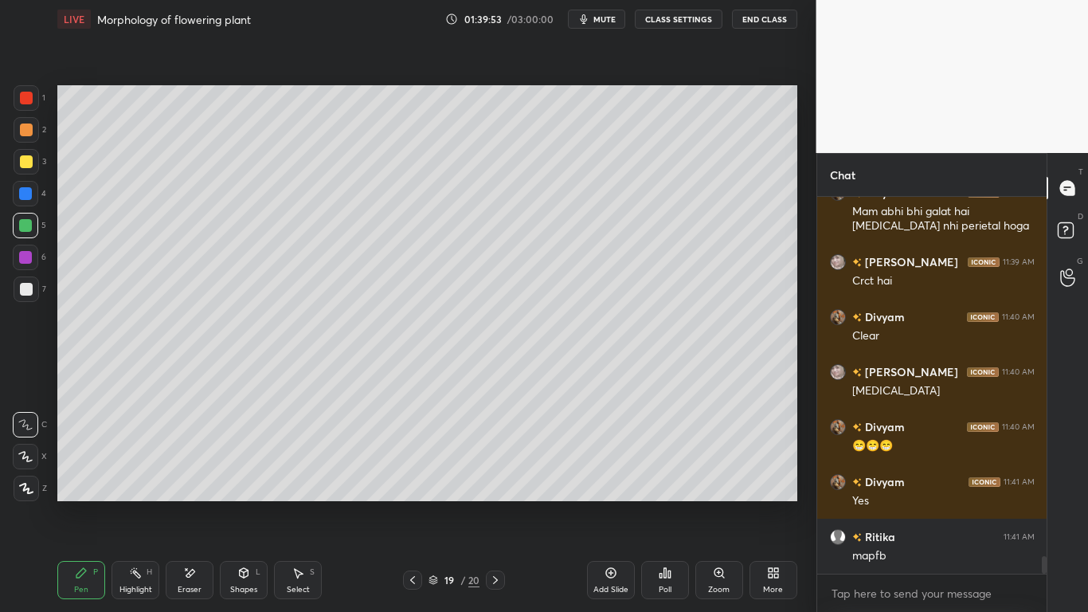
scroll to position [7890, 0]
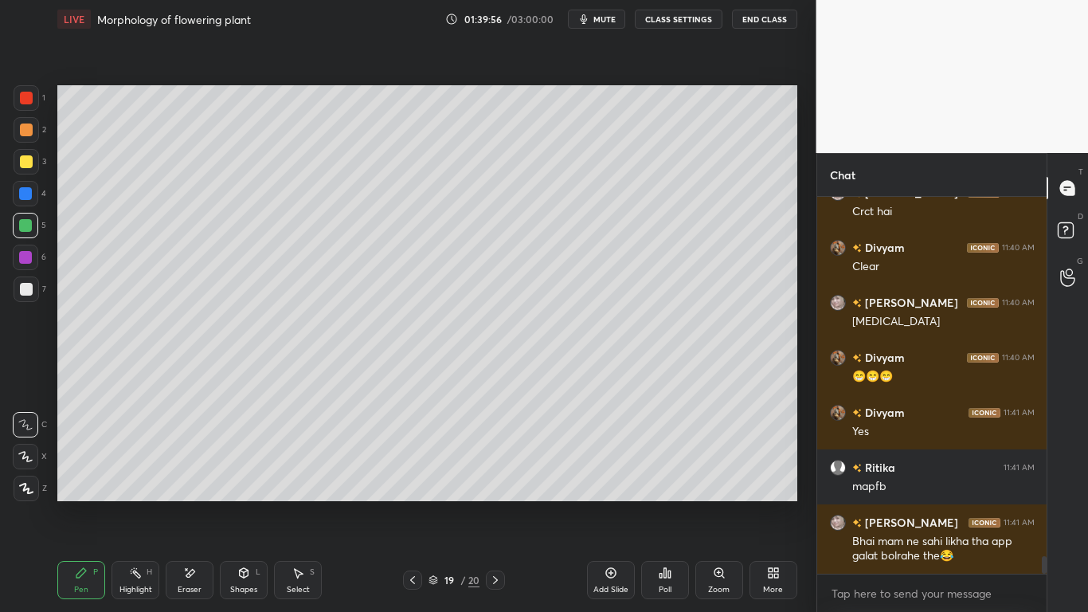
click at [25, 161] on div at bounding box center [26, 161] width 13 height 13
click at [610, 476] on div "Add Slide" at bounding box center [610, 589] width 35 height 8
click at [18, 107] on div at bounding box center [26, 97] width 25 height 25
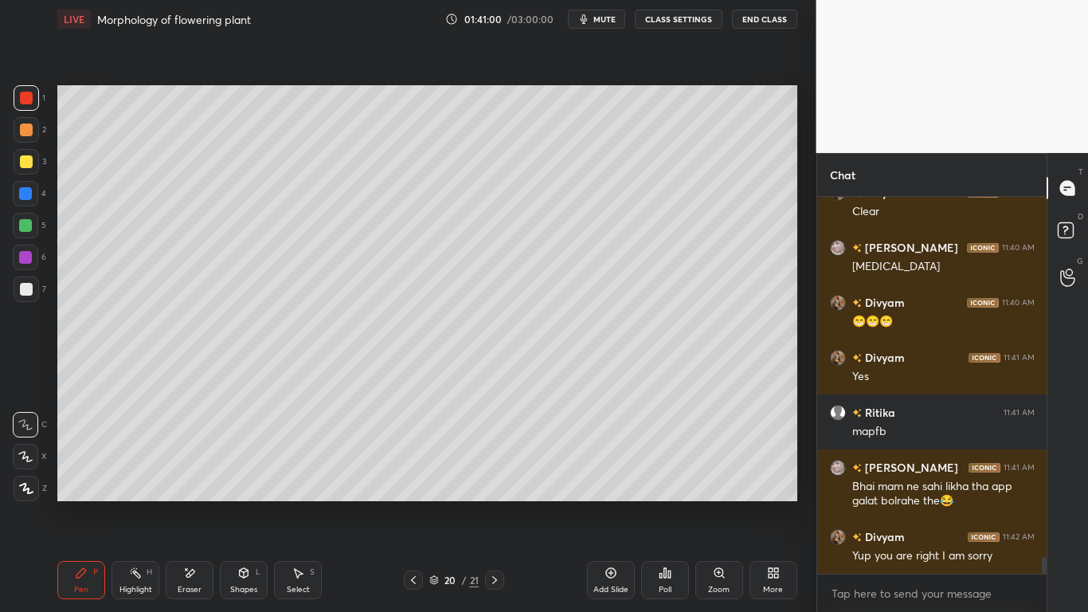
click at [29, 258] on div at bounding box center [25, 257] width 13 height 13
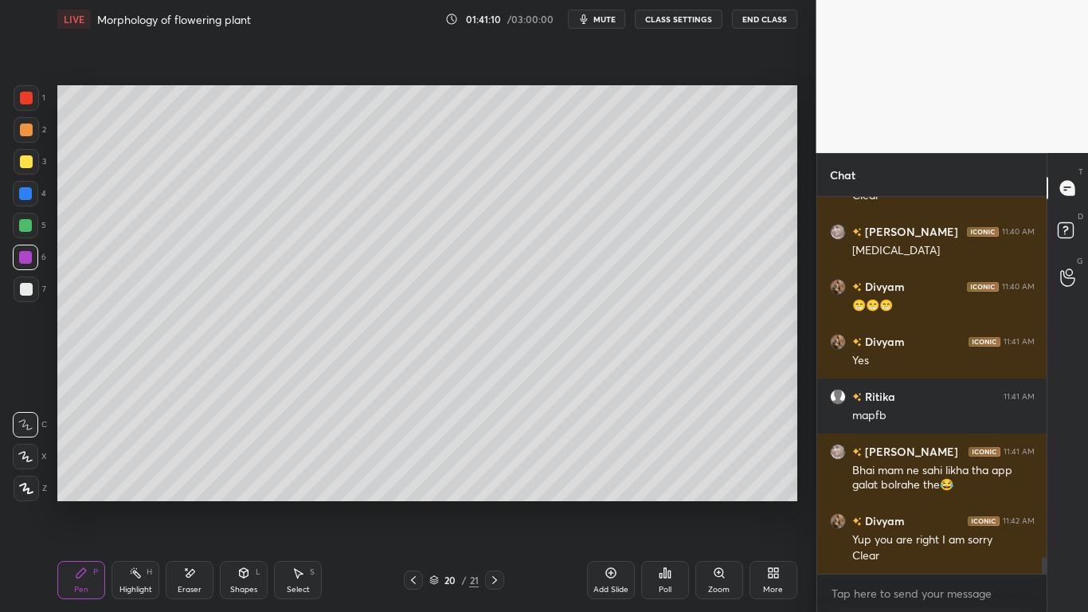
click at [190, 476] on icon at bounding box center [189, 573] width 13 height 14
click at [85, 476] on div "Pen" at bounding box center [81, 589] width 14 height 8
click at [247, 476] on div "Shapes L" at bounding box center [244, 580] width 48 height 38
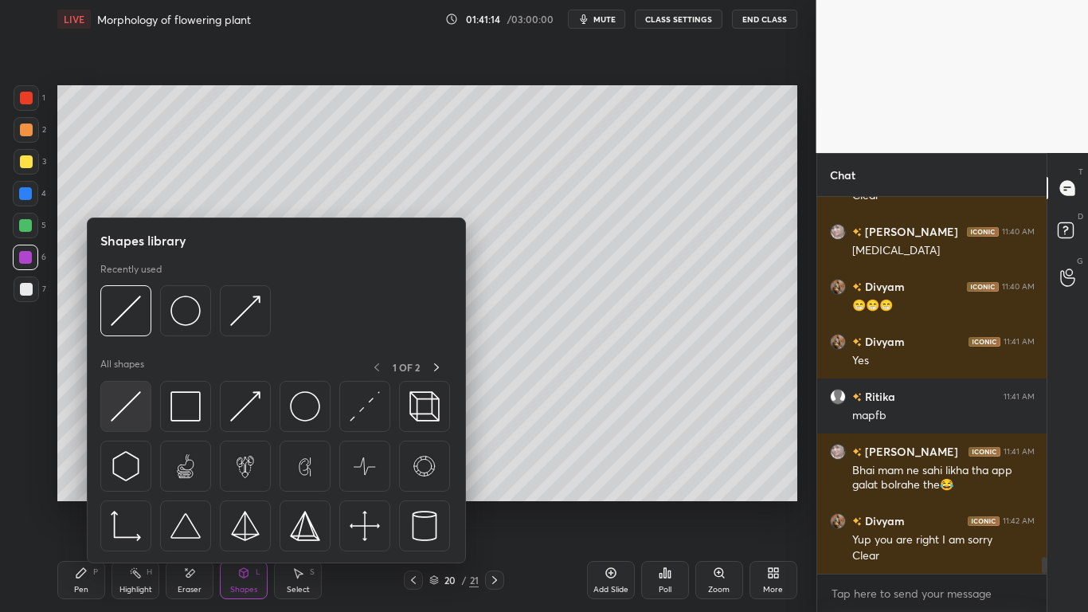
click at [113, 401] on img at bounding box center [126, 406] width 30 height 30
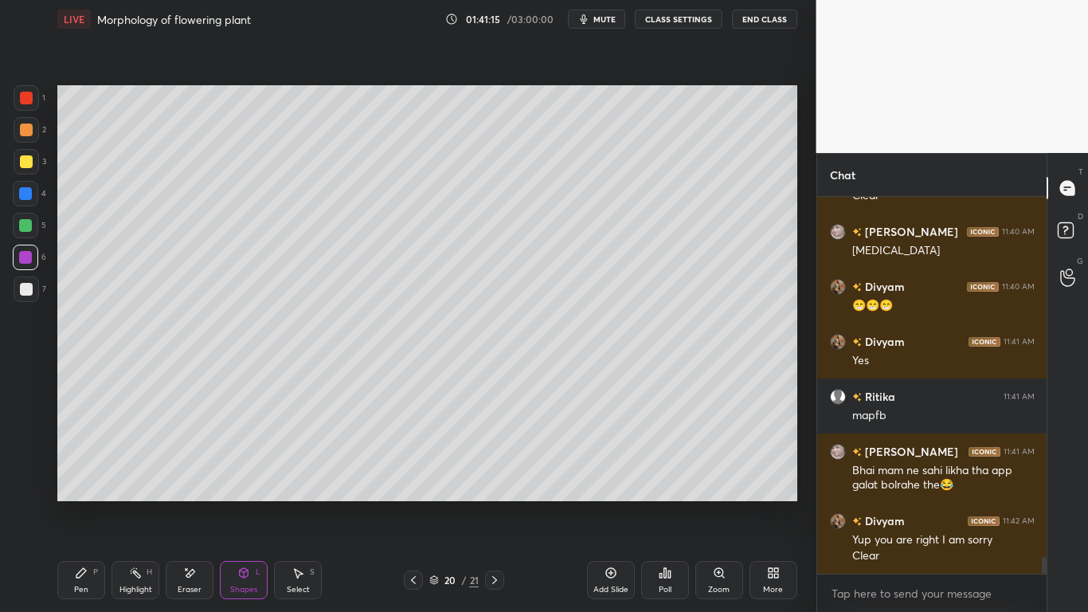
click at [26, 165] on div at bounding box center [26, 161] width 13 height 13
click at [28, 151] on div at bounding box center [26, 161] width 25 height 25
click at [189, 476] on icon at bounding box center [189, 573] width 13 height 14
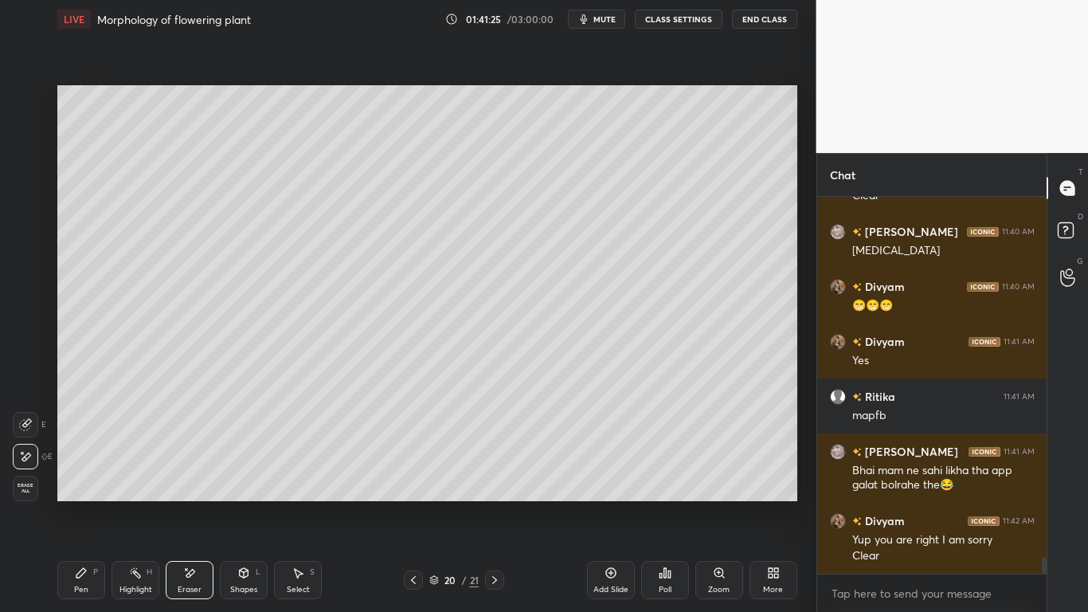
click at [66, 476] on div "Pen P" at bounding box center [81, 580] width 48 height 38
click at [29, 99] on div at bounding box center [26, 98] width 13 height 13
click at [33, 196] on div at bounding box center [25, 193] width 25 height 25
click at [24, 288] on div at bounding box center [26, 289] width 13 height 13
click at [24, 223] on div at bounding box center [25, 225] width 13 height 13
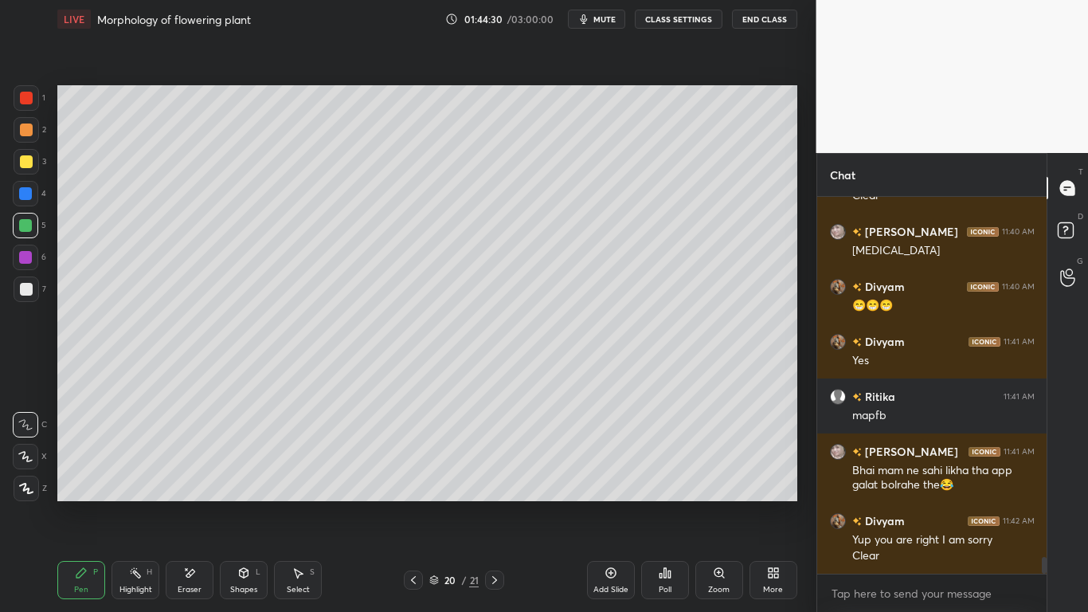
click at [23, 289] on div at bounding box center [26, 289] width 13 height 13
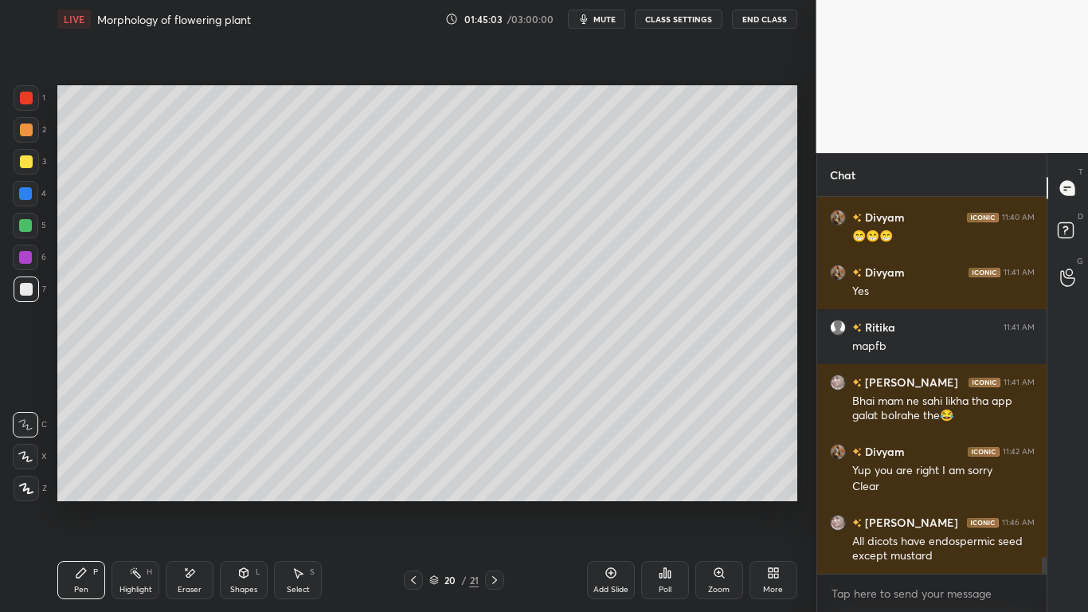
click at [25, 189] on div at bounding box center [25, 193] width 13 height 13
click at [608, 476] on div "Add Slide" at bounding box center [611, 580] width 48 height 38
click at [31, 161] on div at bounding box center [26, 161] width 13 height 13
click at [192, 476] on div "Eraser" at bounding box center [190, 589] width 24 height 8
click at [248, 476] on div "Shapes L" at bounding box center [244, 580] width 48 height 38
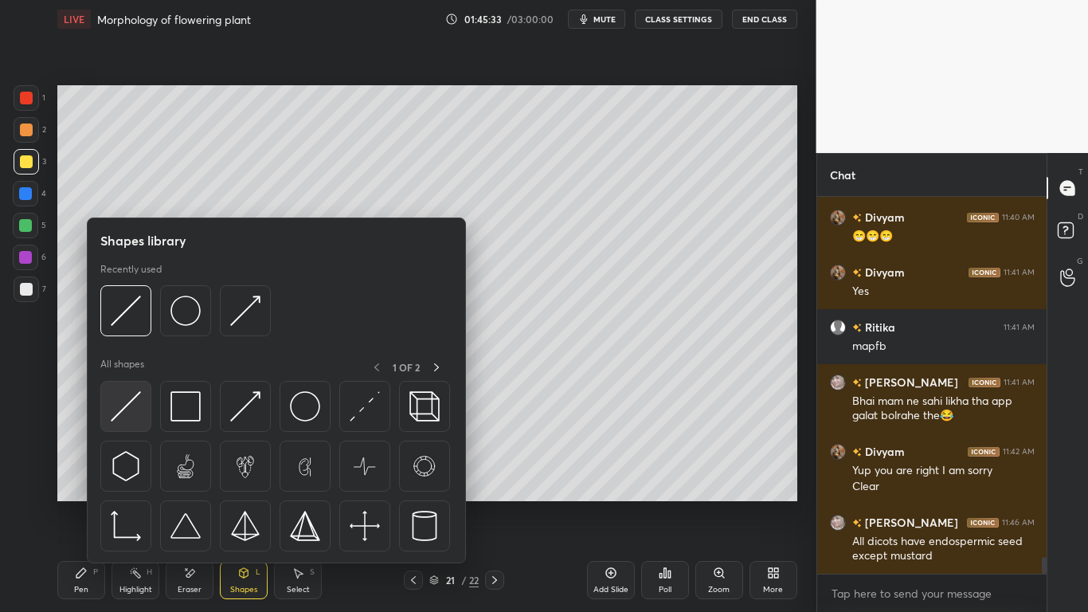
click at [129, 396] on img at bounding box center [126, 406] width 30 height 30
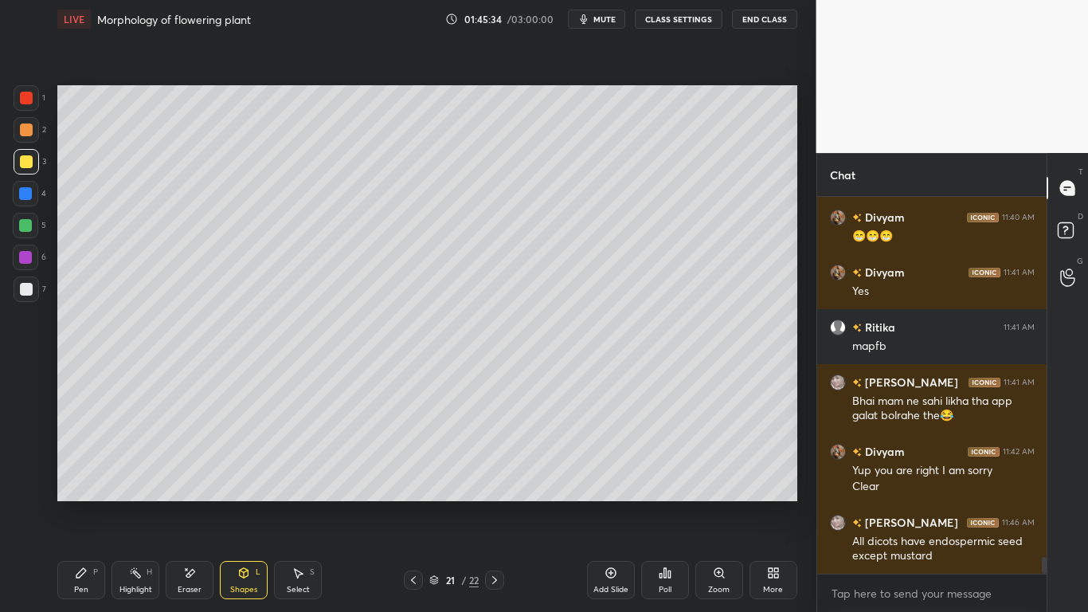
click at [27, 255] on div at bounding box center [25, 257] width 13 height 13
click at [17, 192] on div at bounding box center [25, 193] width 25 height 25
click at [88, 476] on div "Pen P" at bounding box center [81, 580] width 48 height 38
click at [22, 260] on div at bounding box center [25, 257] width 13 height 13
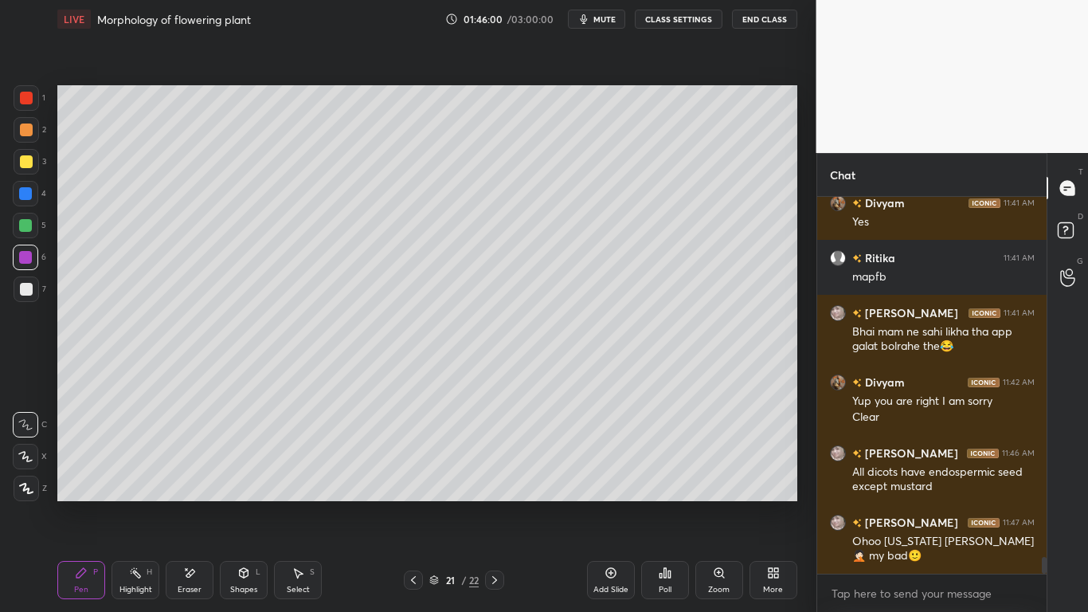
click at [186, 476] on div "Eraser" at bounding box center [190, 589] width 24 height 8
click at [88, 476] on div "Pen P" at bounding box center [81, 580] width 48 height 38
click at [31, 100] on div at bounding box center [26, 98] width 13 height 13
click at [25, 228] on div at bounding box center [25, 225] width 13 height 13
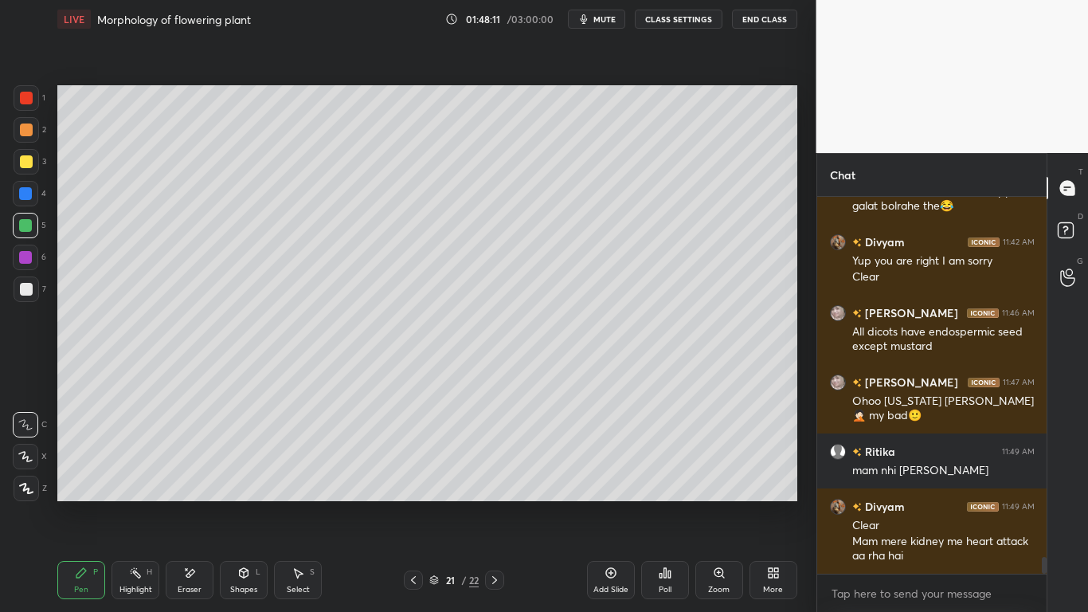
scroll to position [8294, 0]
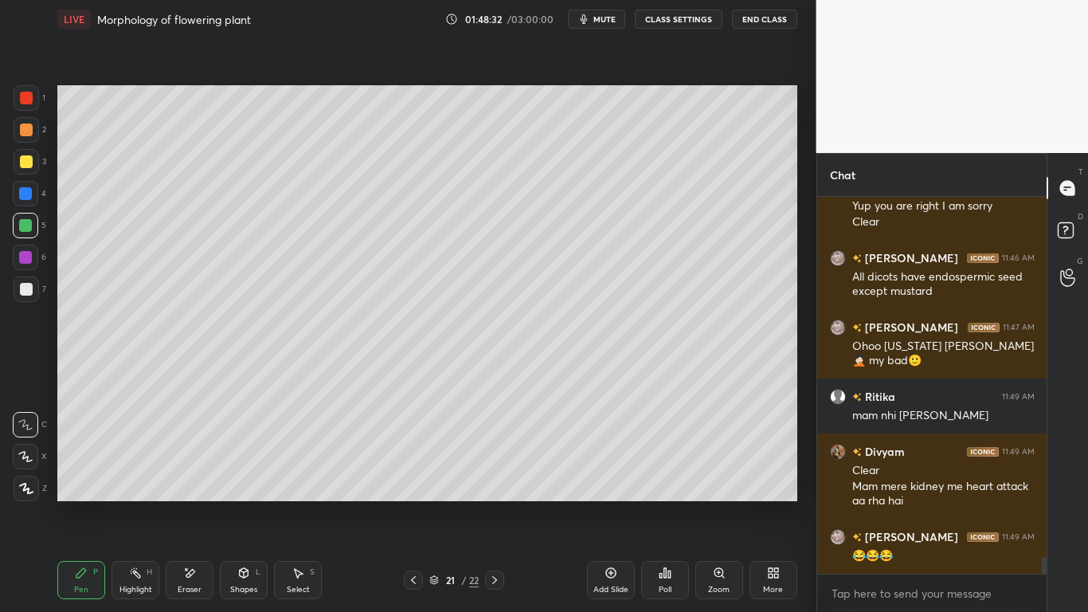
click at [604, 476] on div "Add Slide" at bounding box center [611, 580] width 48 height 38
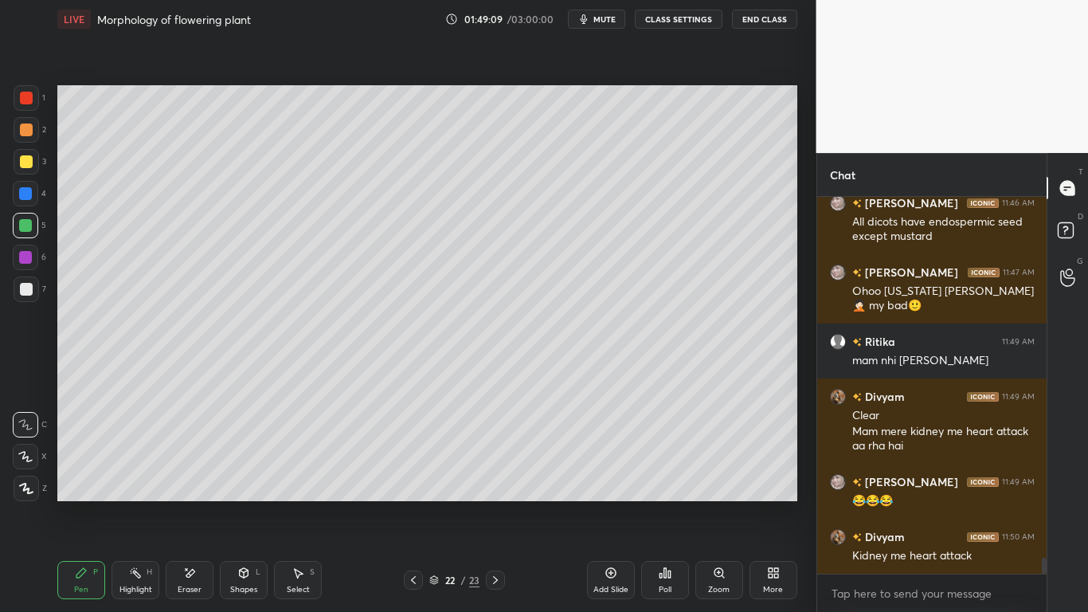
scroll to position [8404, 0]
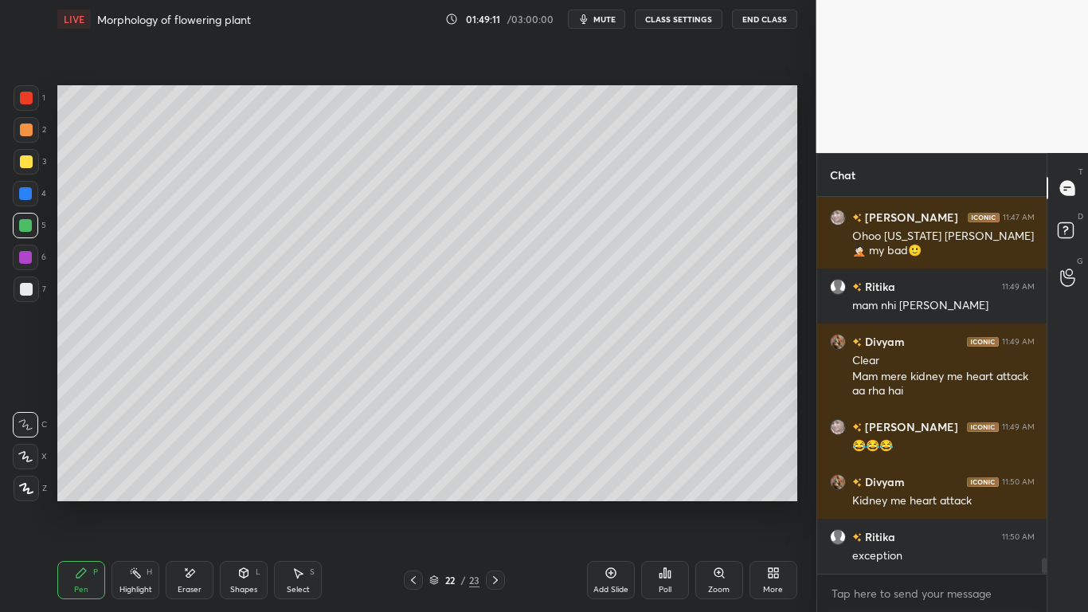
click at [27, 219] on div at bounding box center [25, 225] width 13 height 13
click at [30, 96] on div at bounding box center [26, 98] width 13 height 13
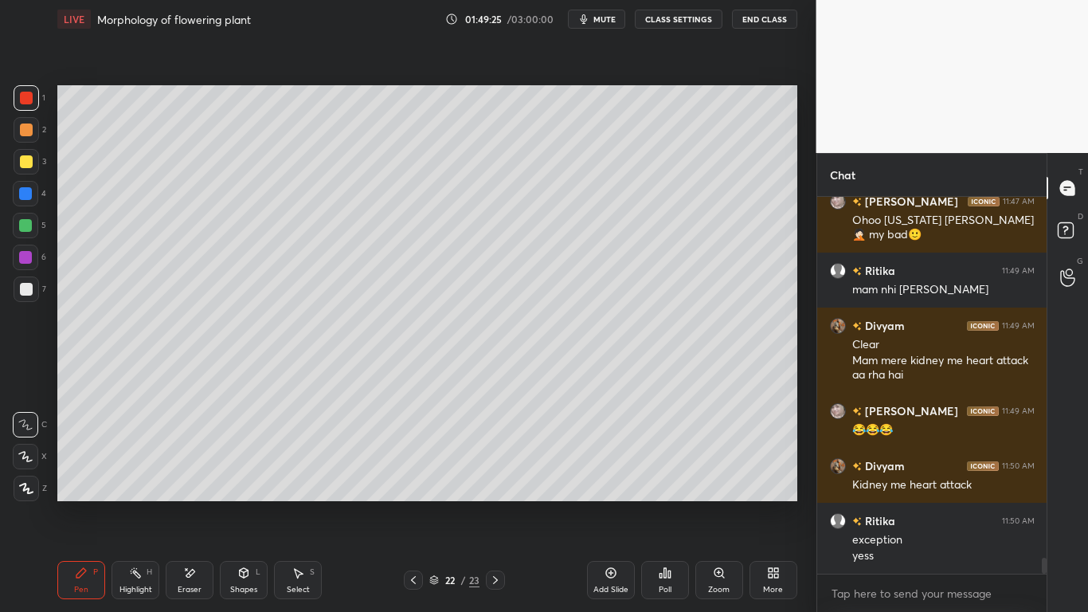
click at [34, 290] on div at bounding box center [26, 288] width 25 height 25
click at [200, 476] on div "Eraser" at bounding box center [190, 580] width 48 height 38
click at [86, 476] on div "Pen P" at bounding box center [81, 580] width 48 height 38
click at [30, 162] on div at bounding box center [26, 161] width 13 height 13
click at [190, 476] on icon at bounding box center [189, 573] width 13 height 14
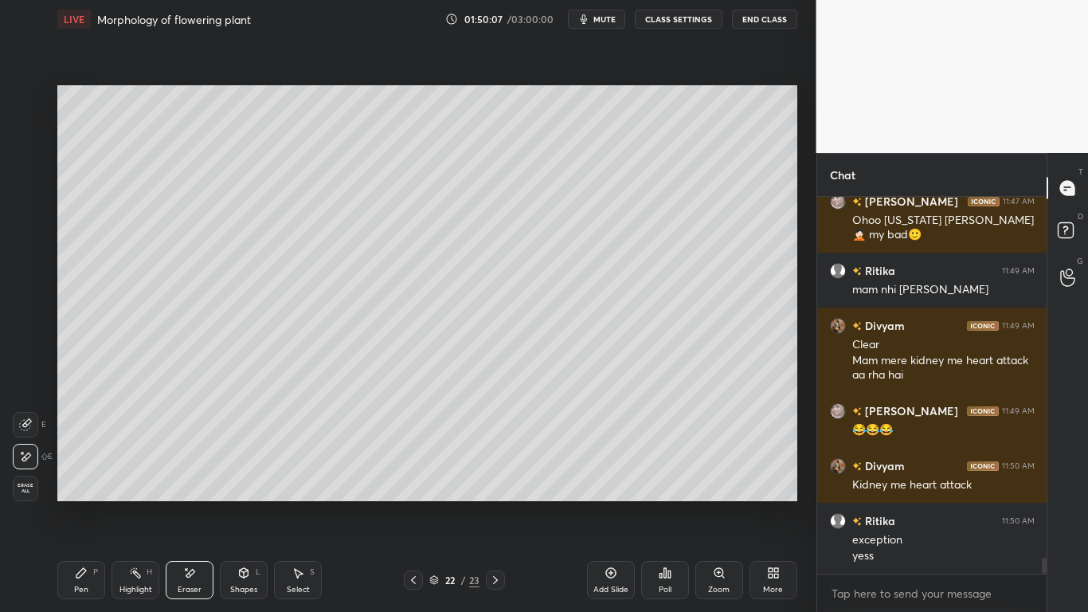
click at [92, 476] on div "Pen P" at bounding box center [81, 580] width 48 height 38
click at [20, 291] on div at bounding box center [26, 289] width 13 height 13
click at [27, 264] on div at bounding box center [25, 256] width 25 height 25
click at [30, 261] on div at bounding box center [25, 257] width 13 height 13
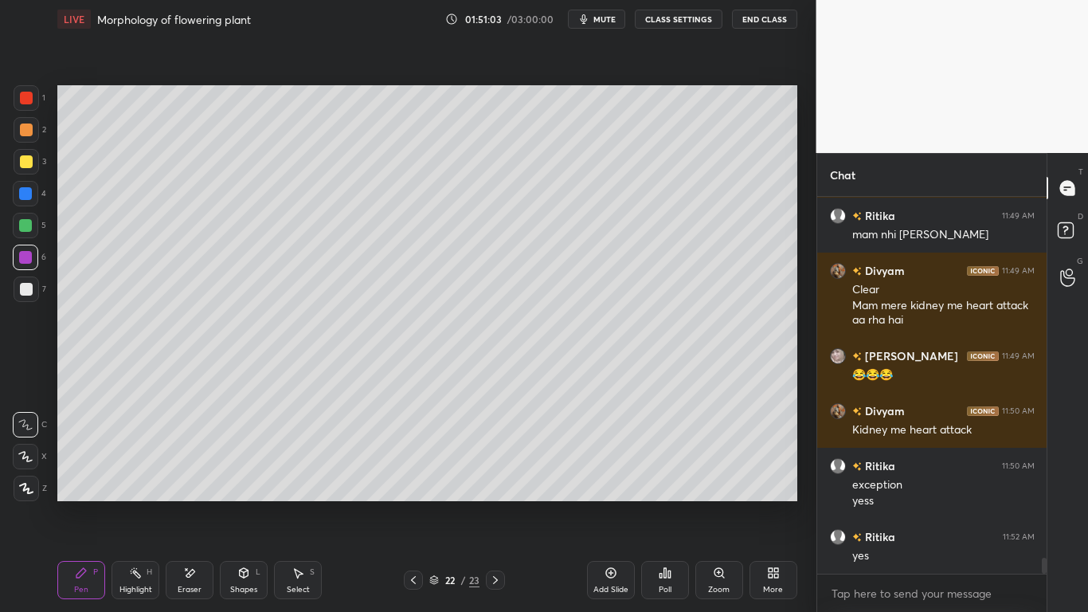
click at [613, 476] on div "Add Slide" at bounding box center [611, 580] width 48 height 38
click at [31, 225] on div at bounding box center [25, 225] width 13 height 13
click at [406, 476] on div at bounding box center [413, 579] width 19 height 19
click at [422, 476] on div at bounding box center [413, 579] width 19 height 19
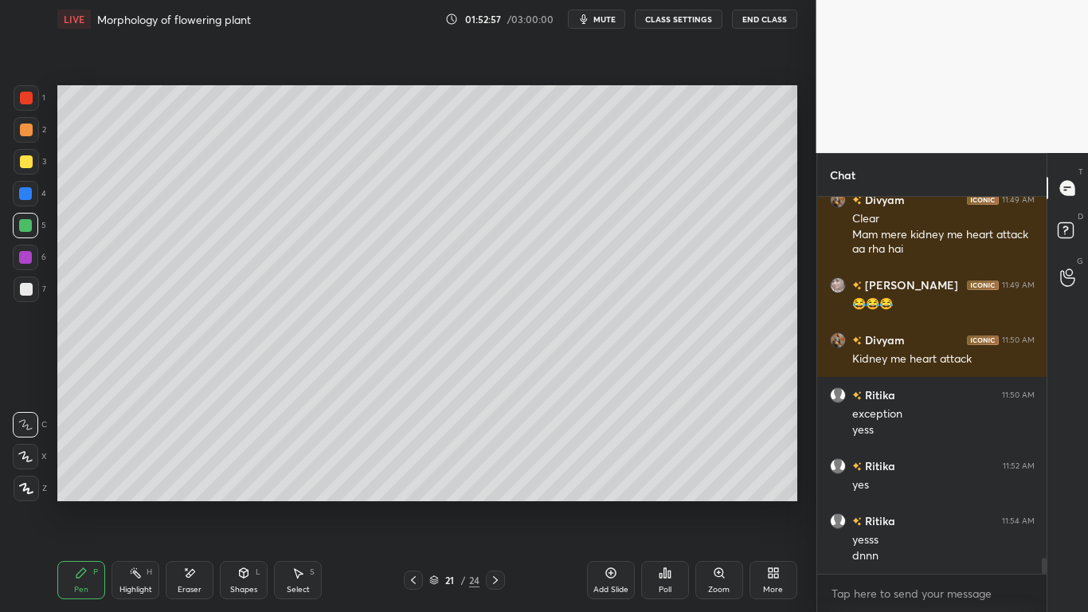
scroll to position [8601, 0]
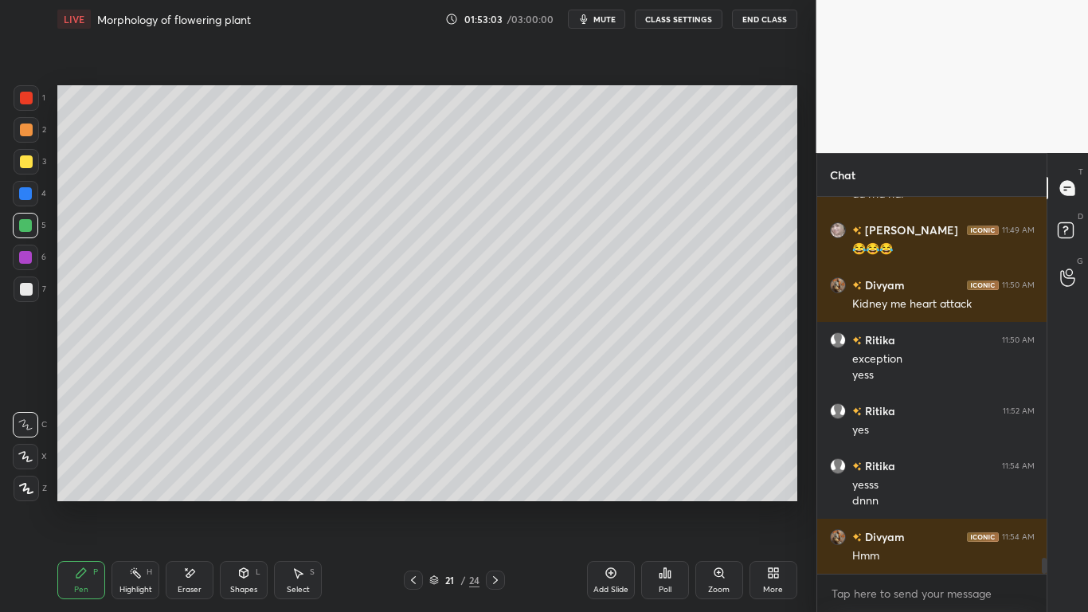
click at [611, 476] on icon at bounding box center [610, 572] width 5 height 5
click at [25, 283] on div at bounding box center [26, 289] width 13 height 13
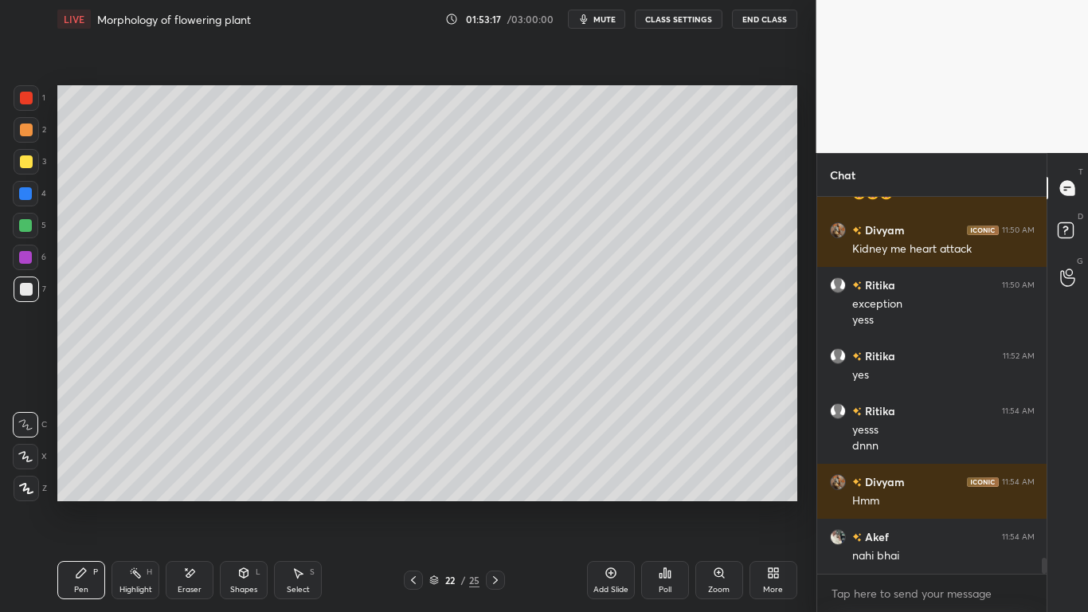
scroll to position [8711, 0]
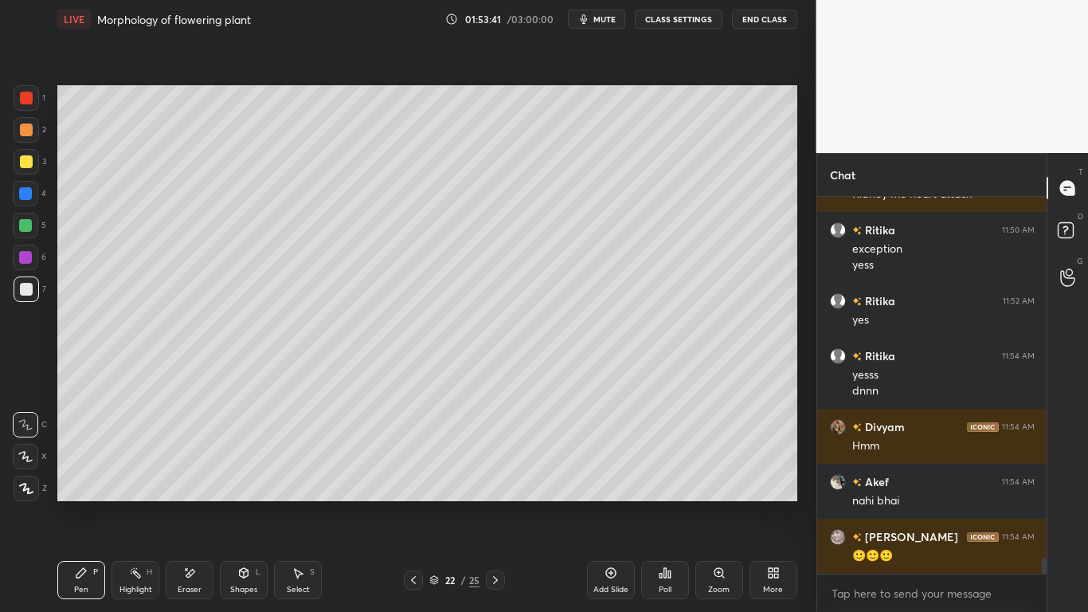
click at [29, 194] on div at bounding box center [25, 193] width 13 height 13
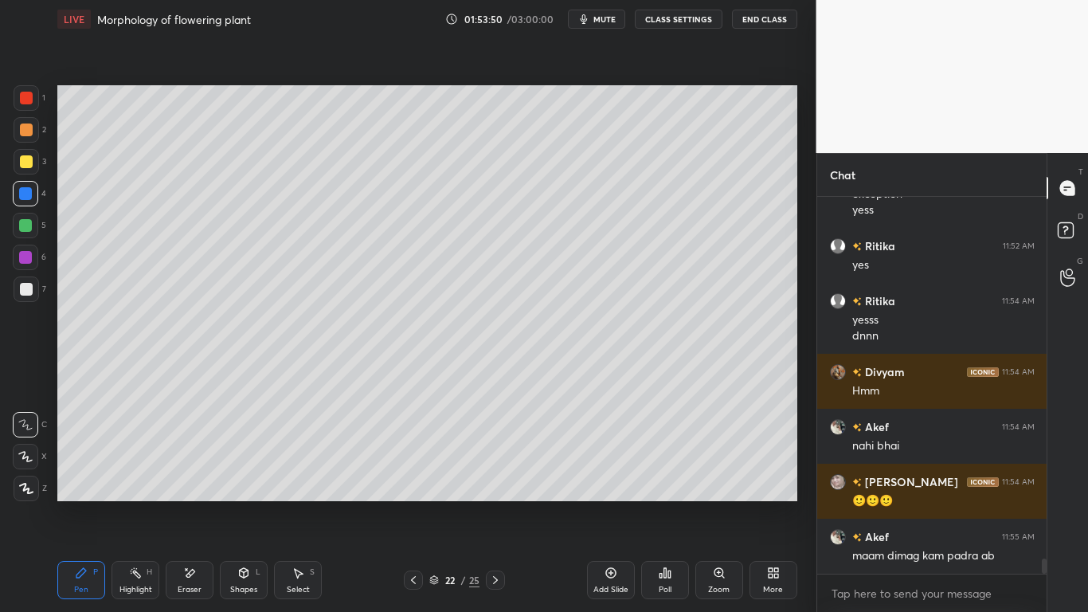
click at [33, 166] on div at bounding box center [26, 161] width 25 height 25
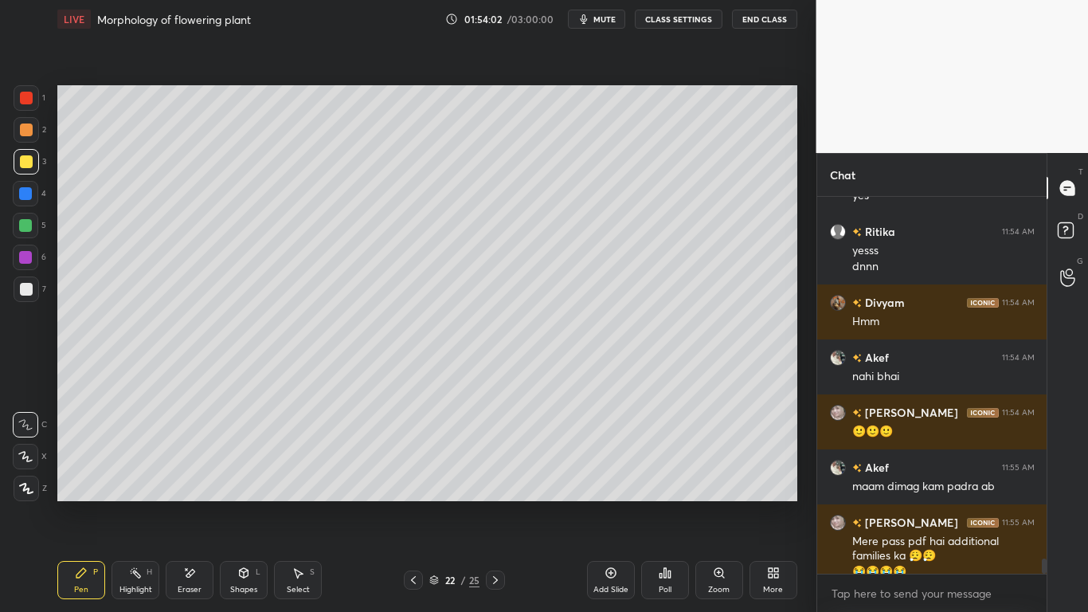
scroll to position [8851, 0]
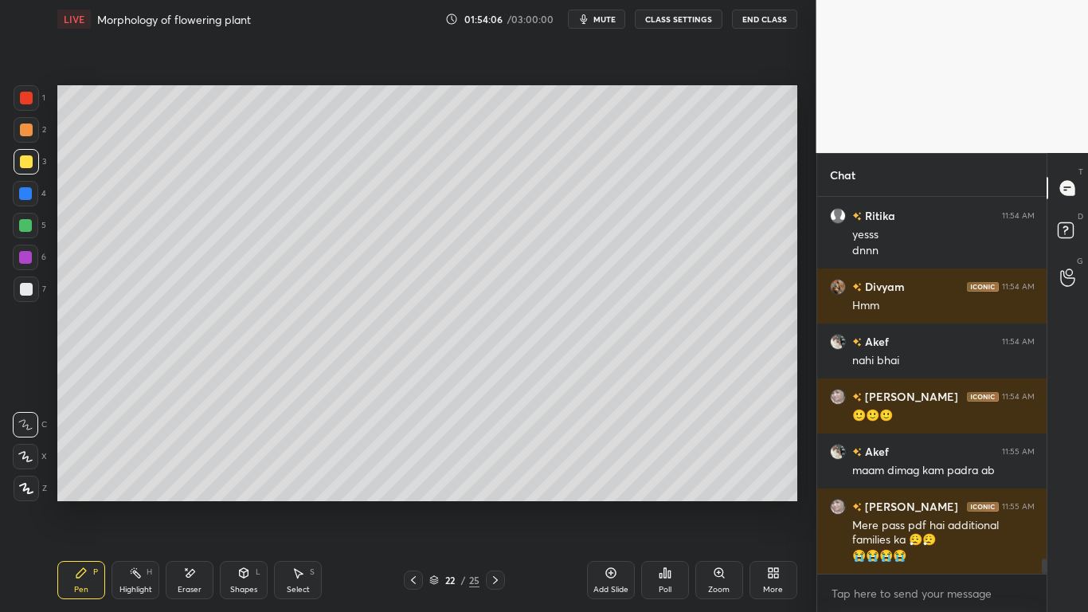
click at [191, 476] on div "Eraser" at bounding box center [190, 580] width 48 height 38
click at [80, 476] on icon at bounding box center [81, 573] width 10 height 10
click at [26, 196] on div at bounding box center [25, 193] width 13 height 13
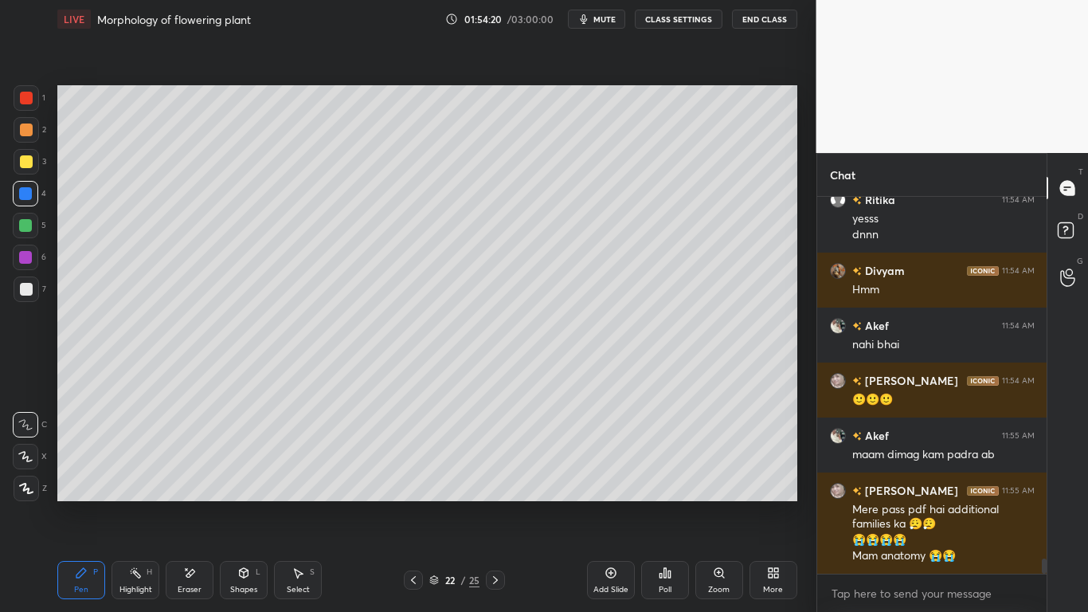
click at [30, 229] on div at bounding box center [25, 225] width 13 height 13
click at [37, 160] on div at bounding box center [26, 161] width 25 height 25
click at [26, 252] on div at bounding box center [25, 257] width 13 height 13
click at [190, 476] on icon at bounding box center [189, 573] width 13 height 14
click at [84, 476] on icon at bounding box center [81, 572] width 13 height 13
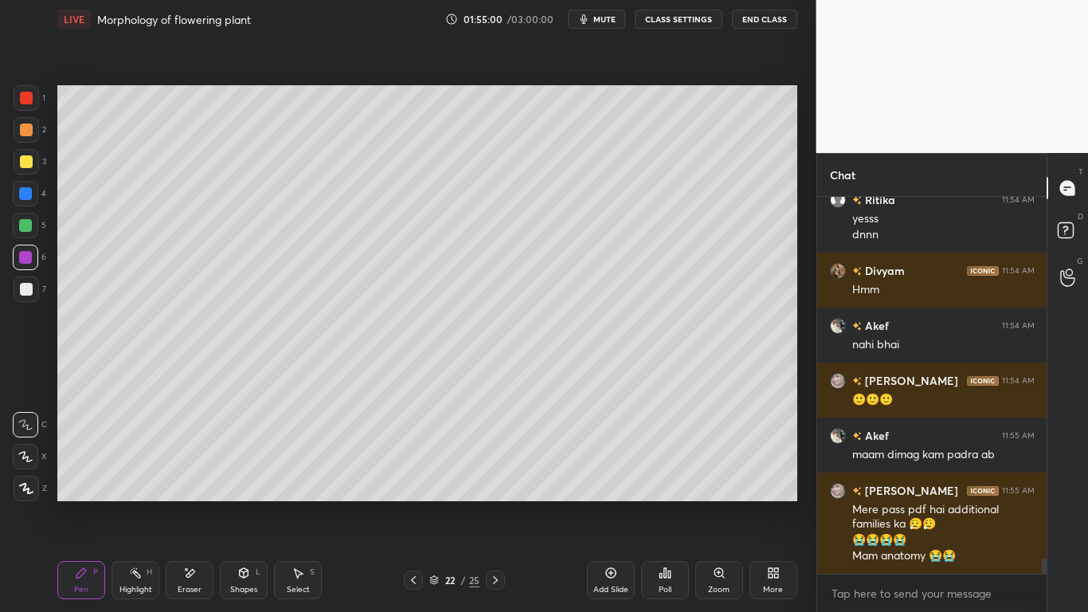
click at [185, 476] on div "Eraser" at bounding box center [190, 589] width 24 height 8
click at [67, 476] on div "Pen P" at bounding box center [81, 580] width 48 height 38
click at [194, 476] on icon at bounding box center [189, 573] width 13 height 14
click at [93, 476] on div "P" at bounding box center [95, 572] width 5 height 8
click at [28, 278] on div at bounding box center [26, 288] width 25 height 25
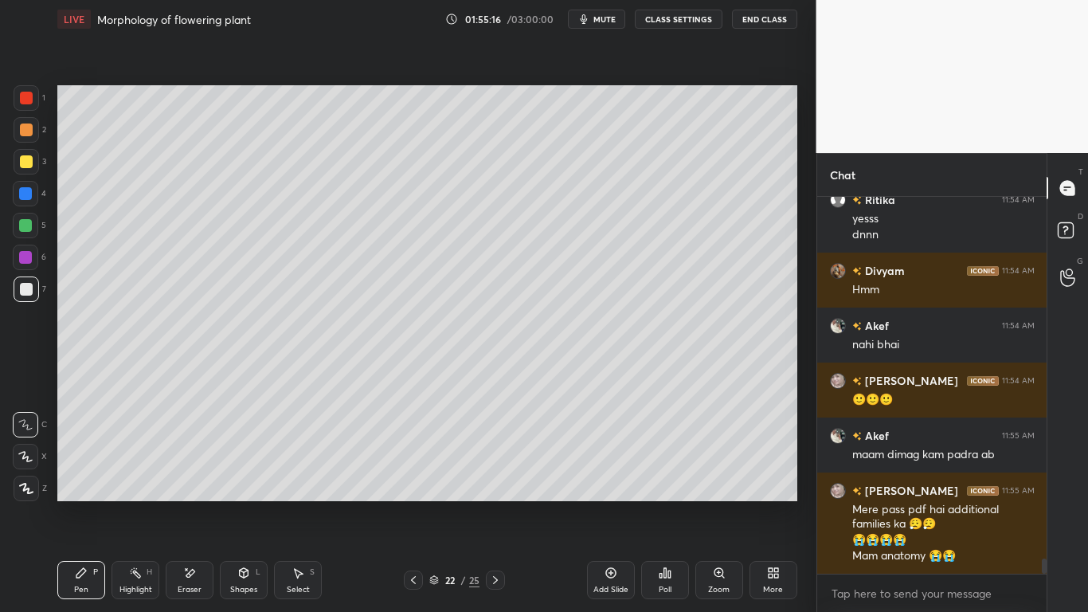
click at [29, 94] on div at bounding box center [26, 98] width 13 height 13
click at [24, 225] on div at bounding box center [25, 225] width 13 height 13
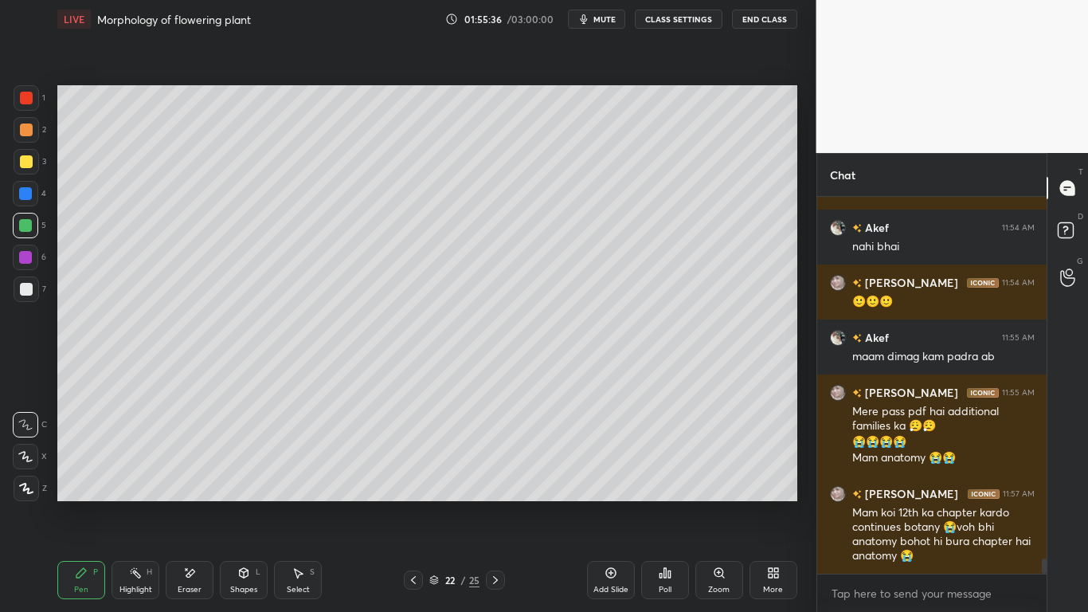
click at [33, 287] on div at bounding box center [26, 288] width 25 height 25
click at [32, 226] on div at bounding box center [25, 225] width 13 height 13
click at [204, 476] on div "Eraser" at bounding box center [190, 580] width 48 height 38
click at [78, 476] on div "Pen P Highlight H Eraser Shapes L Select S 22 / 25 Add Slide Poll Zoom More" at bounding box center [427, 580] width 740 height 64
click at [91, 476] on div "Pen P" at bounding box center [81, 580] width 48 height 38
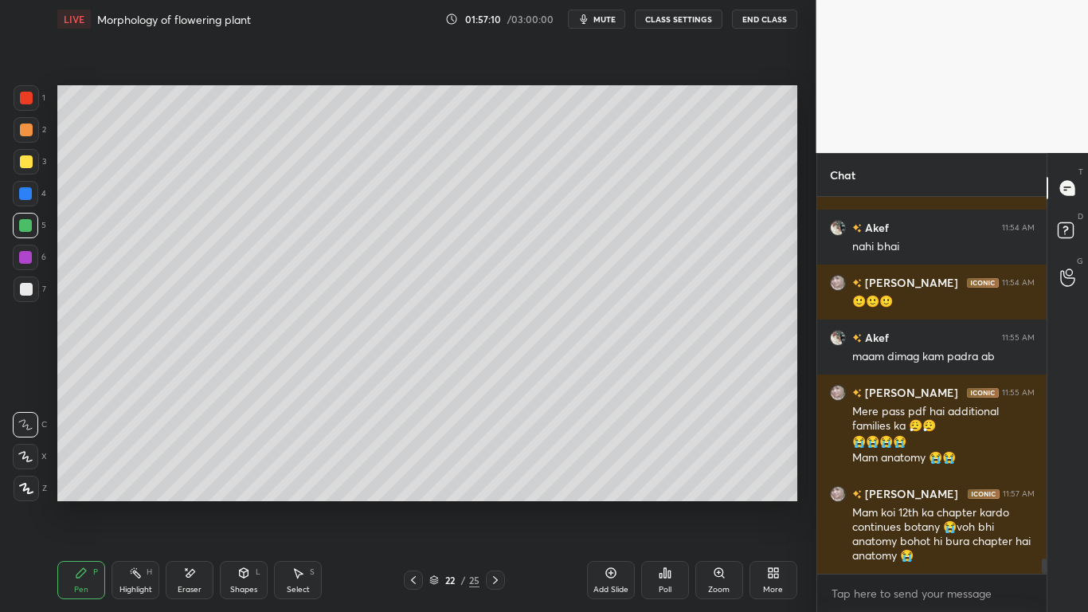
click at [27, 98] on div at bounding box center [26, 98] width 13 height 13
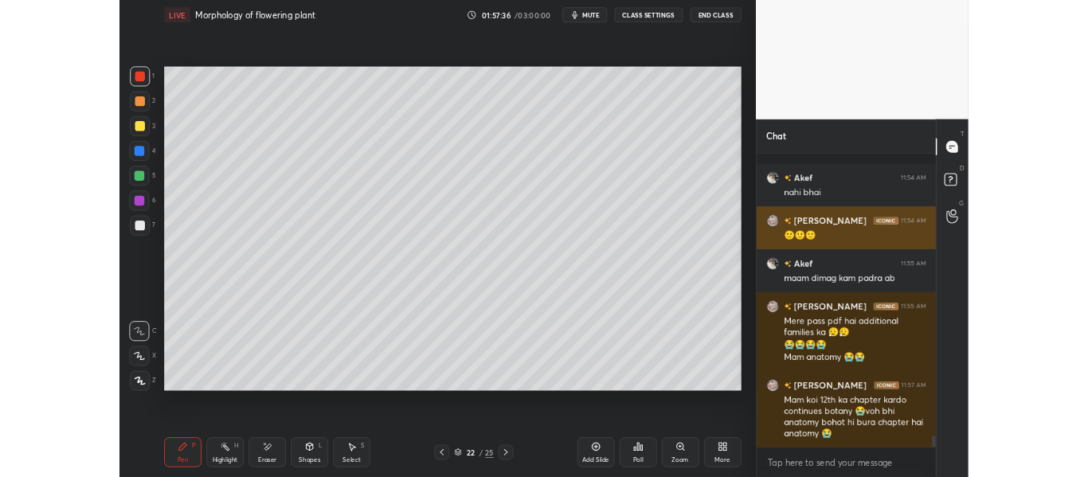
scroll to position [9034, 0]
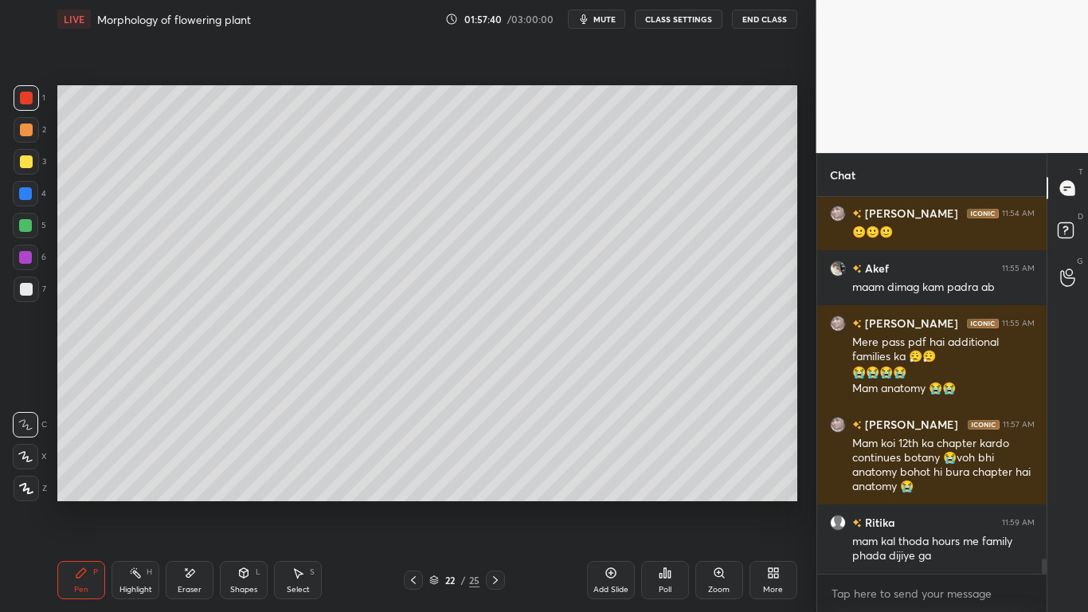
click at [620, 476] on div "Add Slide" at bounding box center [610, 589] width 35 height 8
click at [34, 229] on div at bounding box center [25, 225] width 25 height 25
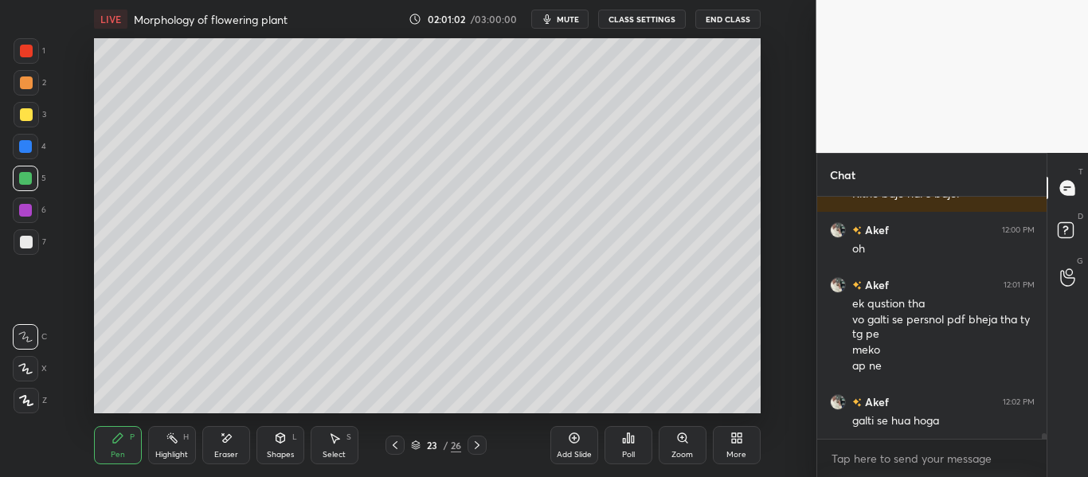
scroll to position [9593, 0]
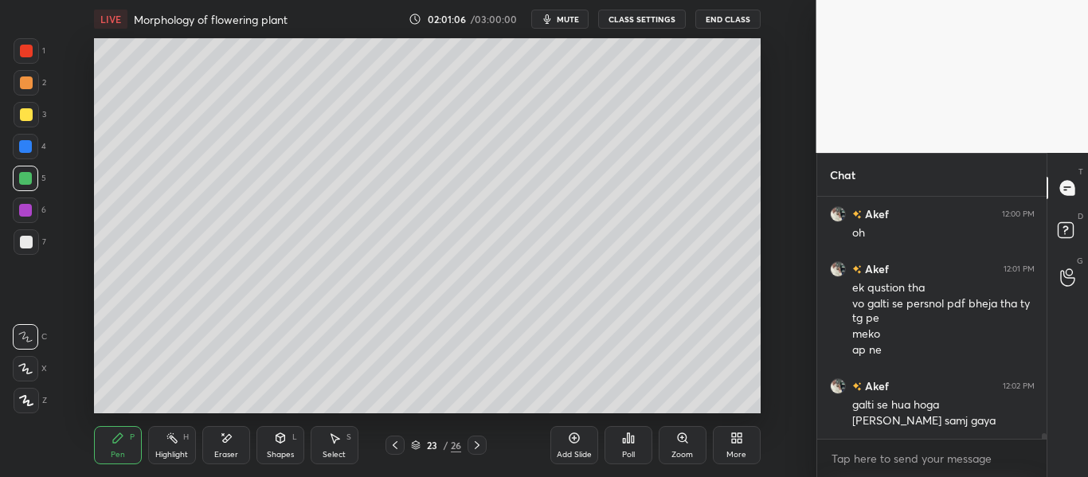
click at [689, 442] on div "Zoom" at bounding box center [683, 445] width 48 height 38
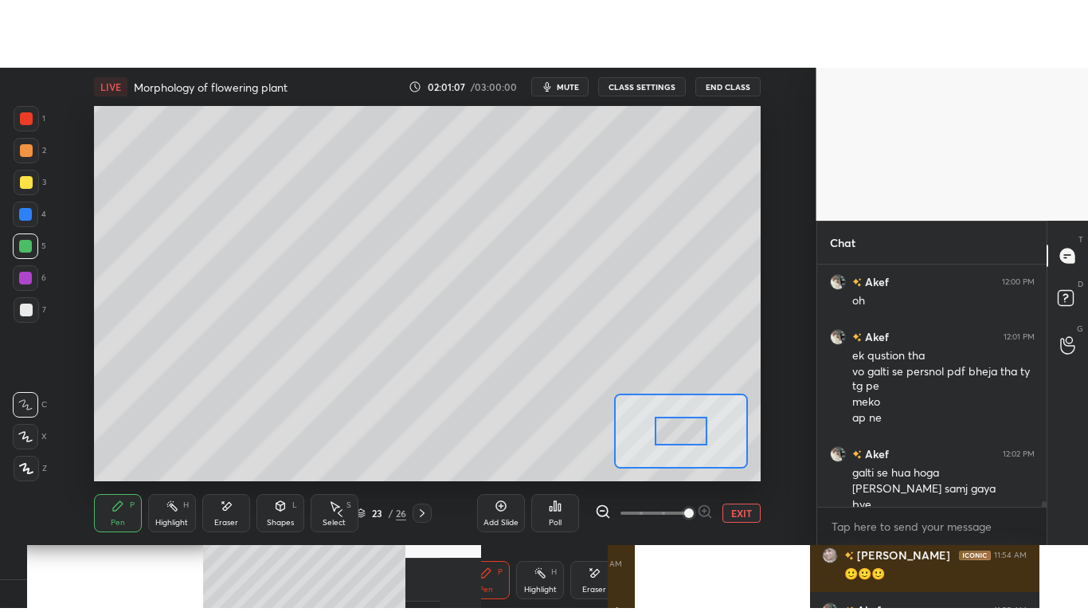
scroll to position [9609, 0]
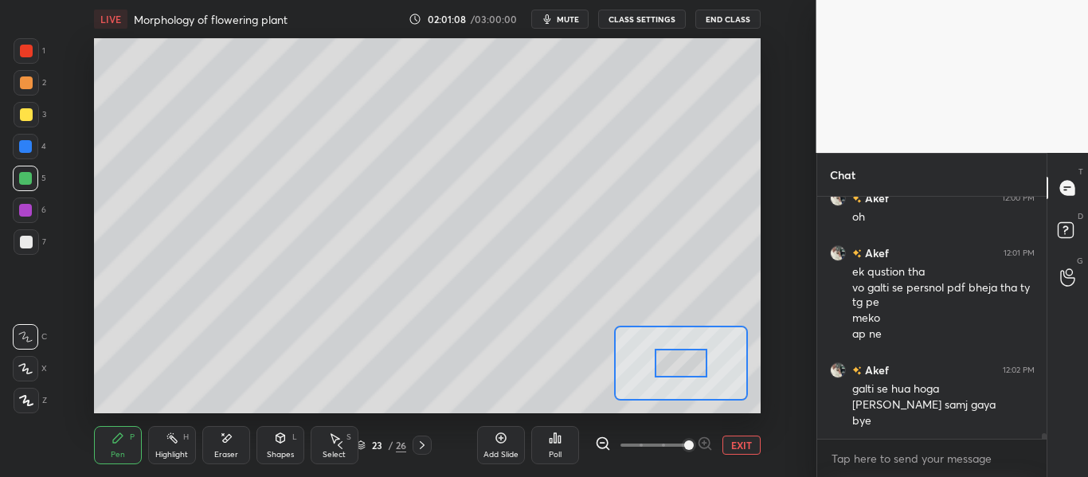
click at [739, 448] on button "EXIT" at bounding box center [741, 445] width 38 height 19
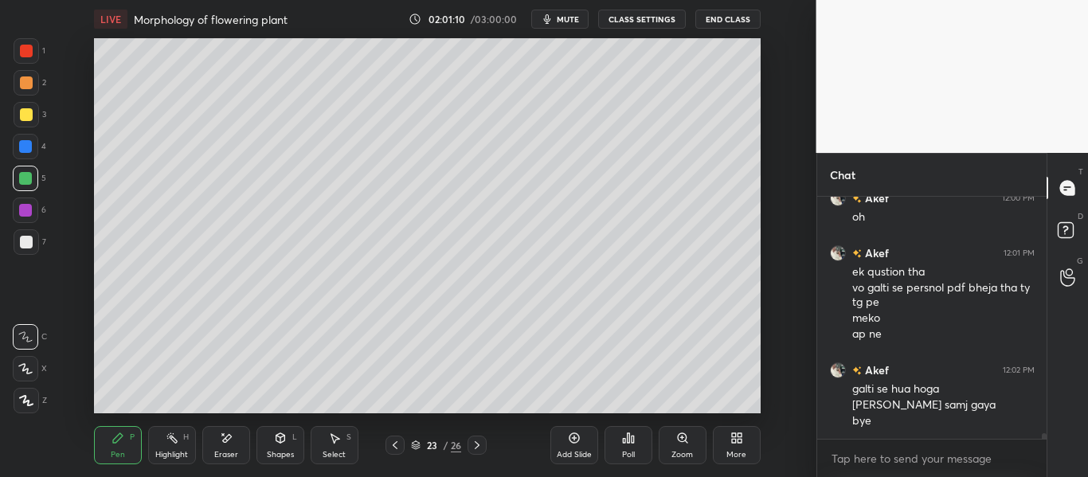
click at [733, 448] on div "More" at bounding box center [737, 445] width 48 height 38
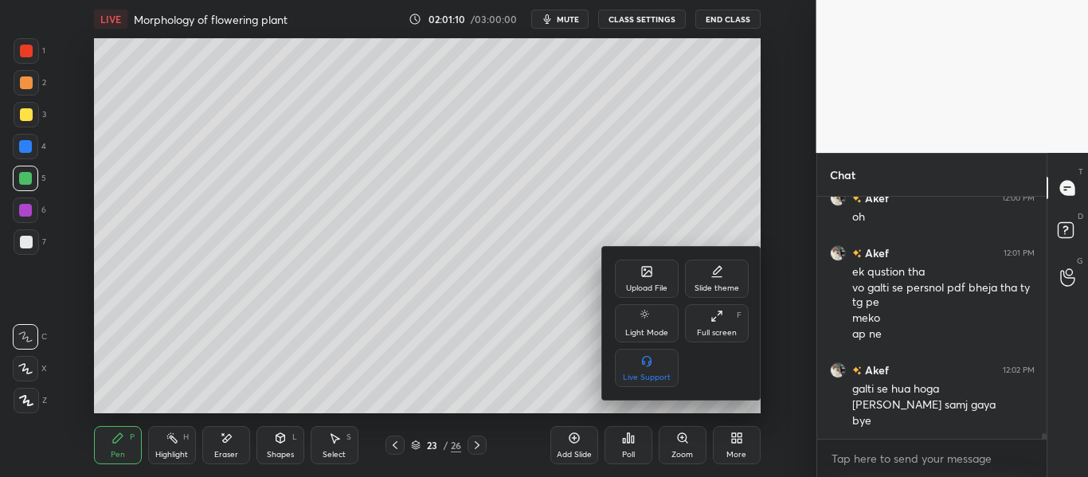
click at [710, 317] on icon at bounding box center [716, 316] width 13 height 13
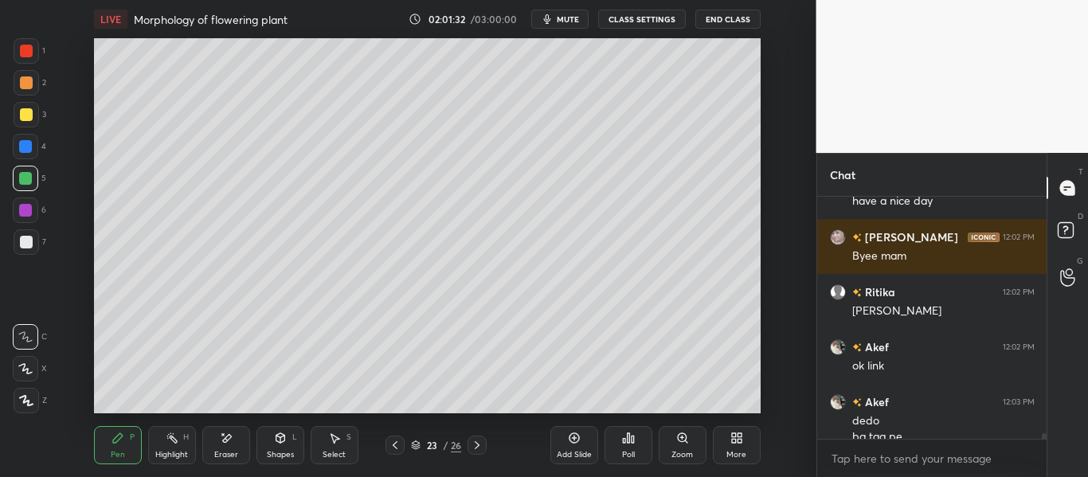
scroll to position [9860, 0]
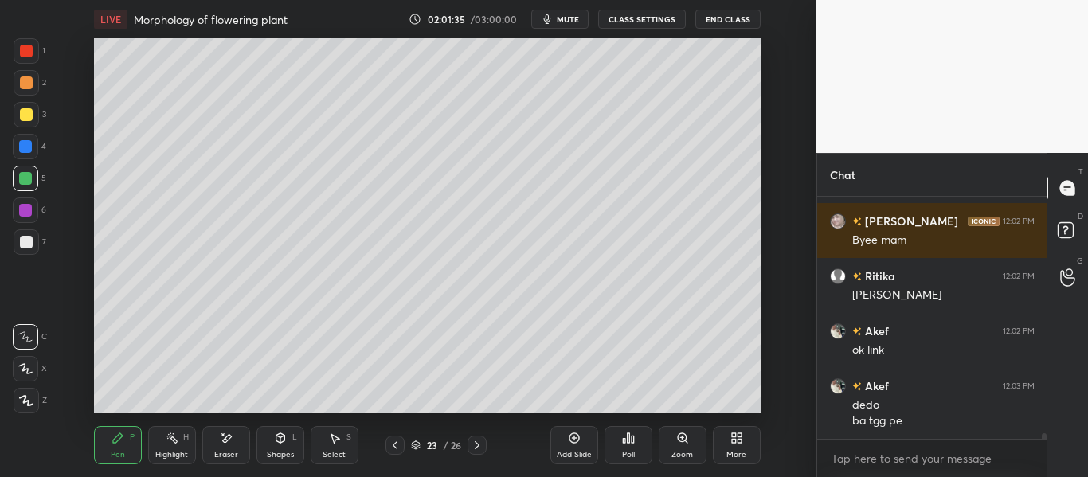
click at [742, 18] on button "End Class" at bounding box center [727, 19] width 65 height 19
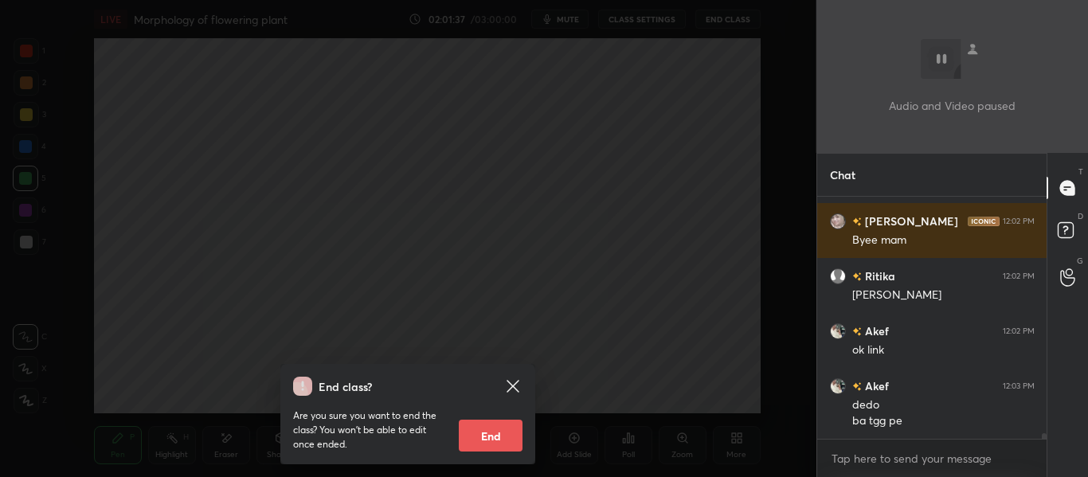
click at [501, 439] on button "End" at bounding box center [491, 436] width 64 height 32
type textarea "x"
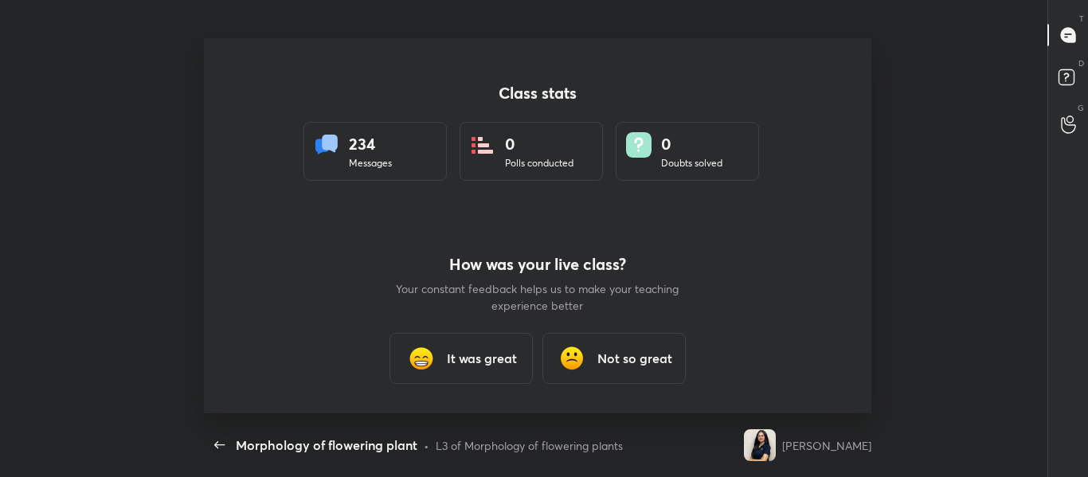
scroll to position [0, 0]
